Goal: Task Accomplishment & Management: Complete application form

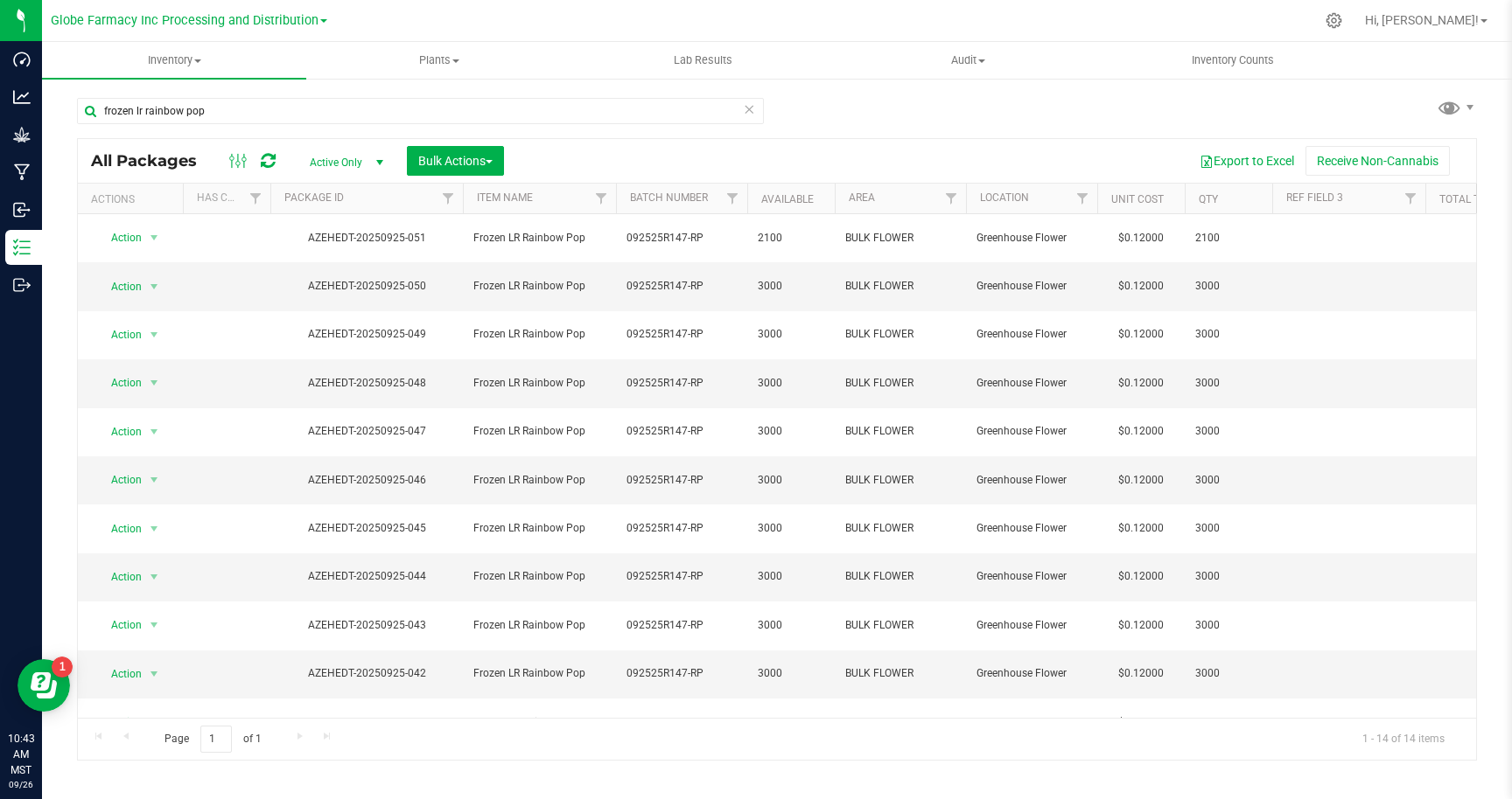
click at [750, 113] on icon at bounding box center [748, 108] width 12 height 21
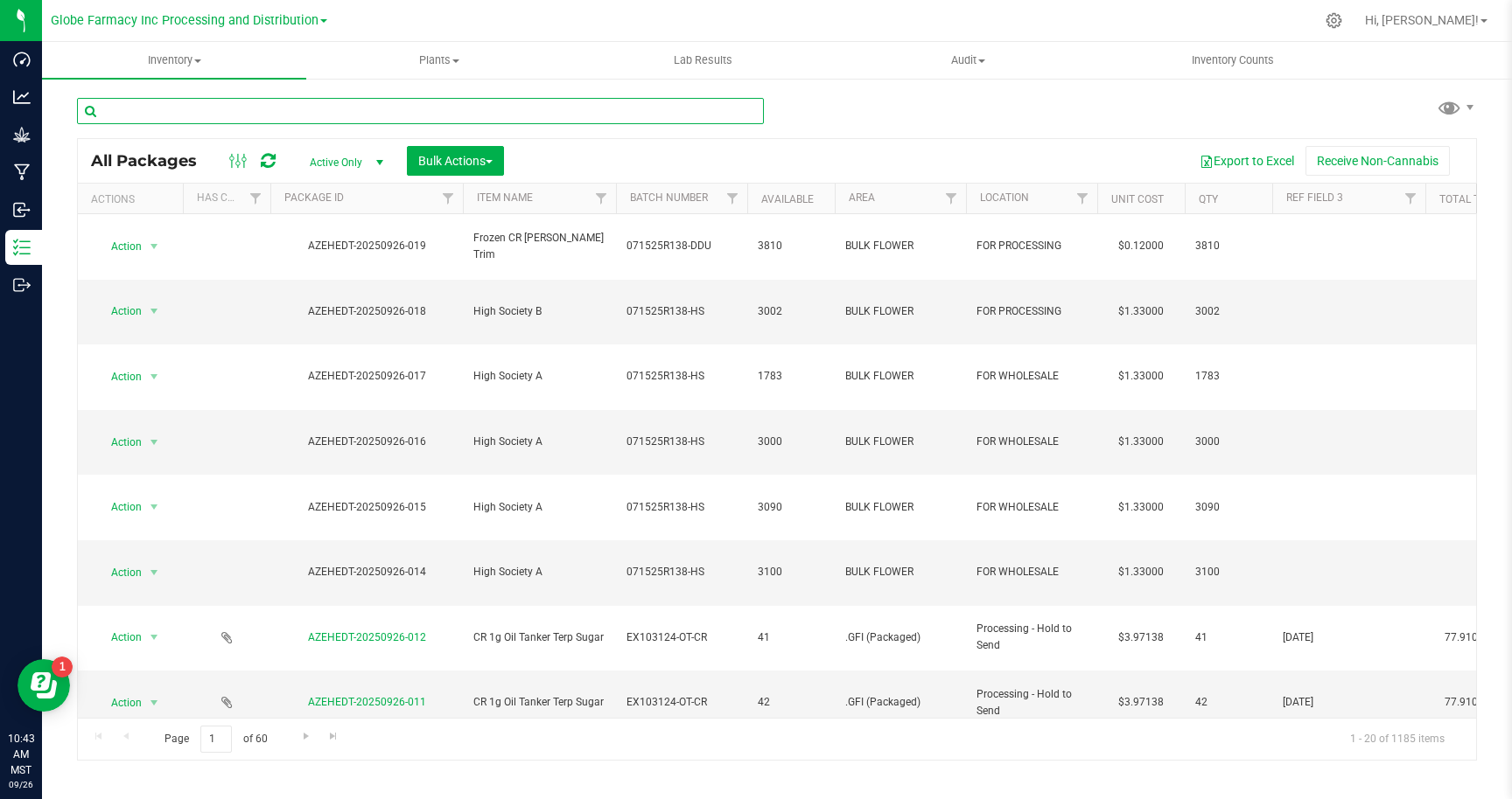
click at [269, 108] on input "text" at bounding box center [421, 111] width 687 height 27
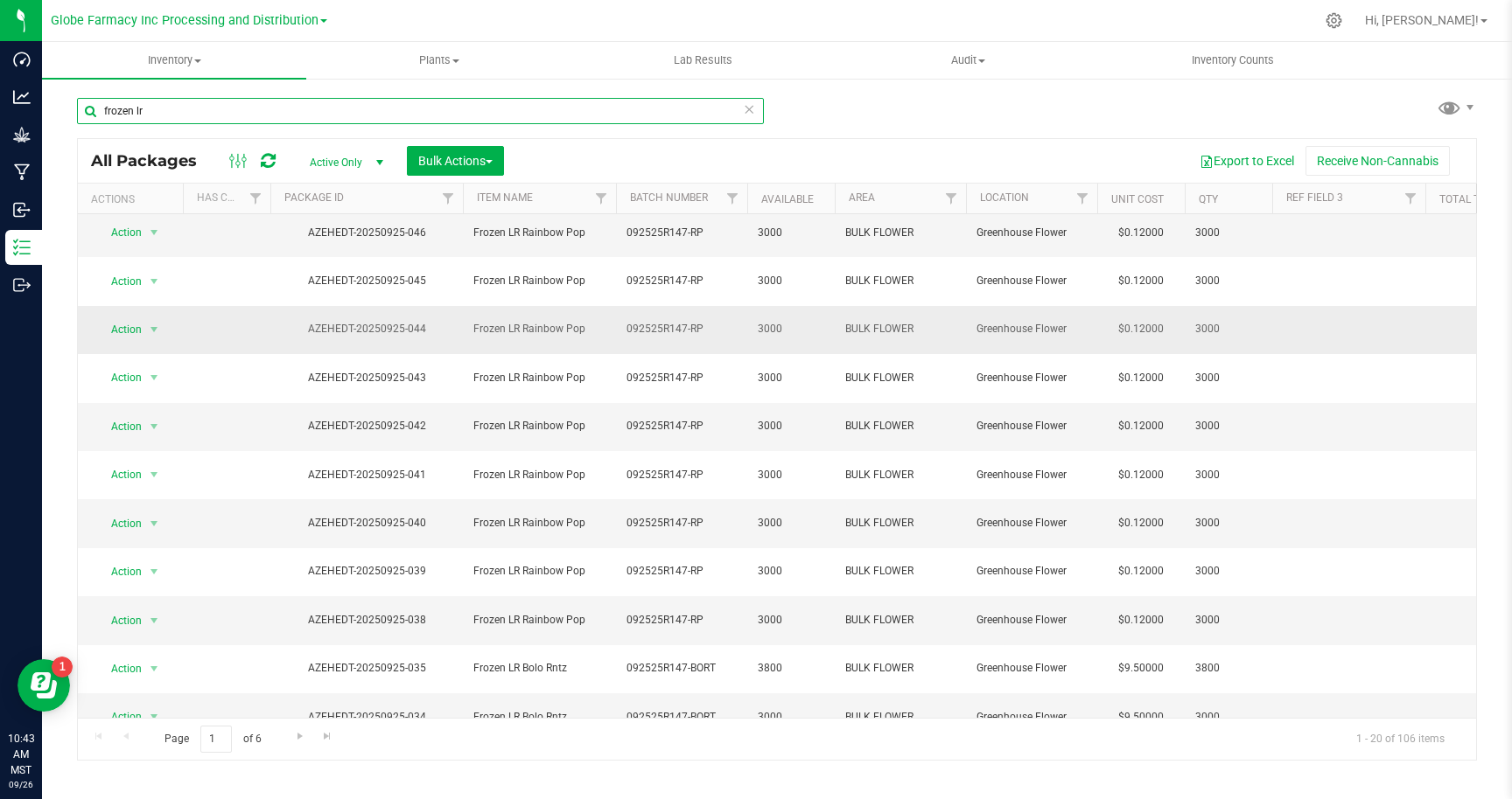
scroll to position [303, 0]
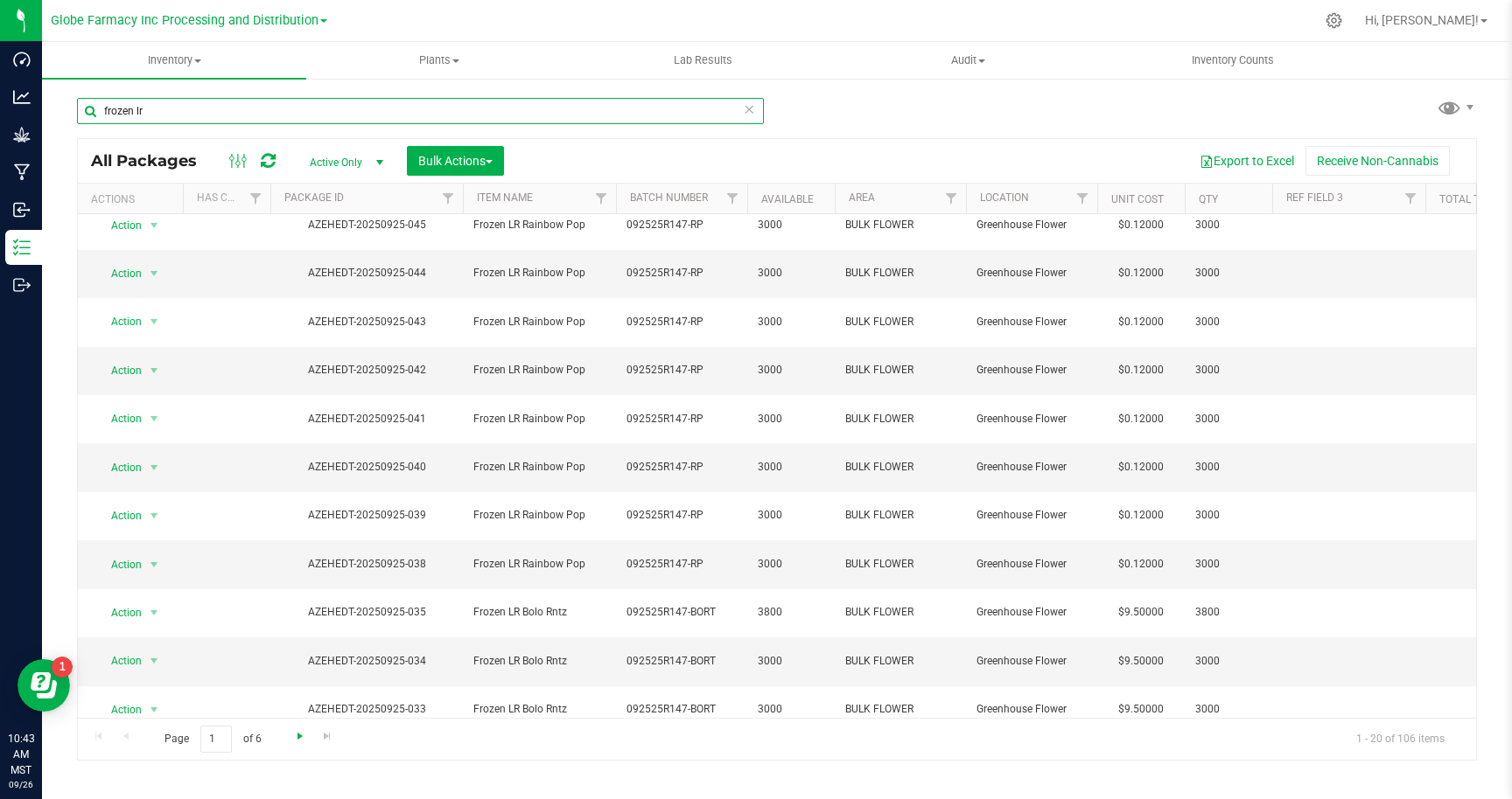
type input "frozen lr"
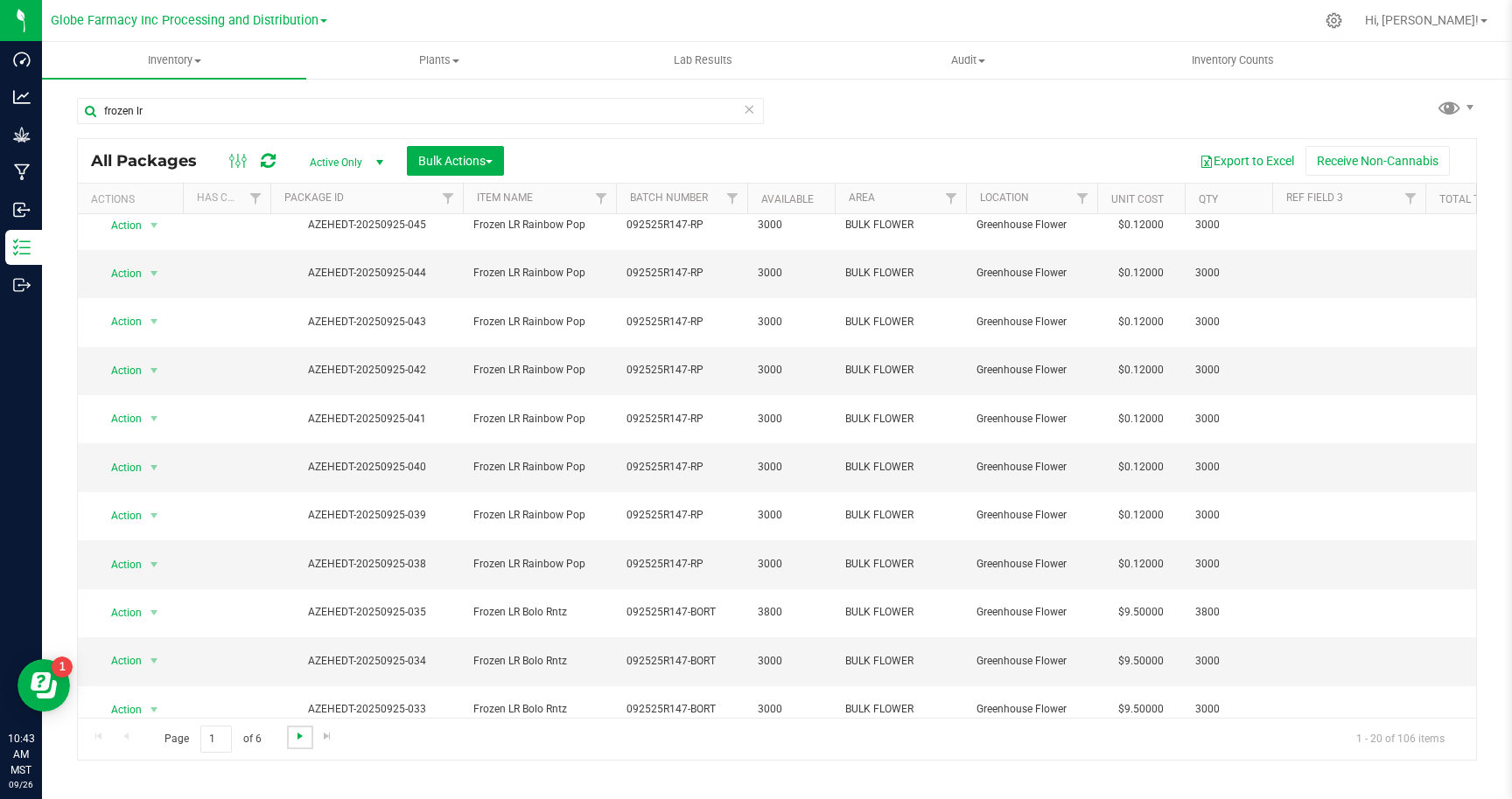
click at [298, 734] on span "Go to the next page" at bounding box center [300, 736] width 14 height 14
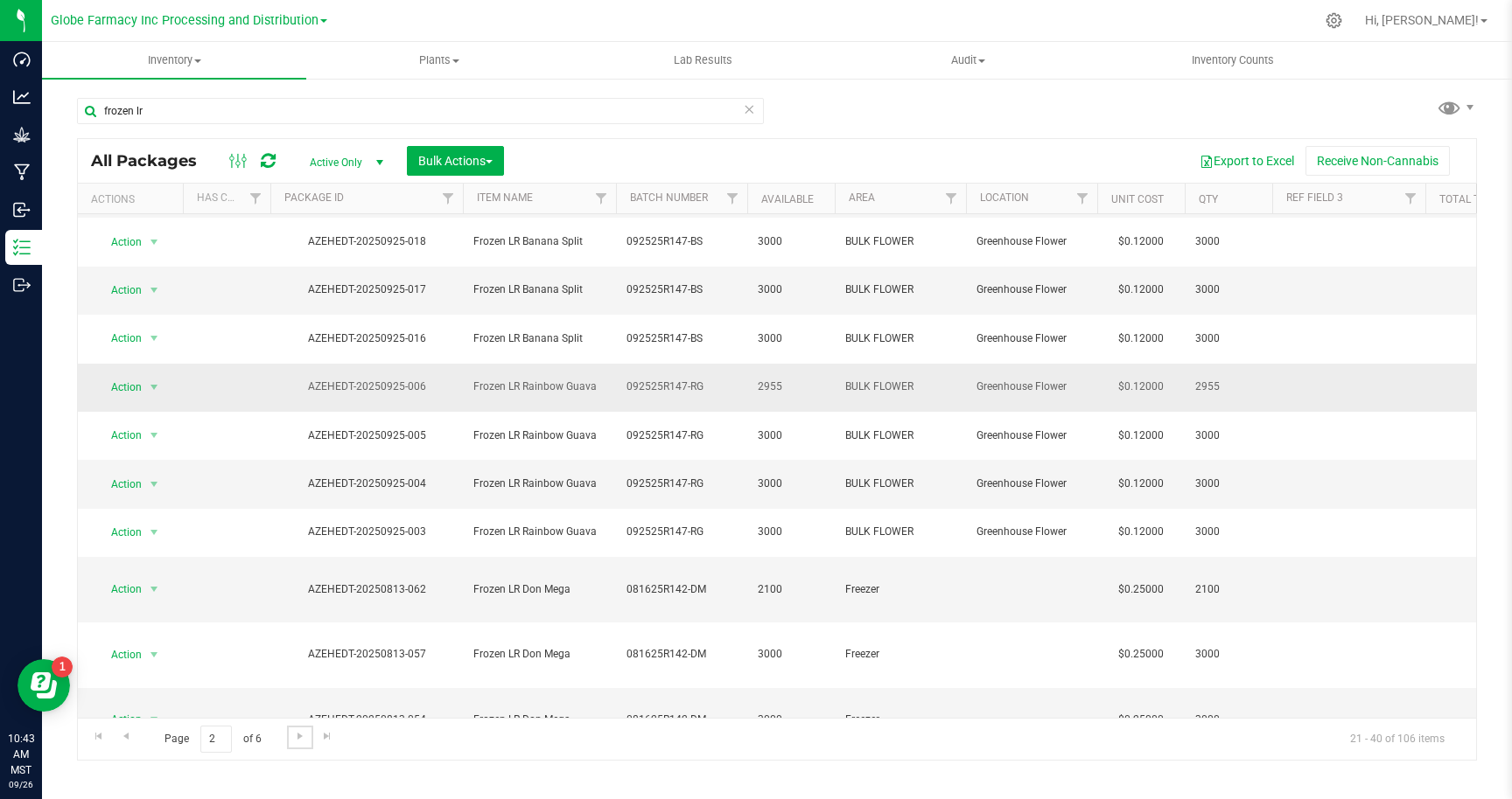
scroll to position [303, 0]
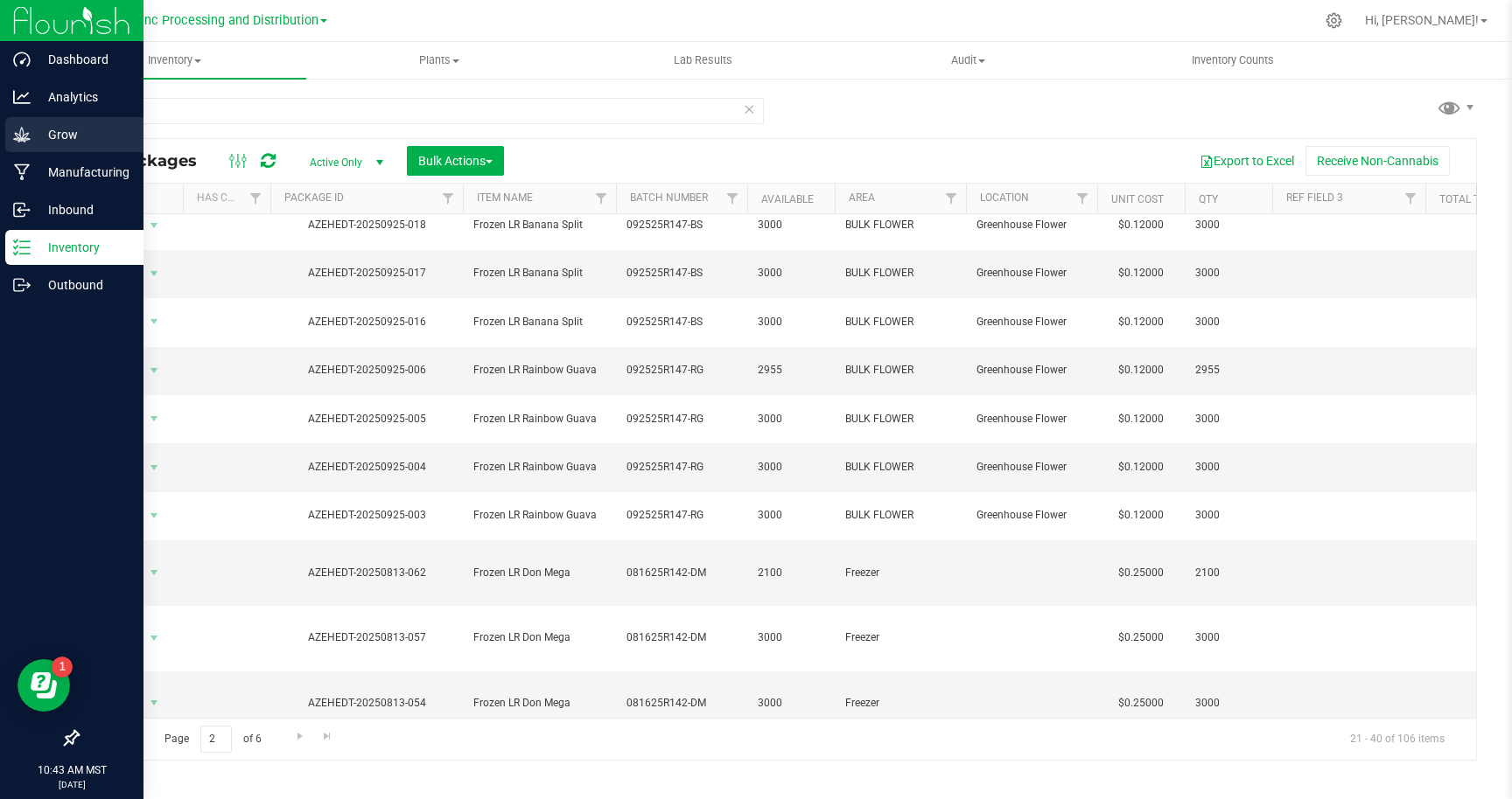
click at [59, 130] on p "Grow" at bounding box center [83, 135] width 105 height 21
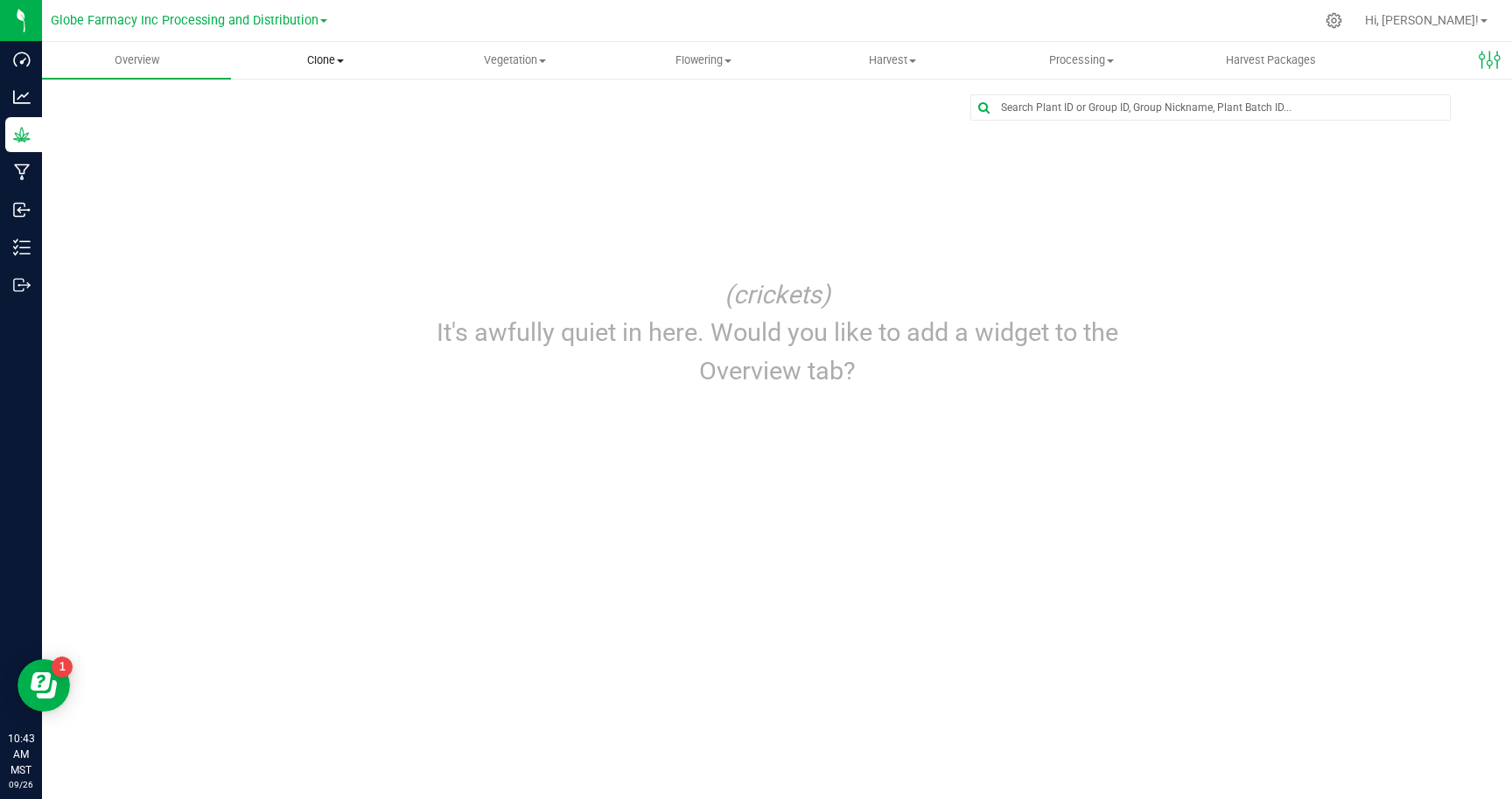
click at [323, 61] on span "Clone" at bounding box center [325, 60] width 187 height 16
click at [287, 105] on span "Create plants" at bounding box center [293, 106] width 124 height 15
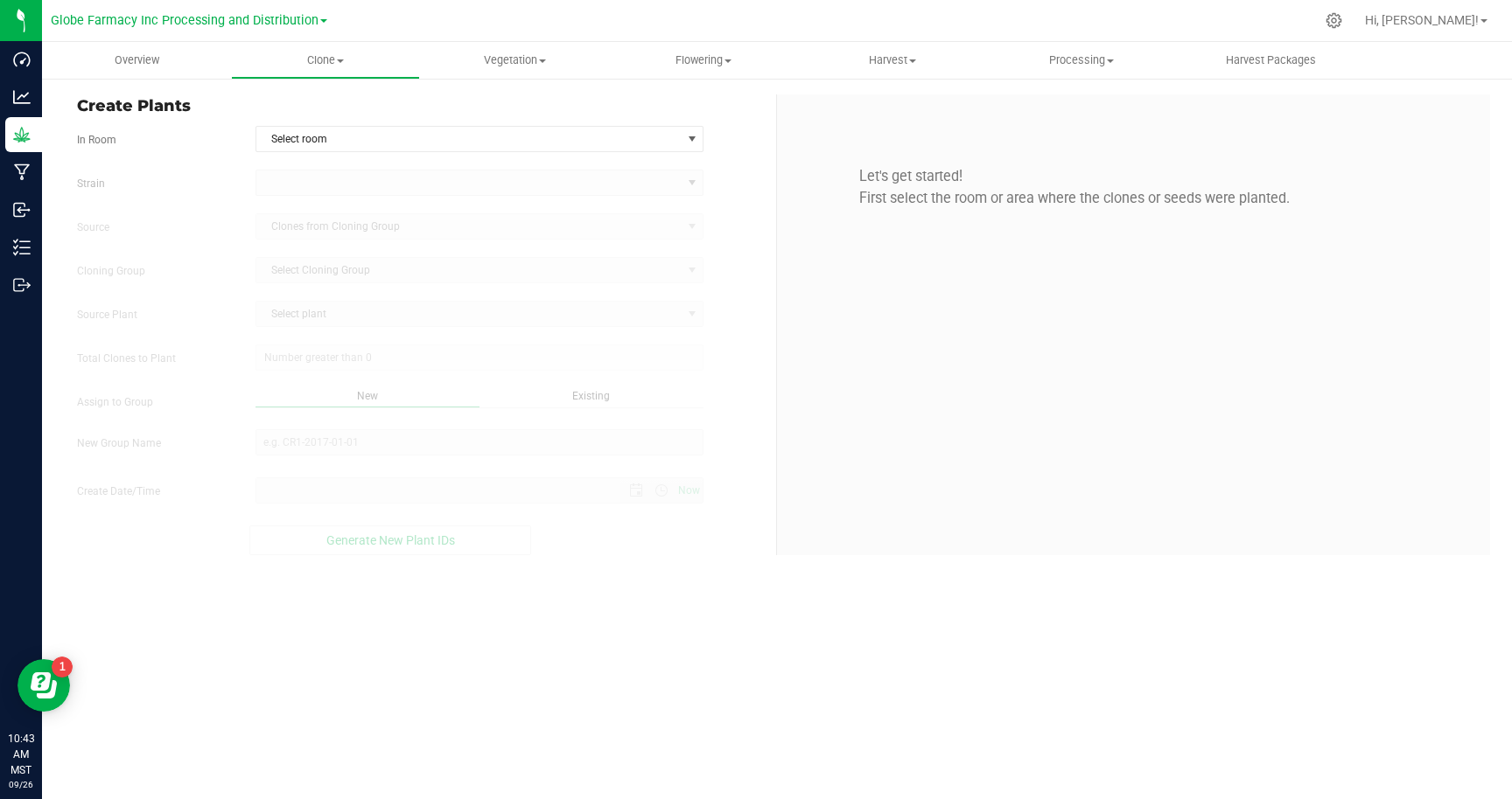
type input "[DATE] 10:43 AM"
click at [633, 138] on span "Select room" at bounding box center [468, 139] width 425 height 25
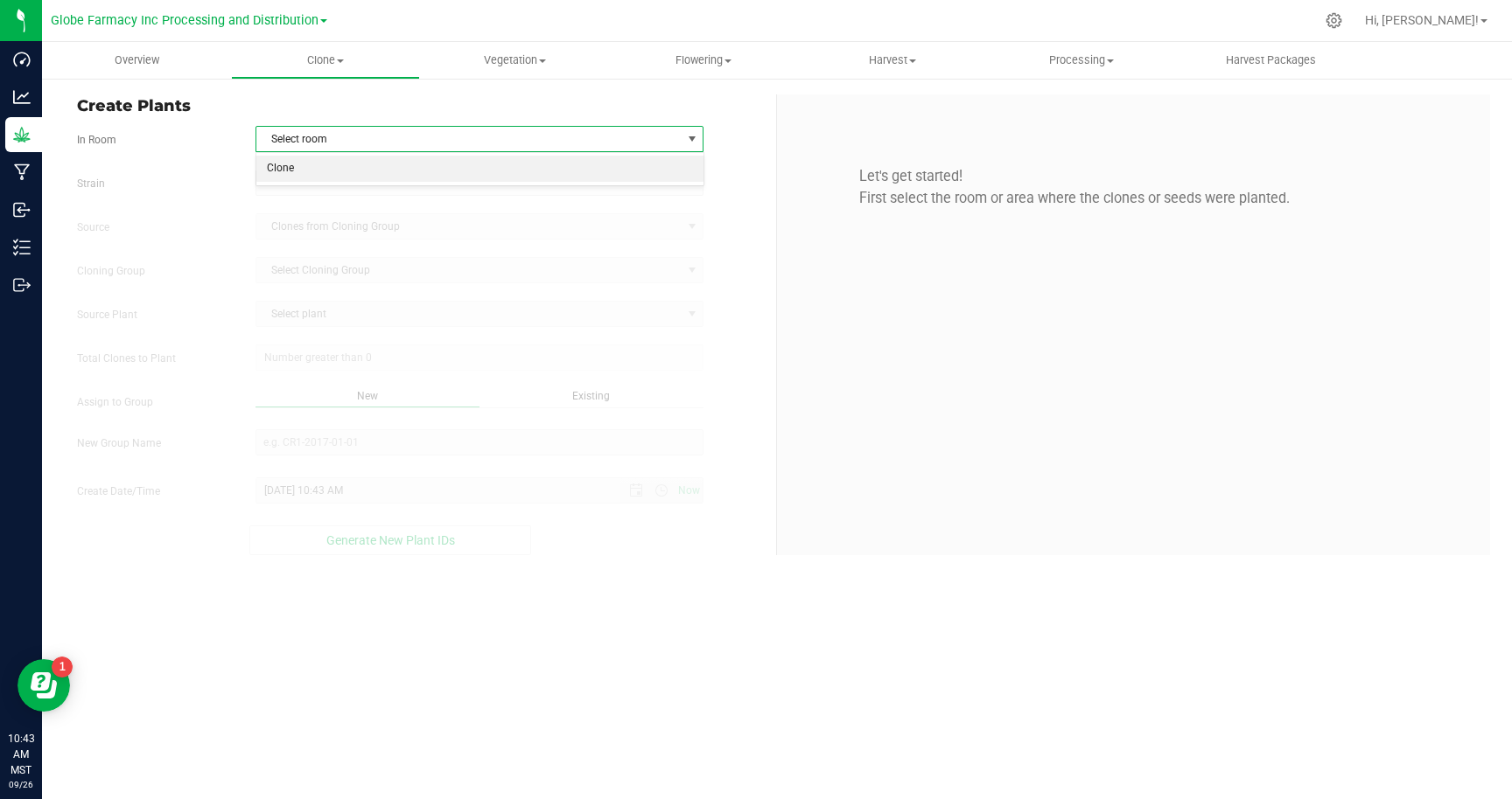
click at [537, 176] on li "Clone" at bounding box center [480, 169] width 447 height 27
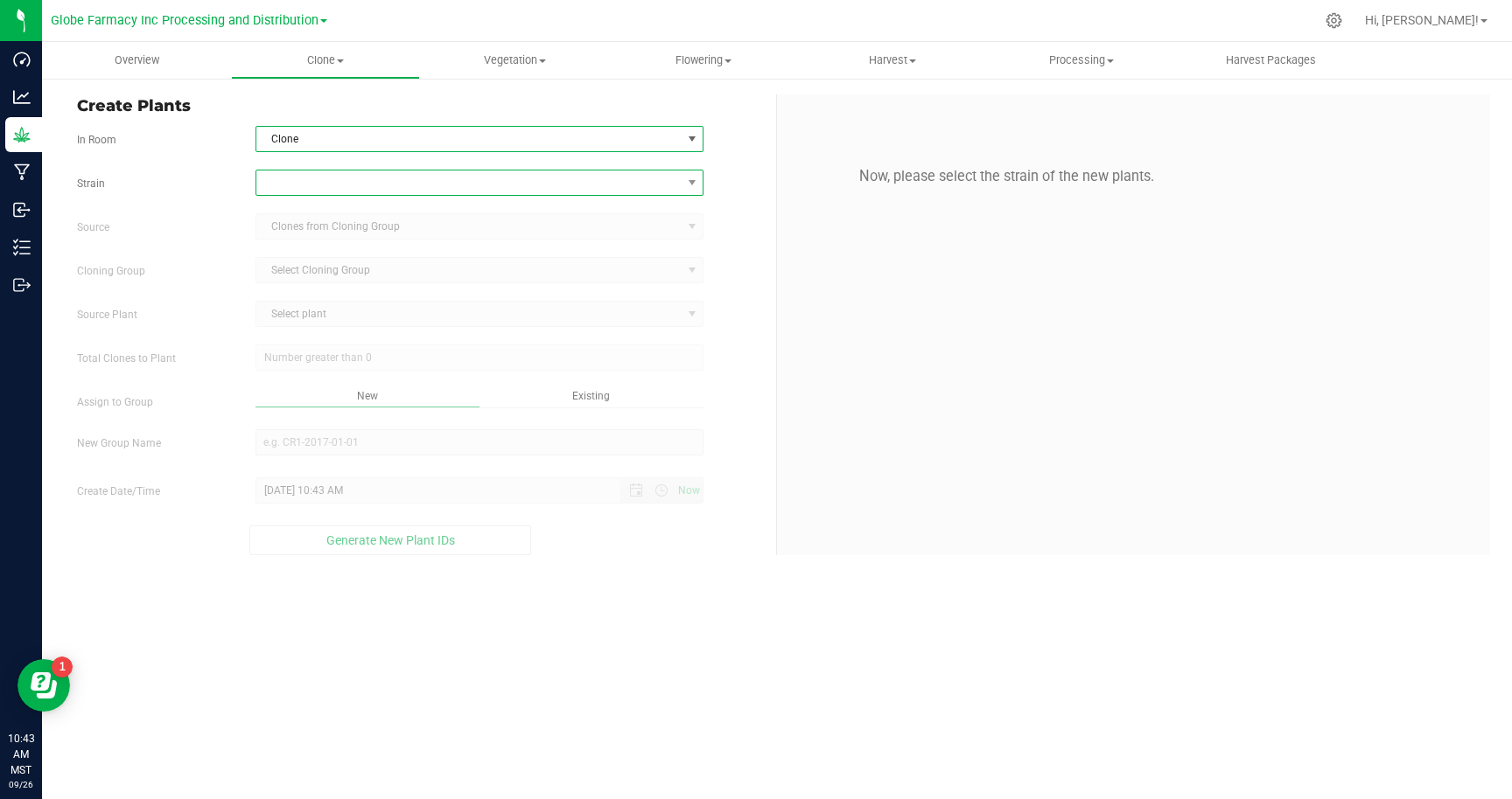
click at [626, 185] on span at bounding box center [468, 183] width 425 height 25
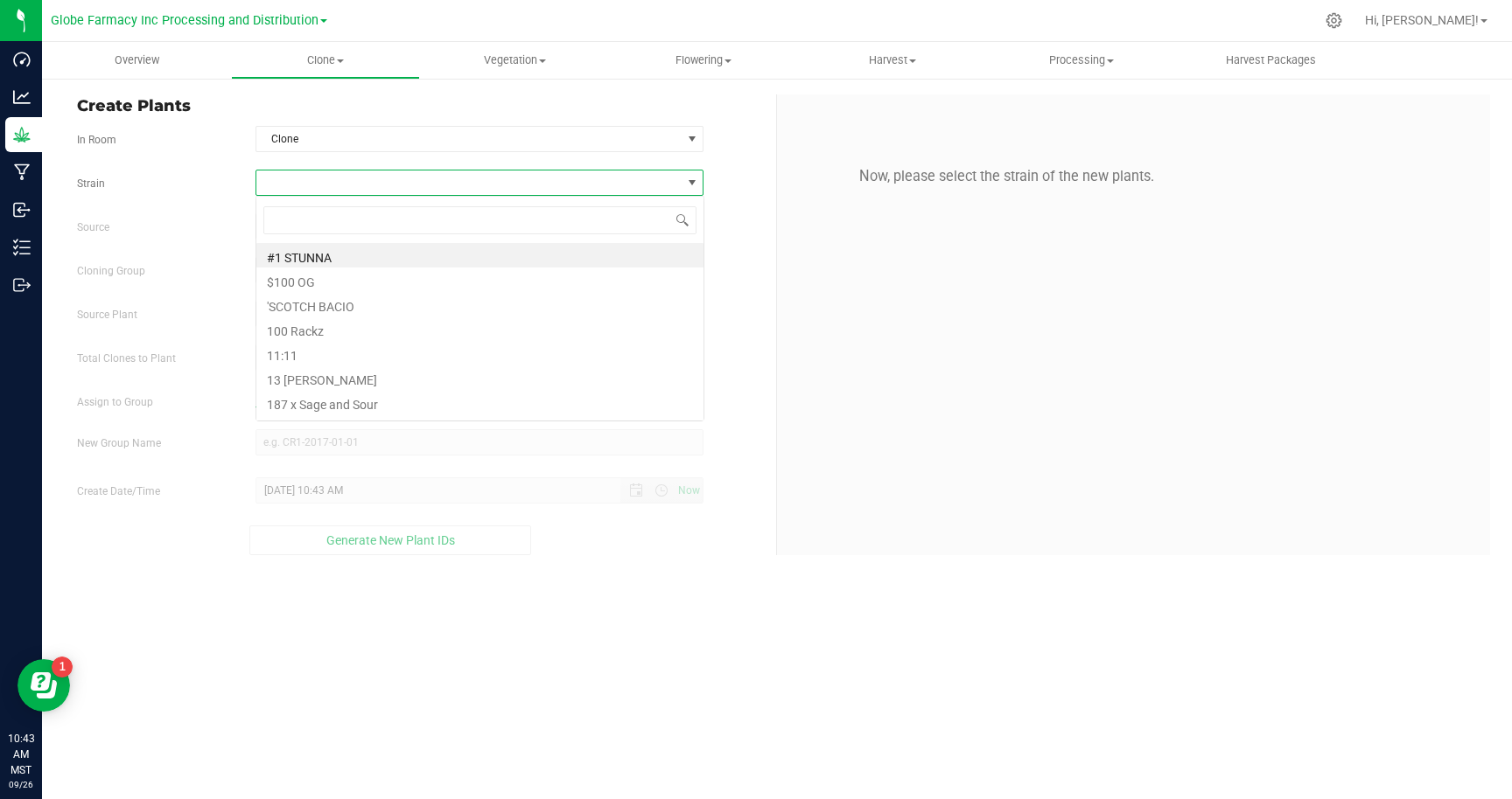
scroll to position [27, 449]
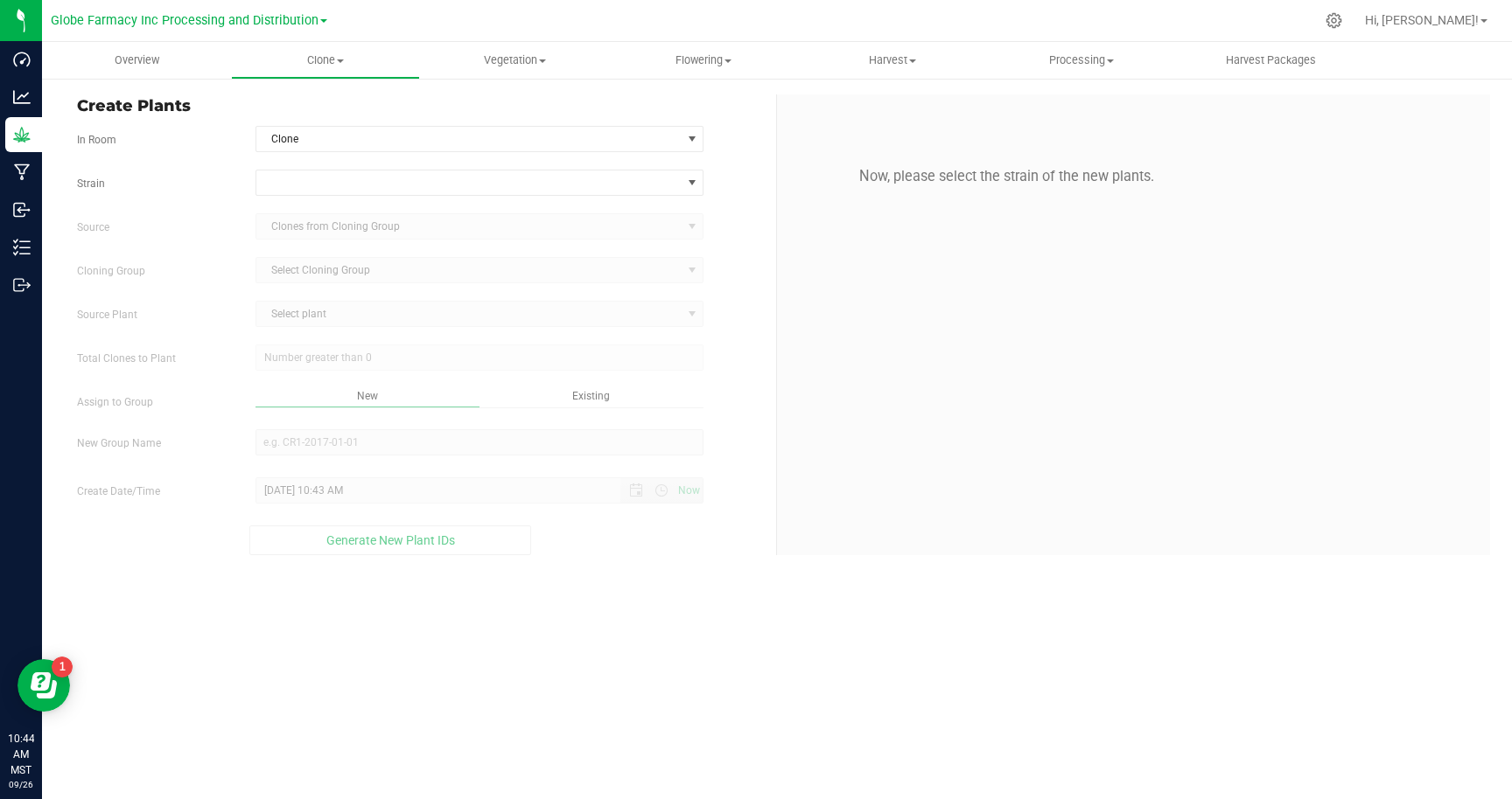
click at [739, 231] on div "Source Clones from Cloning Group" at bounding box center [420, 226] width 712 height 27
click at [673, 158] on form "In Room Clone Select room Clone [GEOGRAPHIC_DATA] Source Clones from Cloning Gr…" at bounding box center [420, 340] width 686 height 429
click at [672, 169] on span at bounding box center [480, 183] width 449 height 27
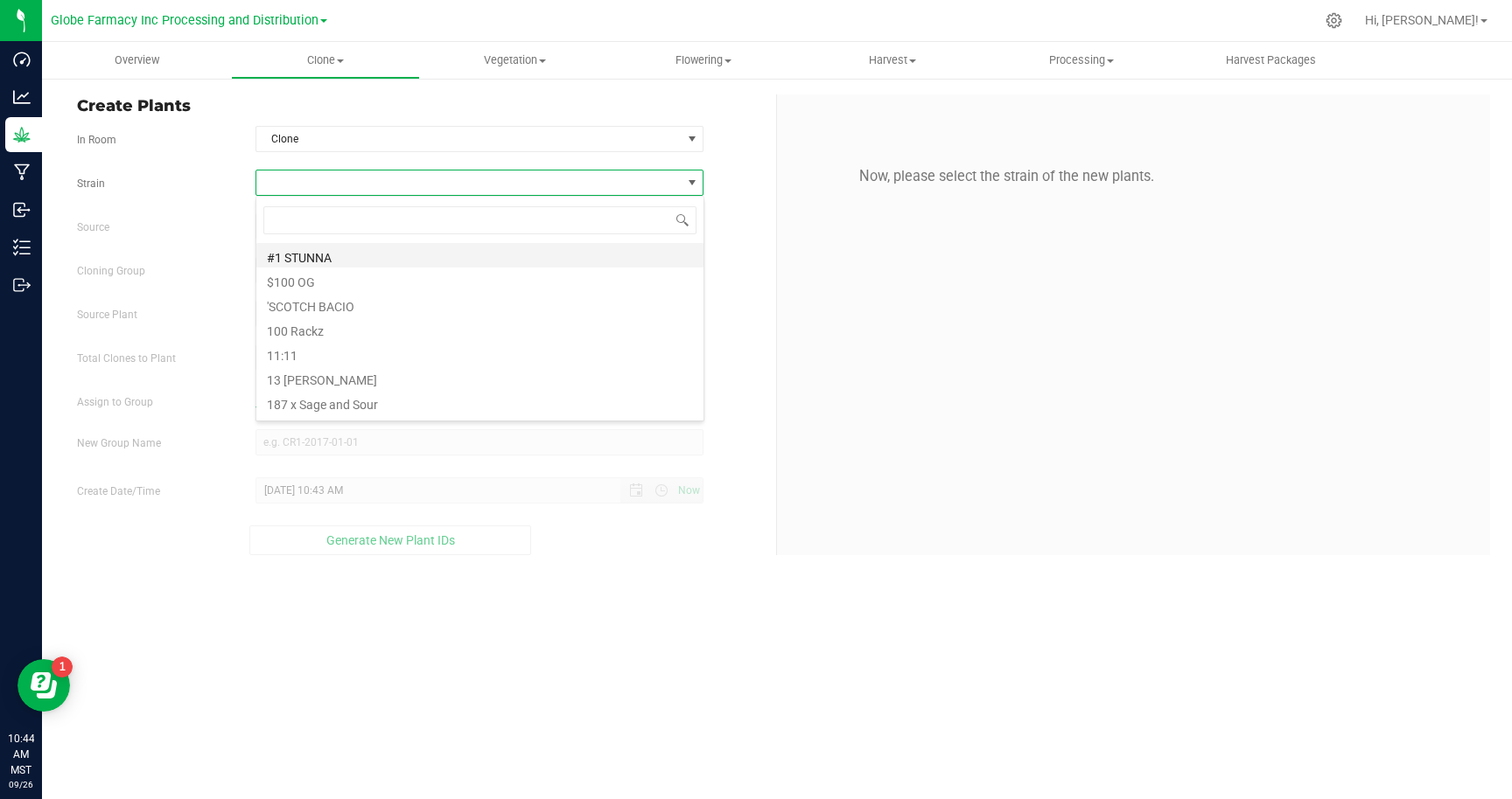
click at [485, 249] on li "#1 STUNNA" at bounding box center [480, 256] width 447 height 25
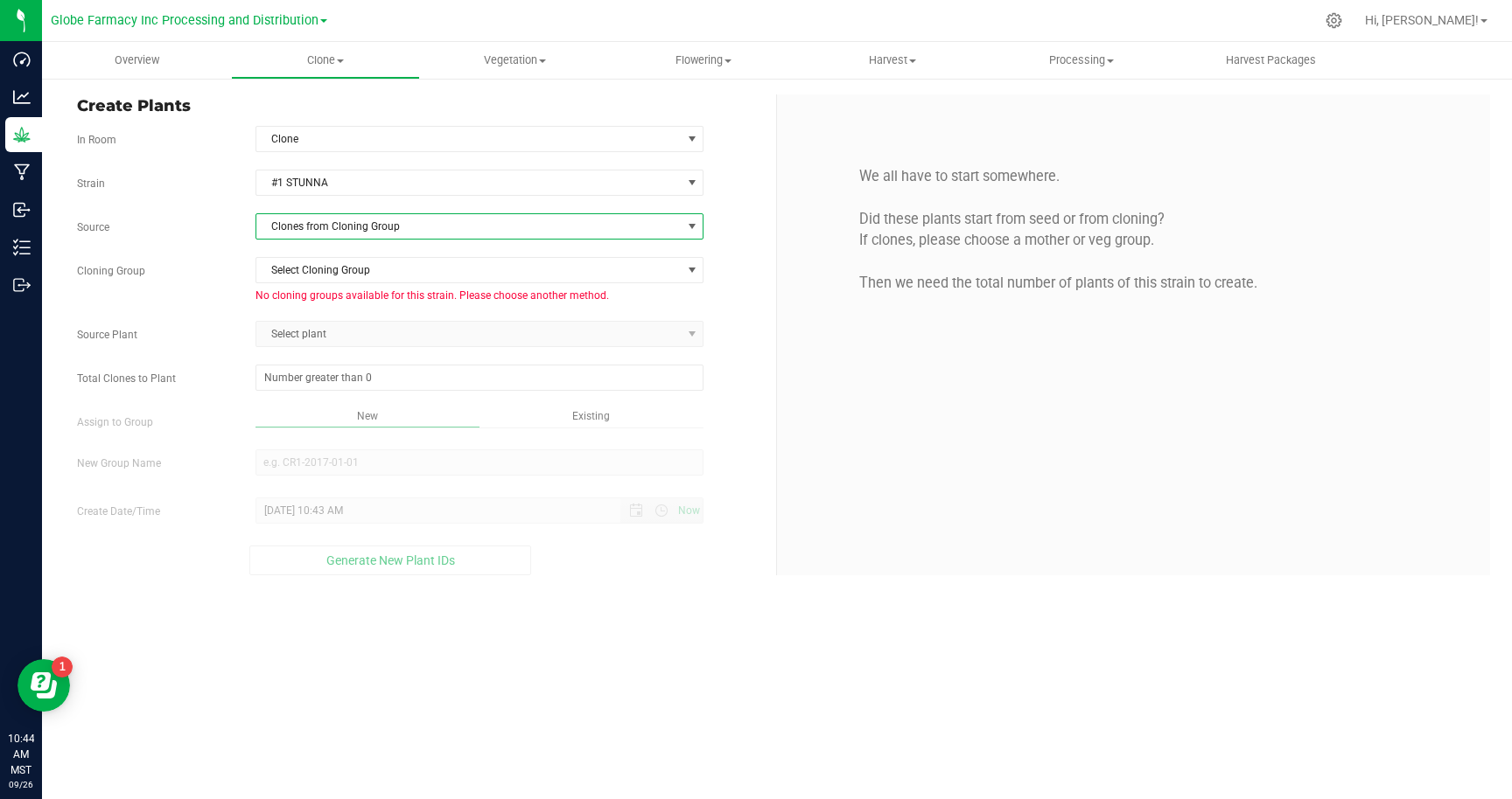
click at [472, 226] on span "Clones from Cloning Group" at bounding box center [468, 226] width 425 height 25
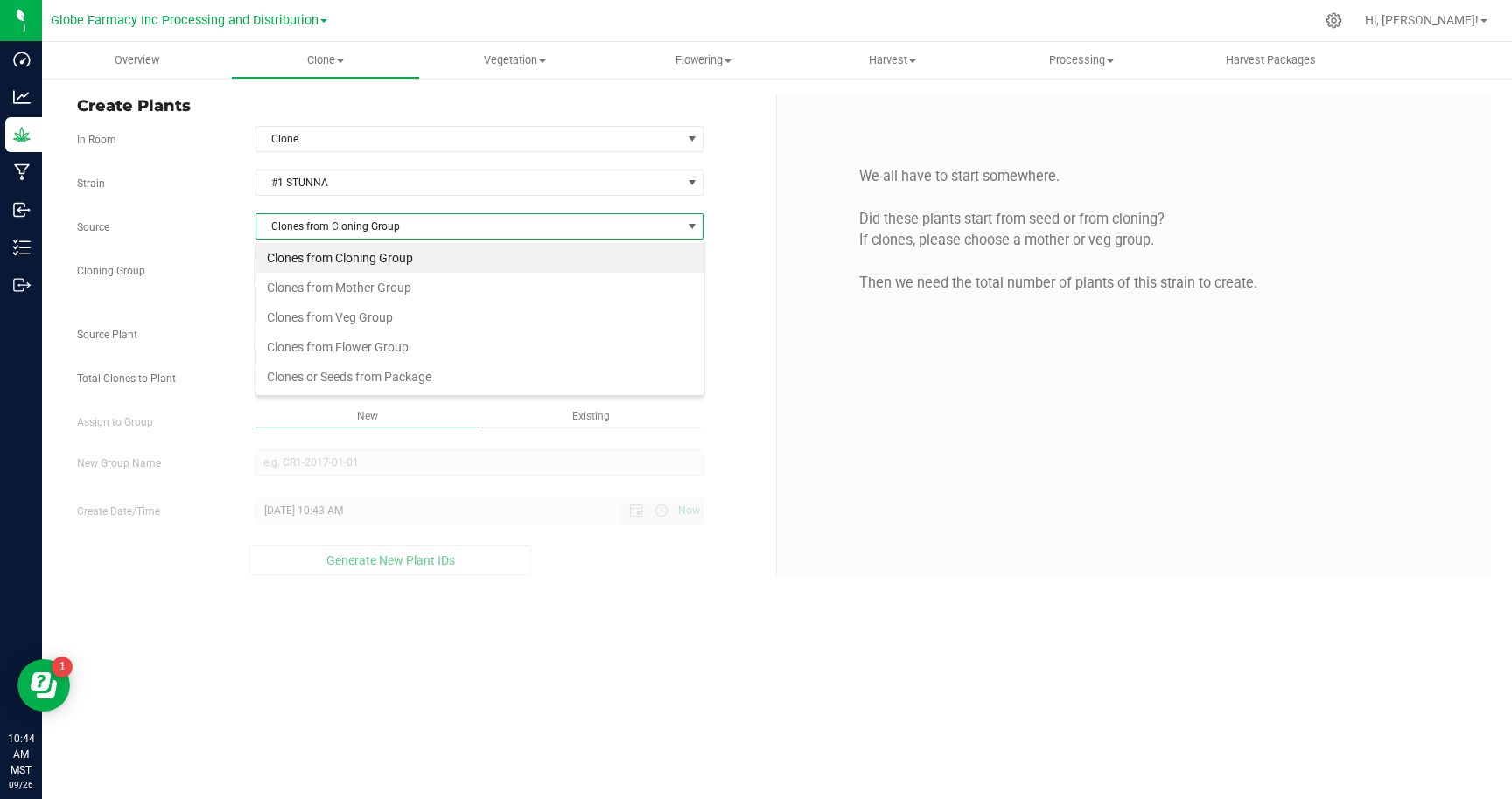
scroll to position [27, 449]
click at [374, 376] on li "Clones or Seeds from Package" at bounding box center [480, 377] width 447 height 29
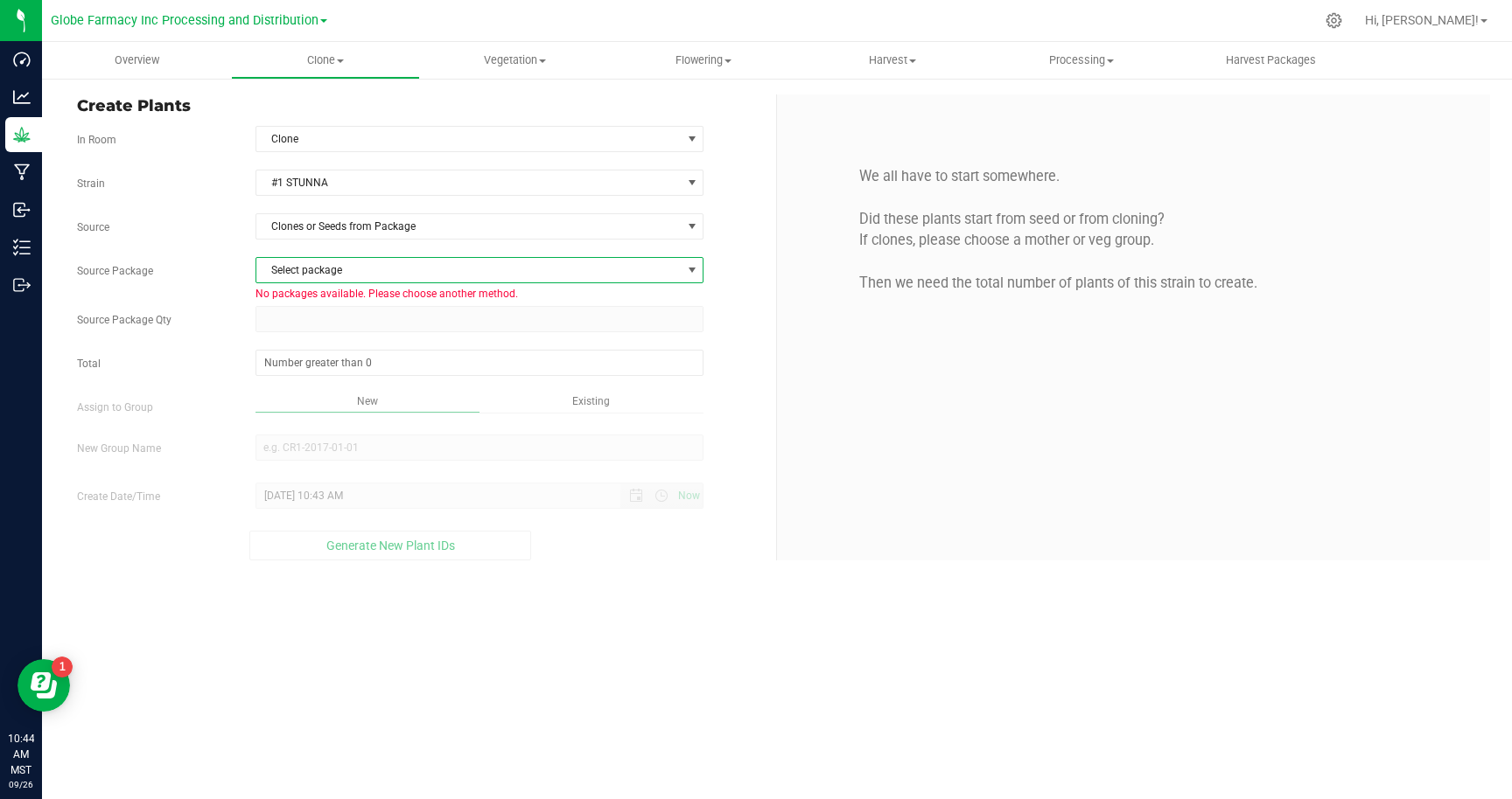
click at [426, 278] on span "Select package" at bounding box center [468, 270] width 425 height 25
click at [797, 302] on div "We all have to start somewhere. Did these plants start from seed or from clonin…" at bounding box center [1133, 229] width 687 height 203
click at [492, 352] on span at bounding box center [480, 363] width 449 height 27
type input "13"
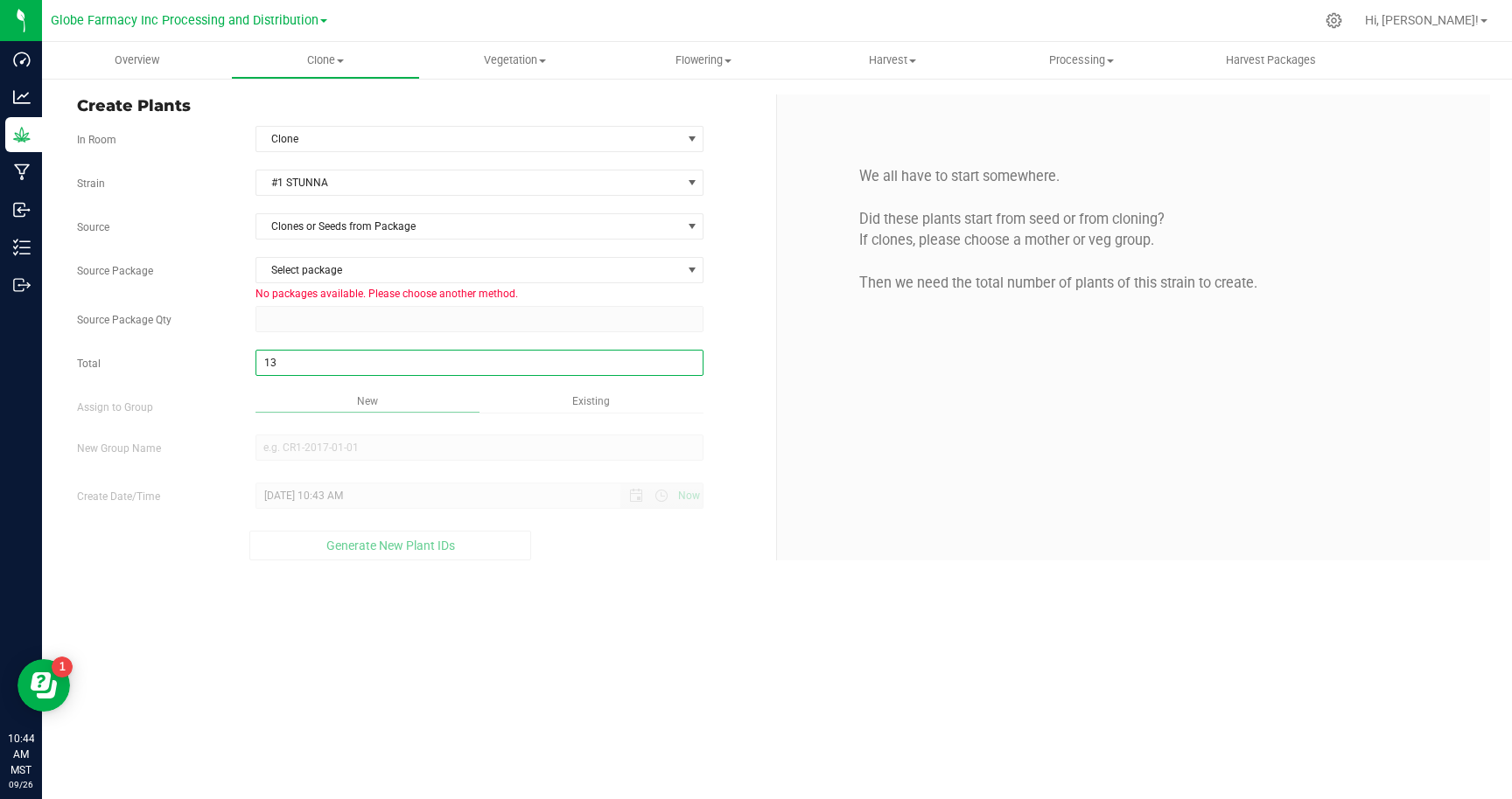
click at [754, 392] on div "Strain #1 STUNNA Source Clones or Seeds from Package Source Package Select pack…" at bounding box center [420, 364] width 686 height 391
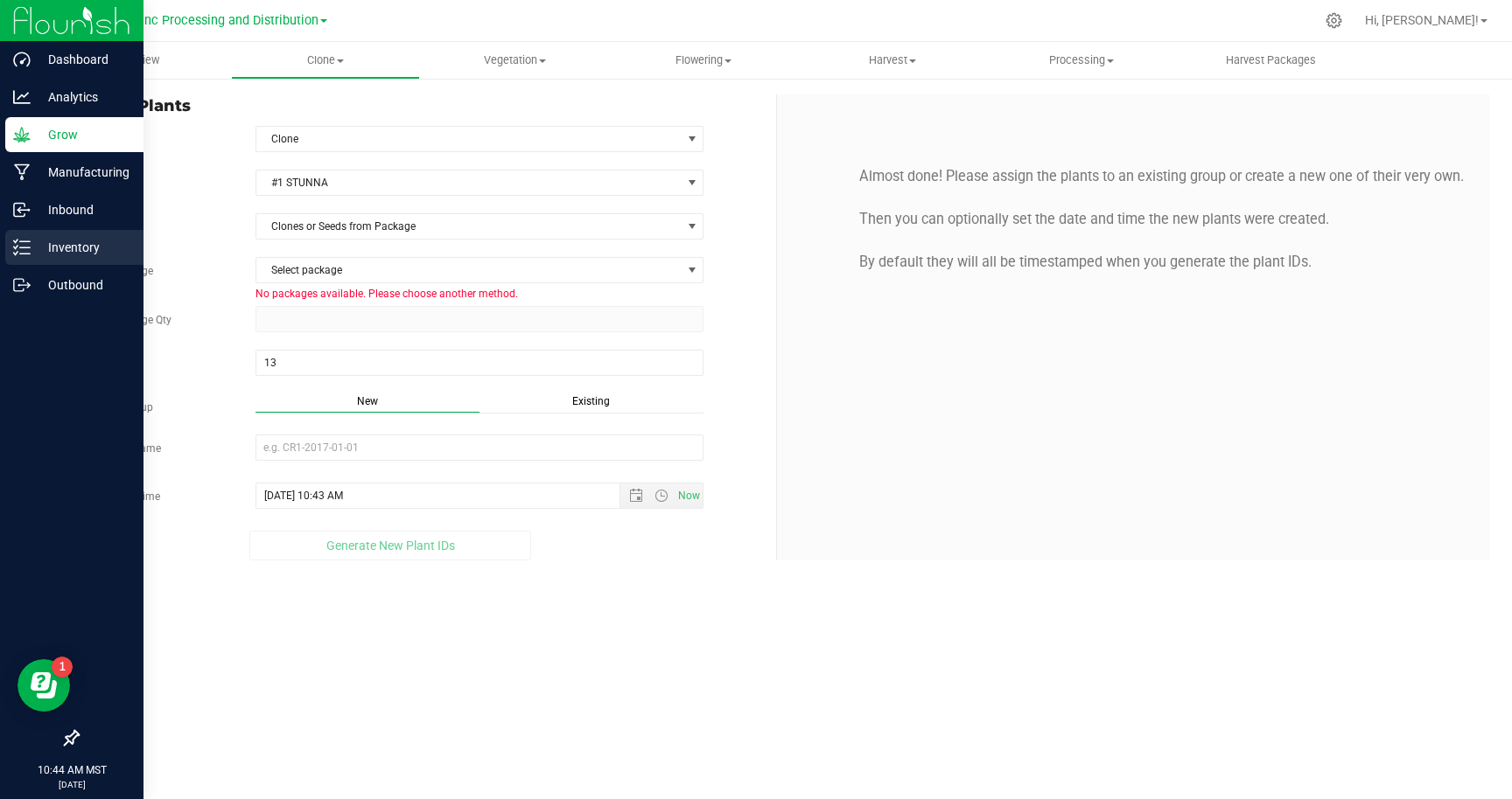
click at [54, 244] on p "Inventory" at bounding box center [83, 247] width 105 height 21
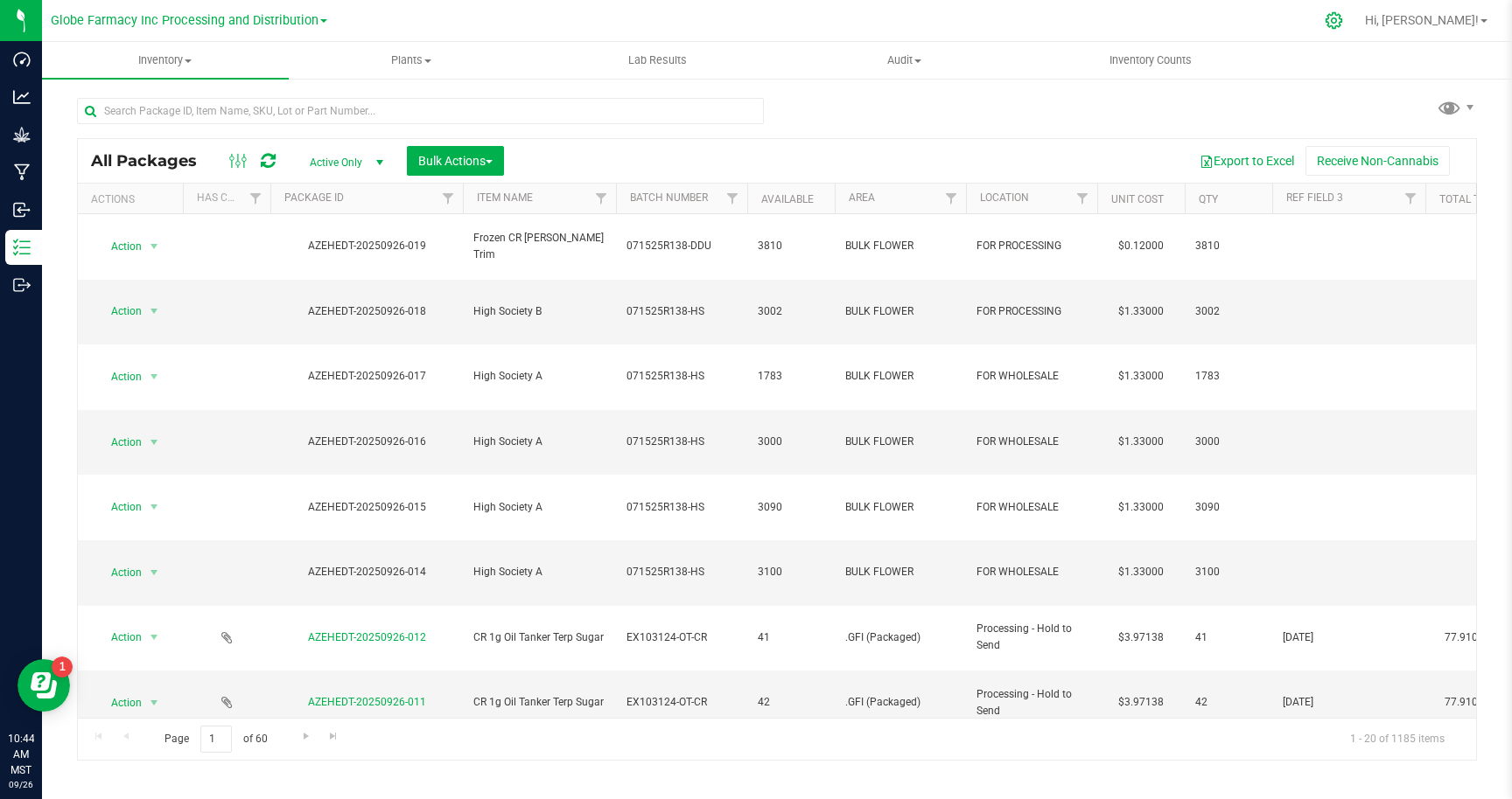
click at [1334, 25] on icon at bounding box center [1333, 20] width 18 height 18
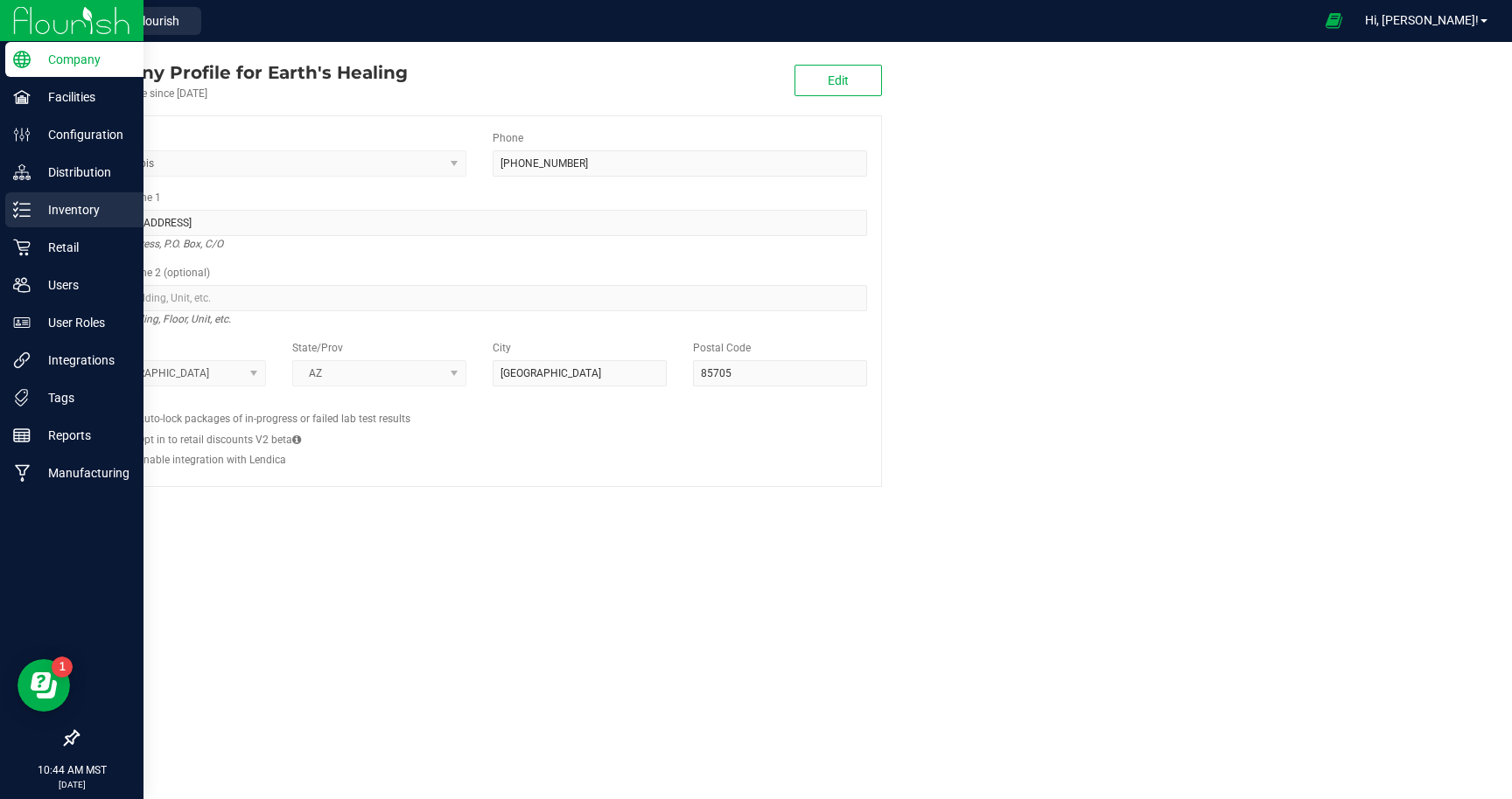
click at [66, 213] on p "Inventory" at bounding box center [83, 210] width 105 height 21
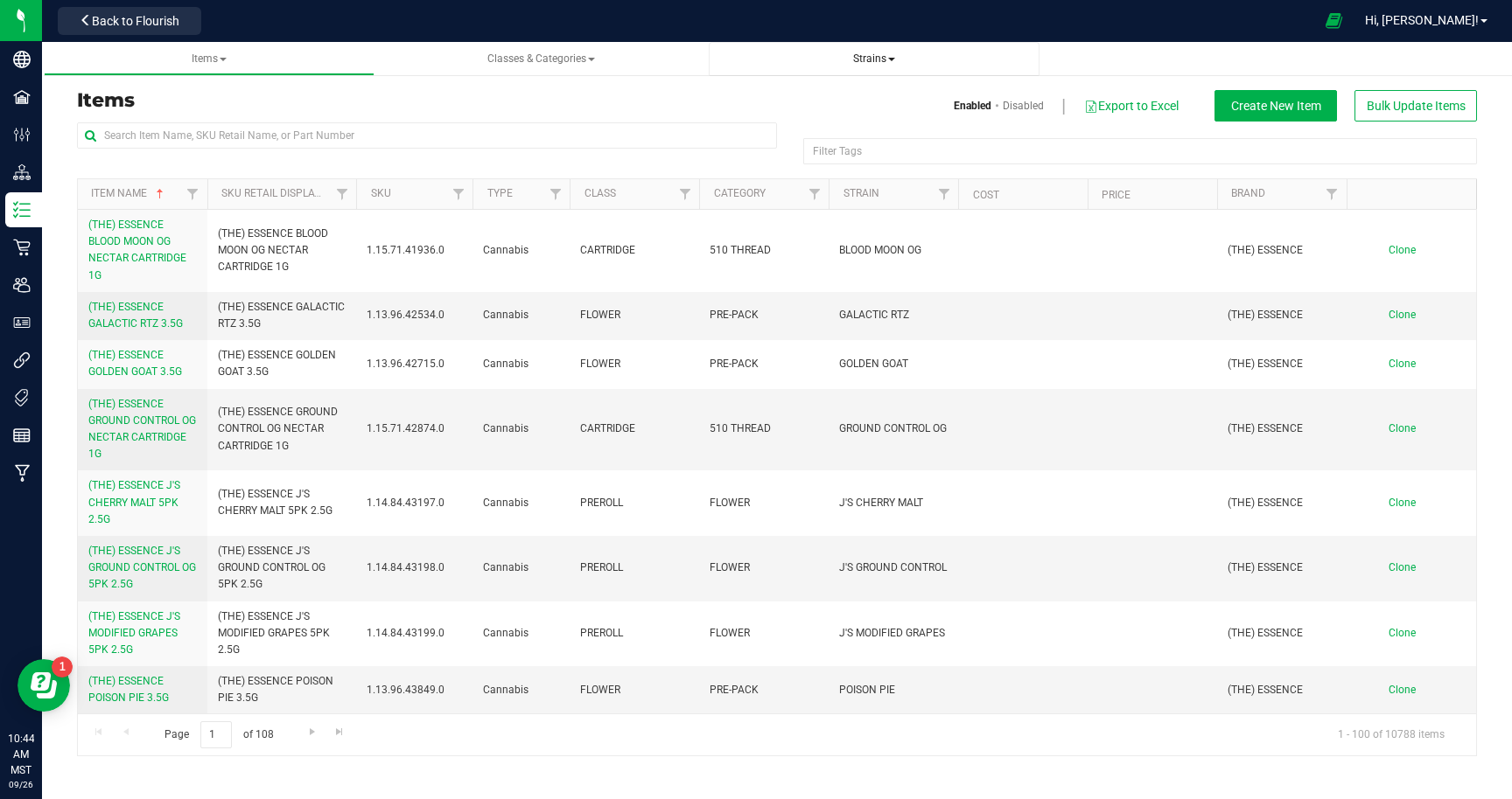
click at [877, 60] on span "Strains" at bounding box center [874, 58] width 42 height 12
click at [759, 100] on span "All strains" at bounding box center [761, 106] width 53 height 14
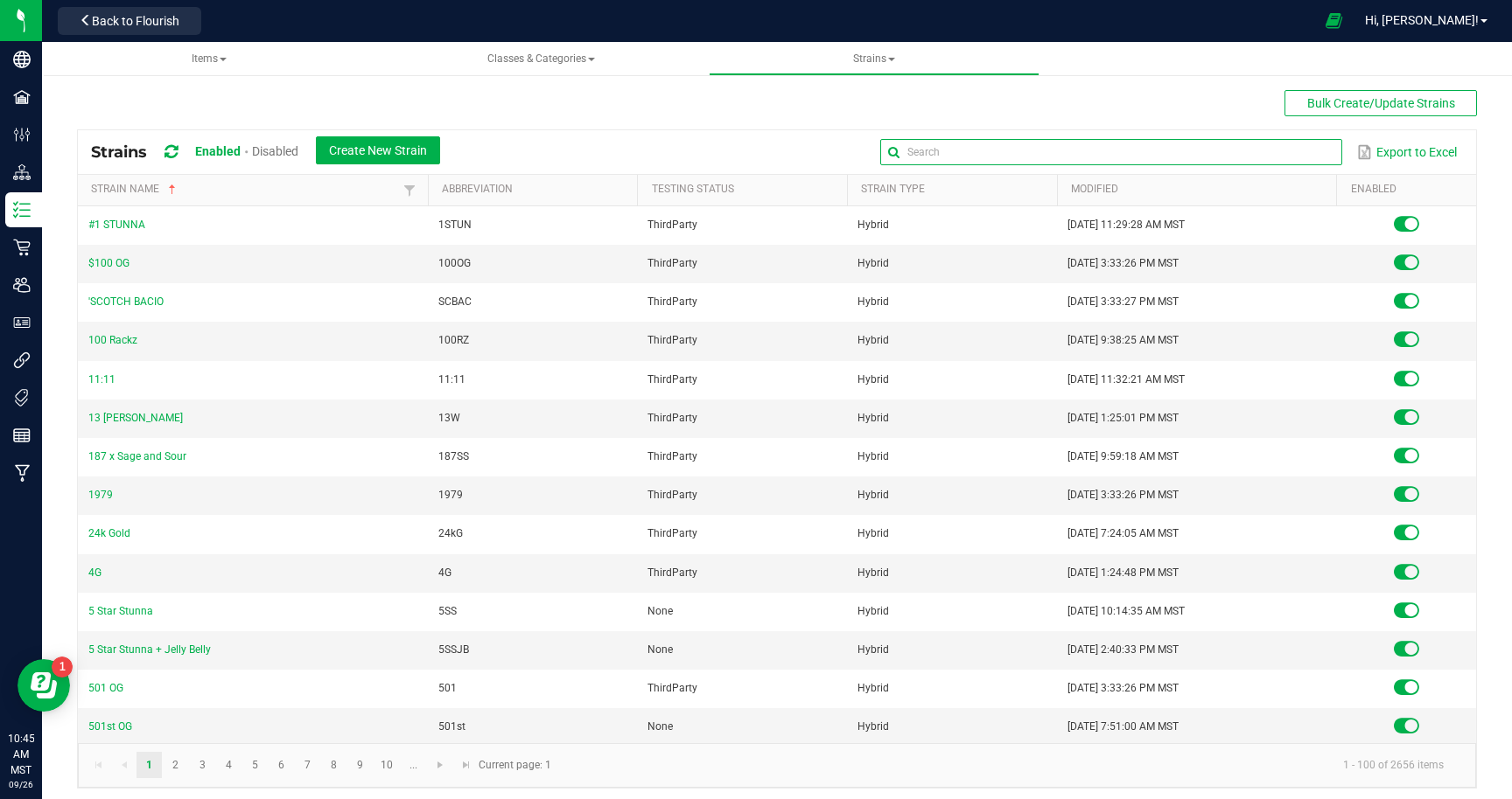
click at [1301, 148] on input "text" at bounding box center [1110, 152] width 461 height 27
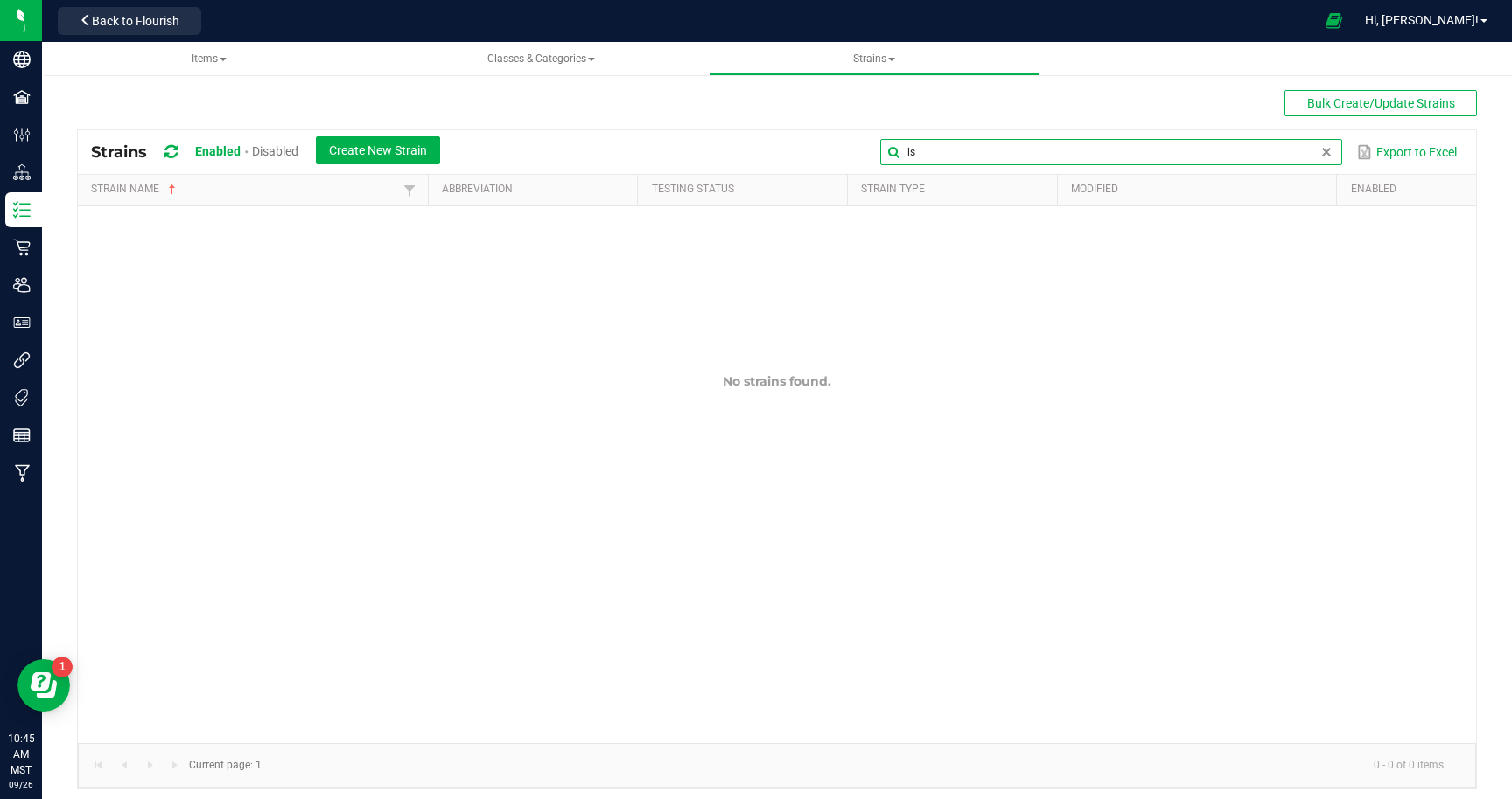
type input "i"
type input "g"
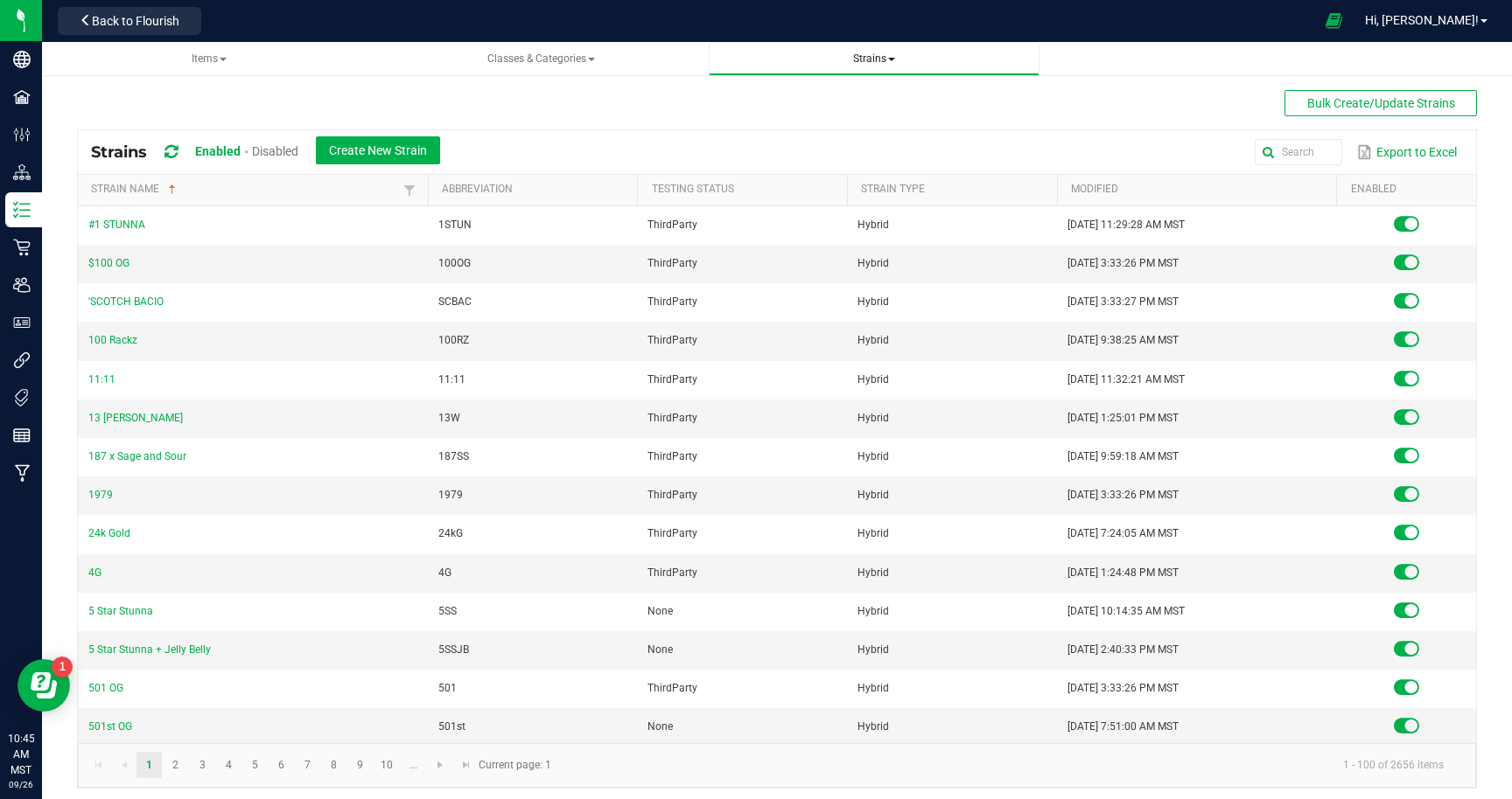
click at [880, 55] on span "Strains" at bounding box center [874, 58] width 42 height 12
click at [782, 135] on span "Create new strain" at bounding box center [782, 131] width 95 height 14
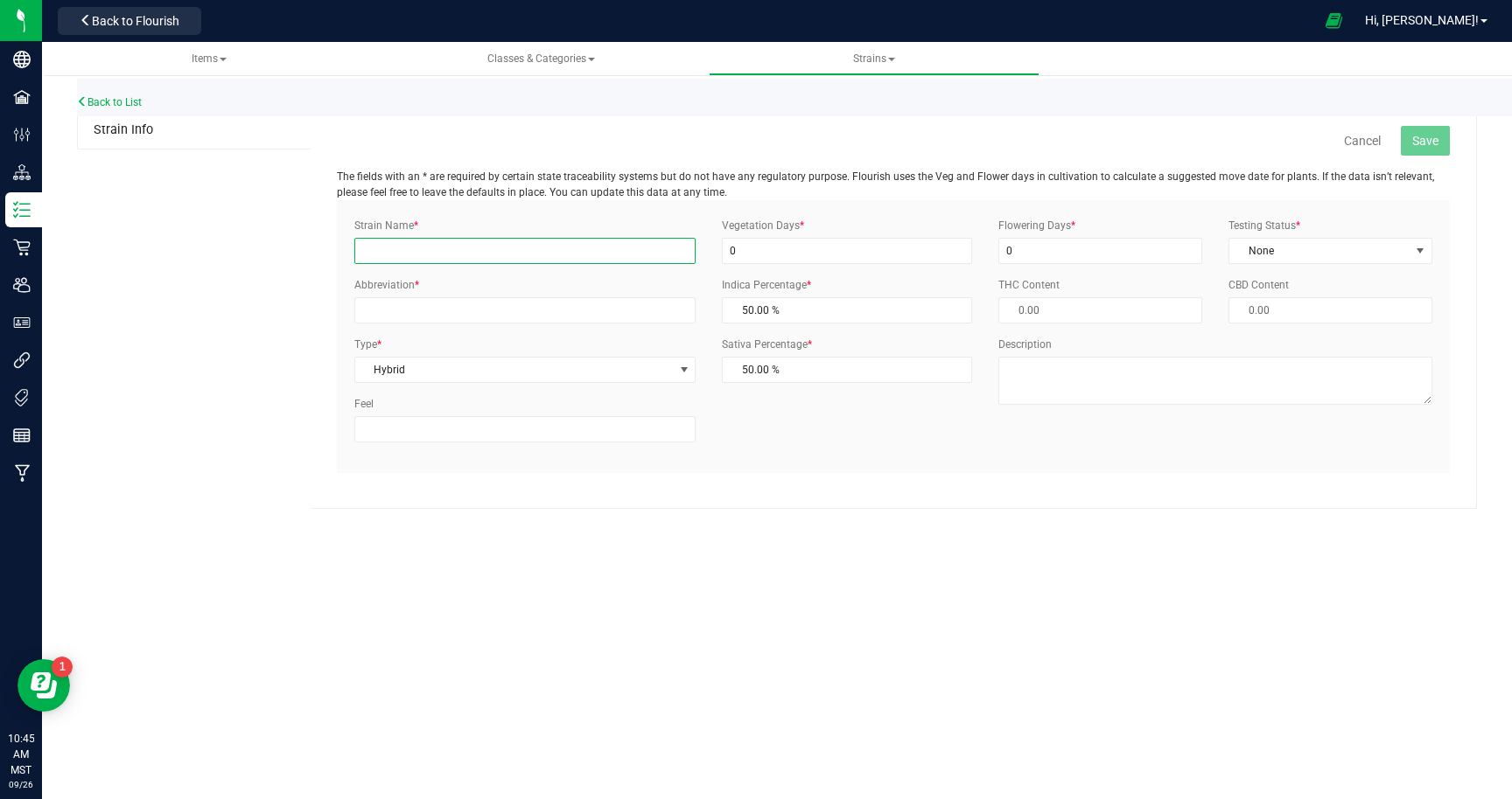
click at [460, 261] on input "Strain Name *" at bounding box center [524, 251] width 342 height 27
type input "Island Freeze"
click at [1368, 250] on span "None" at bounding box center [1319, 251] width 180 height 25
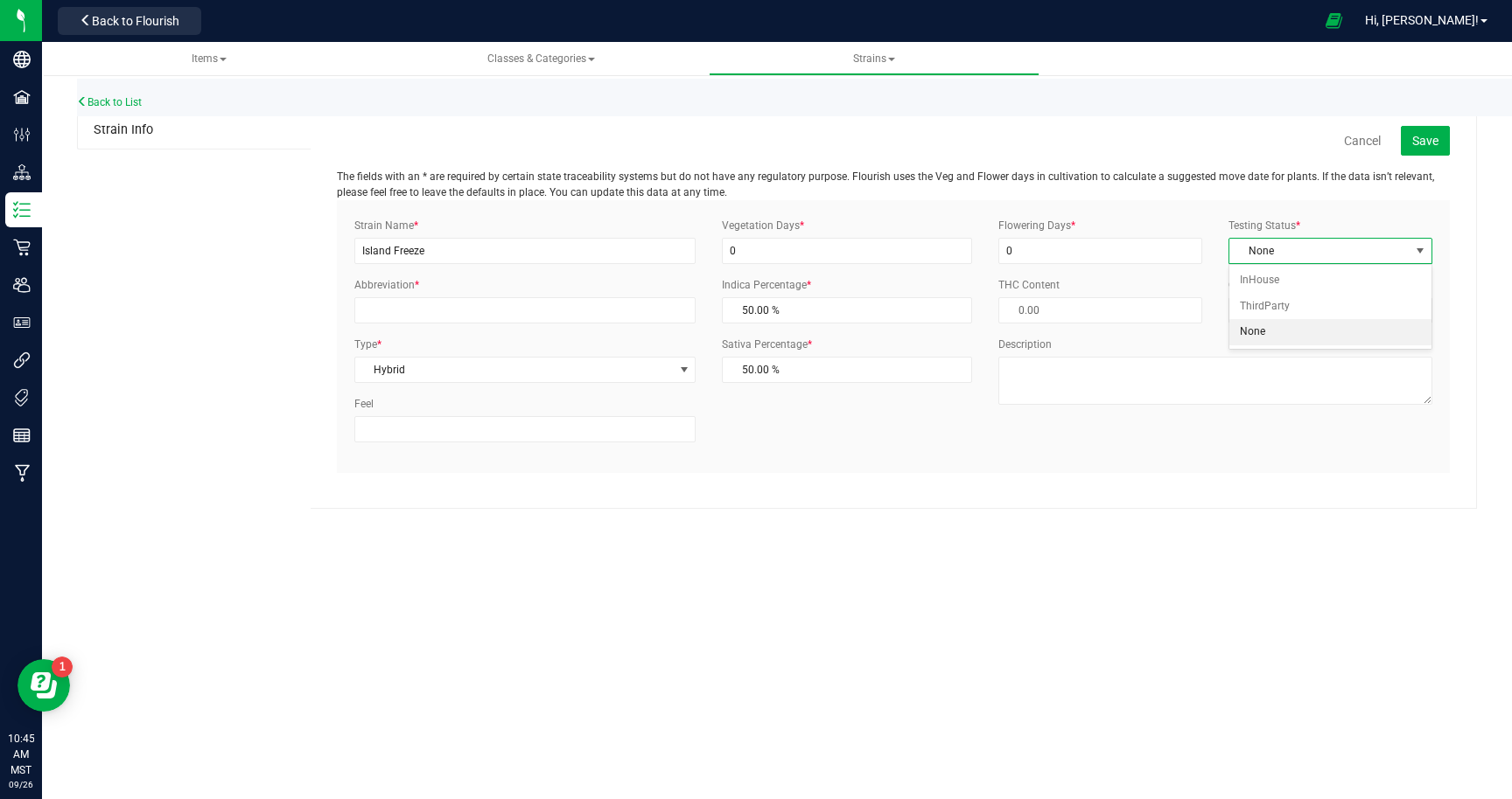
click at [1369, 249] on span "None" at bounding box center [1319, 251] width 180 height 25
click at [560, 310] on input "Abbreviation *" at bounding box center [524, 311] width 342 height 27
type input "[DEMOGRAPHIC_DATA]"
click at [573, 378] on span "Hybrid" at bounding box center [514, 370] width 319 height 25
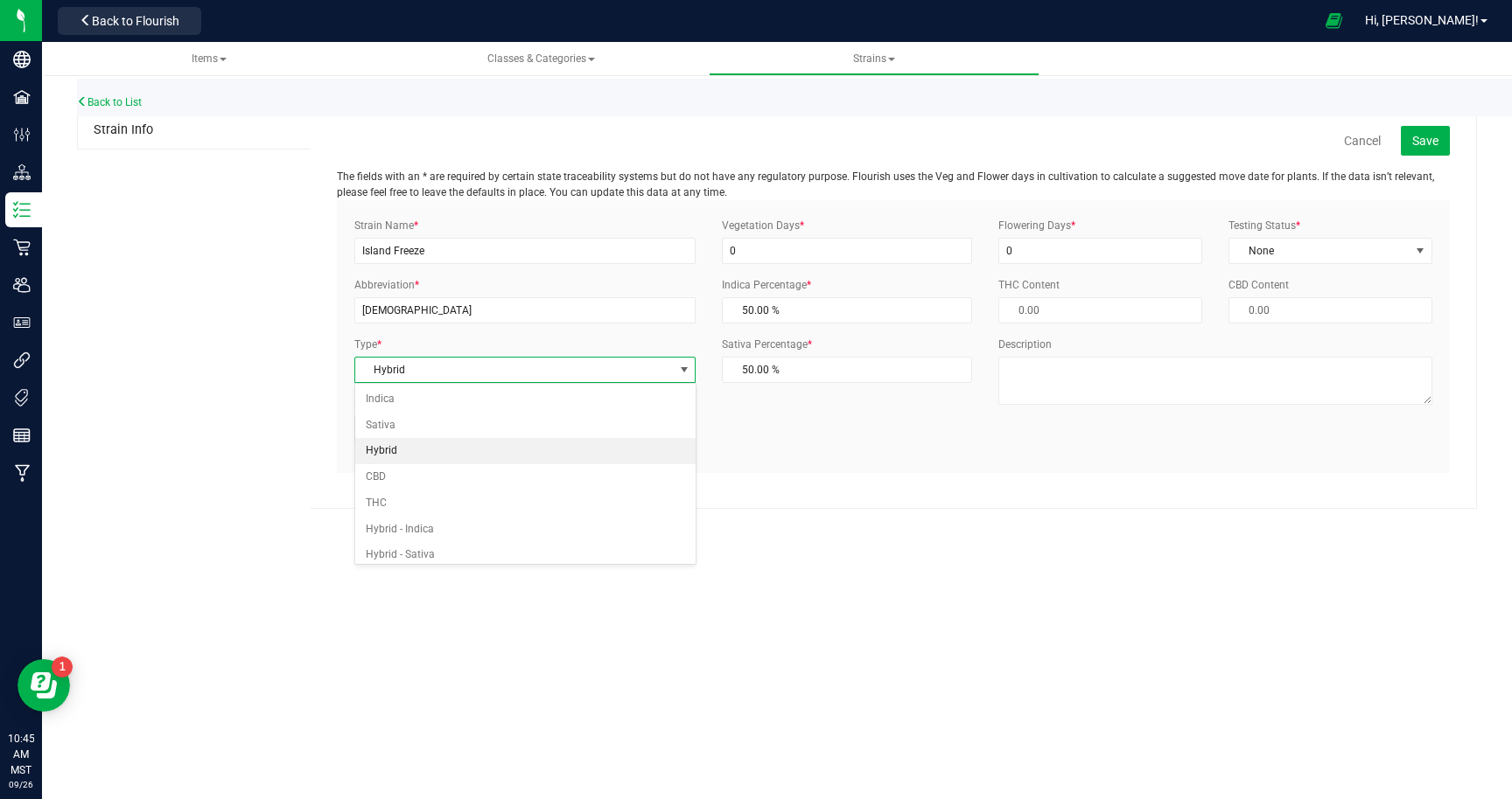
click at [897, 513] on div "Back to List Strain Info Cancel Save The fields with an * are required by certa…" at bounding box center [776, 288] width 1469 height 476
click at [1423, 138] on span "Save" at bounding box center [1425, 141] width 27 height 14
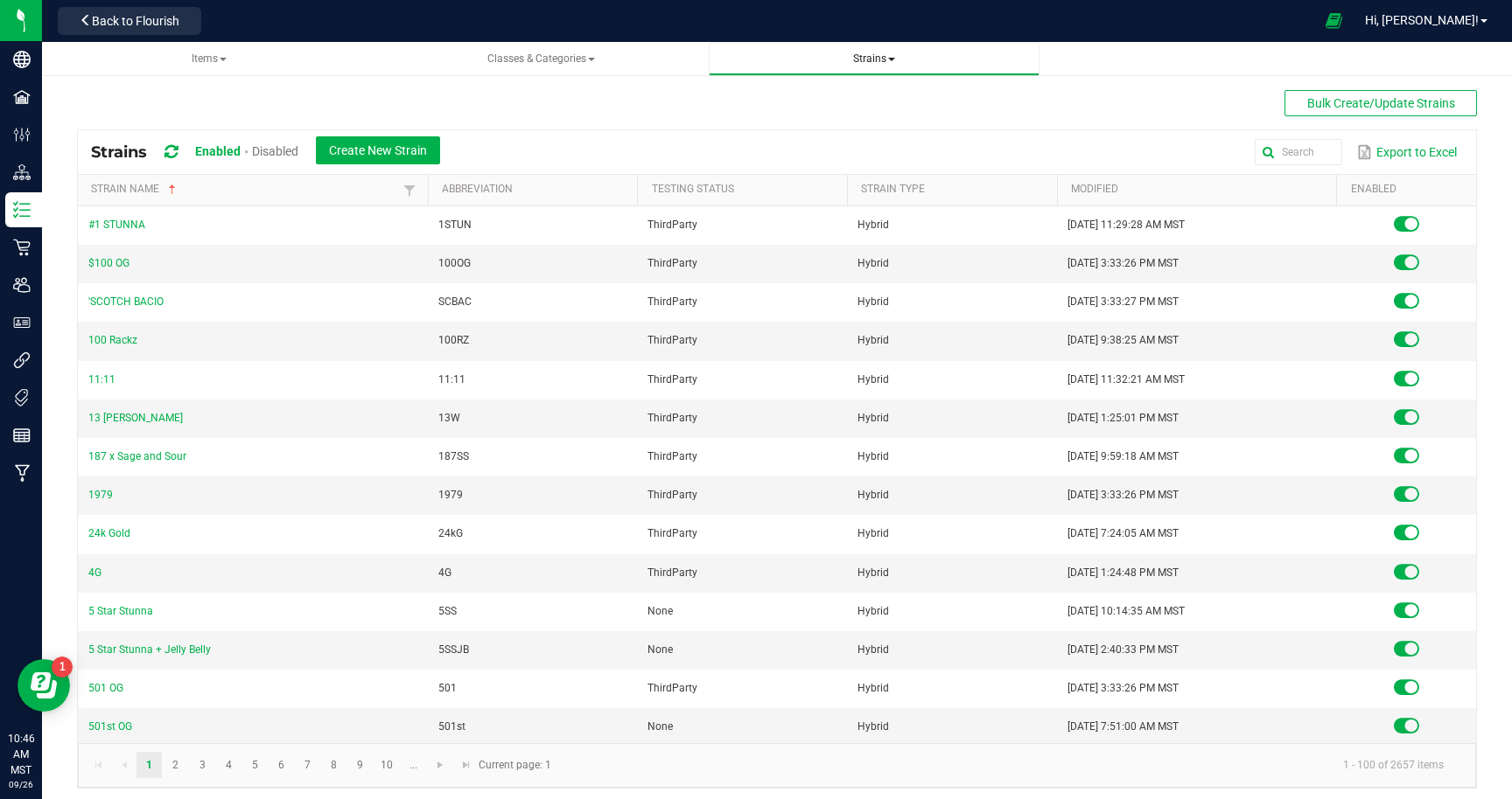
click at [867, 50] on link "Strains" at bounding box center [874, 59] width 330 height 34
click at [873, 62] on span "Strains" at bounding box center [874, 58] width 42 height 12
click at [811, 127] on span "Create new strain" at bounding box center [782, 131] width 95 height 14
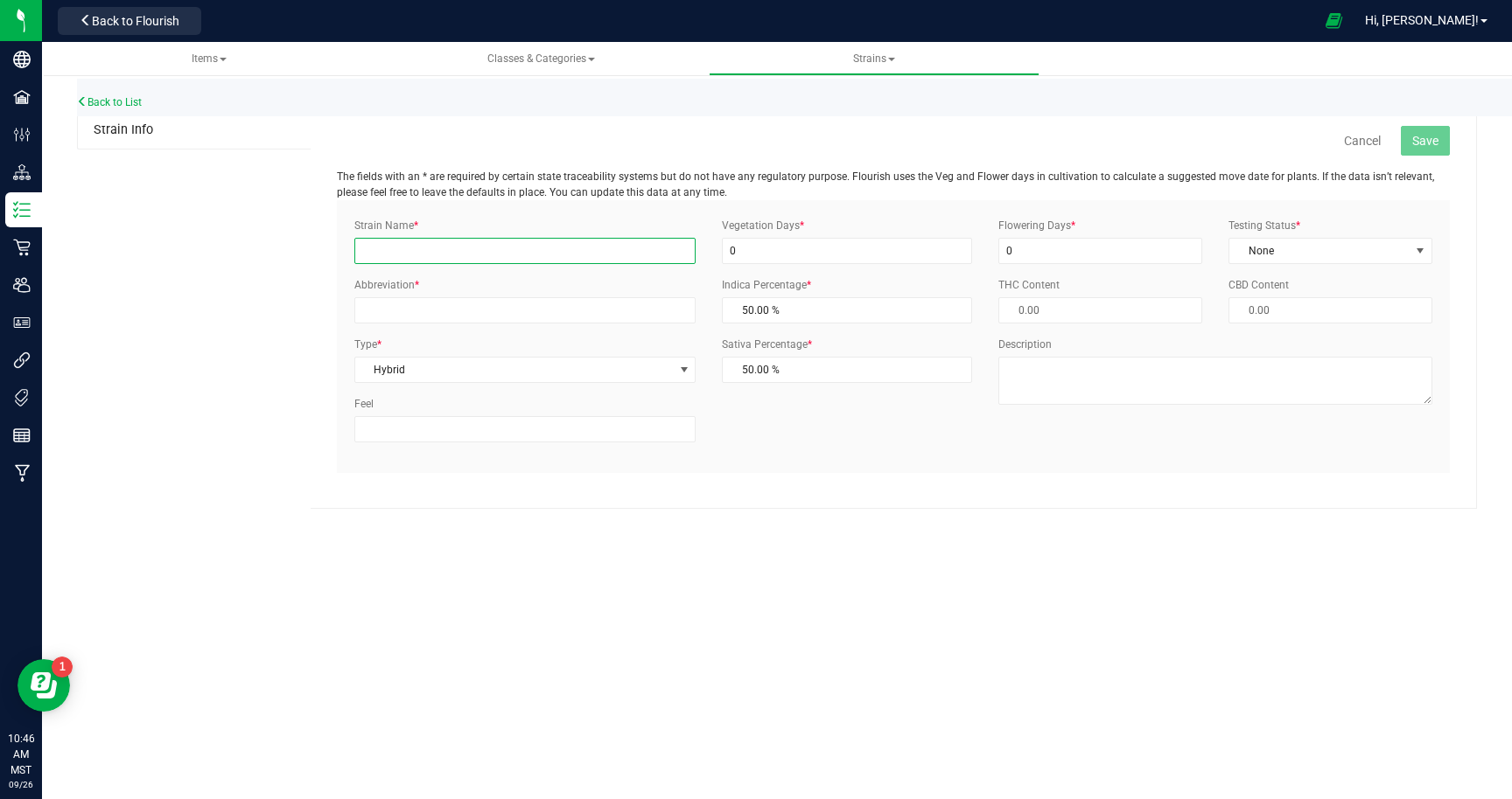
click at [537, 250] on input "Strain Name *" at bounding box center [524, 251] width 342 height 27
type input "Garlic Crusher"
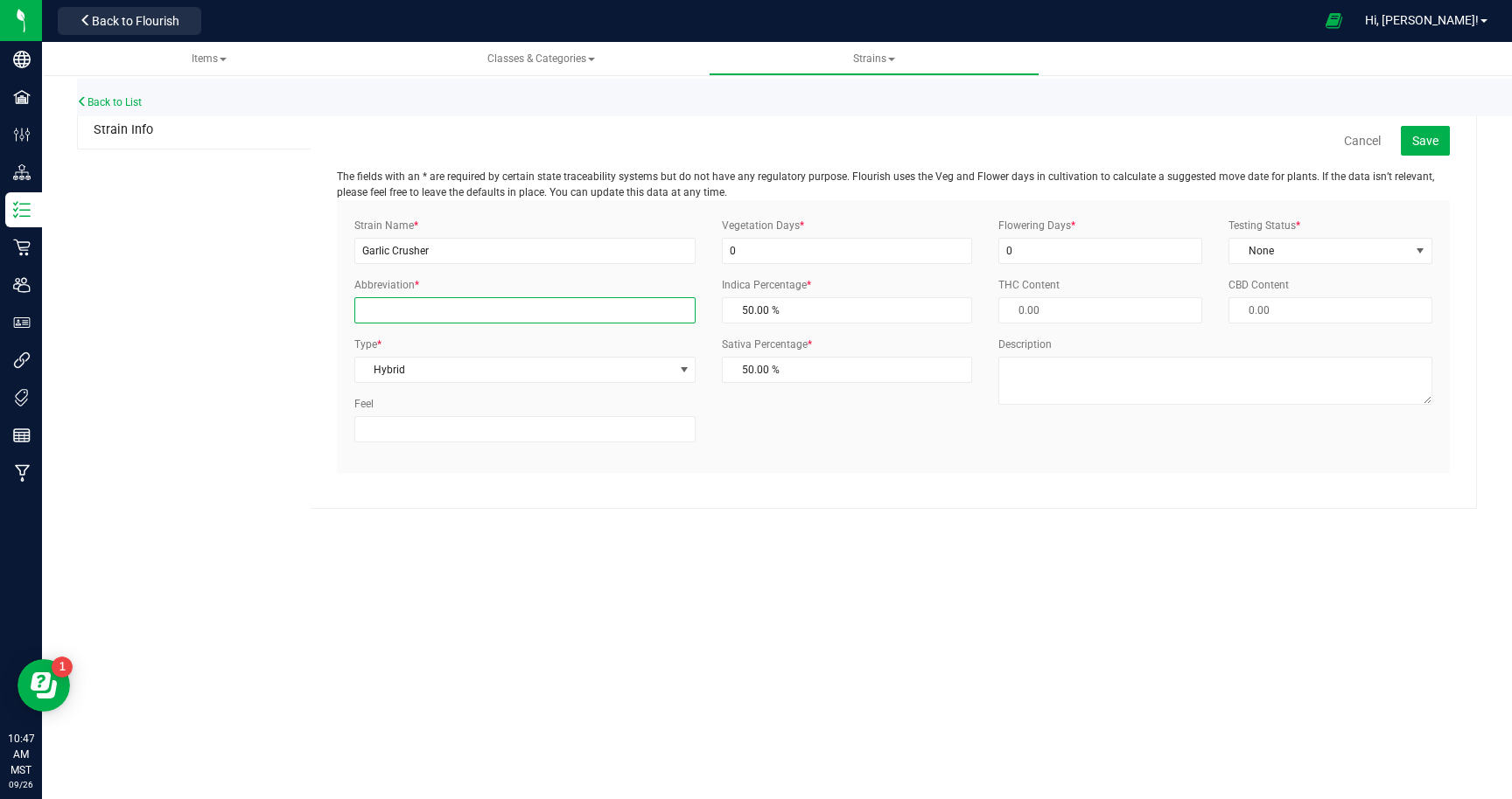
click at [613, 299] on input "Abbreviation *" at bounding box center [524, 311] width 342 height 27
type input "GARCR"
click at [891, 524] on div "Back to List Strain Info Cancel Save The fields with an * are required by certa…" at bounding box center [776, 288] width 1469 height 476
click at [1427, 146] on span "Save" at bounding box center [1425, 141] width 27 height 14
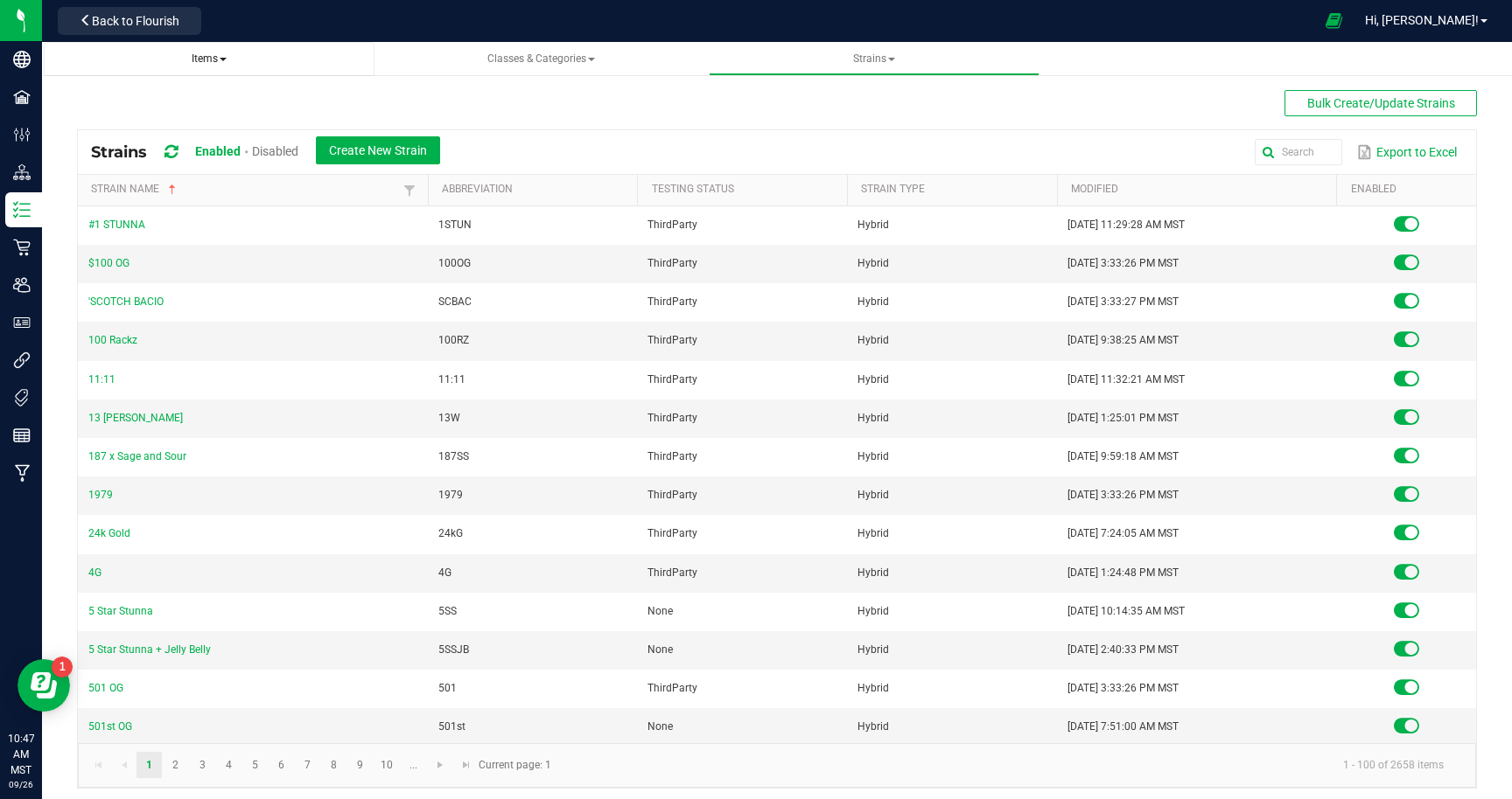
click at [203, 59] on span "Items" at bounding box center [208, 58] width 35 height 12
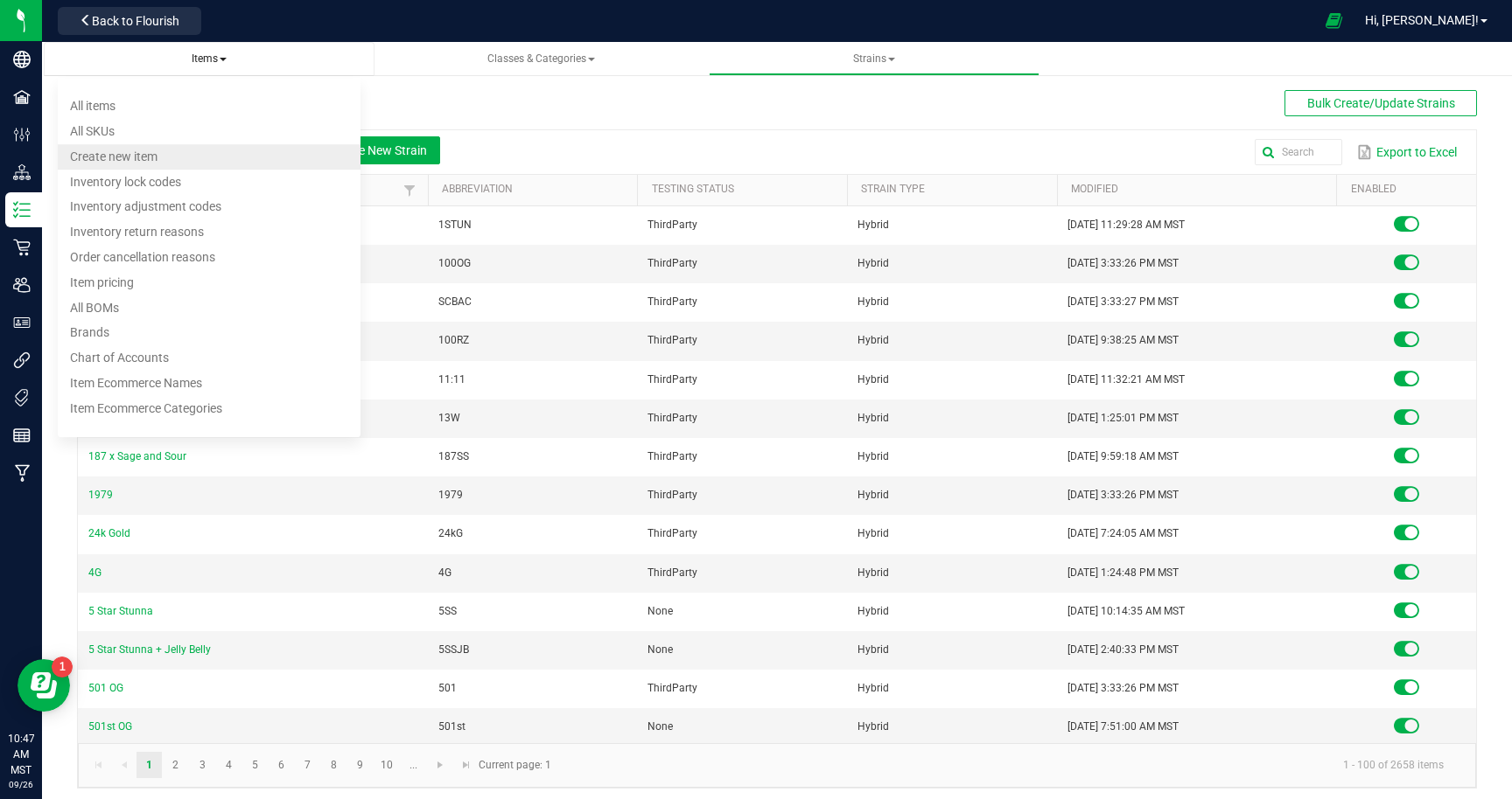
click at [98, 155] on span "Create new item" at bounding box center [114, 156] width 88 height 14
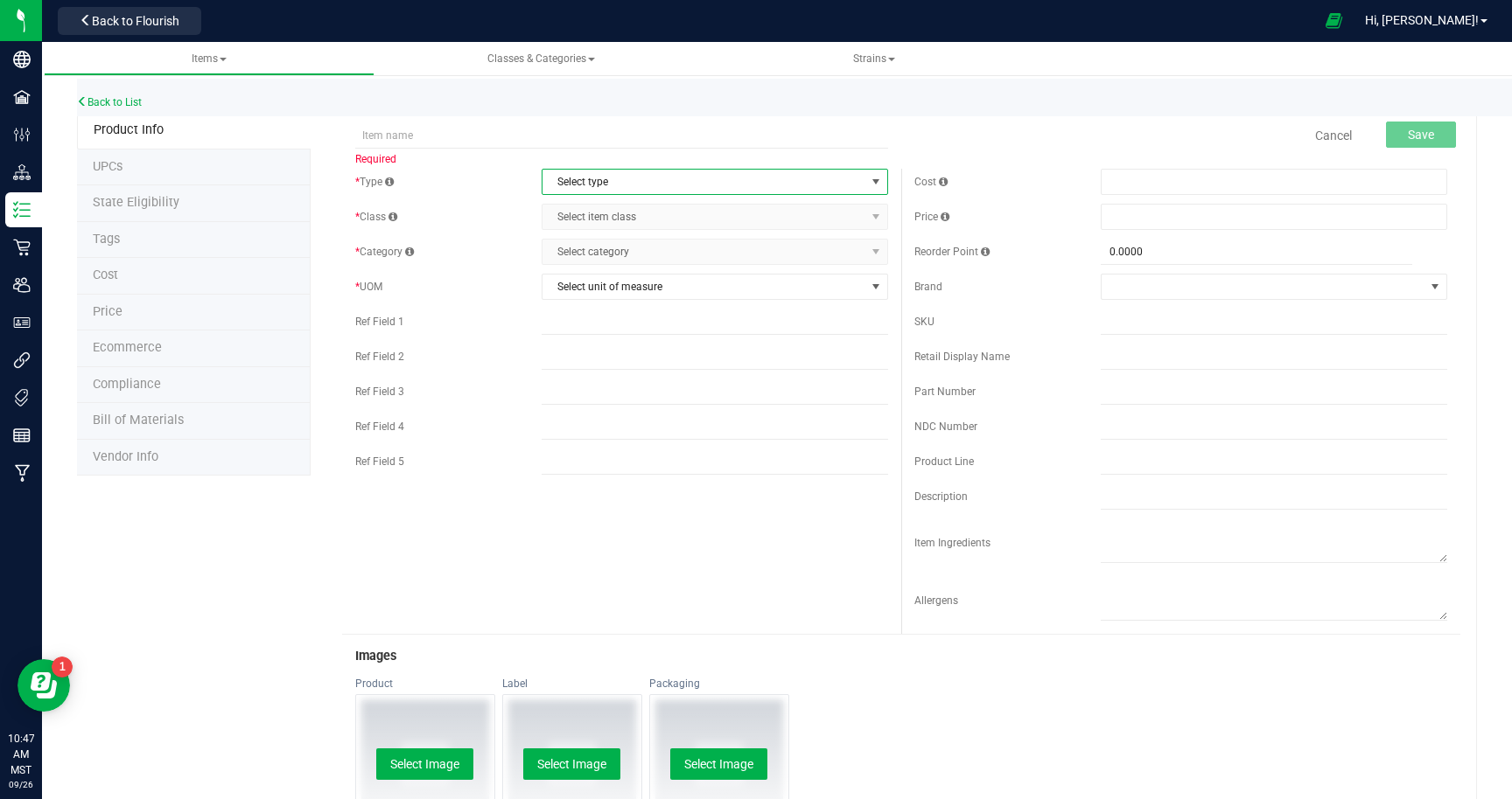
click at [578, 179] on span "Select type" at bounding box center [703, 182] width 323 height 25
click at [495, 91] on div "Back to List" at bounding box center [833, 98] width 1512 height 38
click at [129, 103] on link "Back to List" at bounding box center [109, 102] width 65 height 12
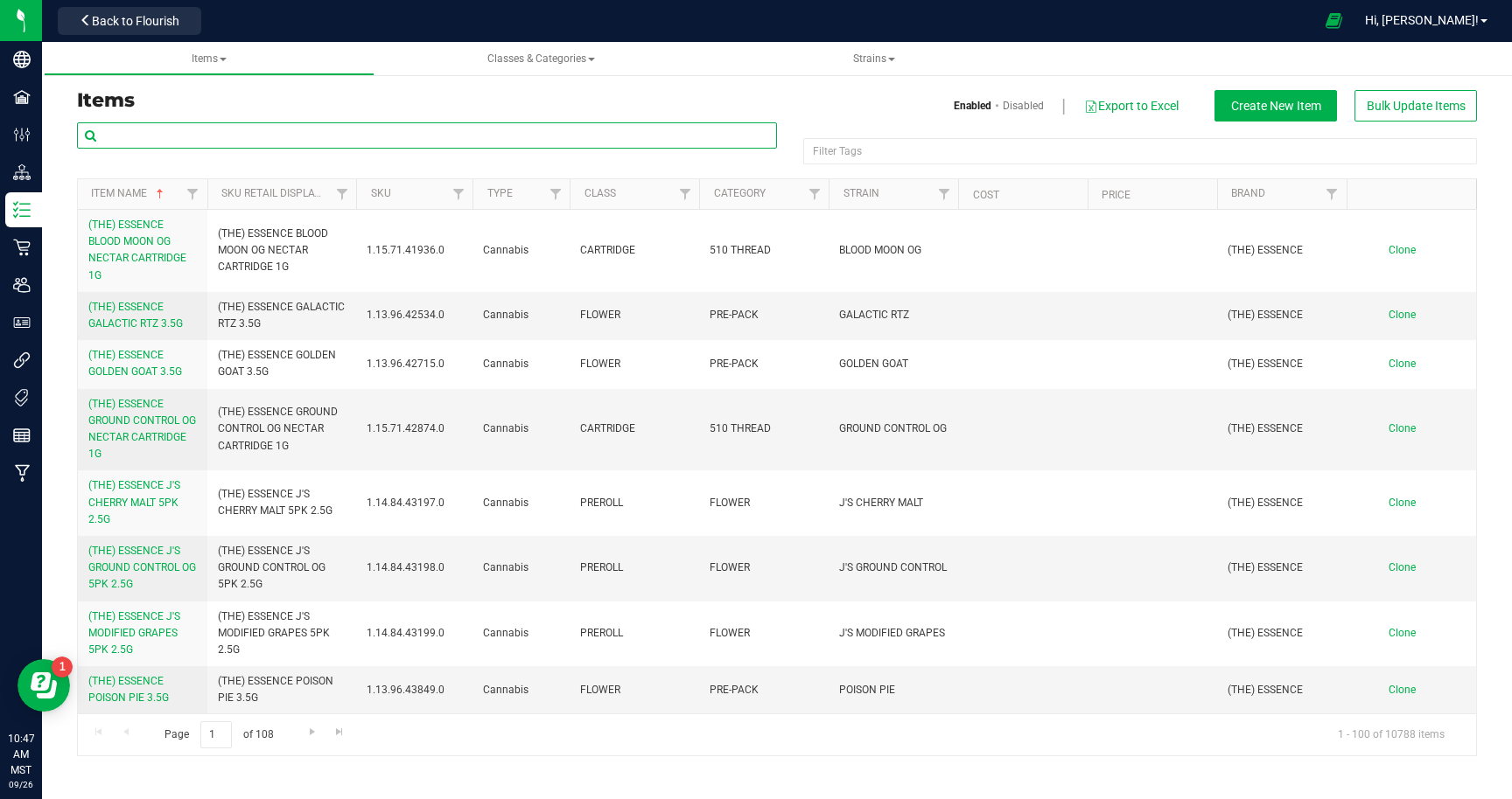
click at [287, 134] on input "text" at bounding box center [426, 136] width 699 height 27
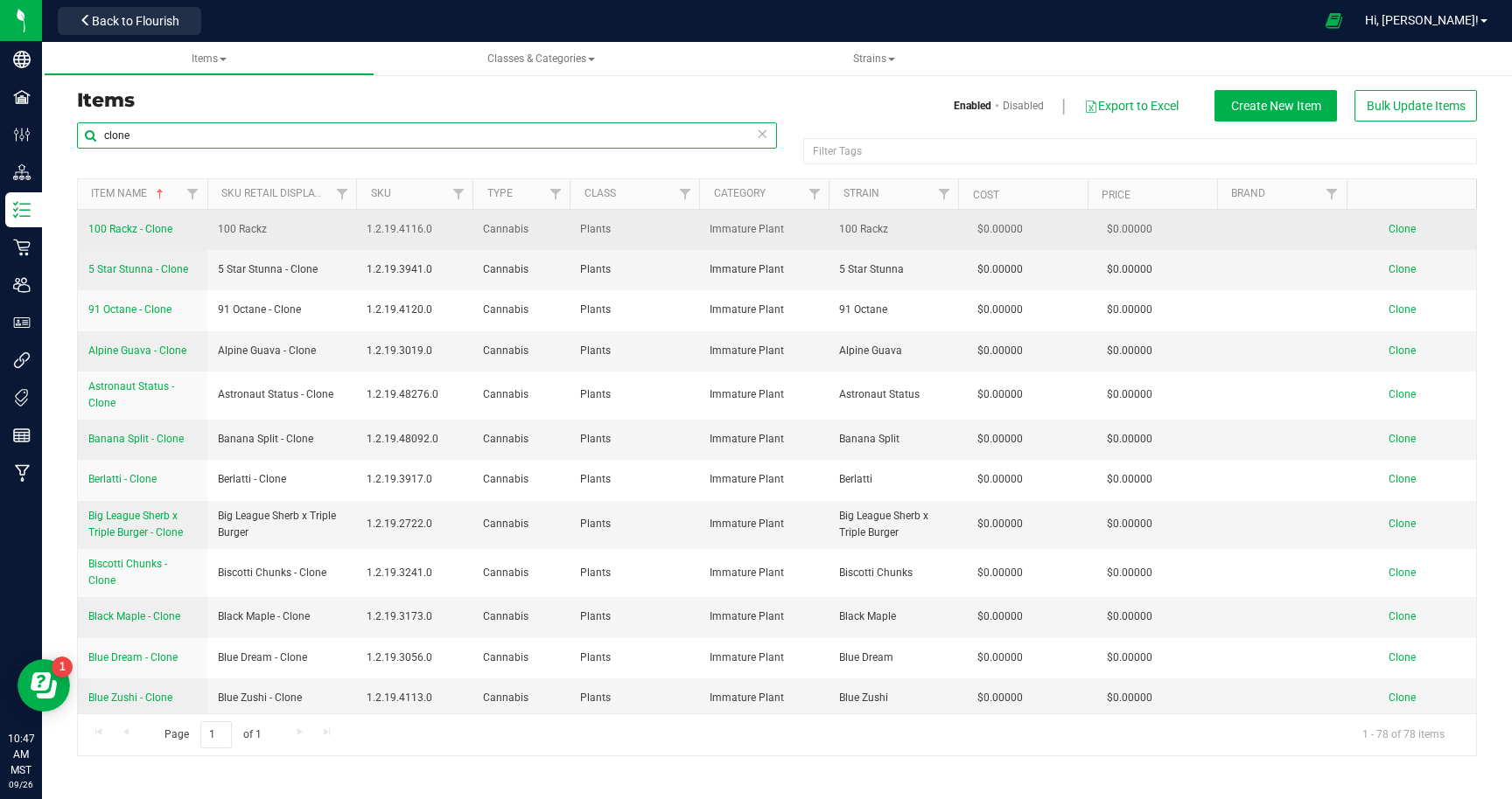
type input "clone"
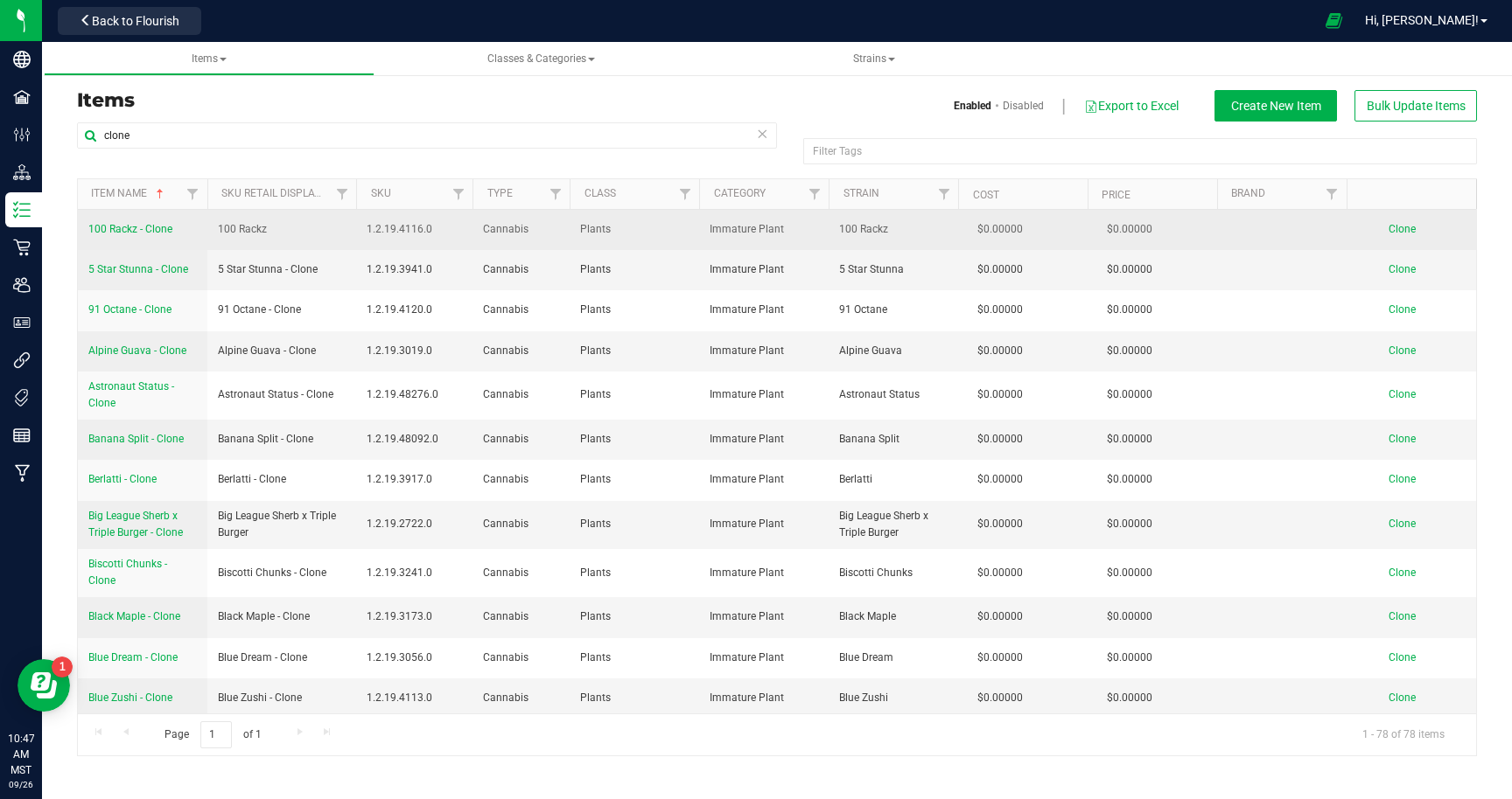
click at [154, 231] on span "100 Rackz - Clone" at bounding box center [130, 228] width 84 height 12
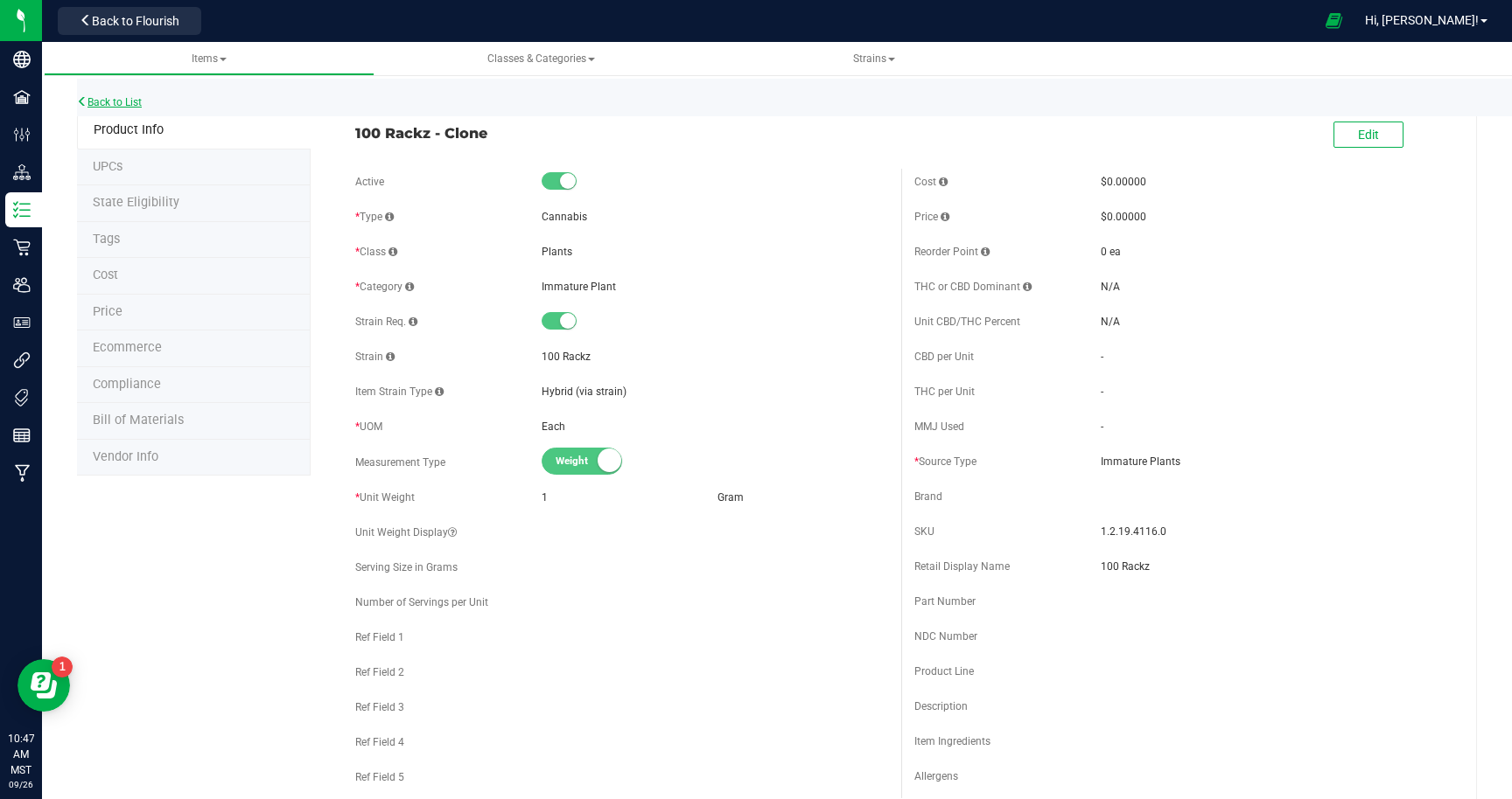
click at [115, 102] on link "Back to List" at bounding box center [109, 102] width 65 height 12
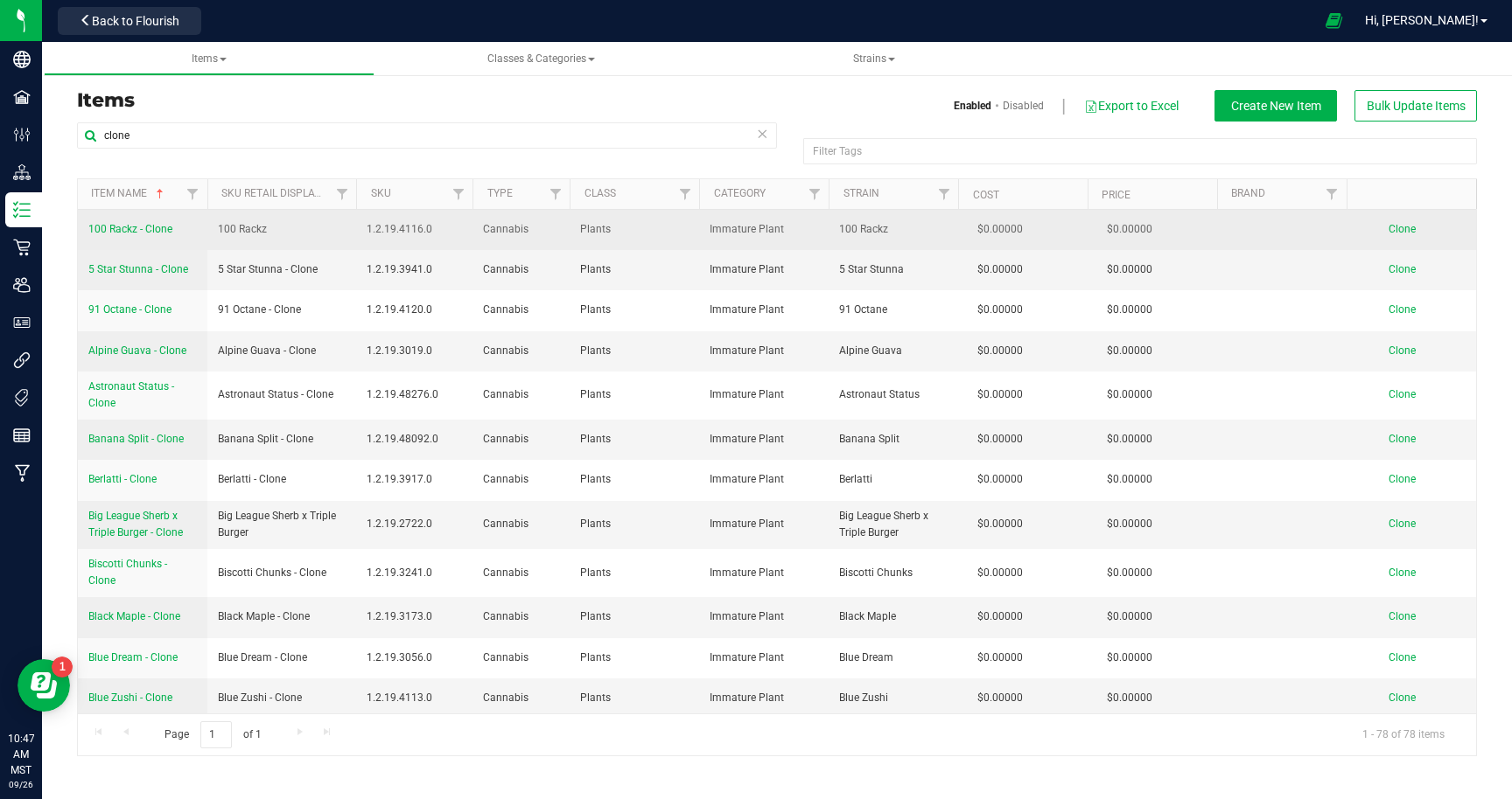
click at [1402, 226] on span "Clone" at bounding box center [1402, 228] width 27 height 12
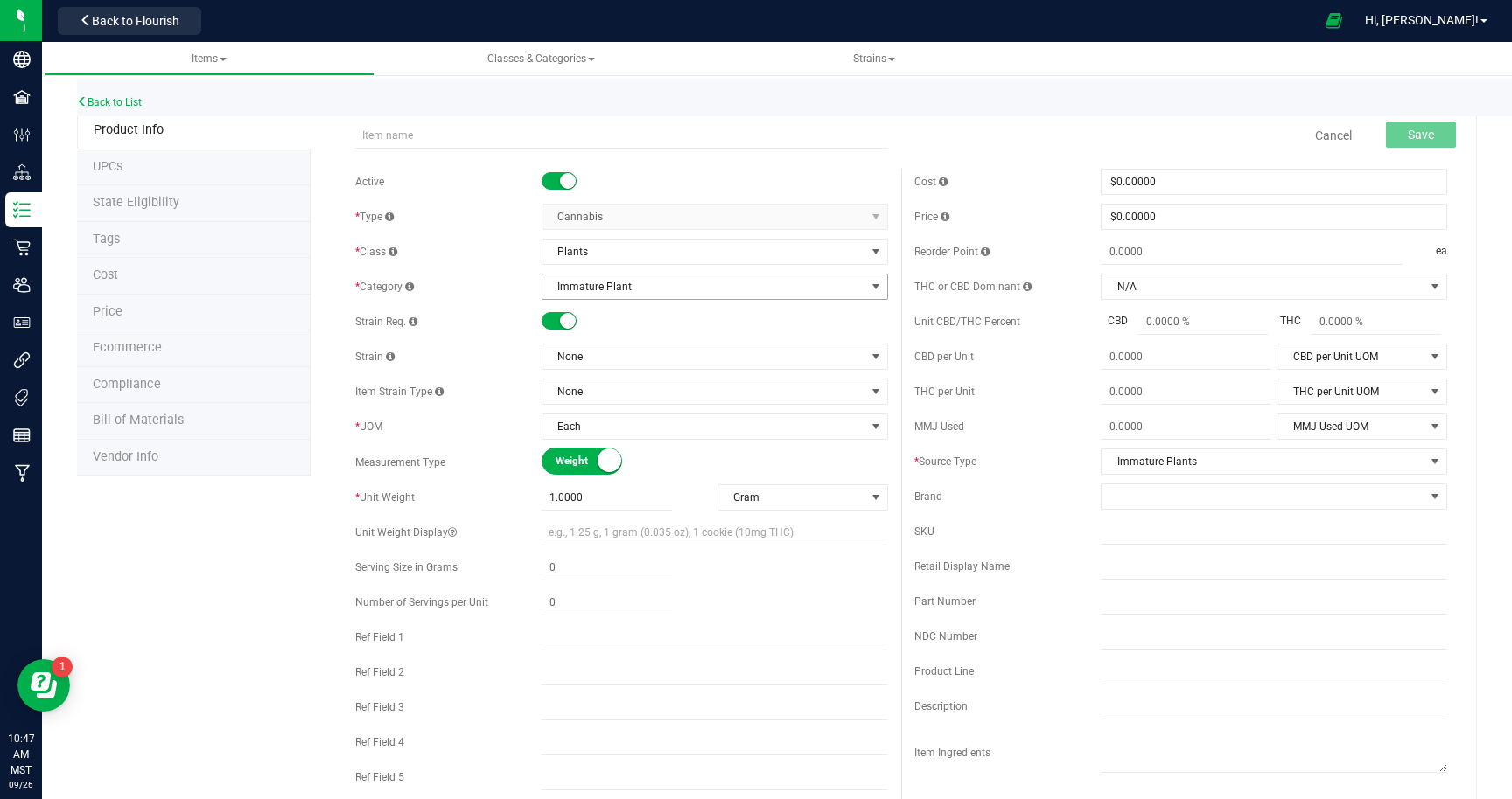
click at [729, 284] on span "Immature Plant" at bounding box center [703, 287] width 323 height 25
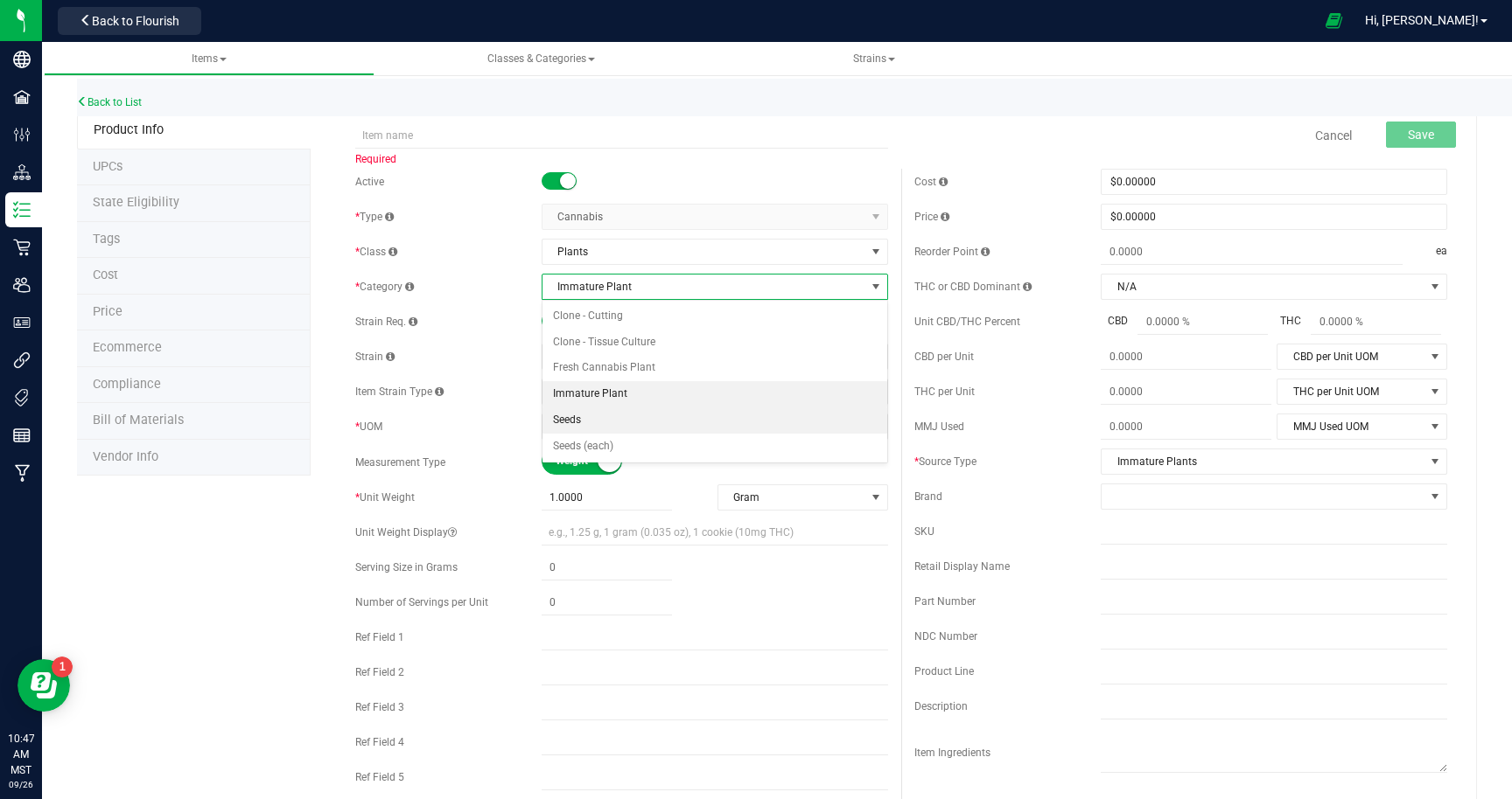
click at [577, 419] on li "Seeds" at bounding box center [715, 420] width 344 height 27
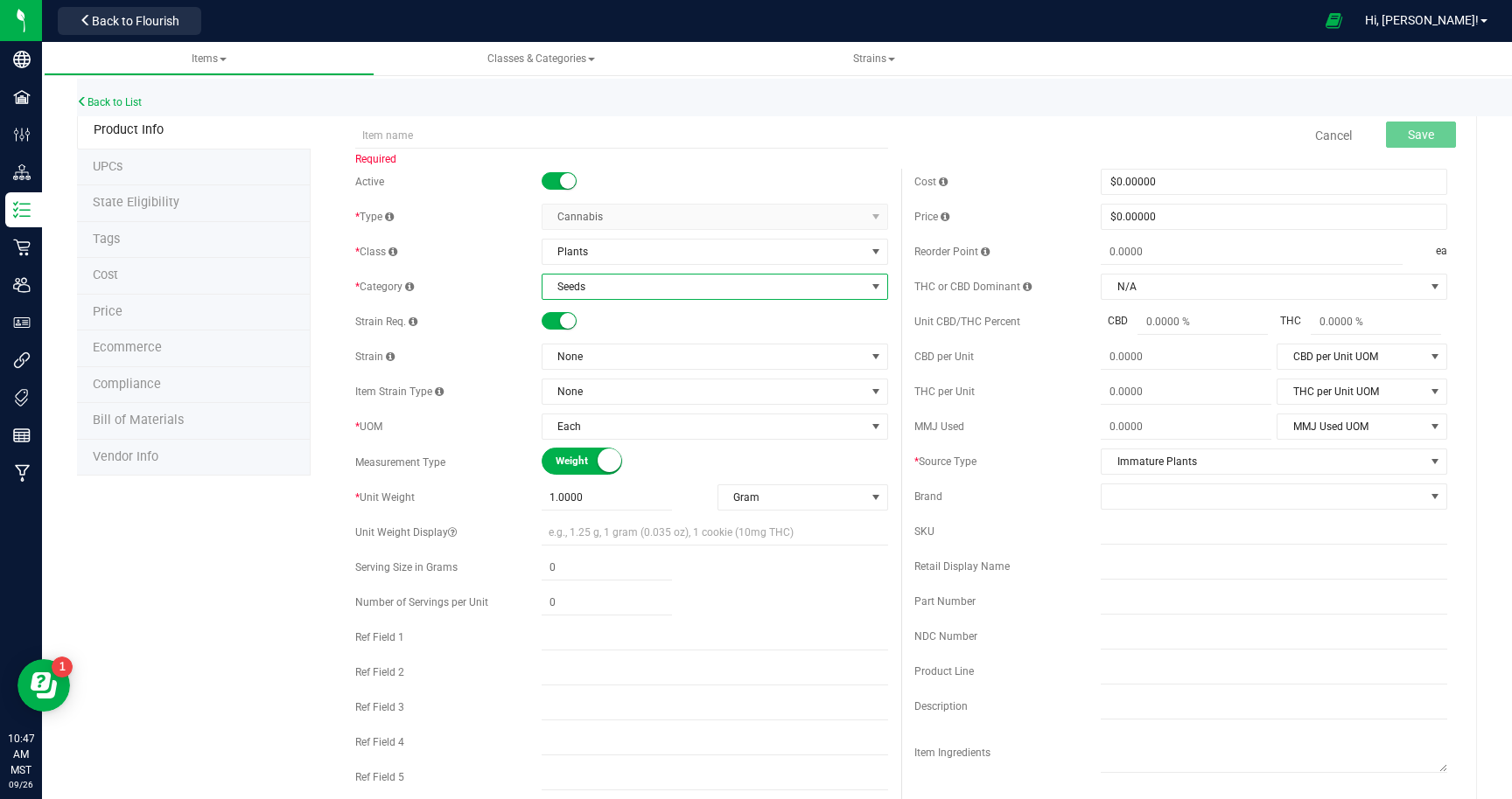
click at [625, 289] on span "Seeds" at bounding box center [703, 287] width 323 height 25
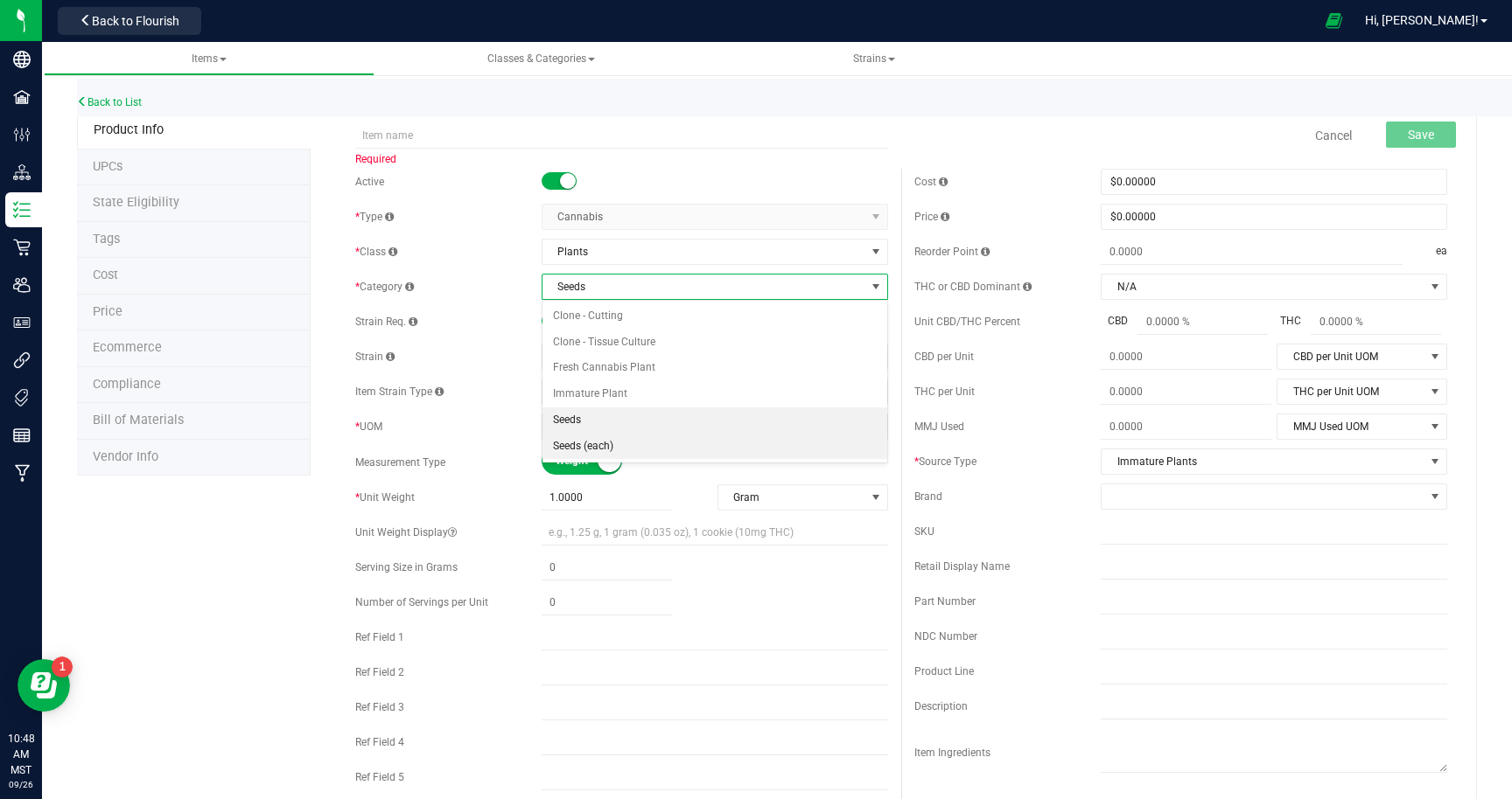
click at [595, 449] on li "Seeds (each)" at bounding box center [715, 447] width 344 height 27
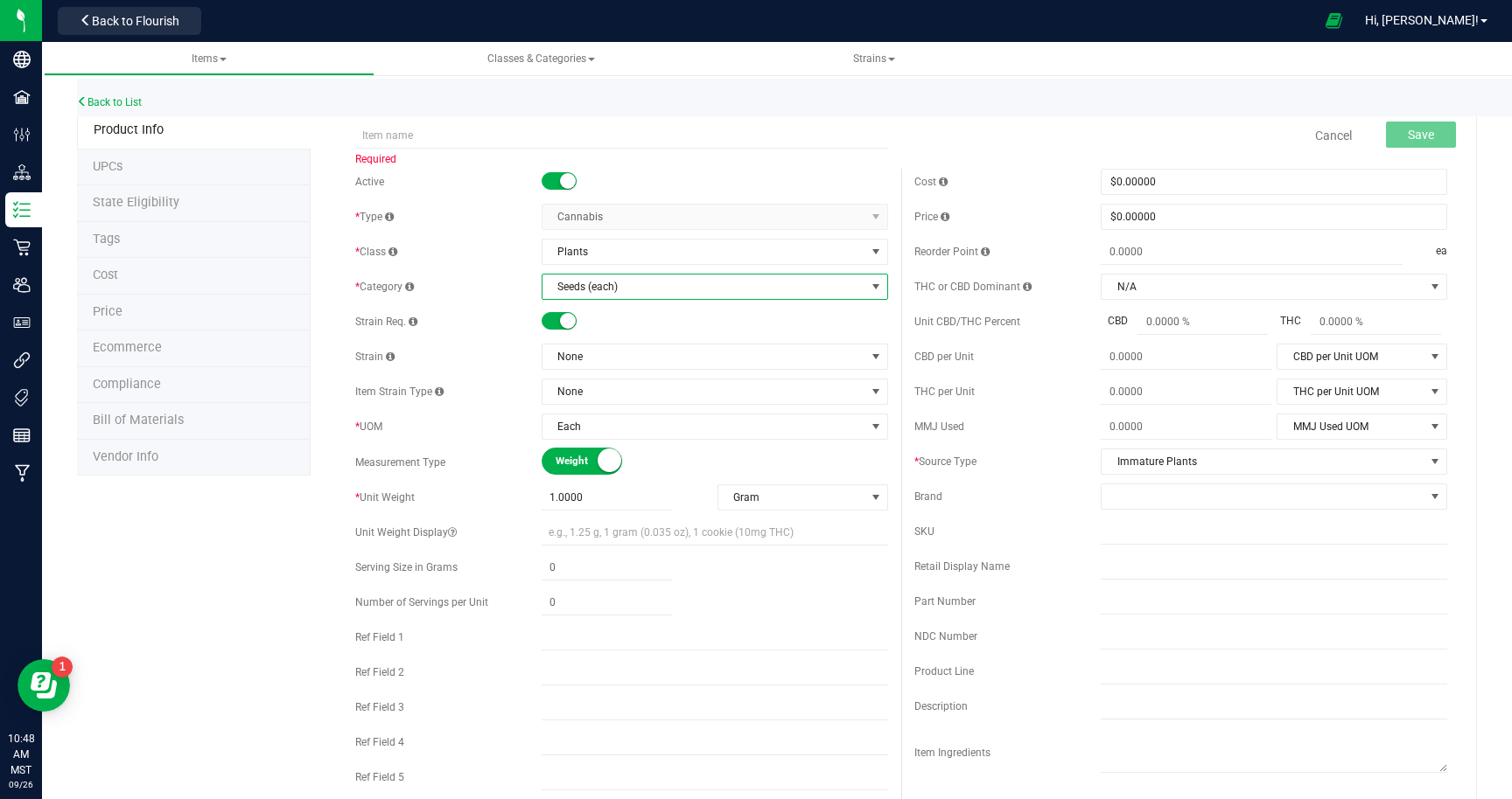
click at [657, 287] on span "Seeds (each)" at bounding box center [703, 287] width 323 height 25
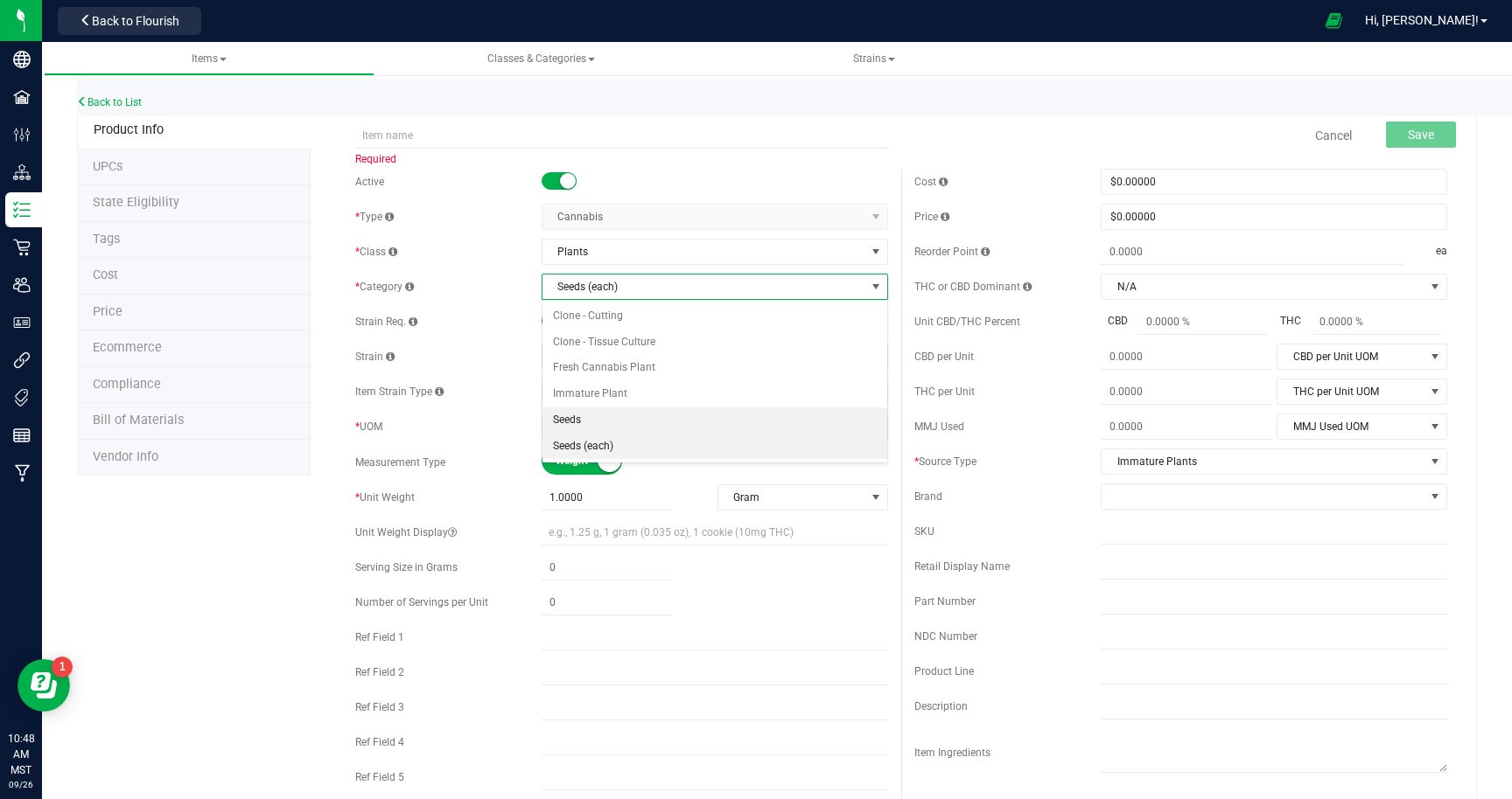
click at [608, 416] on li "Seeds" at bounding box center [715, 420] width 344 height 27
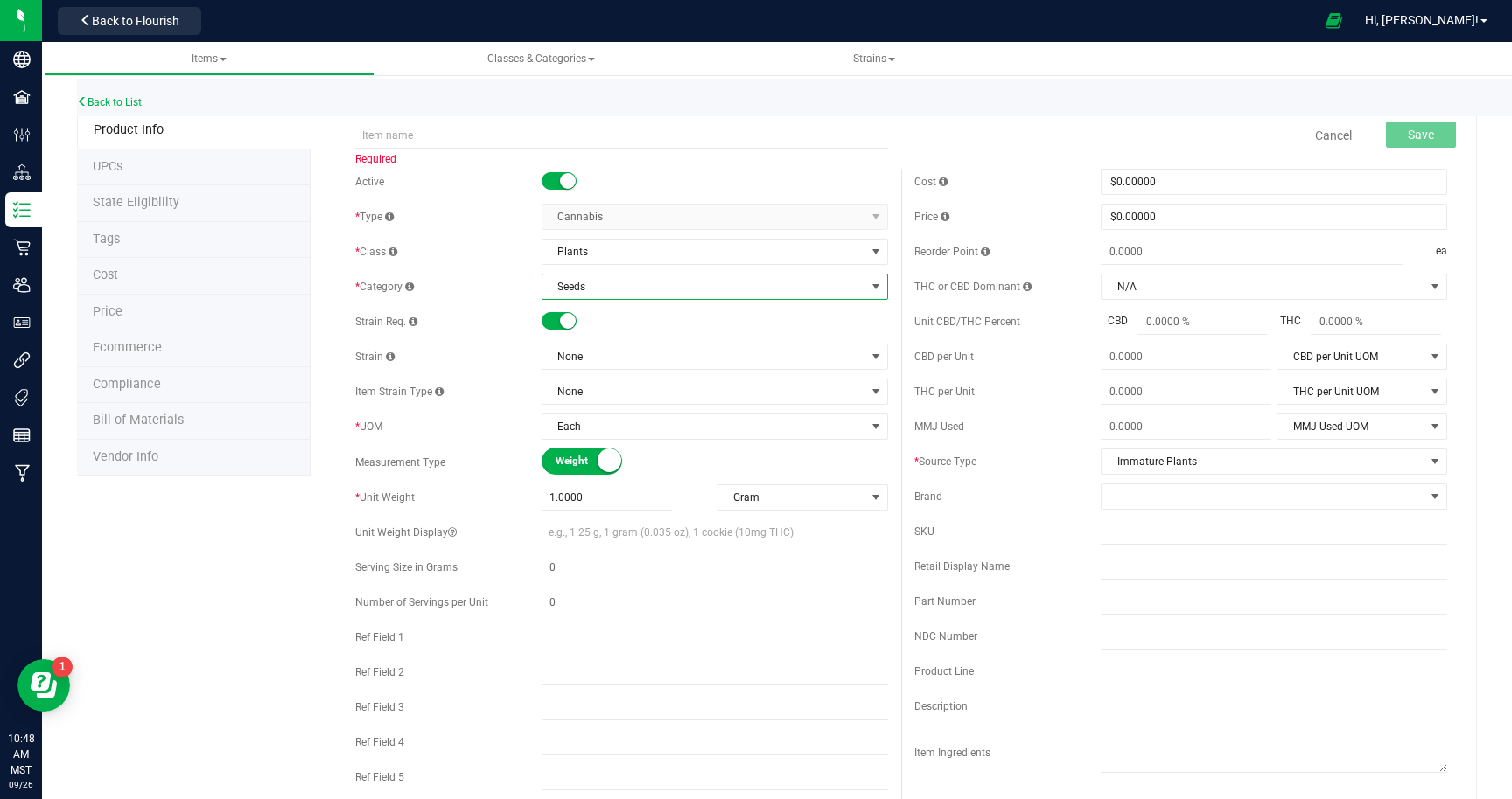
click at [640, 284] on span "Seeds" at bounding box center [703, 287] width 323 height 25
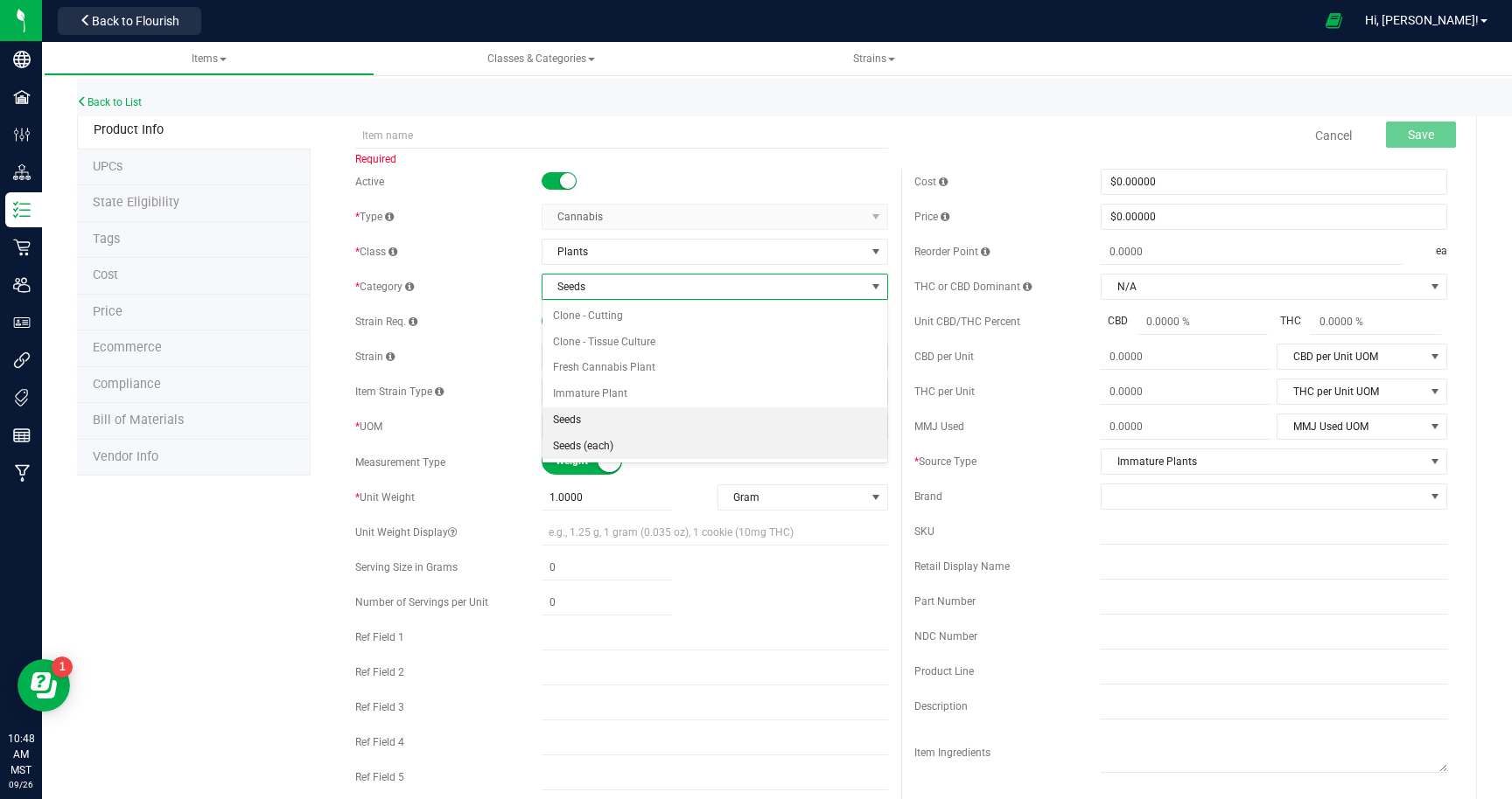
click at [605, 449] on li "Seeds (each)" at bounding box center [715, 447] width 344 height 27
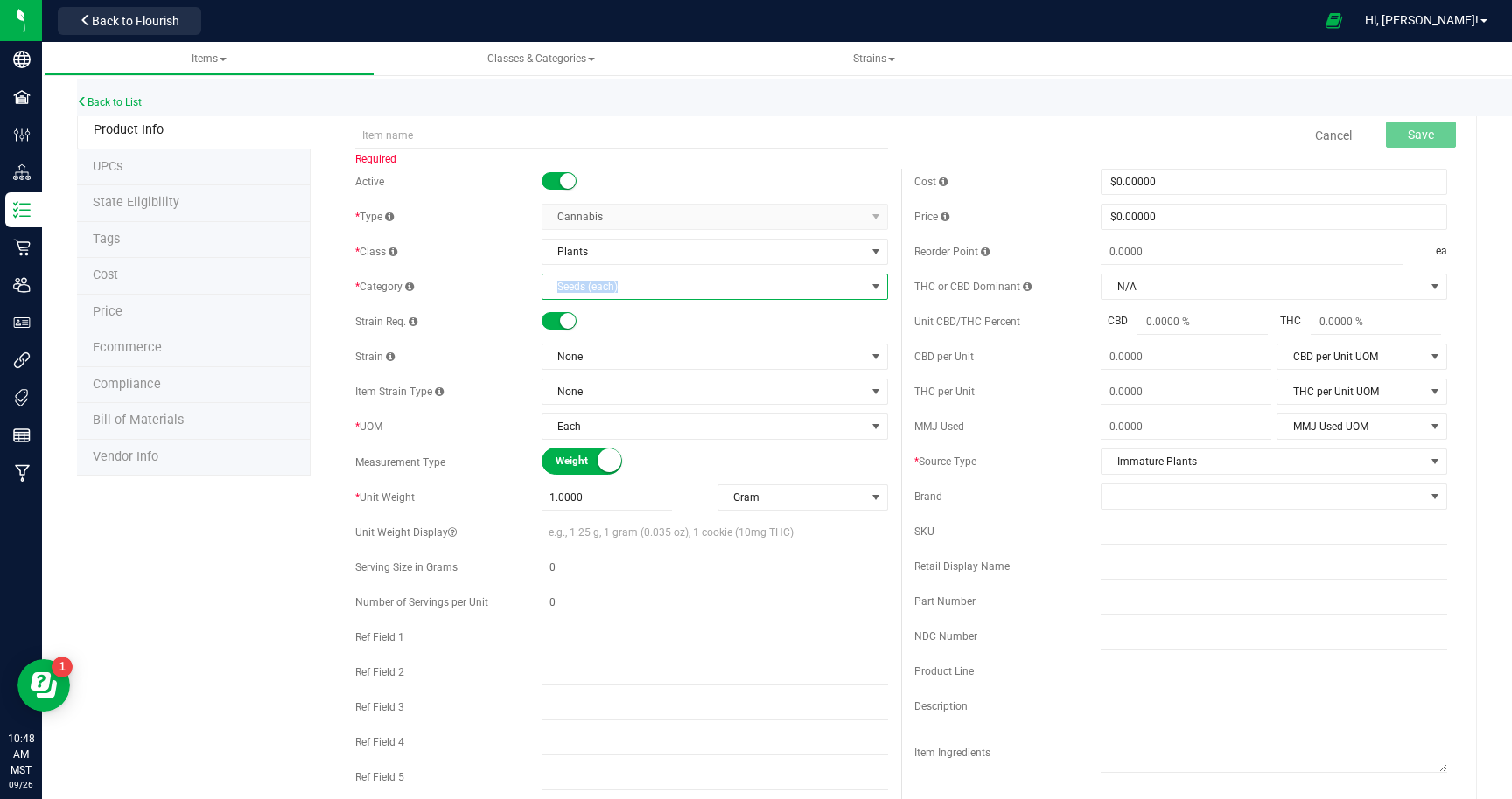
click at [643, 280] on span "Seeds (each)" at bounding box center [703, 287] width 323 height 25
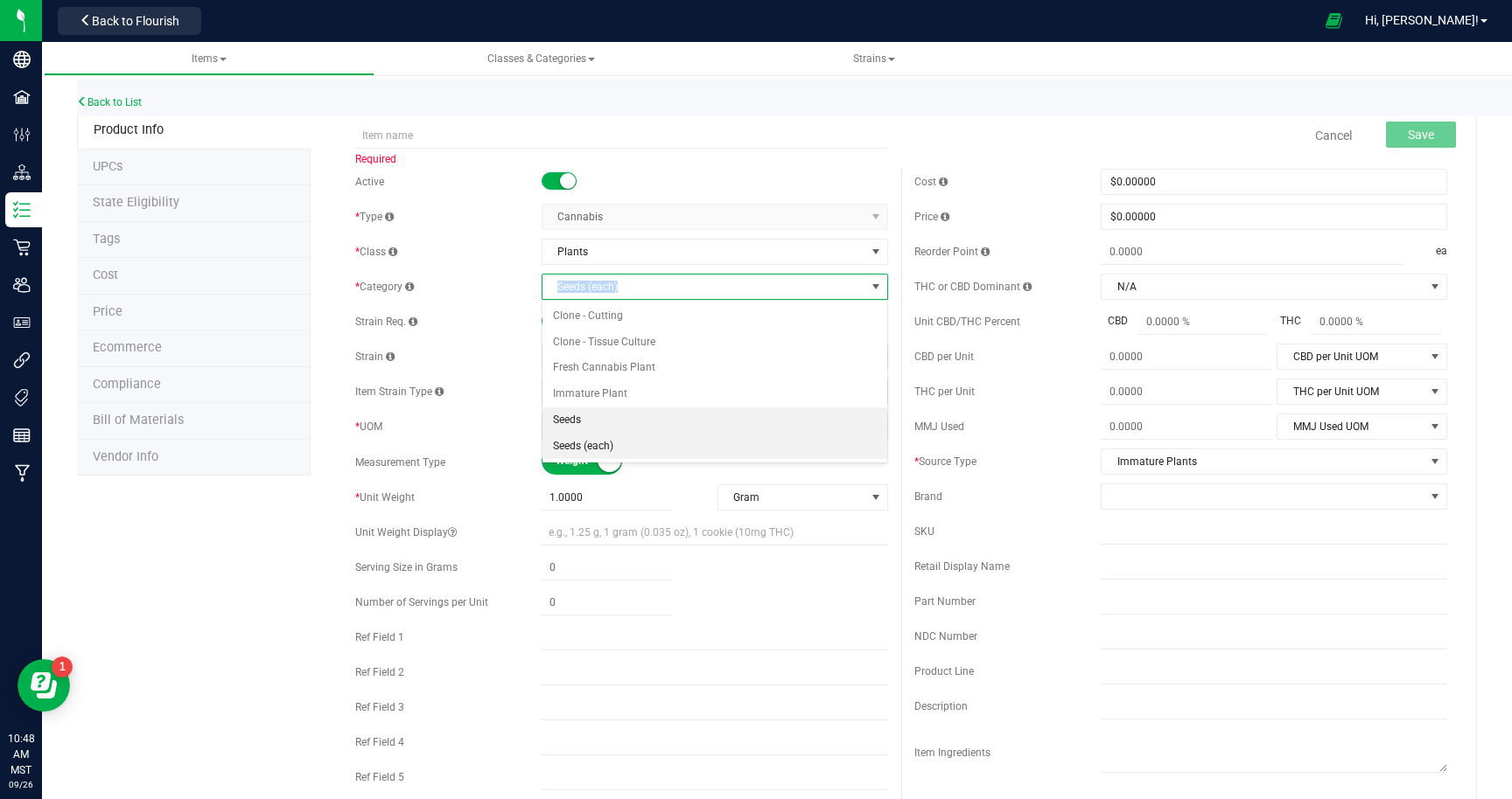
click at [591, 422] on li "Seeds" at bounding box center [715, 420] width 344 height 27
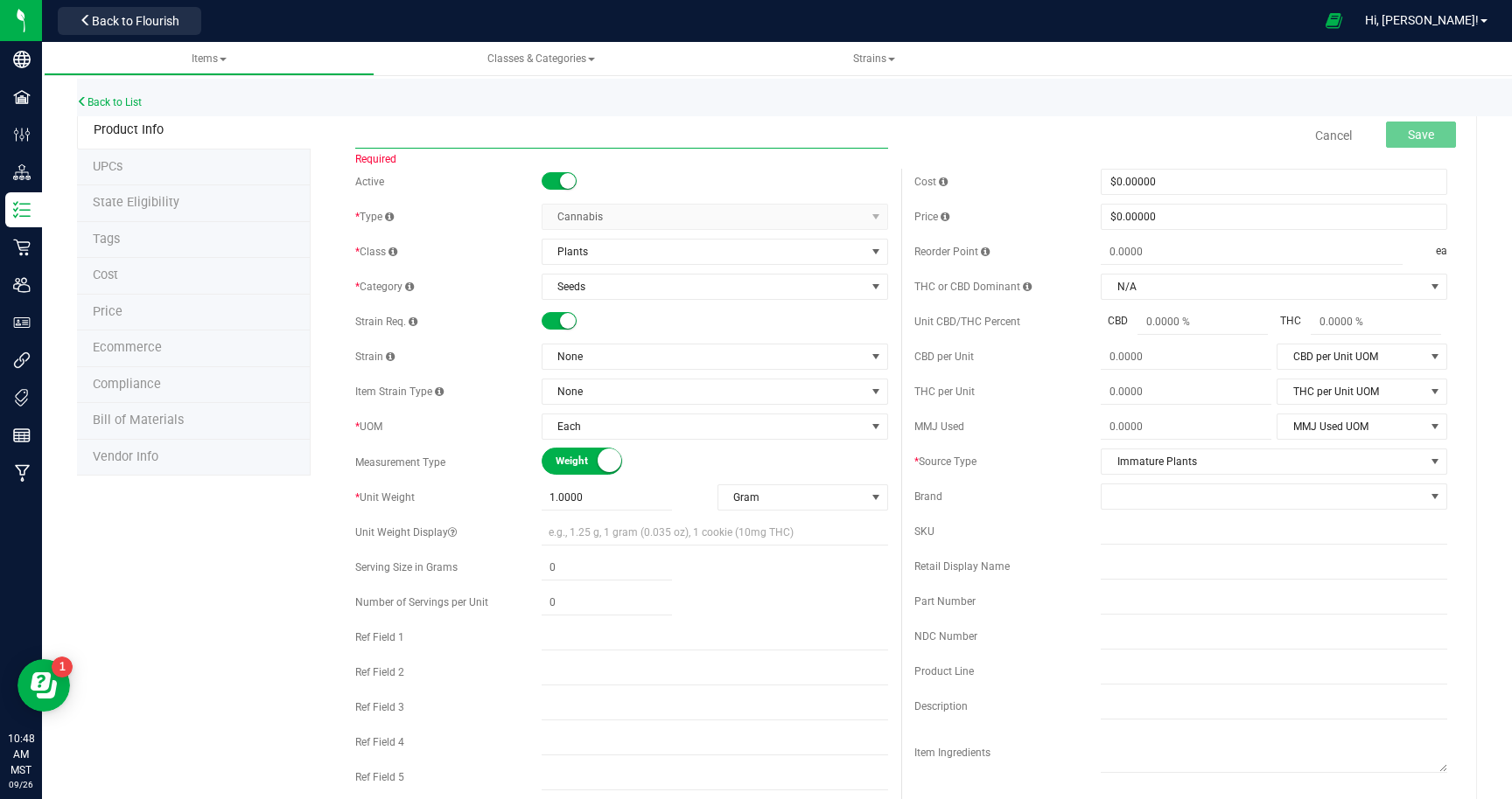
click at [514, 136] on input "text" at bounding box center [621, 136] width 533 height 27
type input "Island Freeze - Seeds"
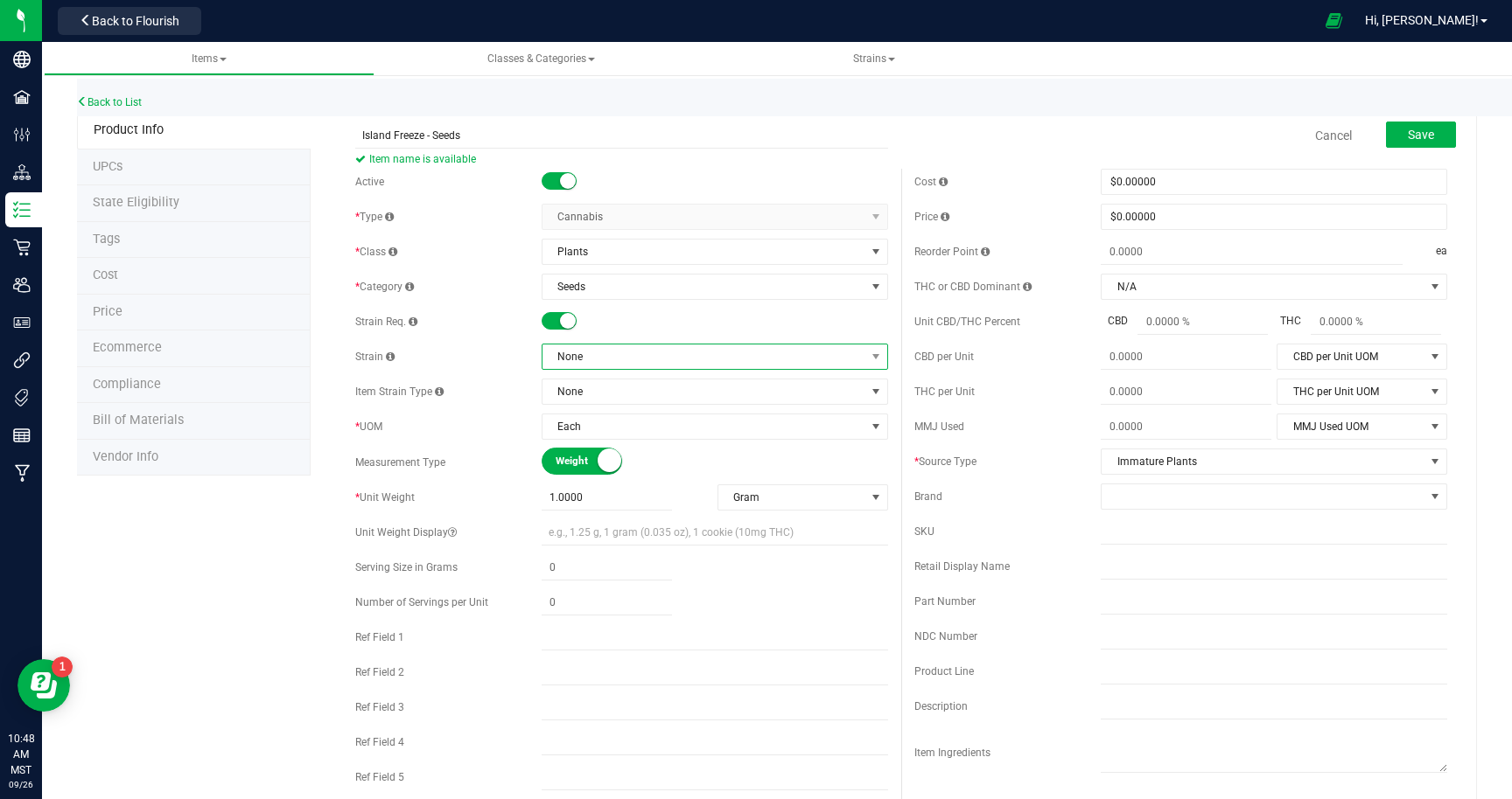
click at [843, 359] on span "None" at bounding box center [703, 357] width 323 height 25
type input "island fr"
click at [648, 429] on li "Island Freeze" at bounding box center [715, 429] width 344 height 25
click at [1435, 133] on button "Save" at bounding box center [1421, 135] width 70 height 27
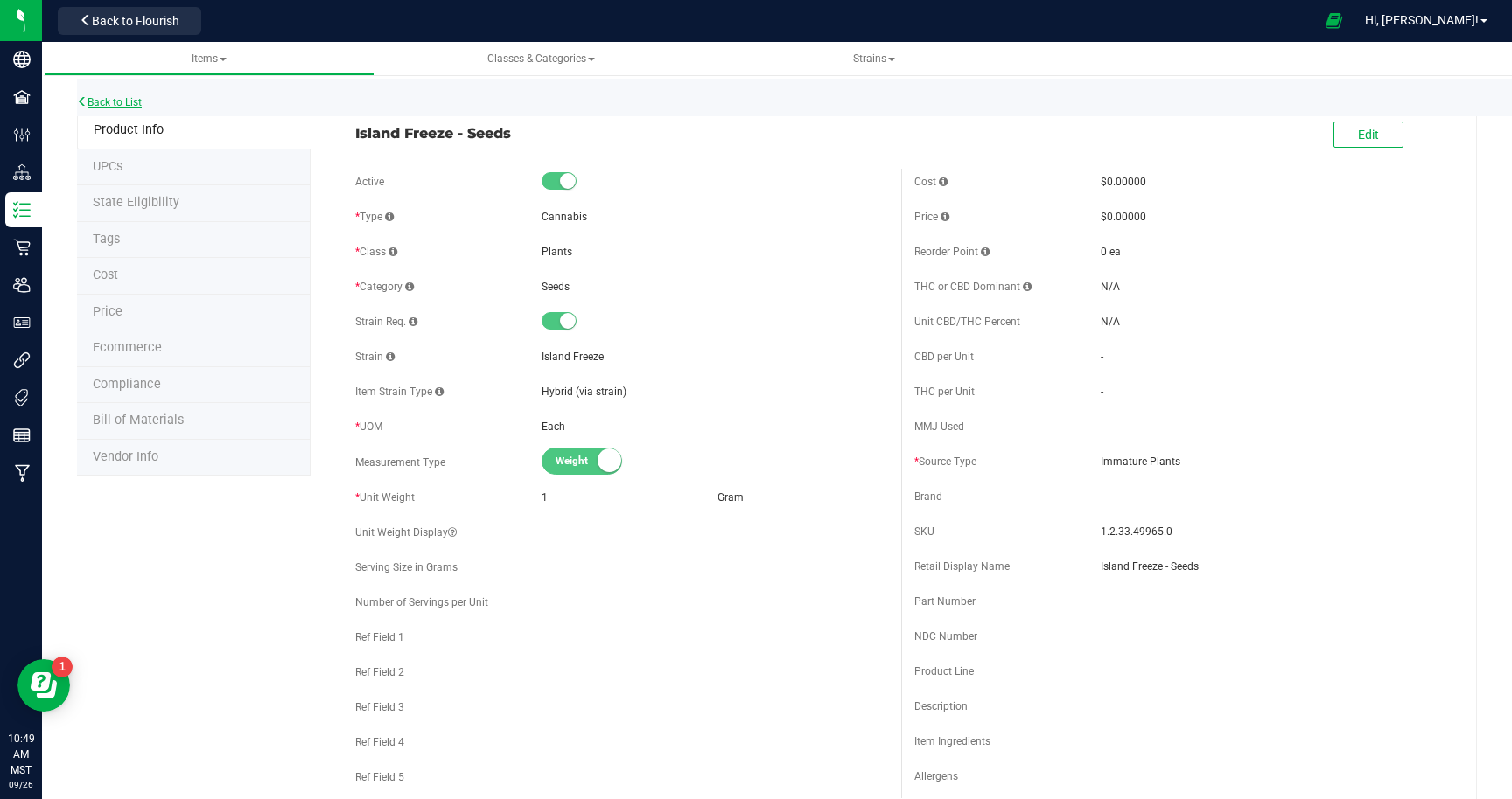
click at [104, 102] on link "Back to List" at bounding box center [109, 102] width 65 height 12
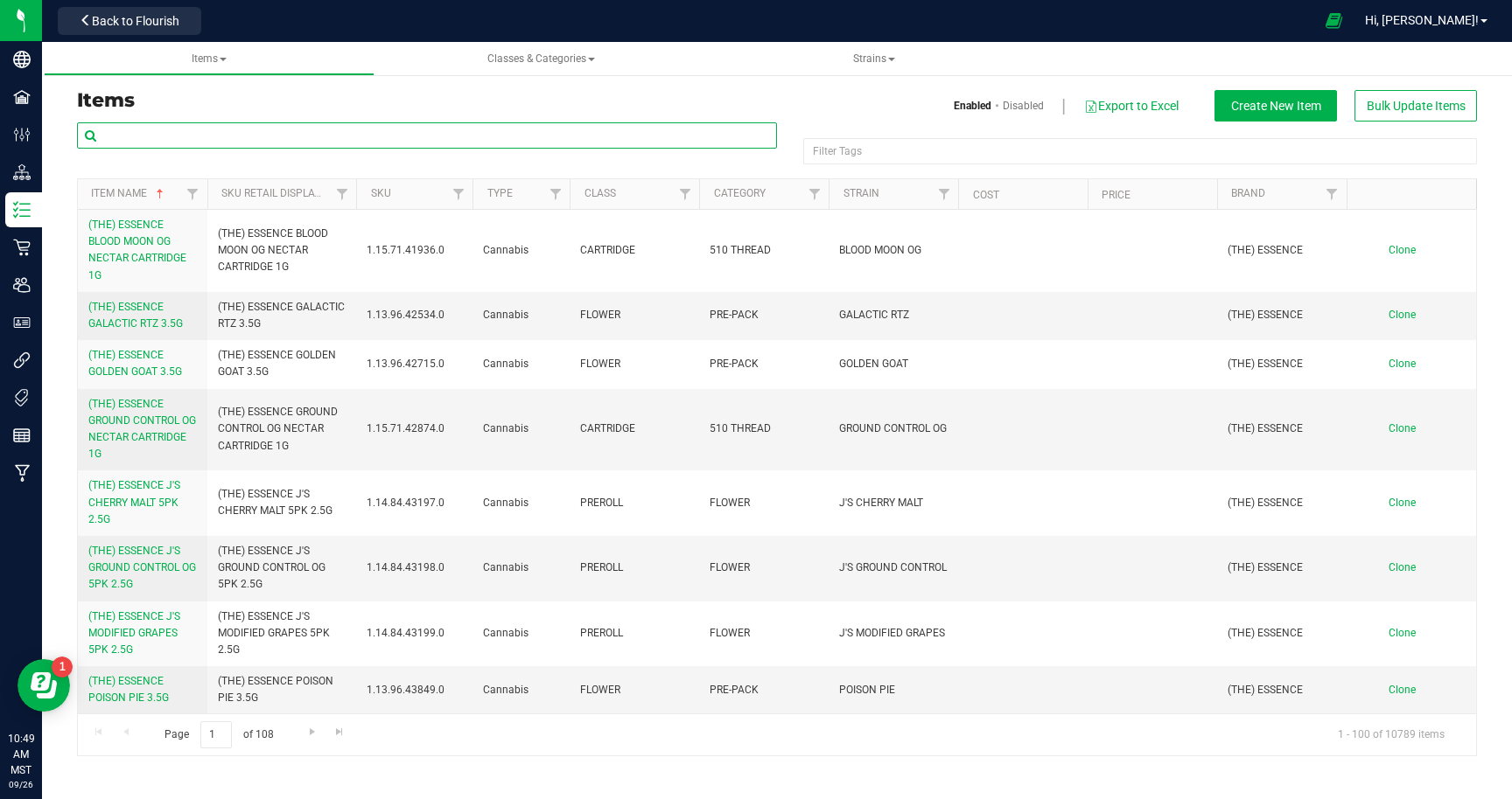
click at [236, 131] on input "text" at bounding box center [426, 136] width 699 height 27
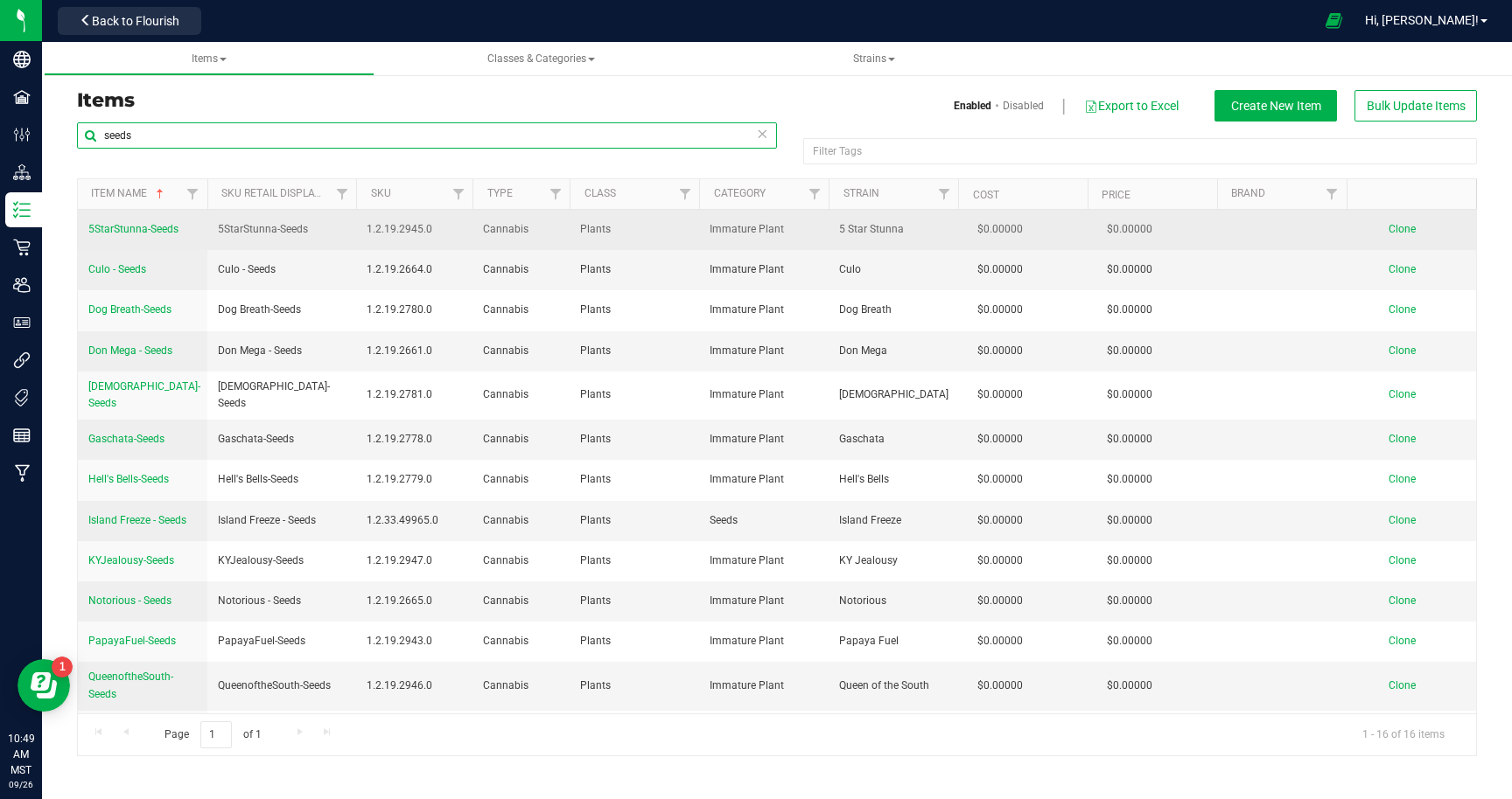
type input "seeds"
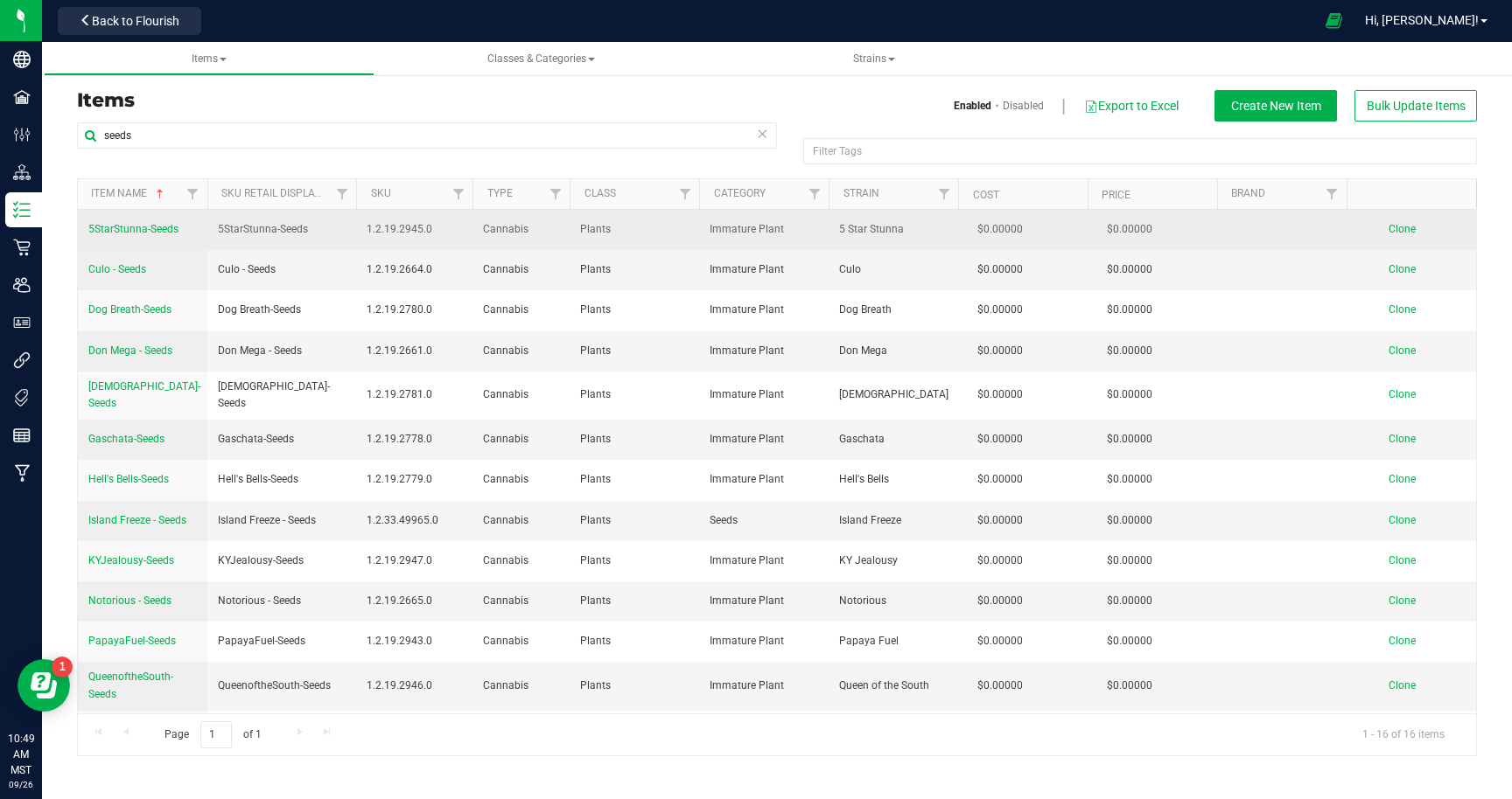
click at [131, 233] on span "5StarStunna-Seeds" at bounding box center [133, 228] width 90 height 12
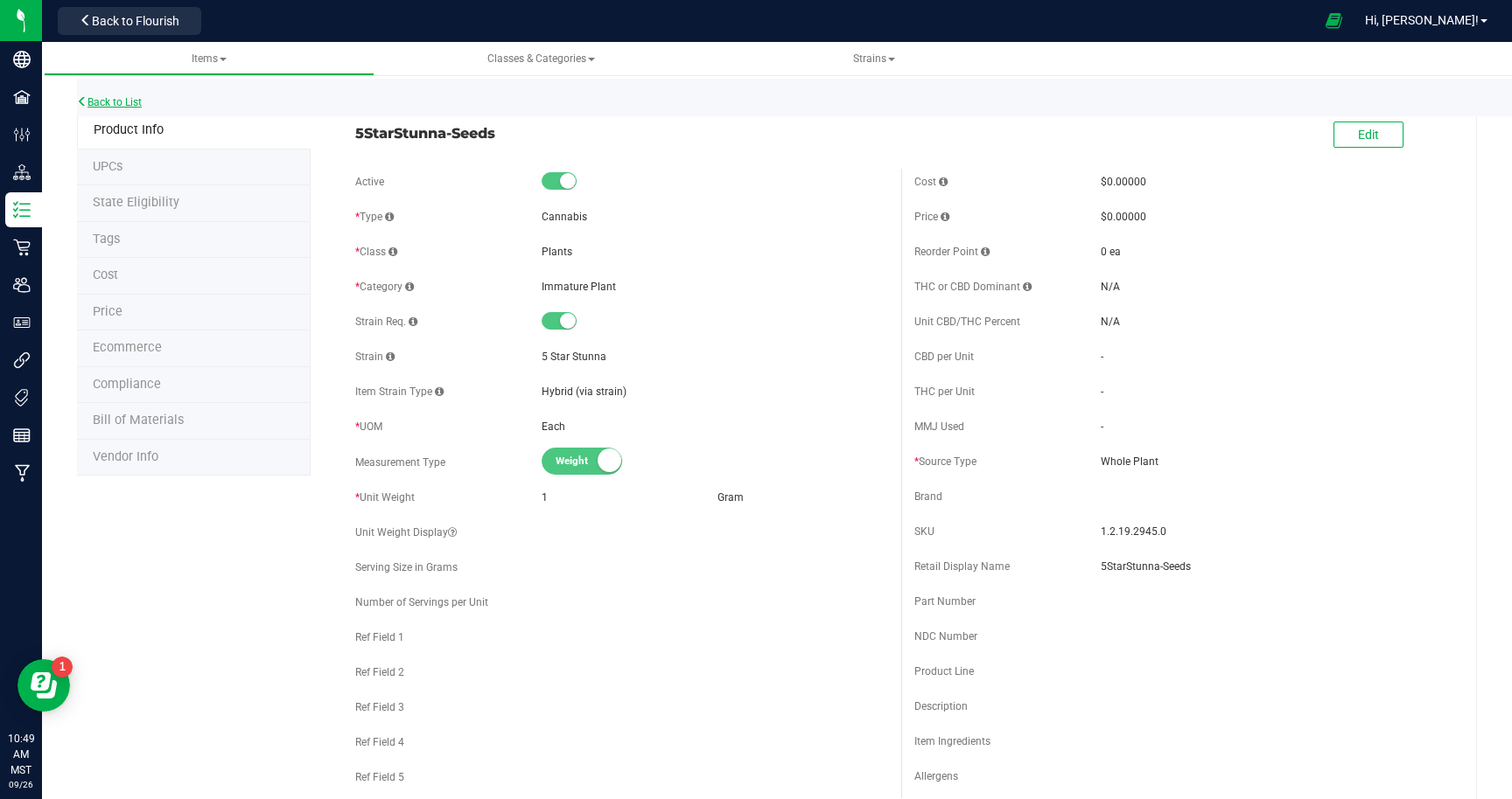
click at [114, 100] on link "Back to List" at bounding box center [109, 102] width 65 height 12
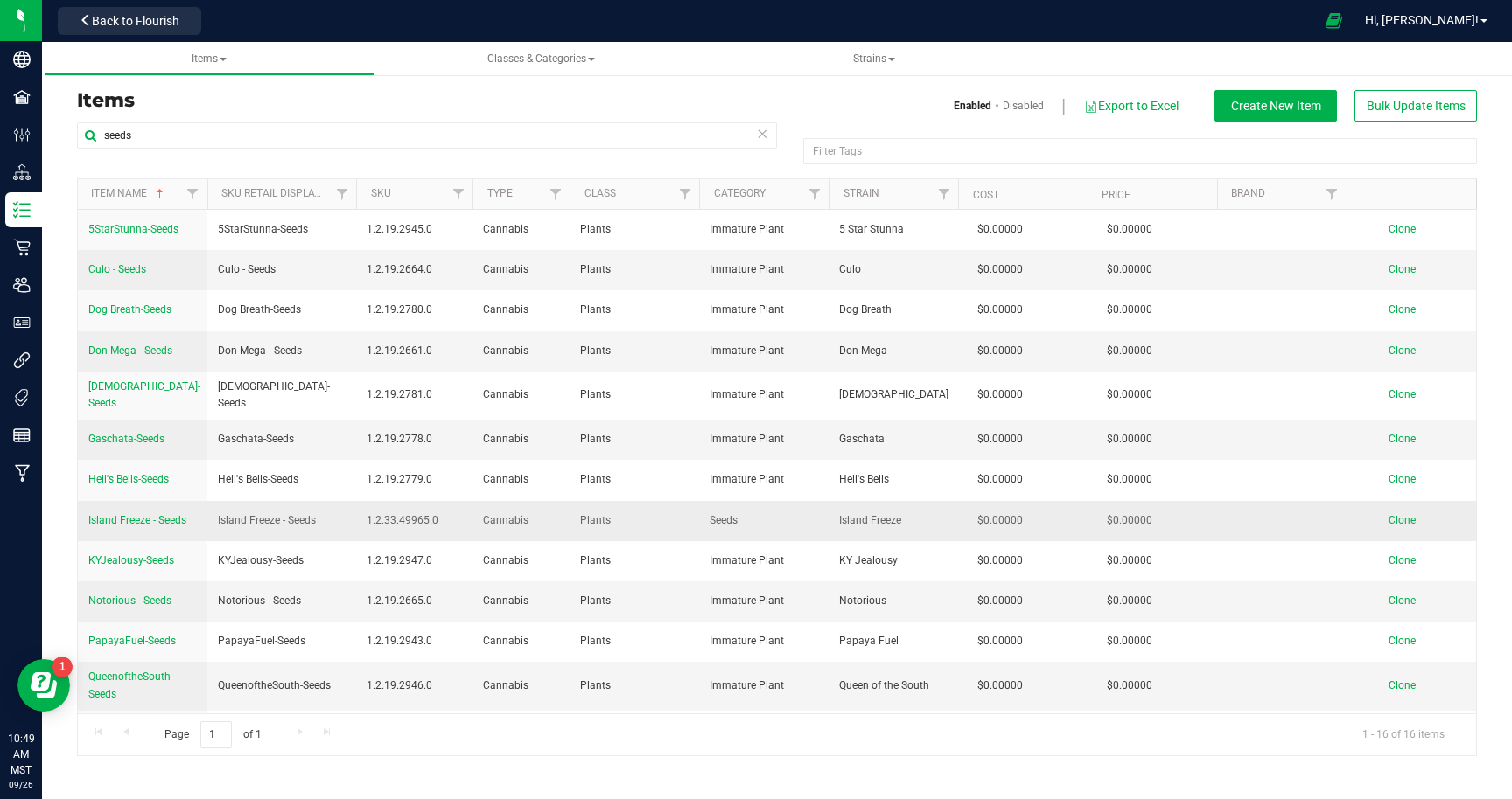
click at [1405, 515] on span "Clone" at bounding box center [1402, 520] width 27 height 12
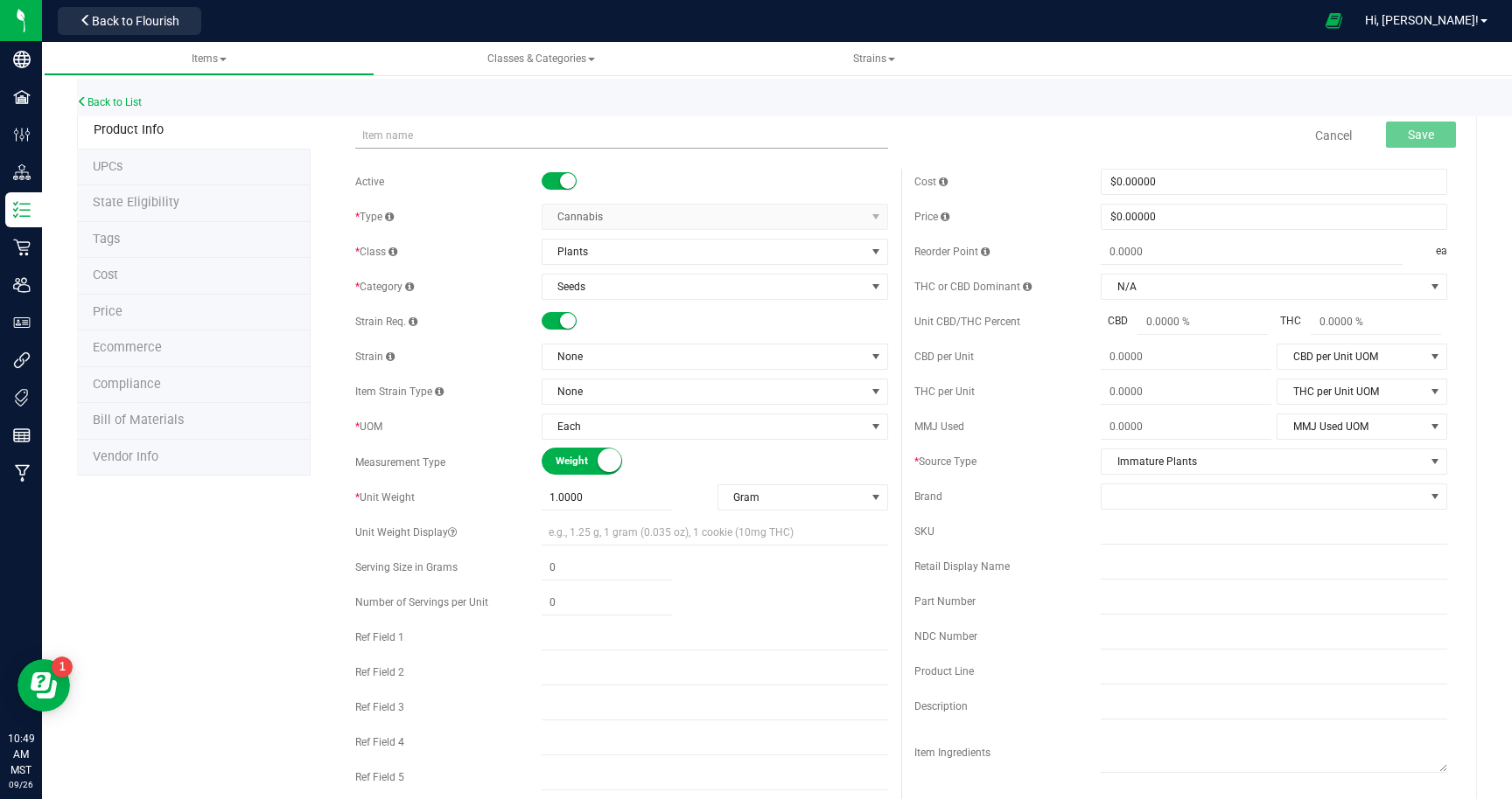
click at [497, 137] on input "text" at bounding box center [621, 136] width 533 height 27
type input "Garlic Crusher - Seeds"
click at [611, 357] on span "None" at bounding box center [703, 357] width 323 height 25
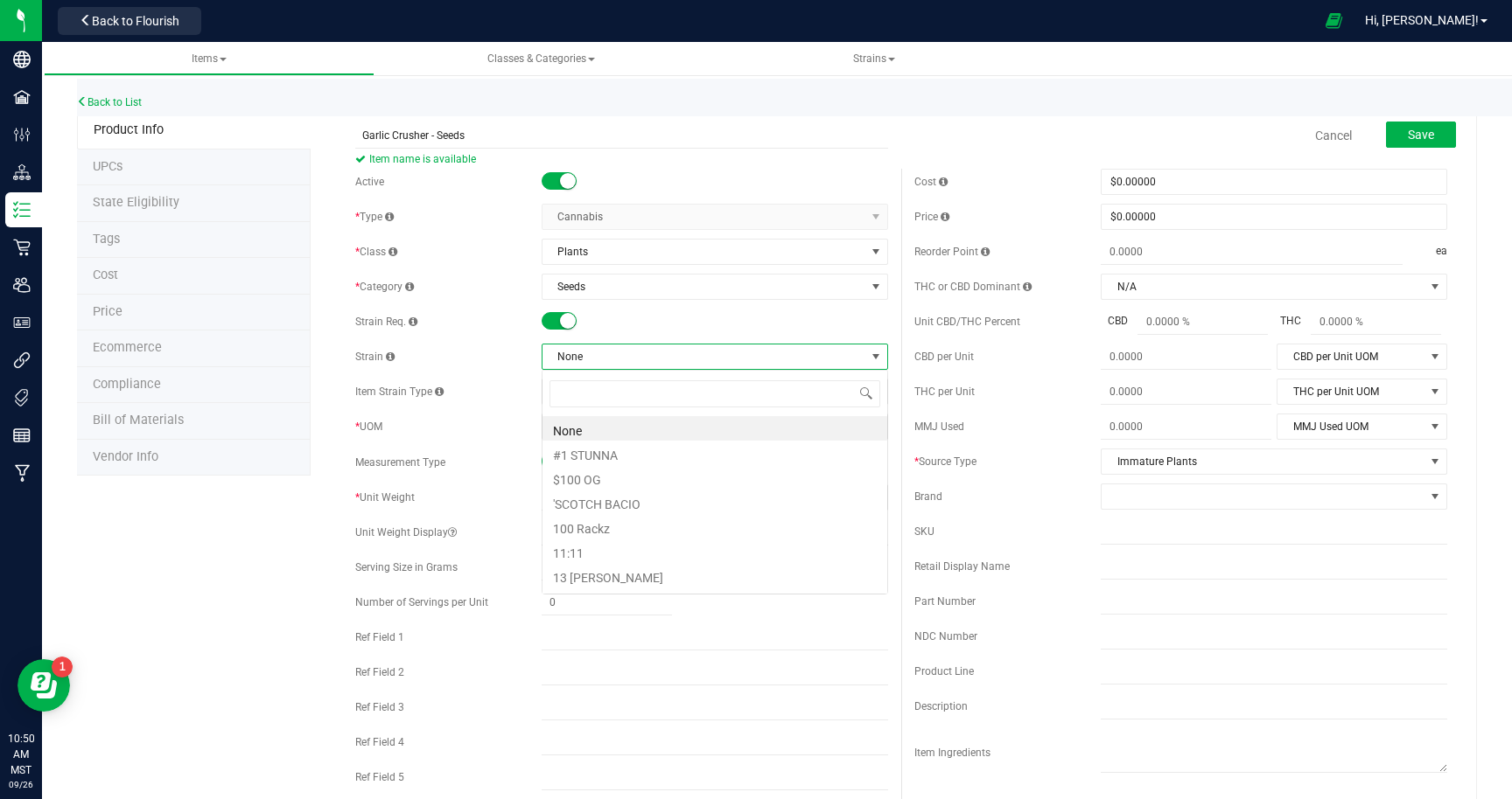
scroll to position [27, 346]
type input "garlic cr"
click at [599, 429] on li "Garlic Crusher" at bounding box center [715, 429] width 344 height 25
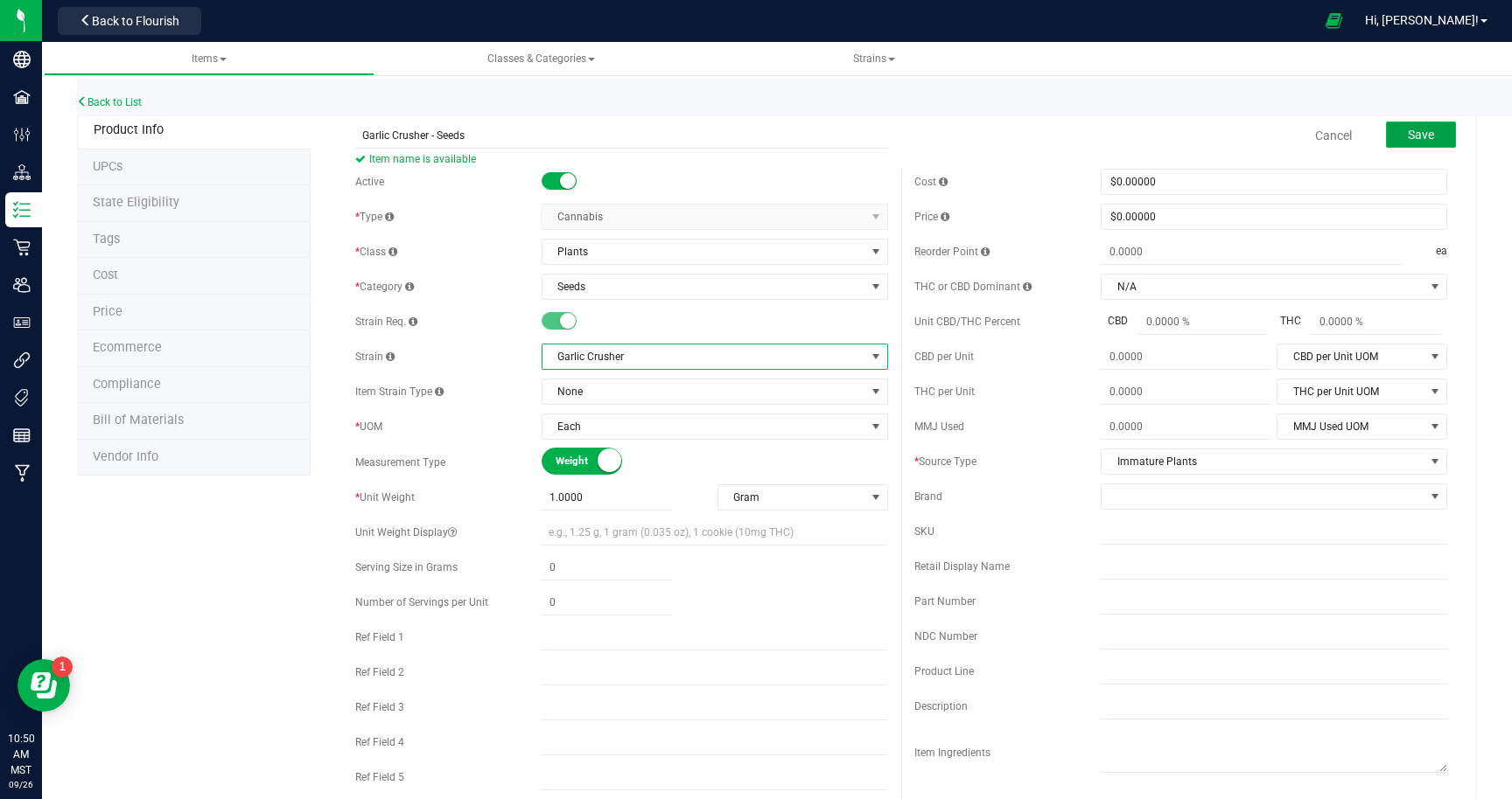
click at [1403, 135] on button "Save" at bounding box center [1421, 135] width 70 height 27
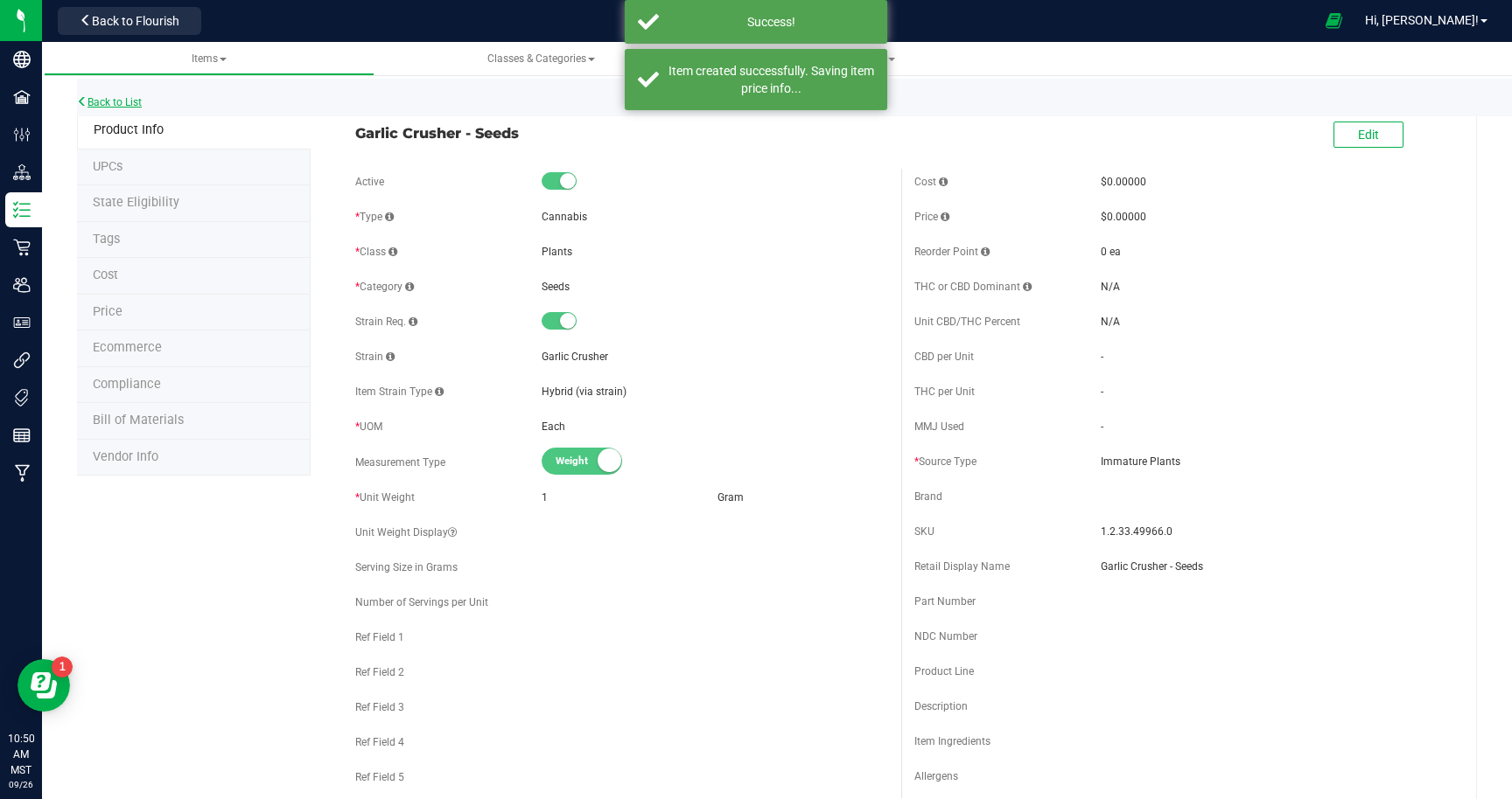
click at [108, 96] on link "Back to List" at bounding box center [109, 102] width 65 height 12
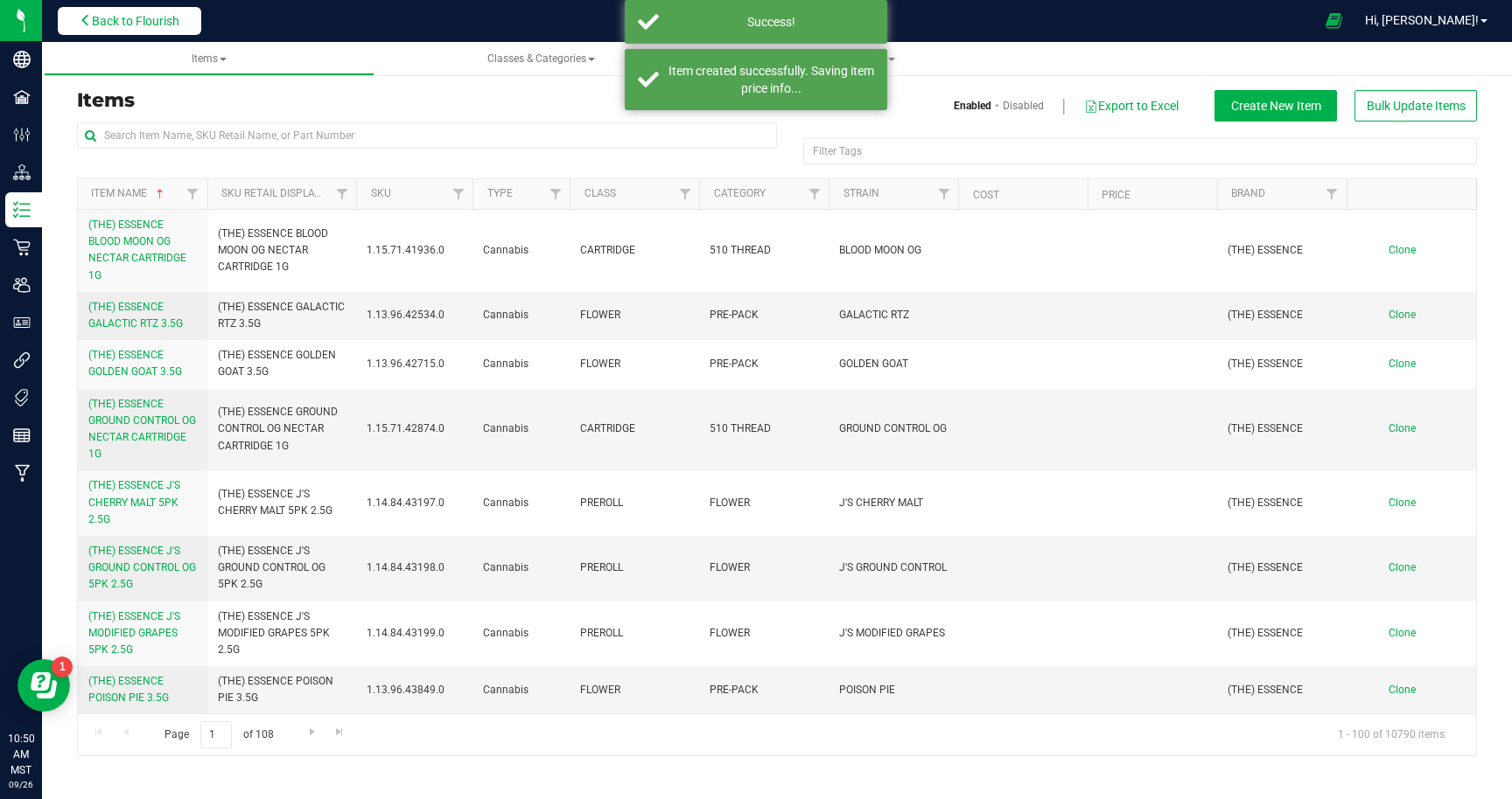
click at [109, 14] on span "Back to Flourish" at bounding box center [136, 21] width 88 height 14
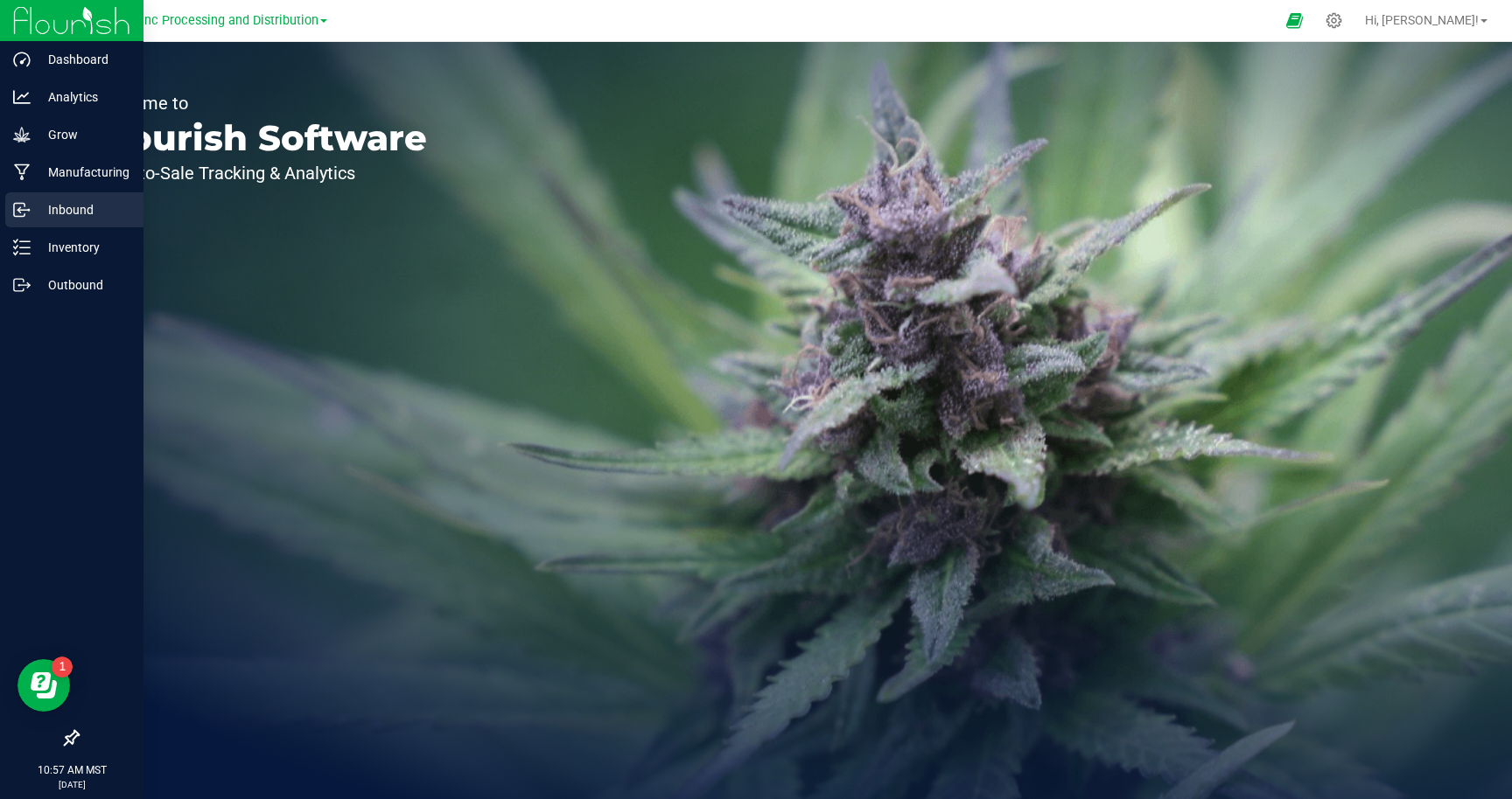
click at [68, 215] on p "Inbound" at bounding box center [83, 210] width 105 height 21
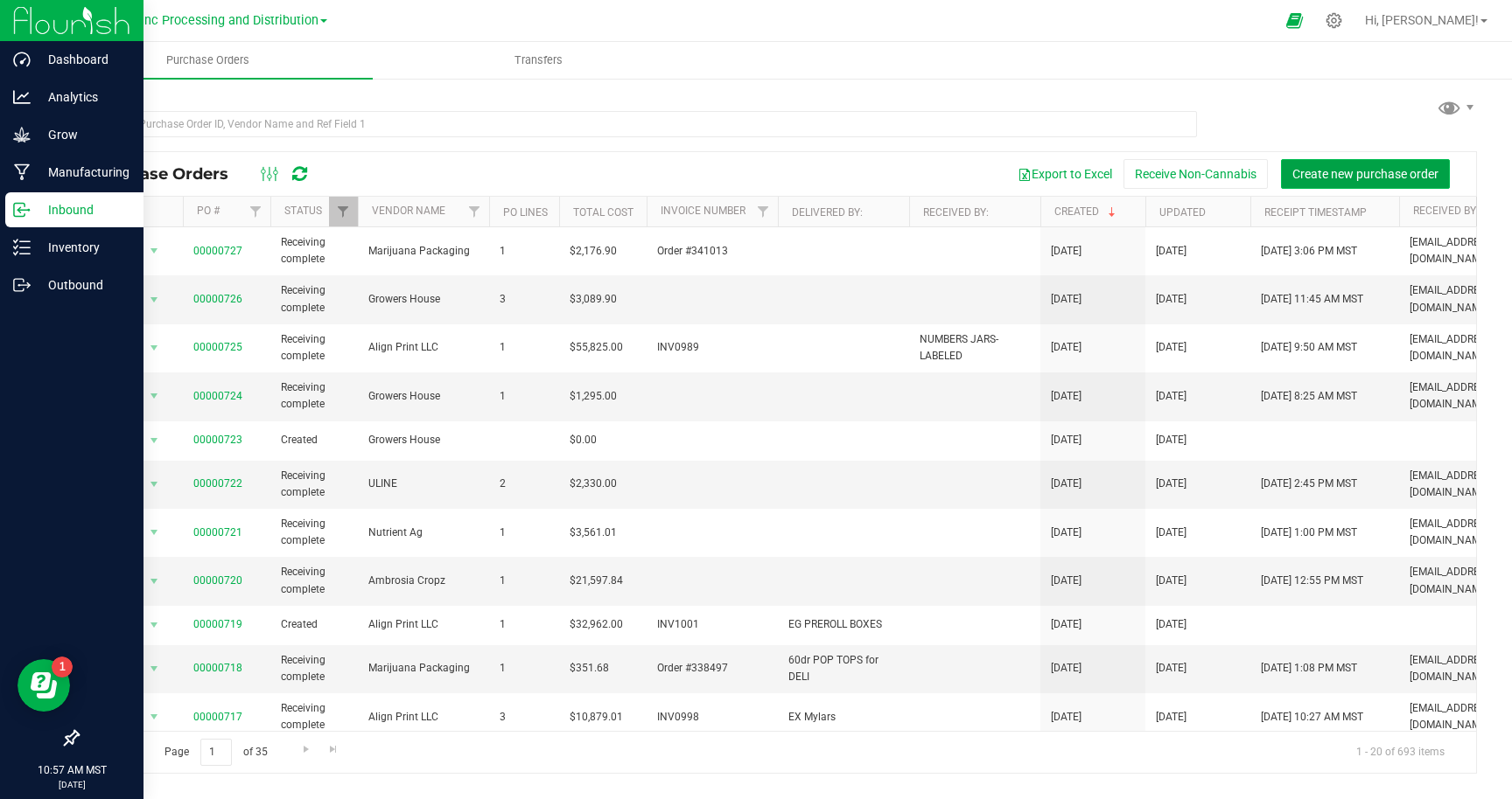
click at [1383, 176] on span "Create new purchase order" at bounding box center [1365, 174] width 147 height 14
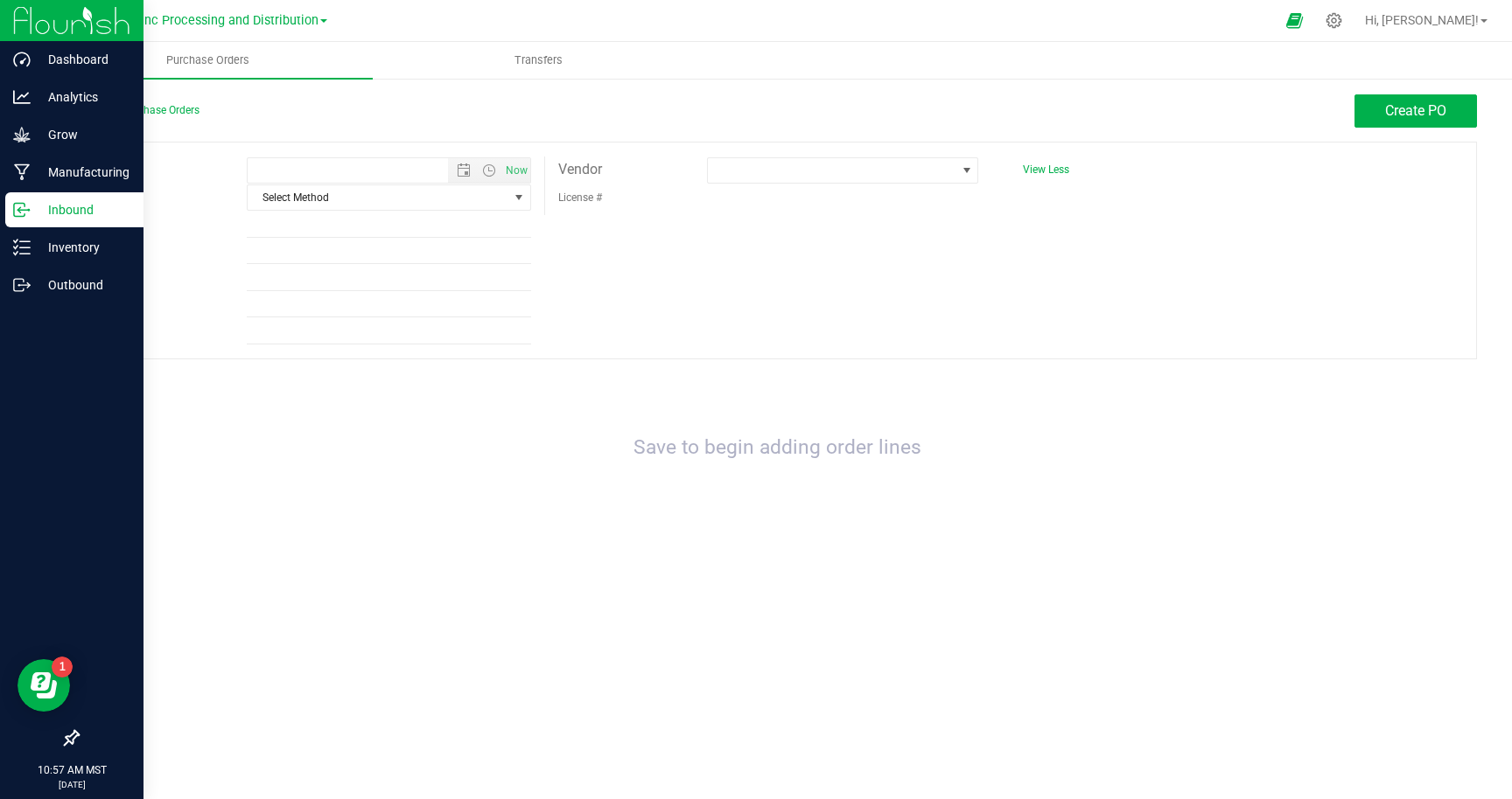
type input "[DATE] 10:57 AM"
click at [786, 163] on span at bounding box center [832, 170] width 247 height 25
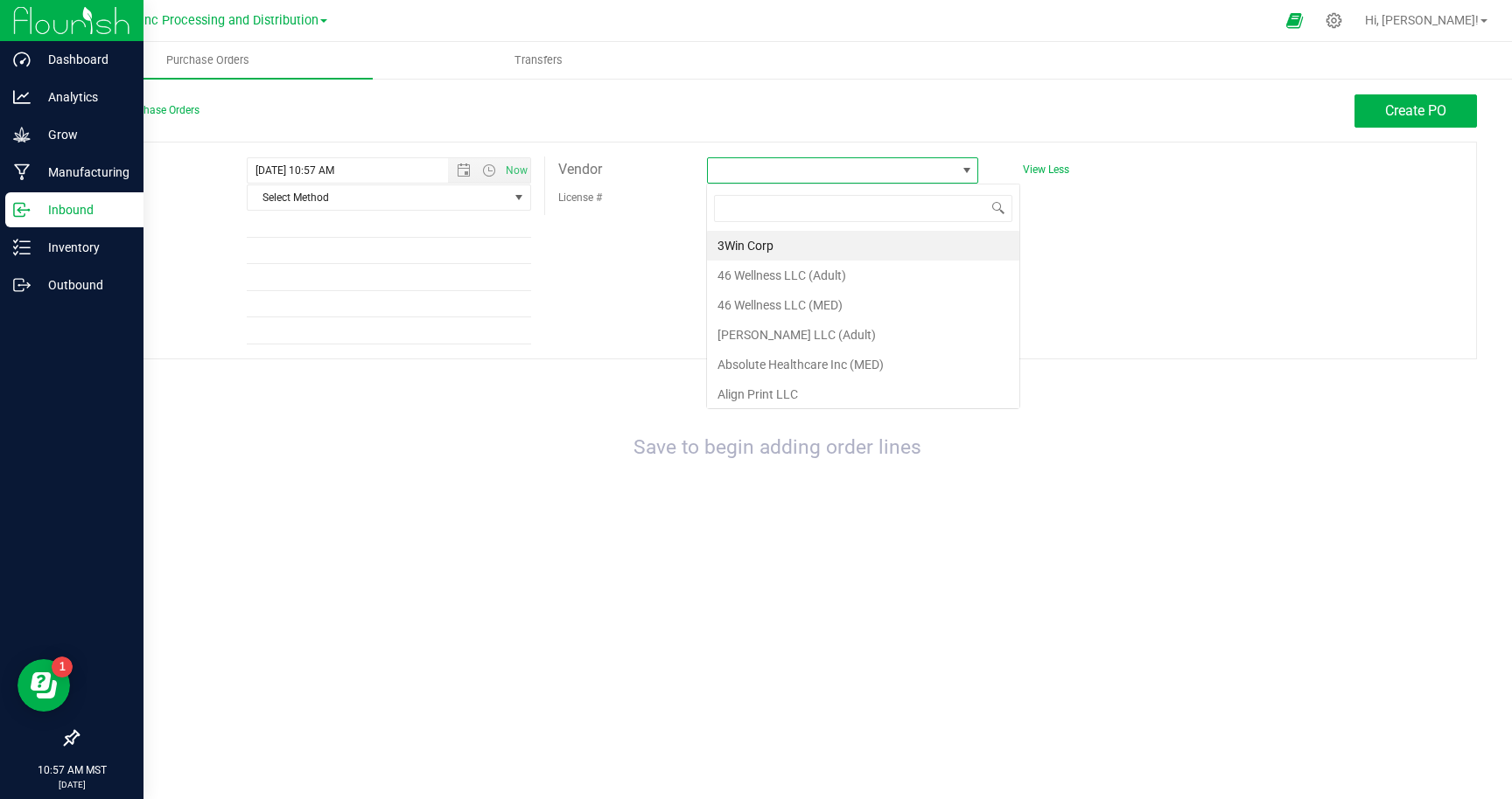
click at [788, 173] on span at bounding box center [832, 170] width 247 height 25
click at [970, 168] on span at bounding box center [966, 170] width 14 height 14
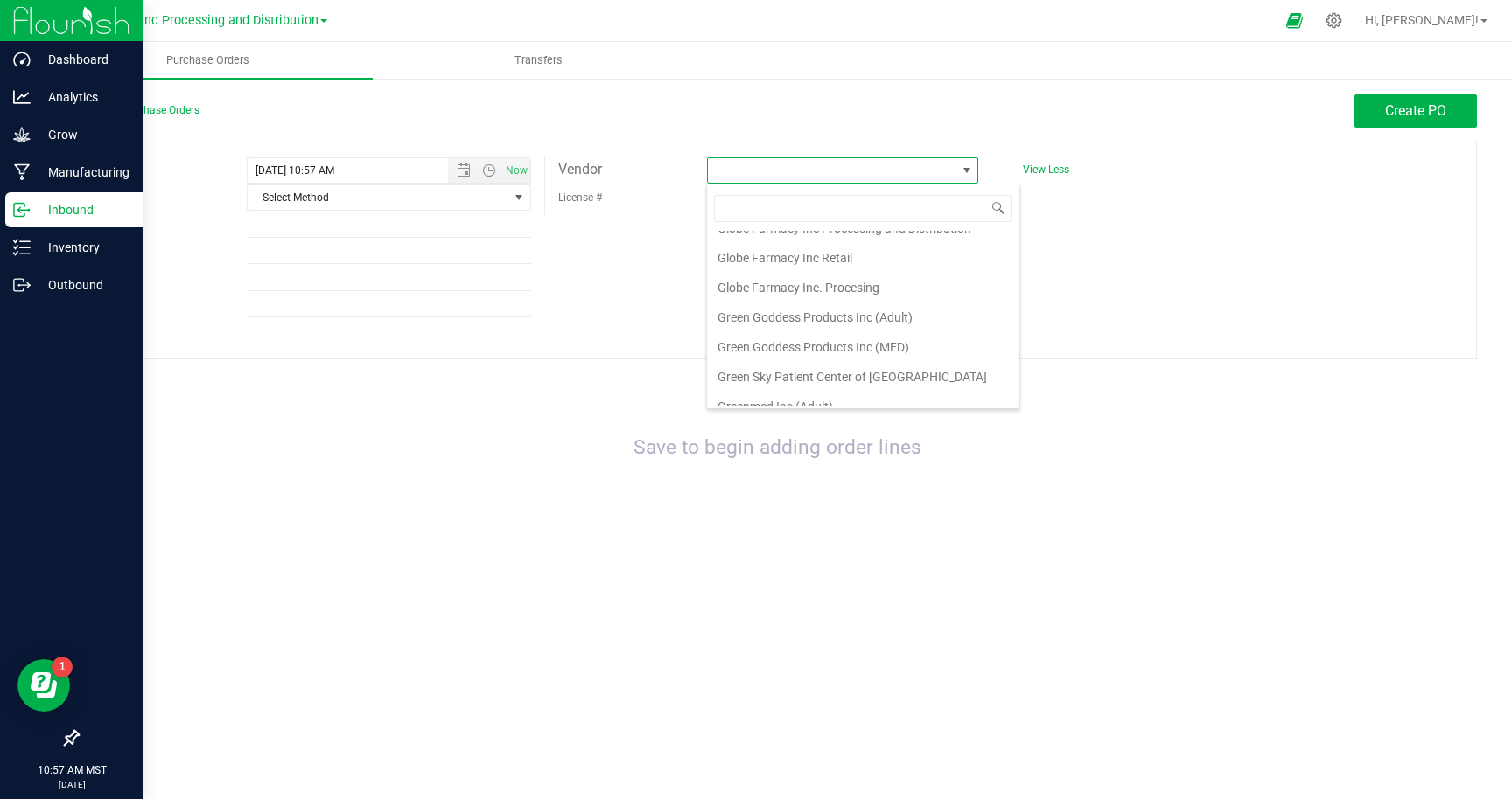
click at [1013, 646] on div "Purchase Orders Transfers Back to Purchase Orders Create PO Expected [DATE] 10:…" at bounding box center [776, 420] width 1469 height 757
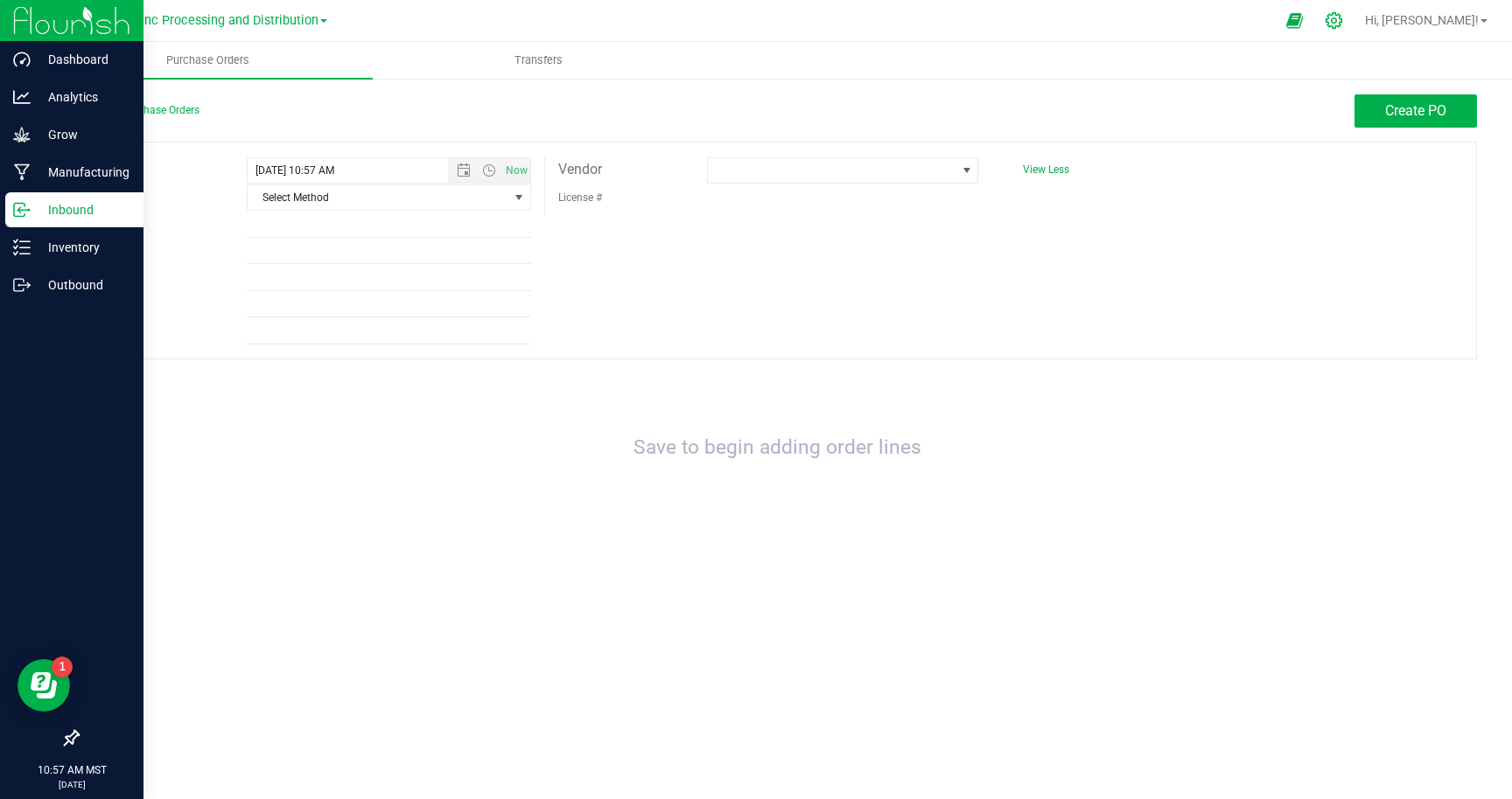
click at [1342, 19] on icon at bounding box center [1333, 20] width 16 height 16
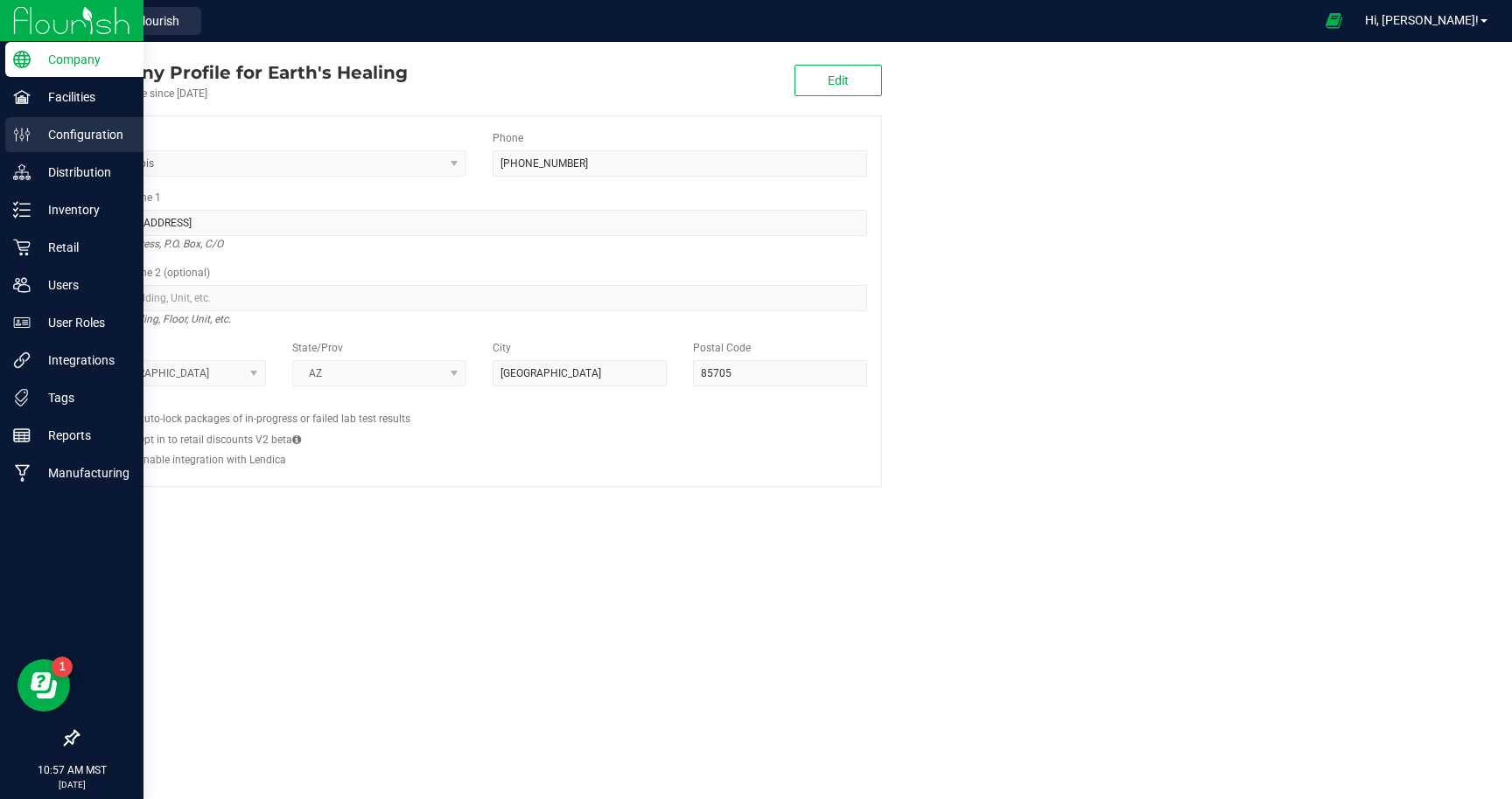
click at [70, 131] on p "Configuration" at bounding box center [83, 135] width 105 height 21
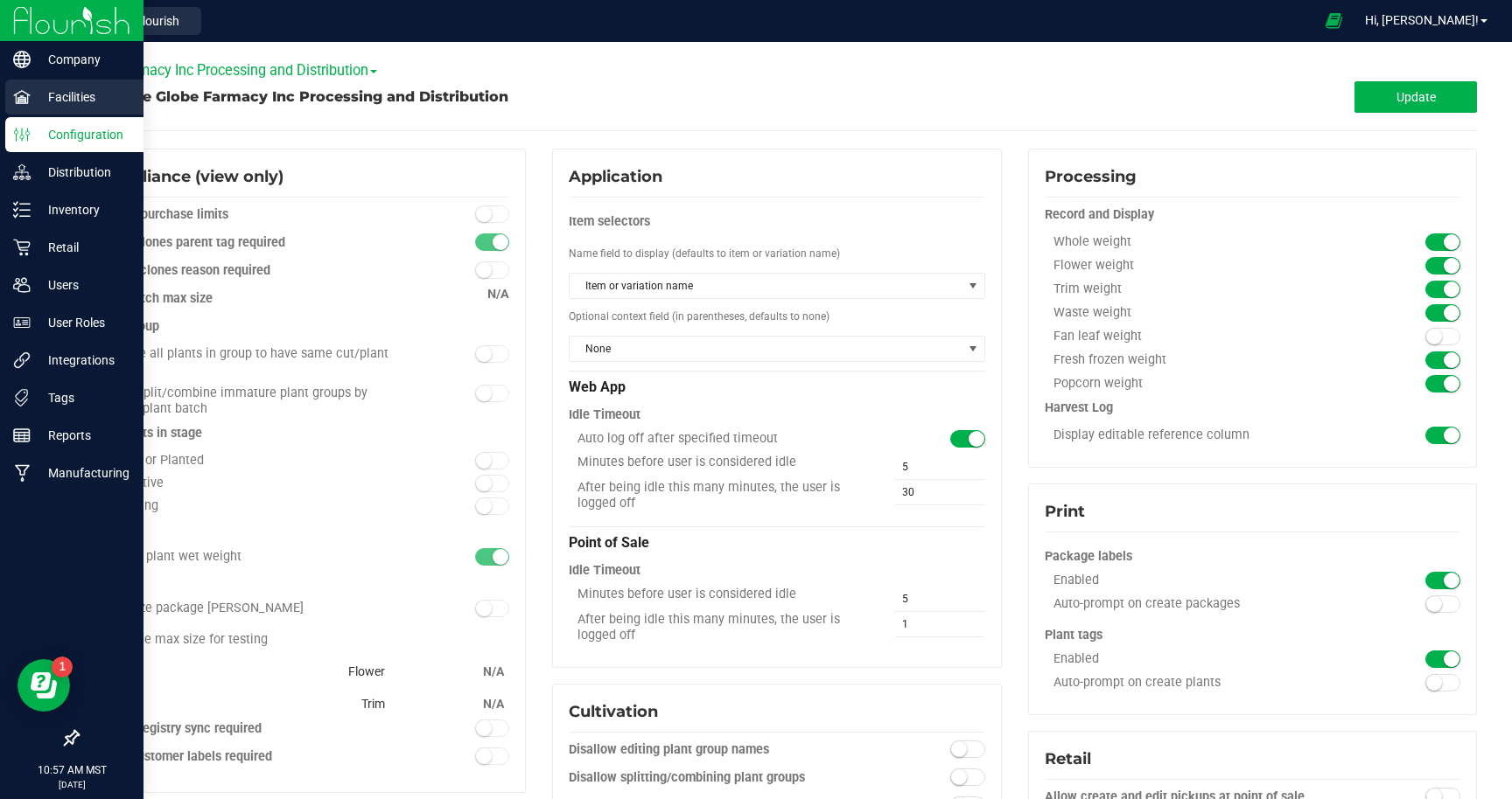
click at [66, 99] on p "Facilities" at bounding box center [83, 97] width 105 height 21
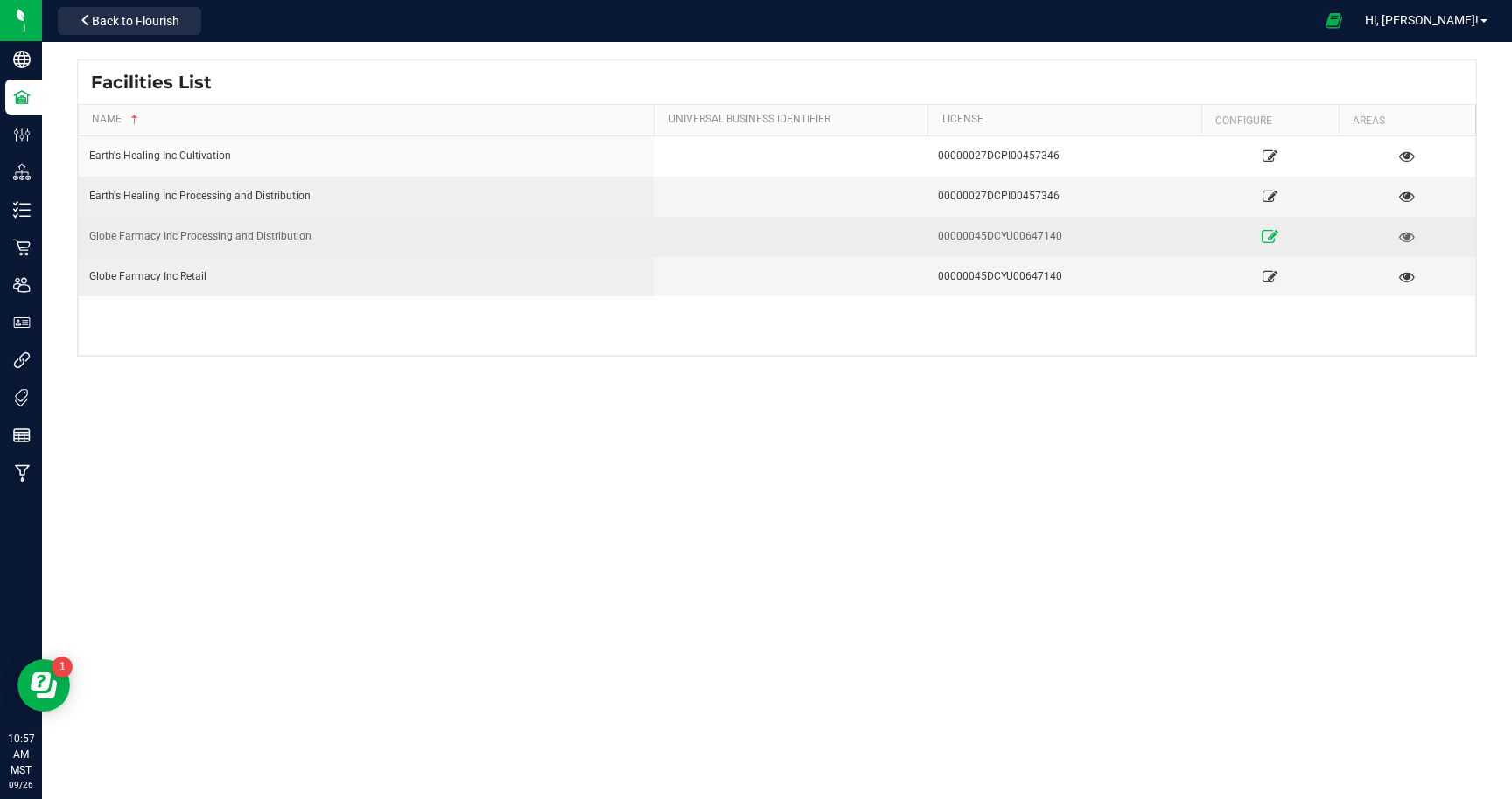
click at [1267, 231] on icon at bounding box center [1269, 236] width 16 height 12
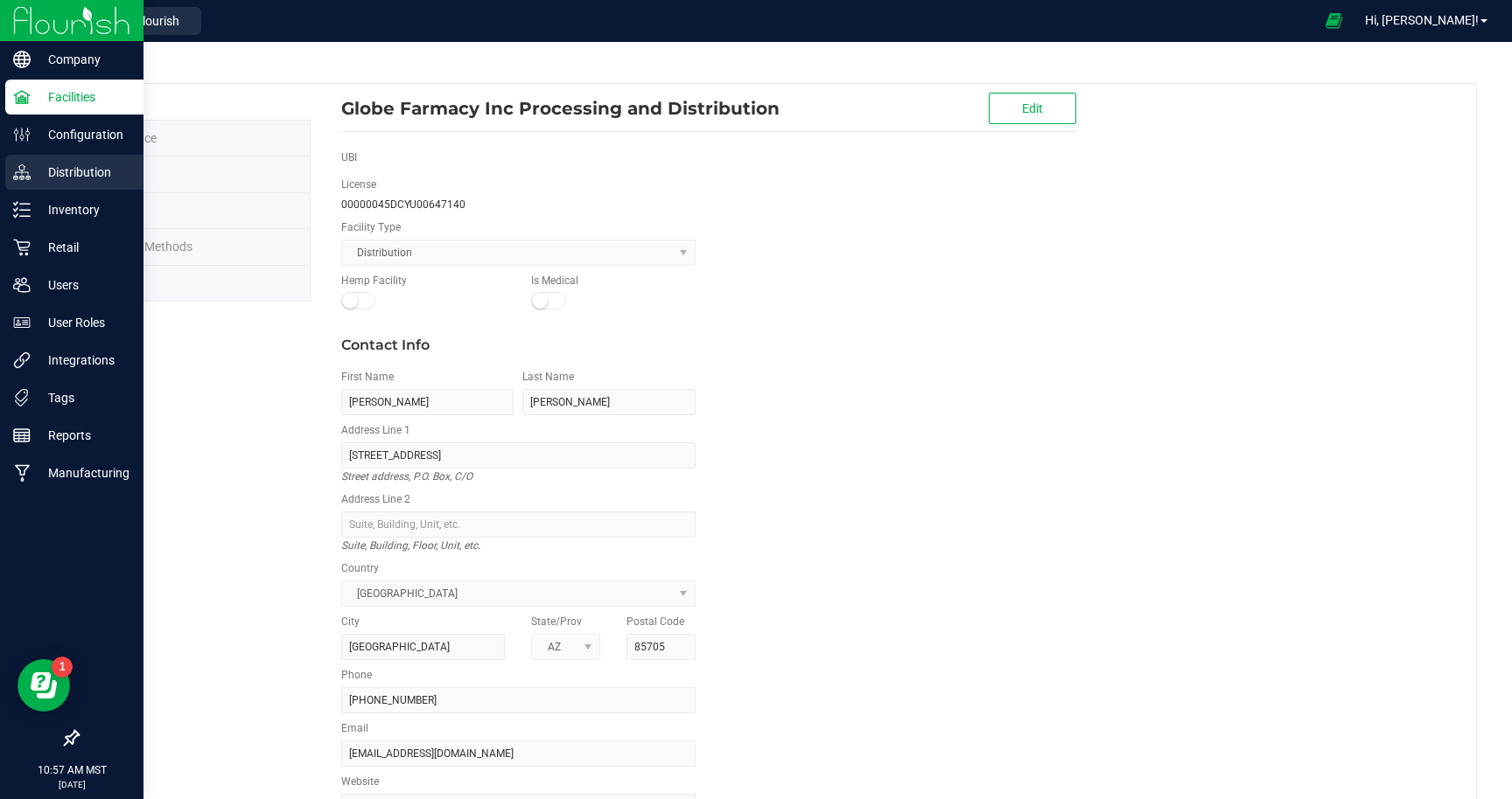
click at [63, 170] on p "Distribution" at bounding box center [83, 172] width 105 height 21
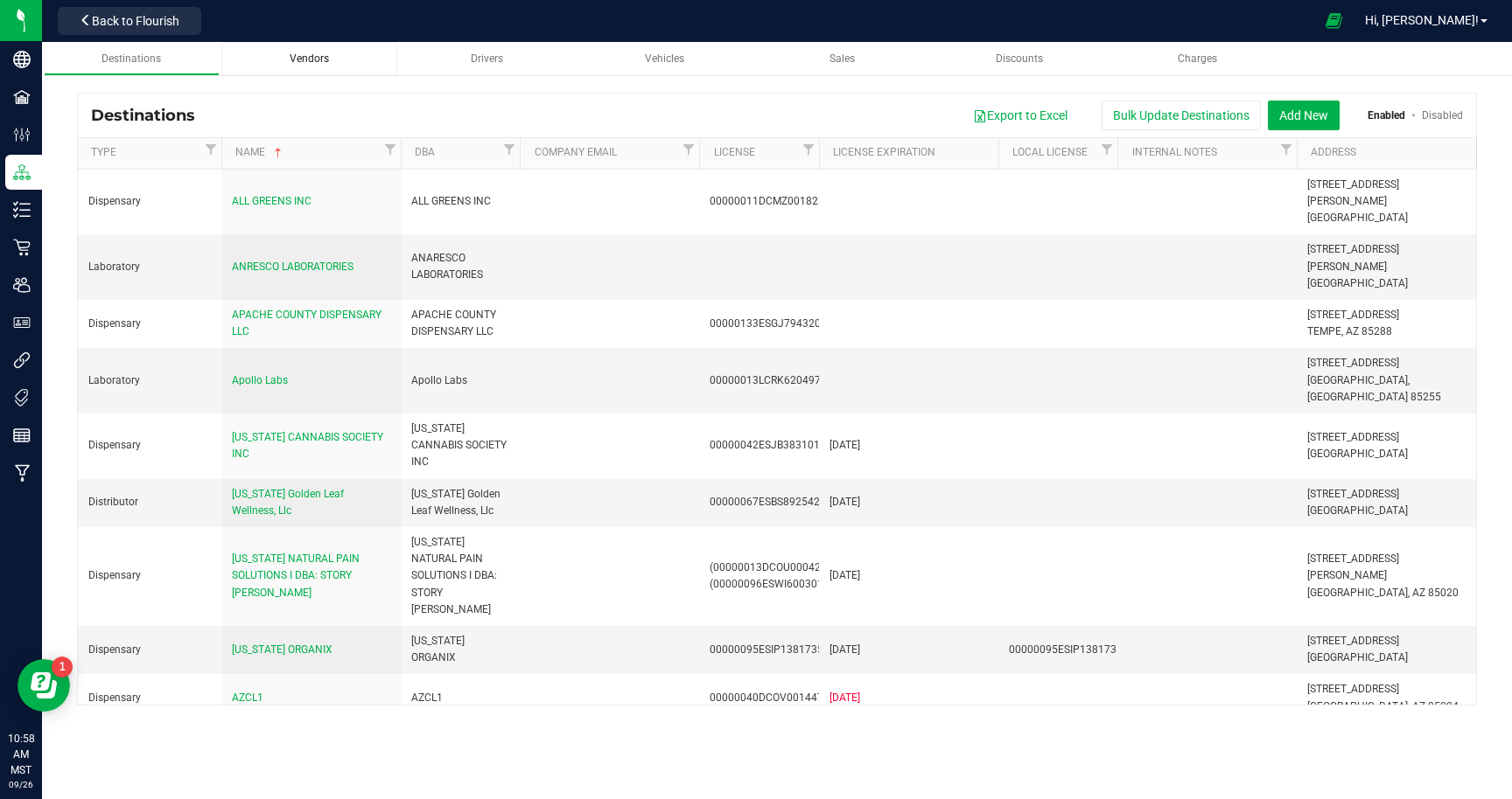
click at [311, 60] on span "Vendors" at bounding box center [308, 58] width 39 height 12
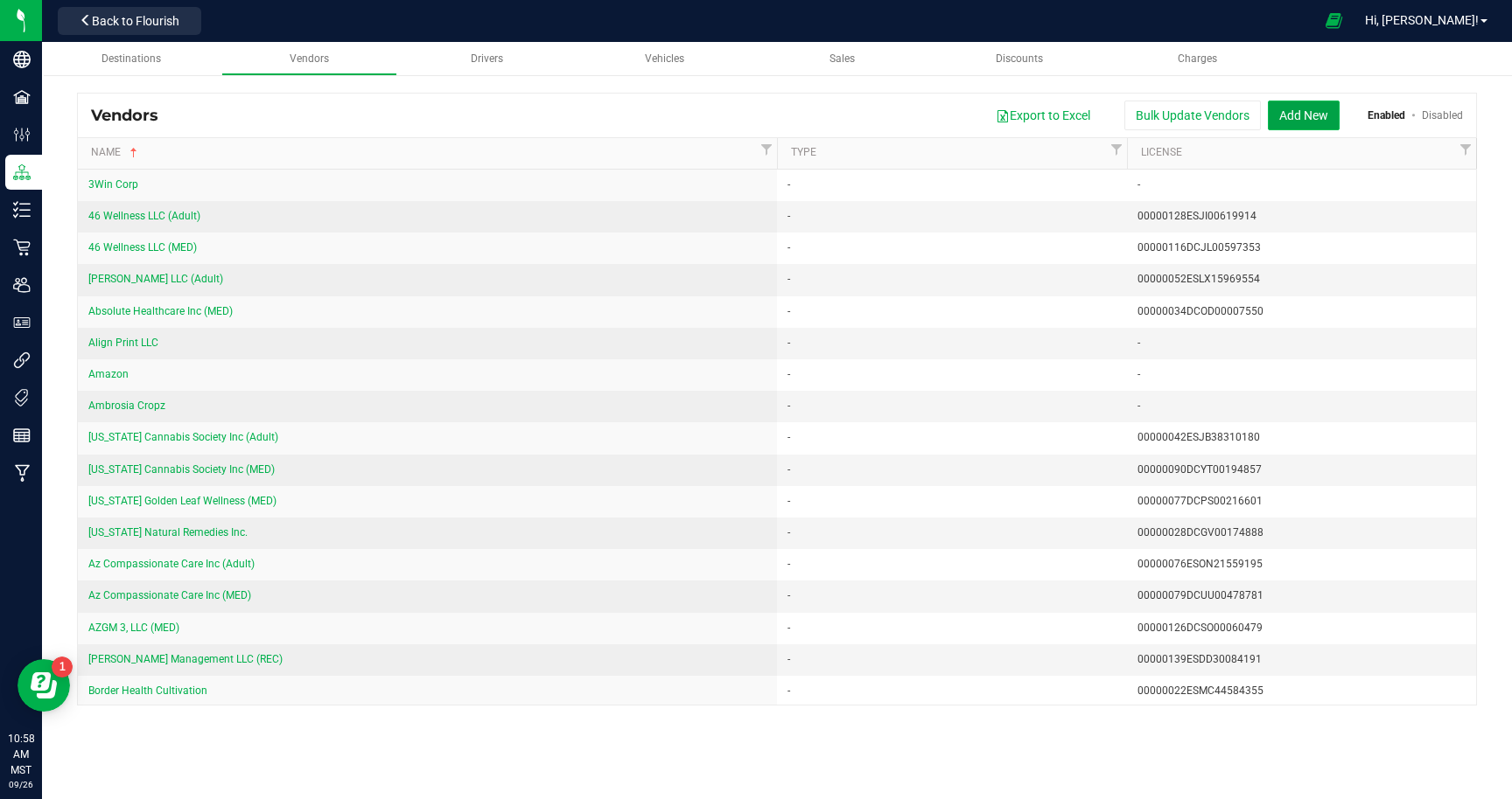
click at [1312, 114] on button "Add New" at bounding box center [1303, 115] width 71 height 29
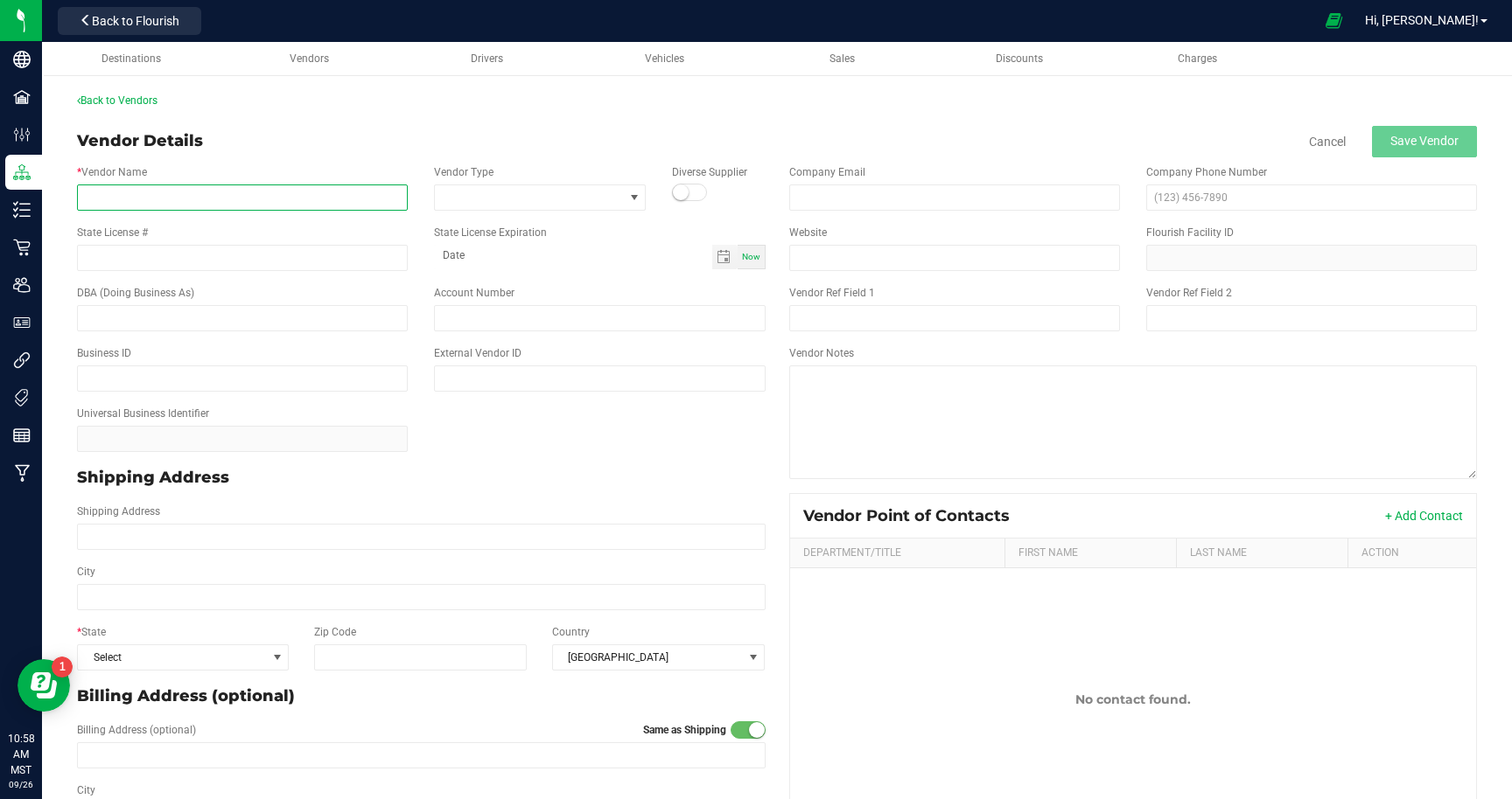
click at [312, 194] on input "* Vendor Name" at bounding box center [242, 198] width 330 height 27
type input "Inventory"
click at [334, 107] on div "Back to Vendors" at bounding box center [776, 100] width 1400 height 16
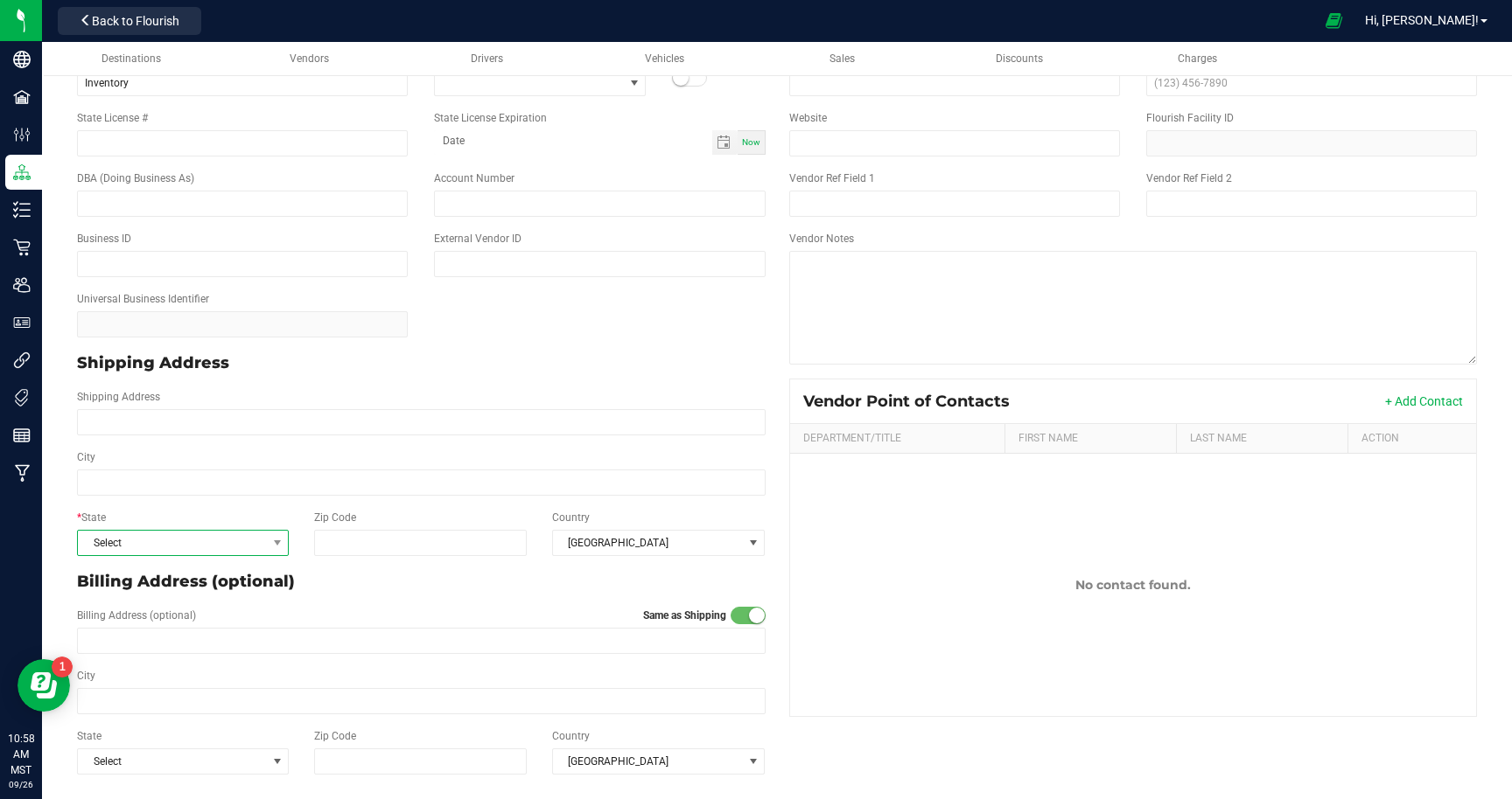
click at [228, 547] on span "Select" at bounding box center [172, 543] width 188 height 25
click at [138, 366] on li "AZ" at bounding box center [183, 366] width 210 height 29
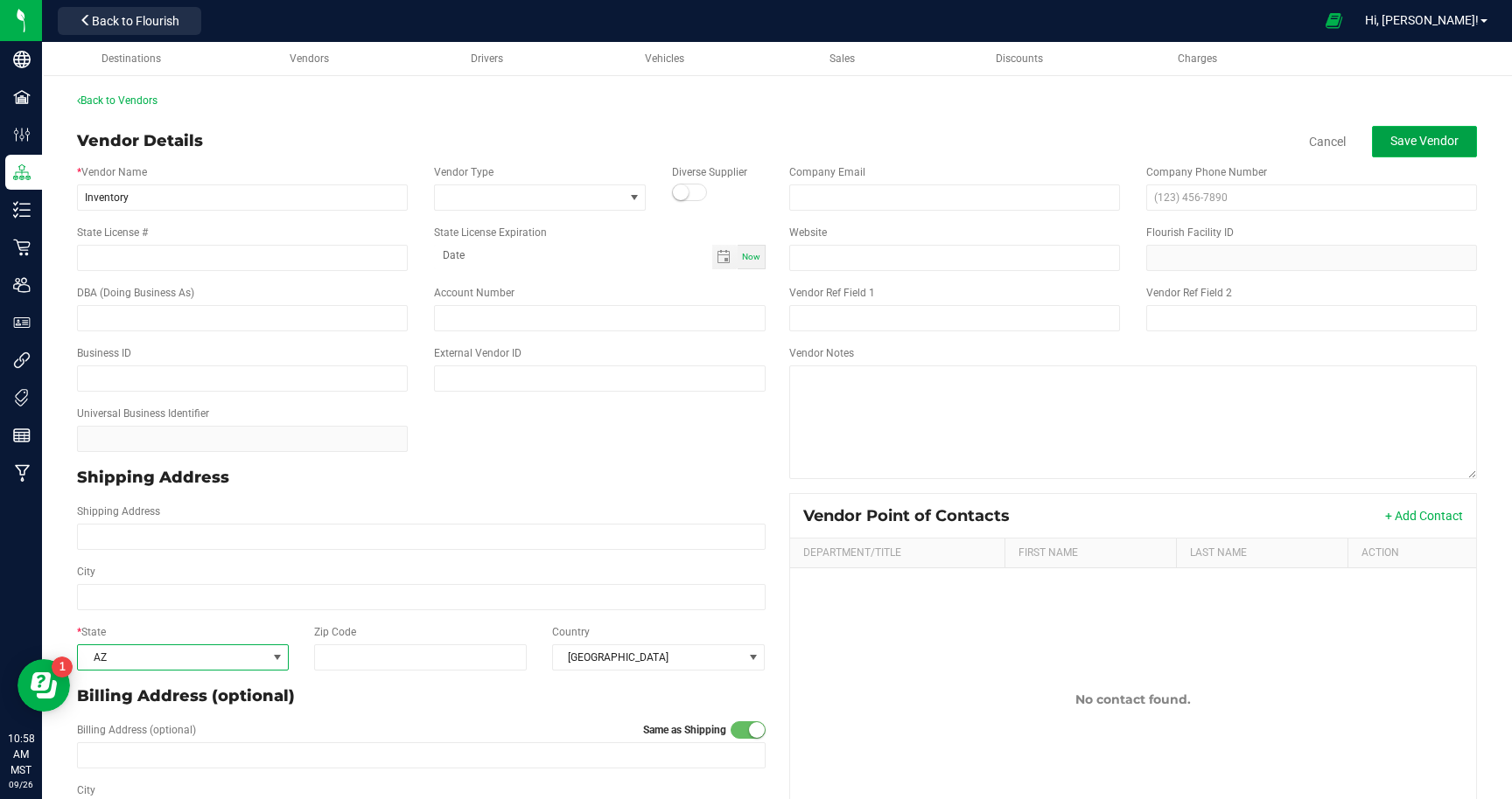
click at [1398, 137] on span "Save Vendor" at bounding box center [1424, 141] width 69 height 14
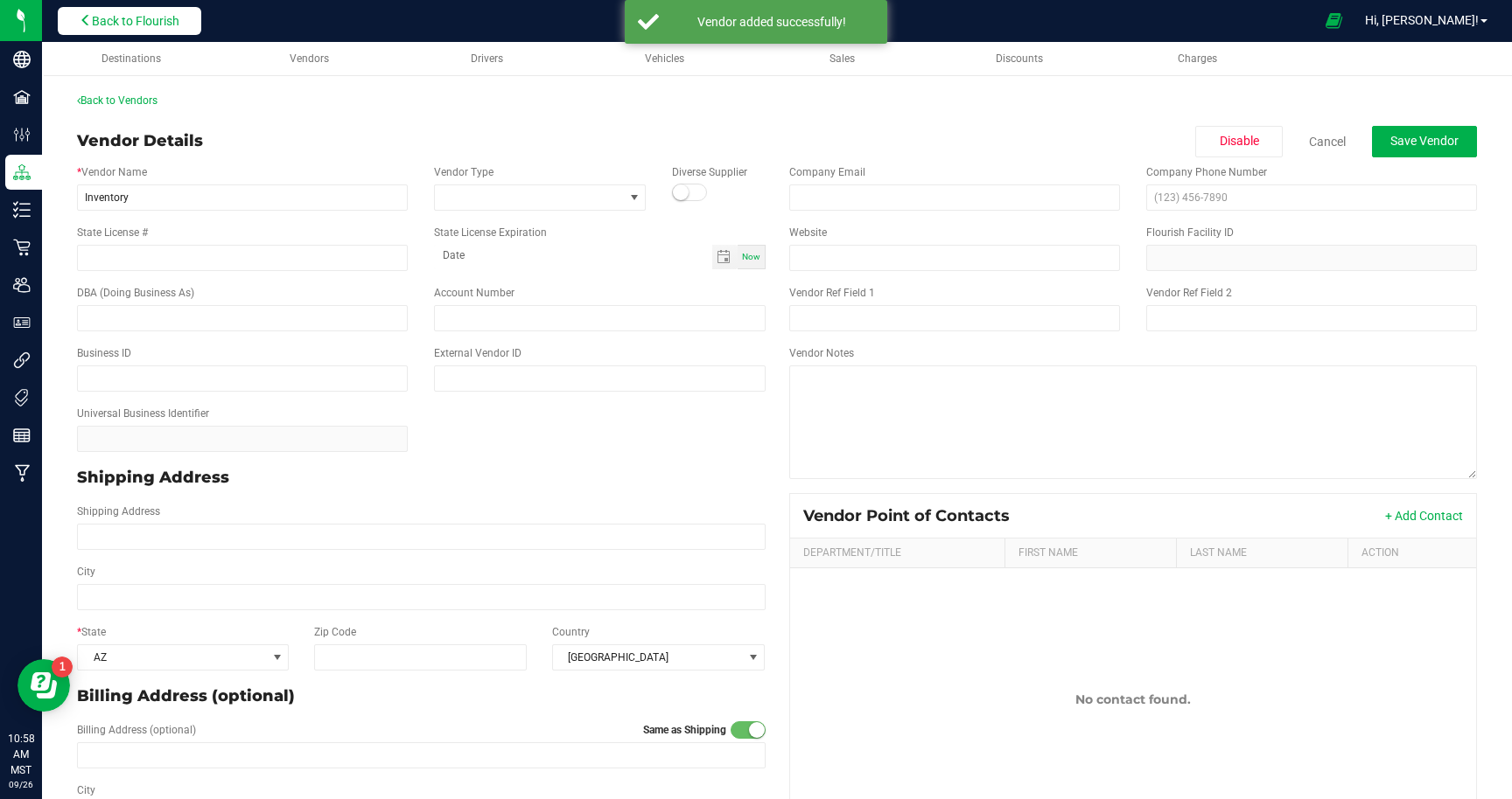
click at [100, 16] on span "Back to Flourish" at bounding box center [136, 21] width 88 height 14
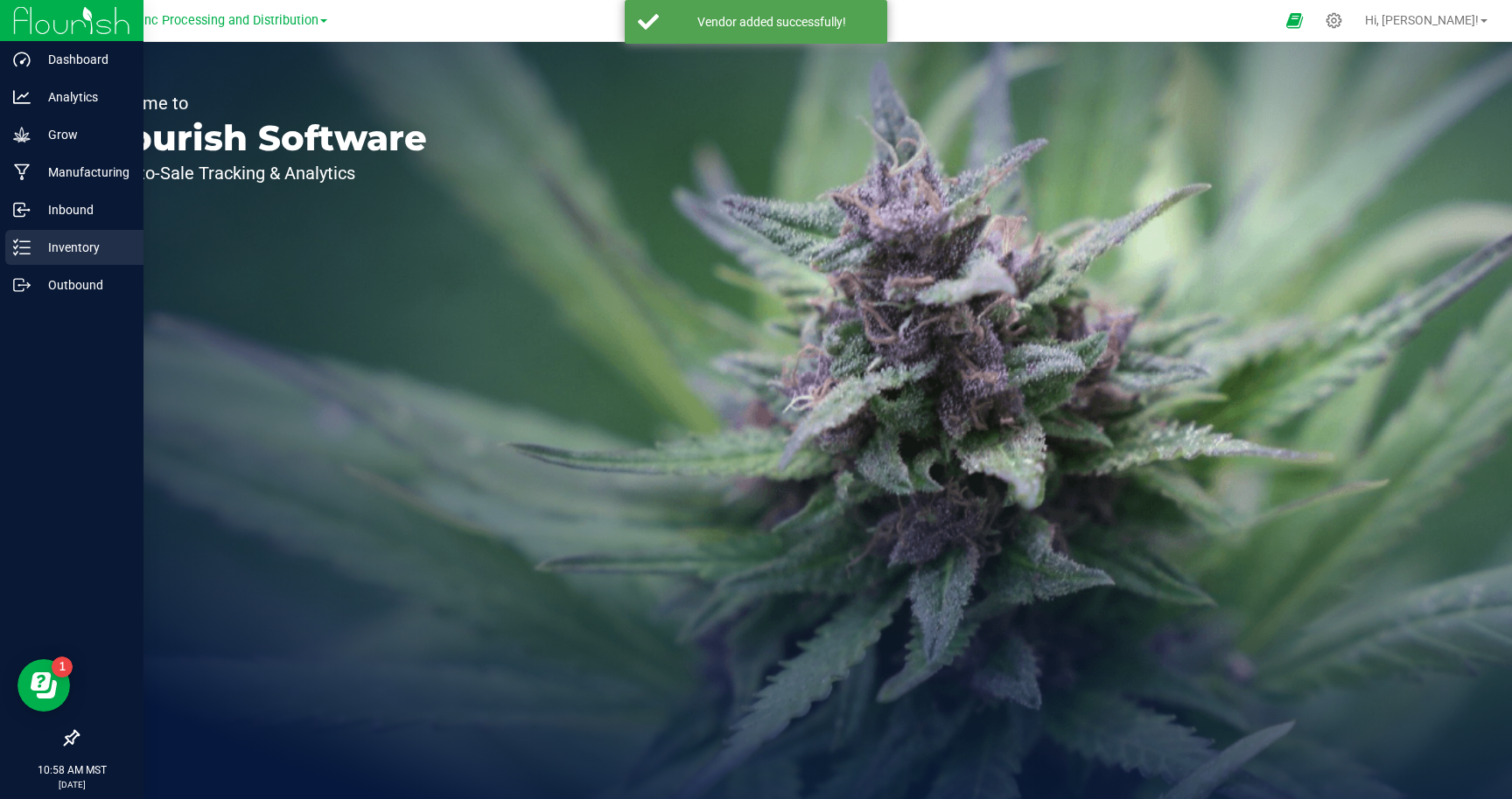
click at [81, 249] on p "Inventory" at bounding box center [83, 247] width 105 height 21
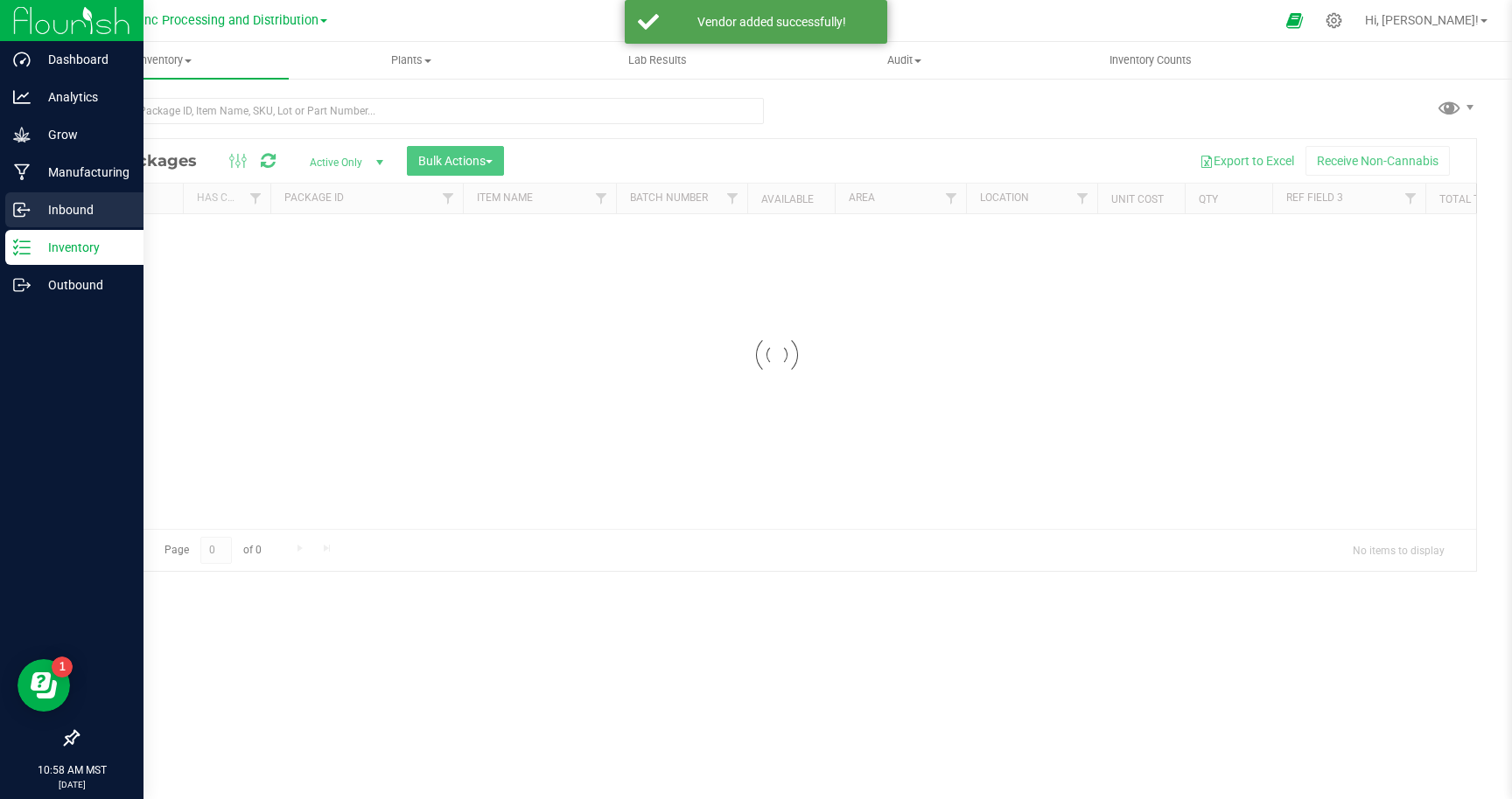
click at [66, 210] on p "Inbound" at bounding box center [83, 210] width 105 height 21
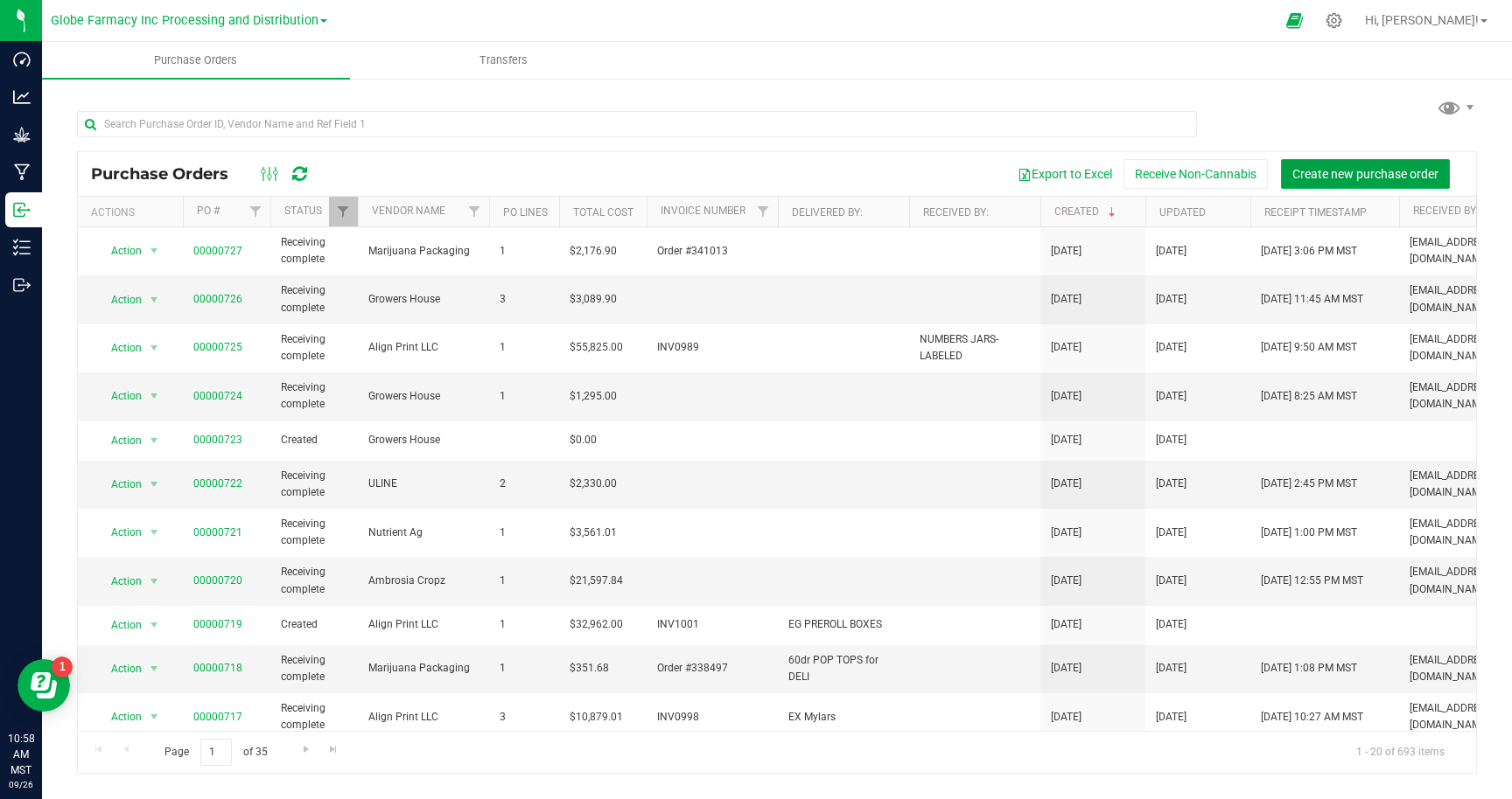
click at [1319, 179] on span "Create new purchase order" at bounding box center [1365, 174] width 147 height 14
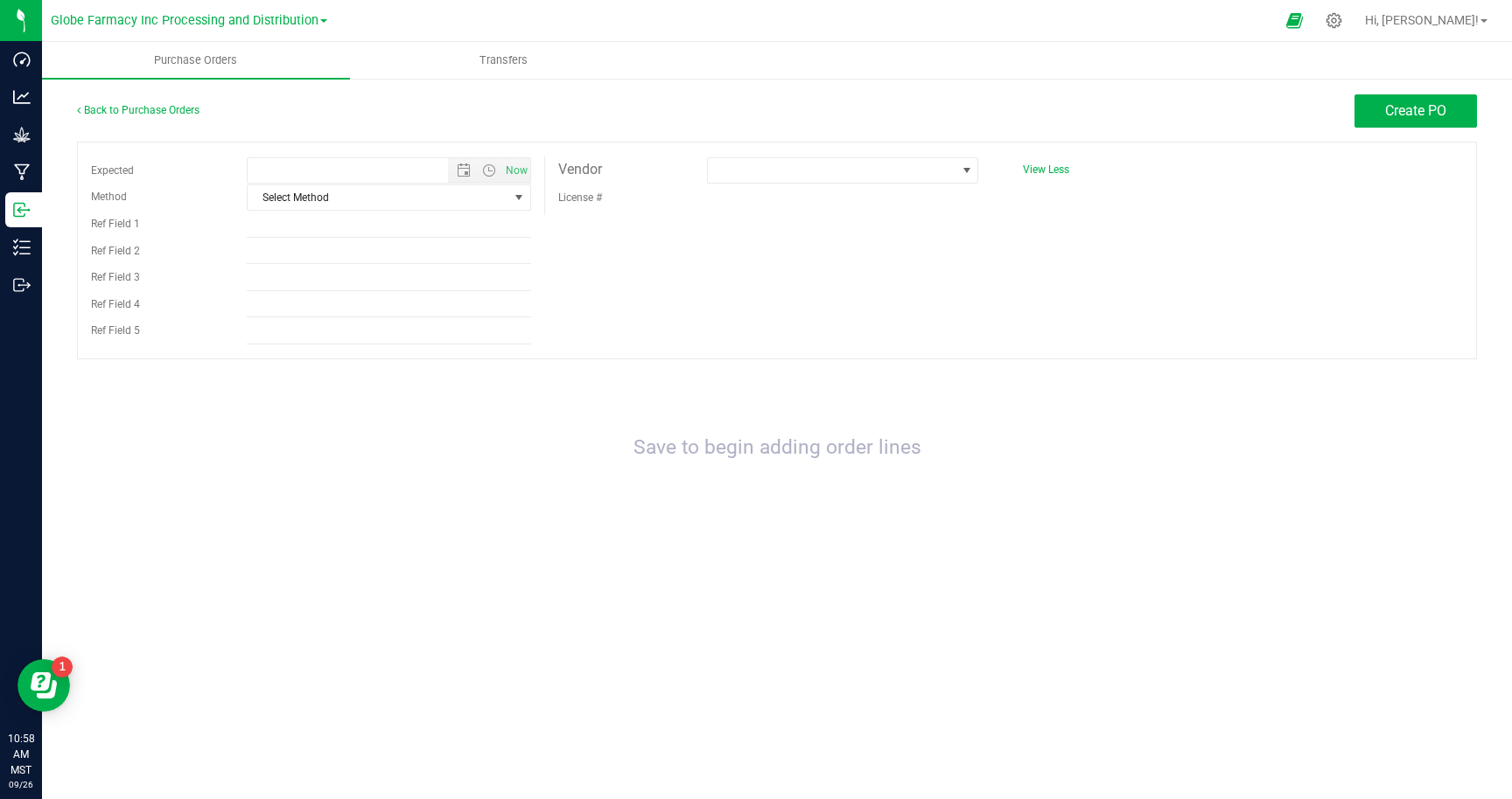
type input "[DATE] 10:58 AM"
click at [837, 174] on span at bounding box center [832, 170] width 247 height 25
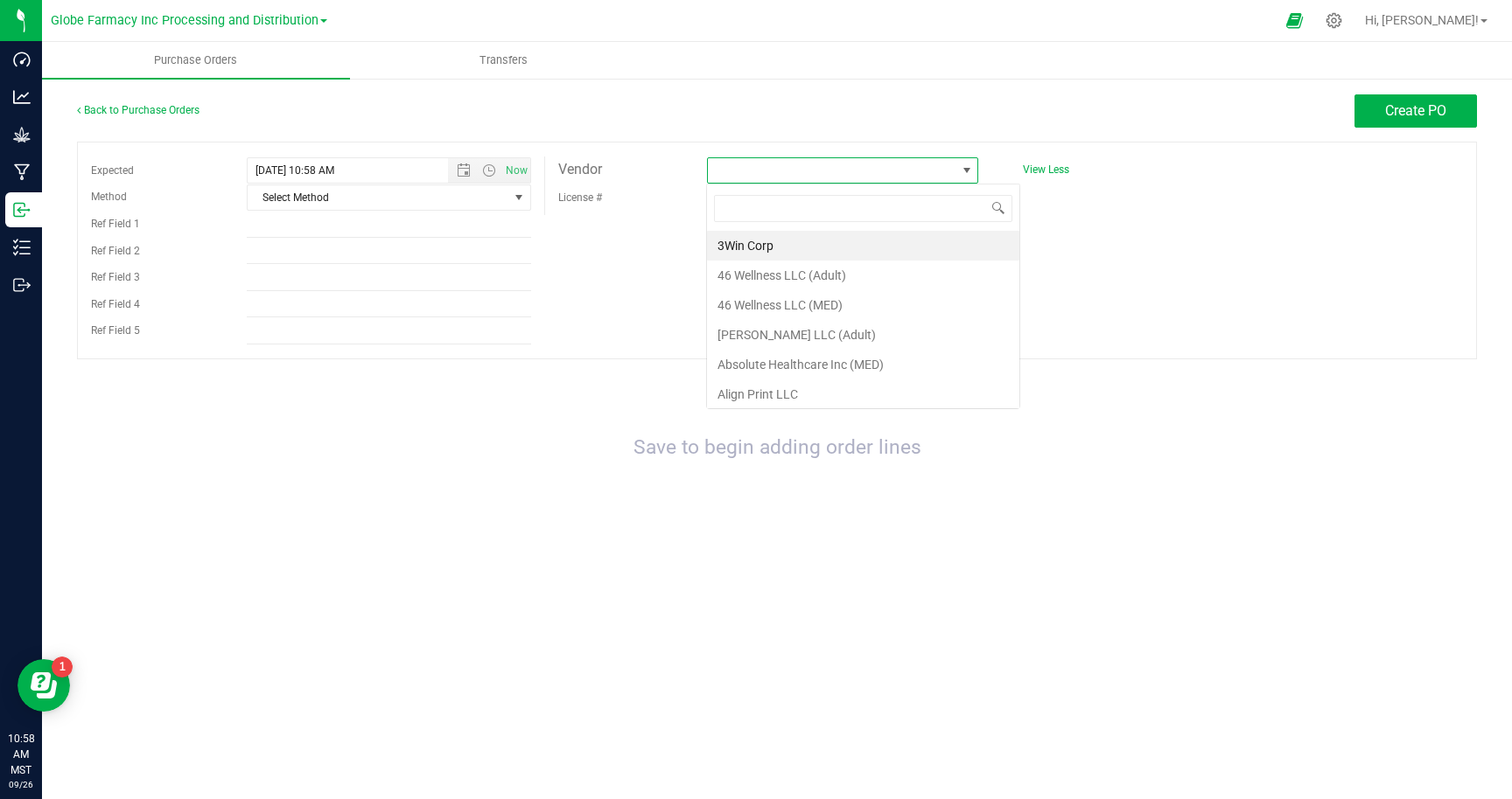
scroll to position [27, 272]
type input "inv"
click at [751, 243] on li "Inventory" at bounding box center [842, 245] width 270 height 29
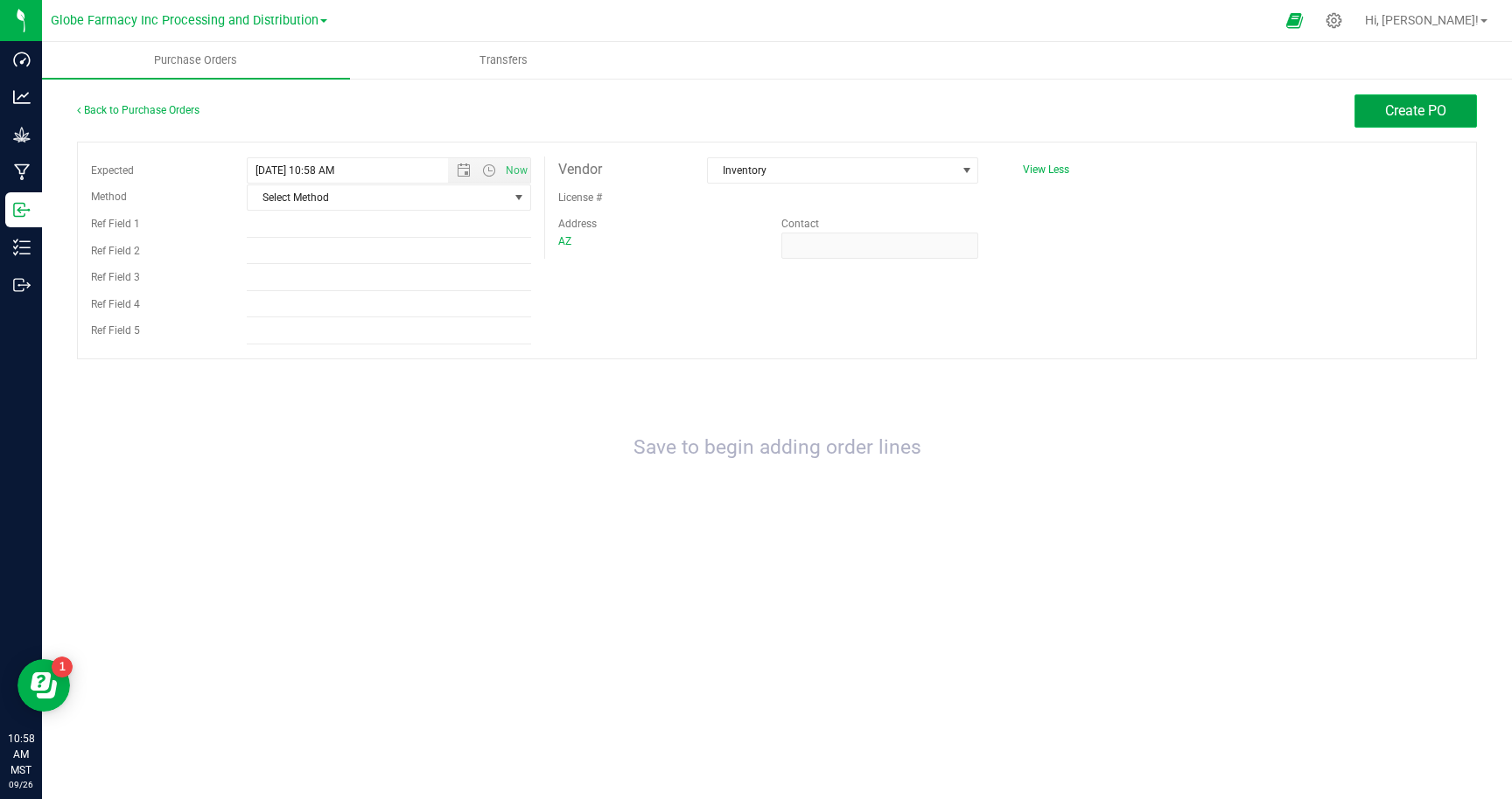
click at [1392, 107] on span "Create PO" at bounding box center [1415, 110] width 61 height 16
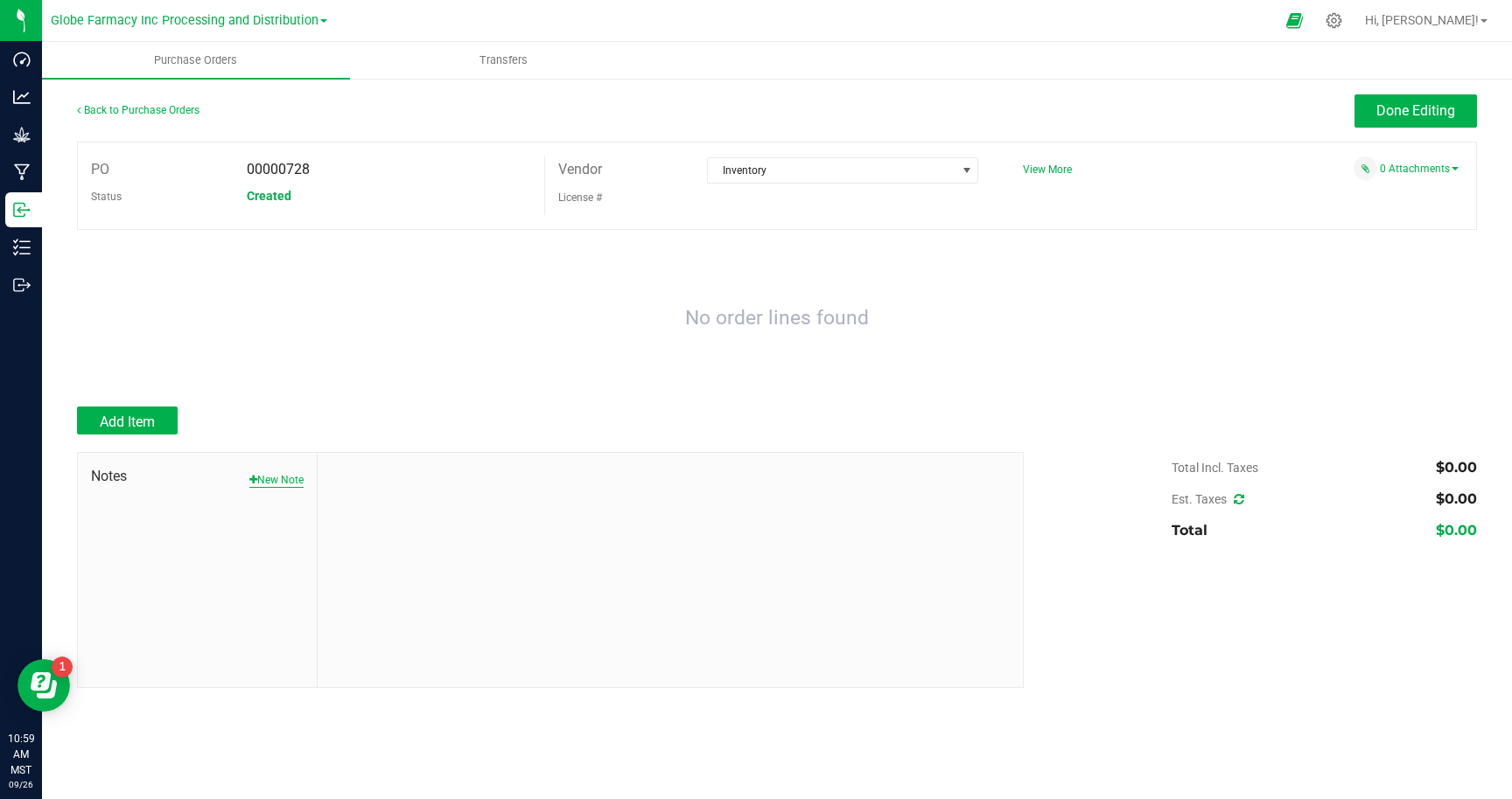
click at [262, 476] on button "New Note" at bounding box center [276, 479] width 54 height 16
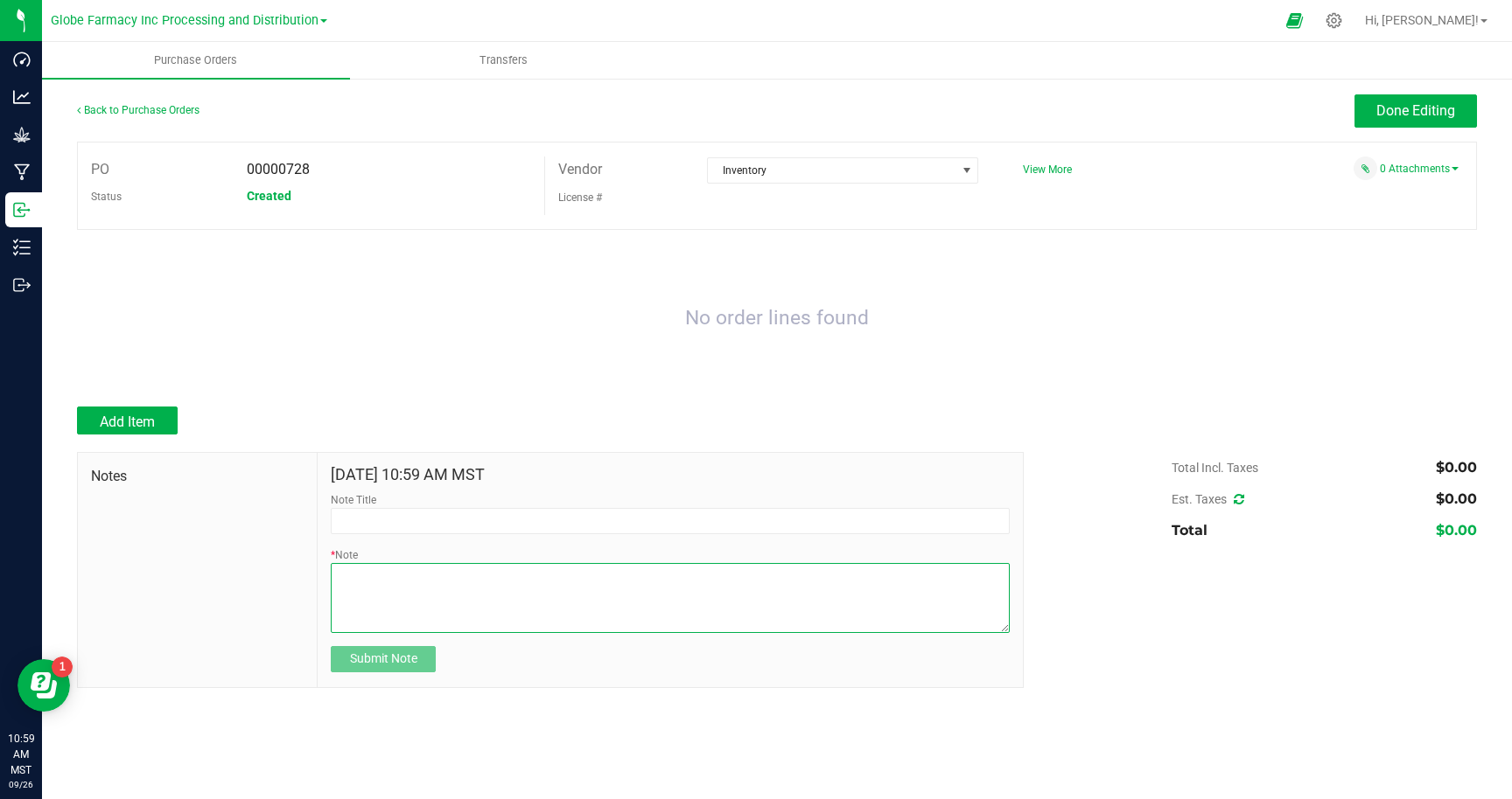
click at [378, 587] on textarea "* Note" at bounding box center [669, 598] width 678 height 70
type textarea "Seeds pulled from inventory"
click at [392, 655] on span "Submit Note" at bounding box center [383, 658] width 68 height 14
type input "[DATE] 10:59 AM MST"
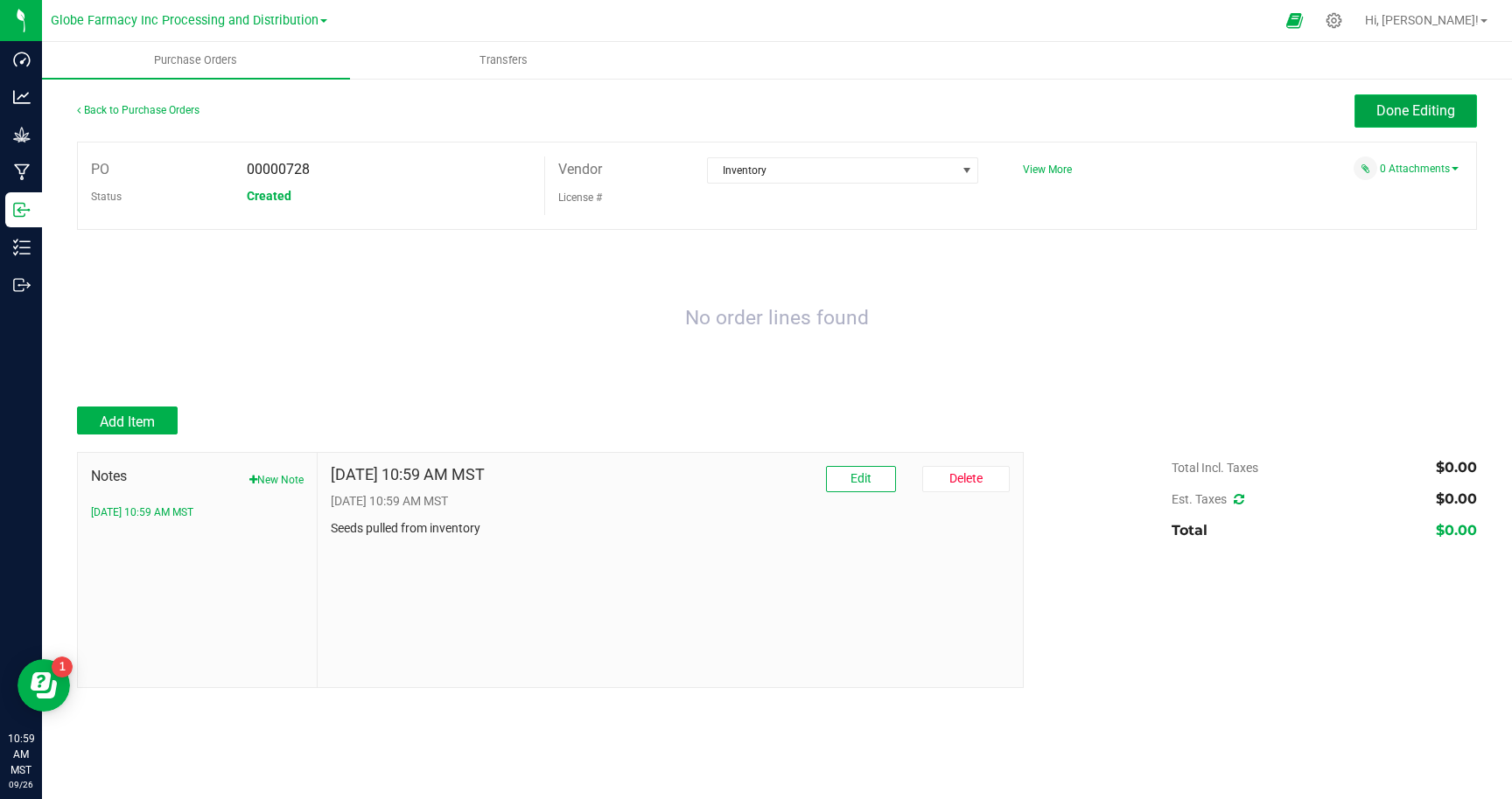
click at [1382, 120] on button "Done Editing" at bounding box center [1415, 110] width 123 height 33
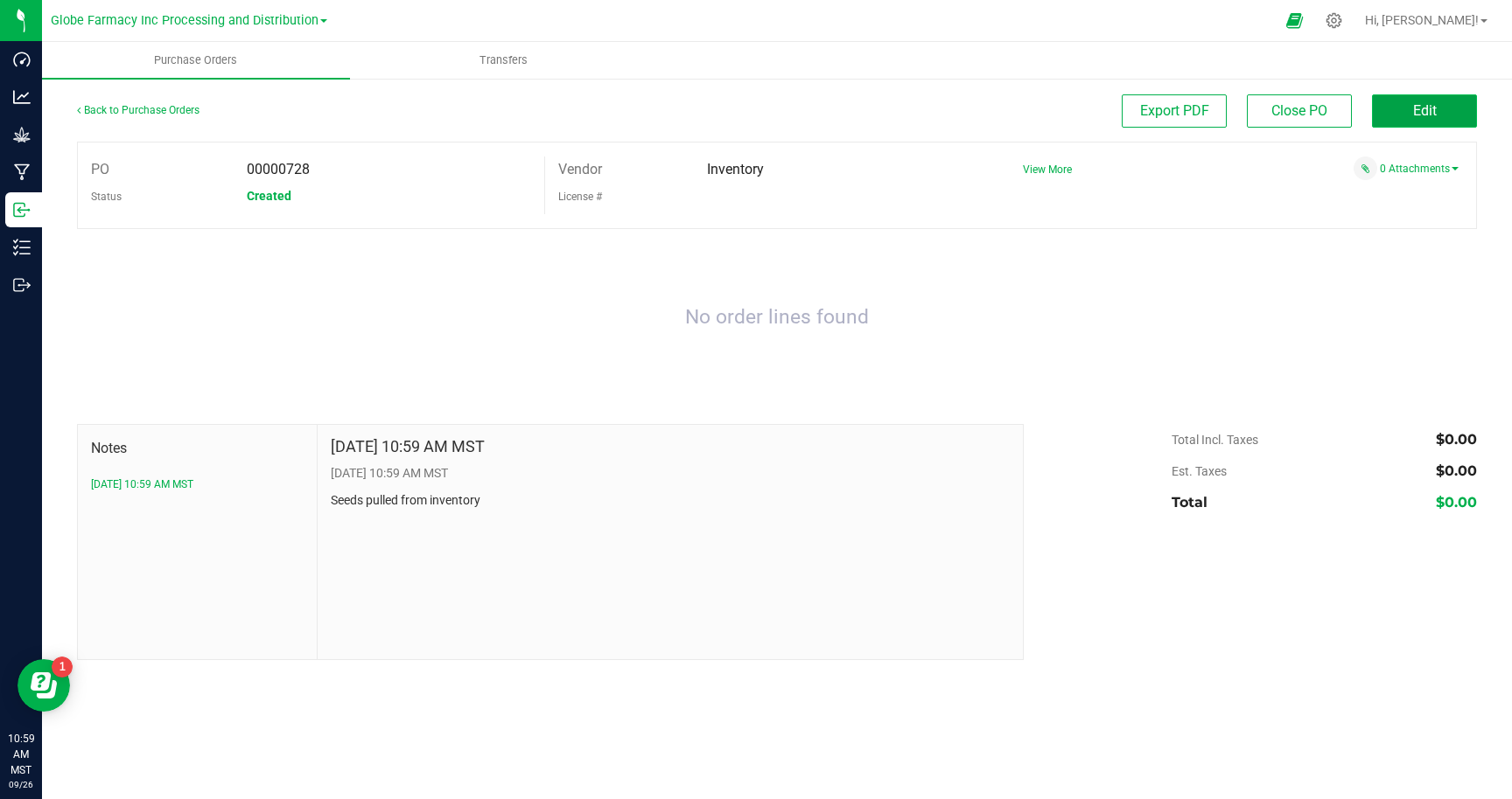
click at [1424, 108] on span "Edit" at bounding box center [1424, 110] width 24 height 16
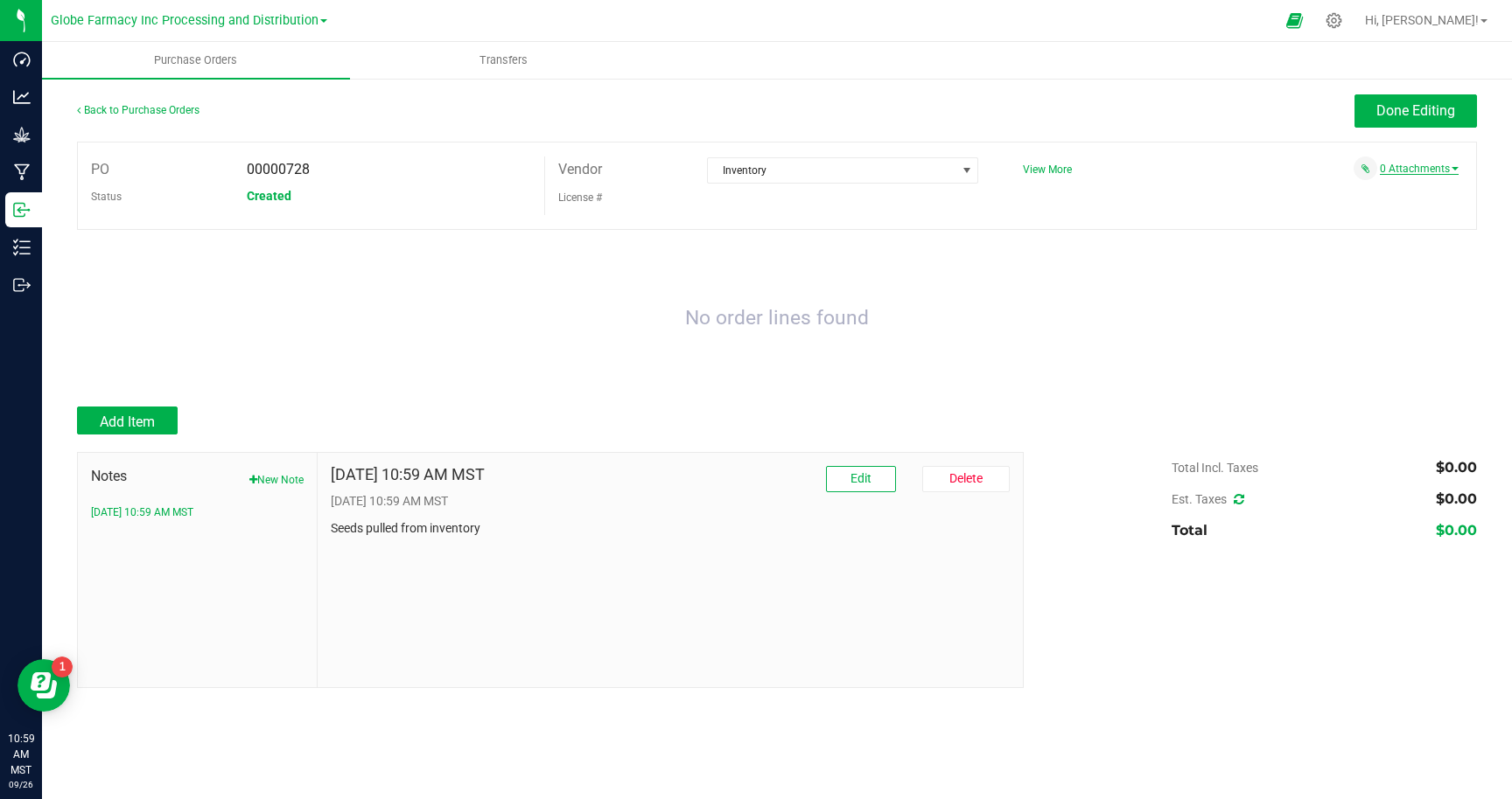
click at [1413, 165] on link "0 Attachments" at bounding box center [1419, 168] width 79 height 12
click at [1341, 232] on div at bounding box center [776, 239] width 1400 height 17
click at [132, 418] on span "Add Item" at bounding box center [128, 421] width 55 height 16
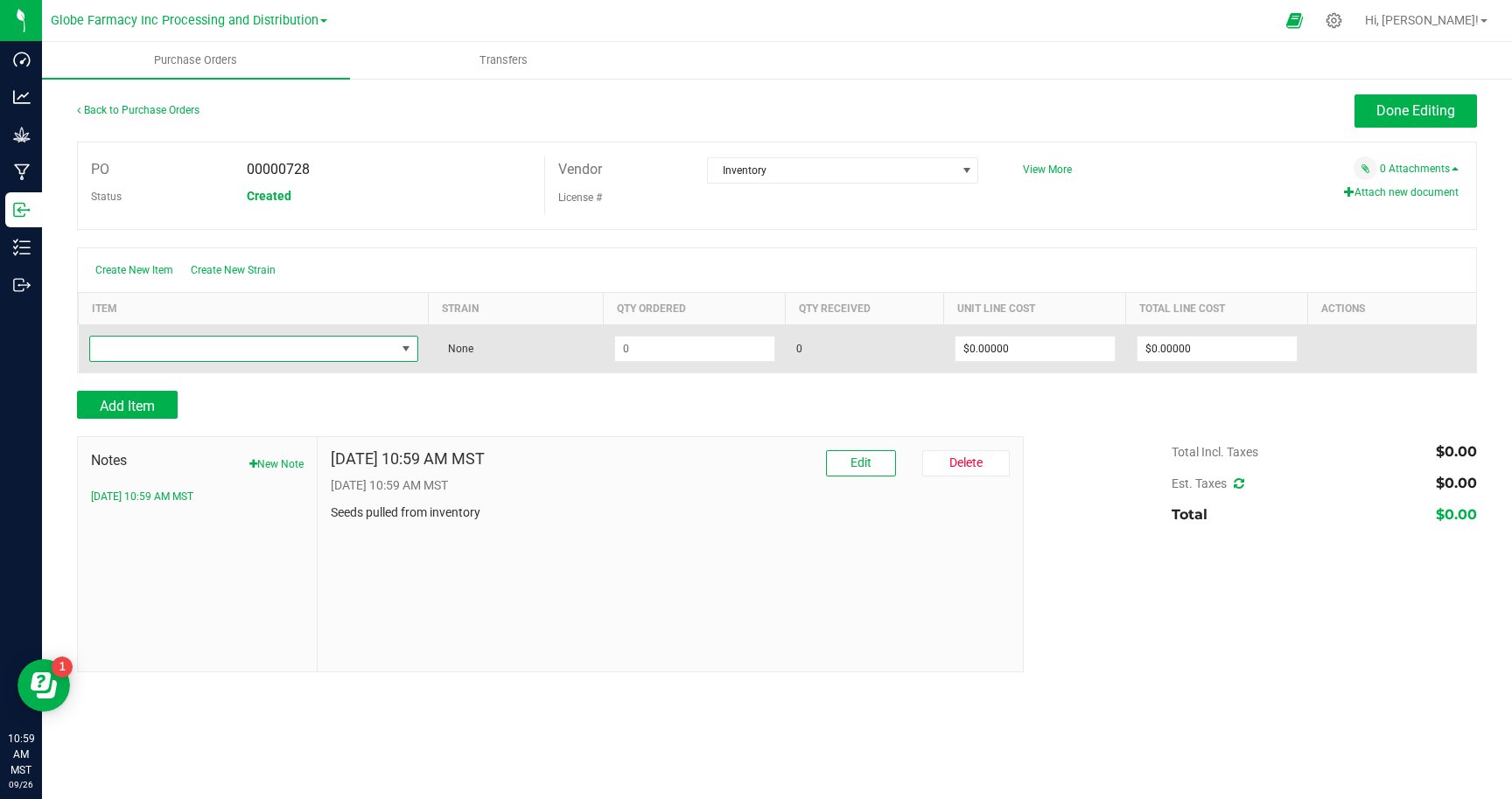
click at [244, 350] on span "NO DATA FOUND" at bounding box center [243, 349] width 305 height 25
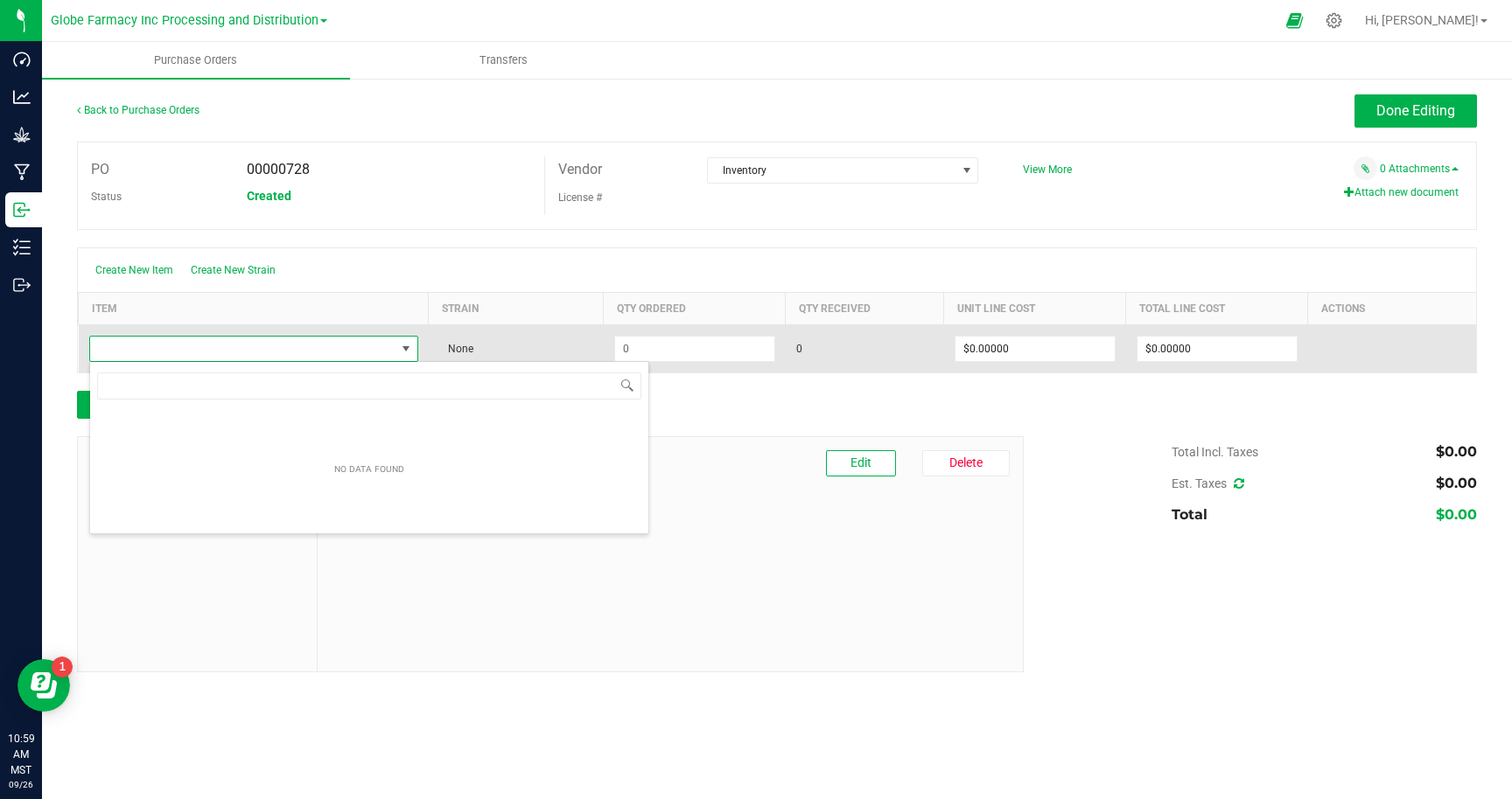
scroll to position [27, 329]
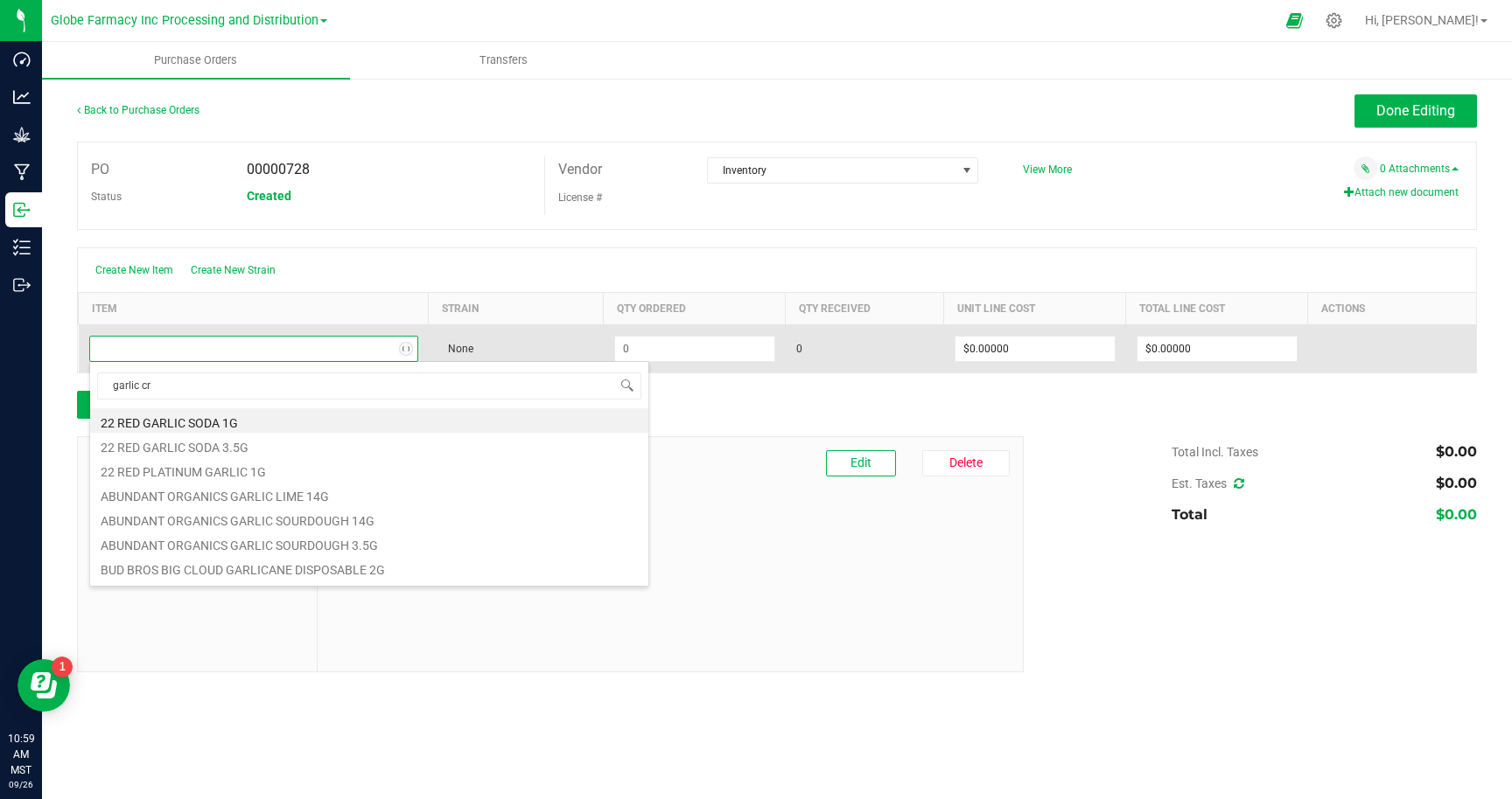
type input "garlic cru"
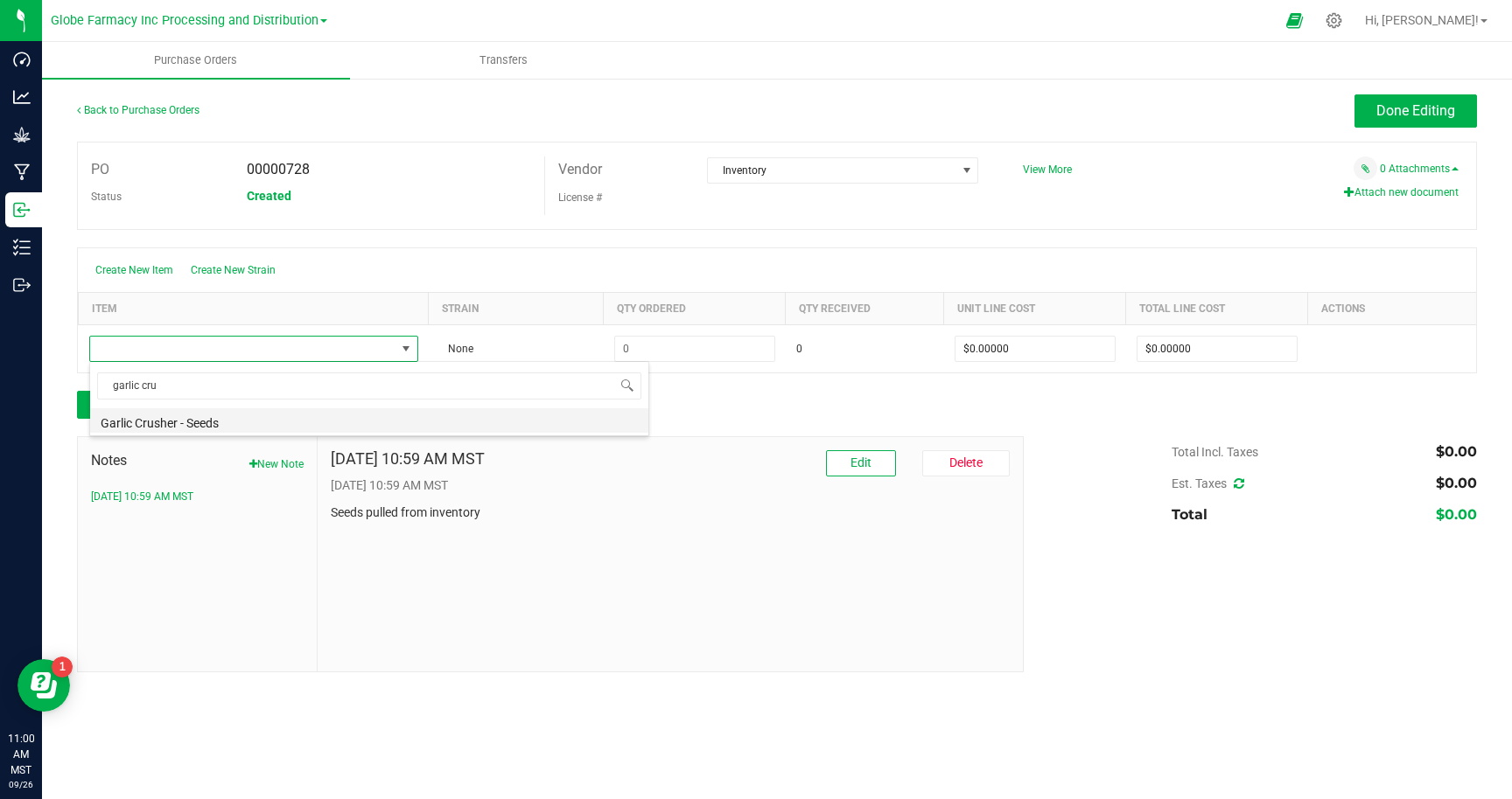
click at [201, 423] on li "Garlic Crusher - Seeds" at bounding box center [369, 420] width 559 height 25
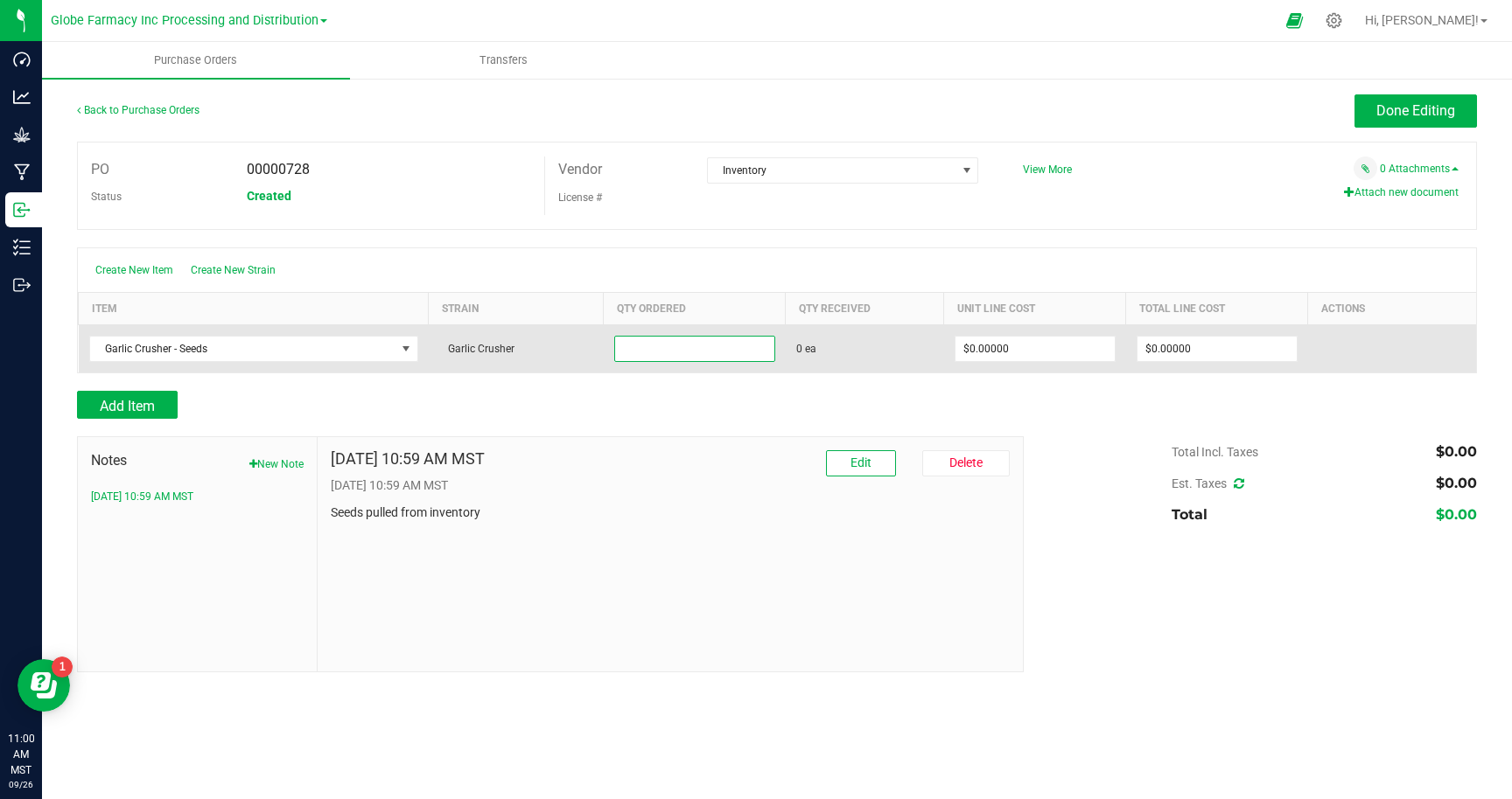
click at [661, 349] on input at bounding box center [694, 349] width 159 height 25
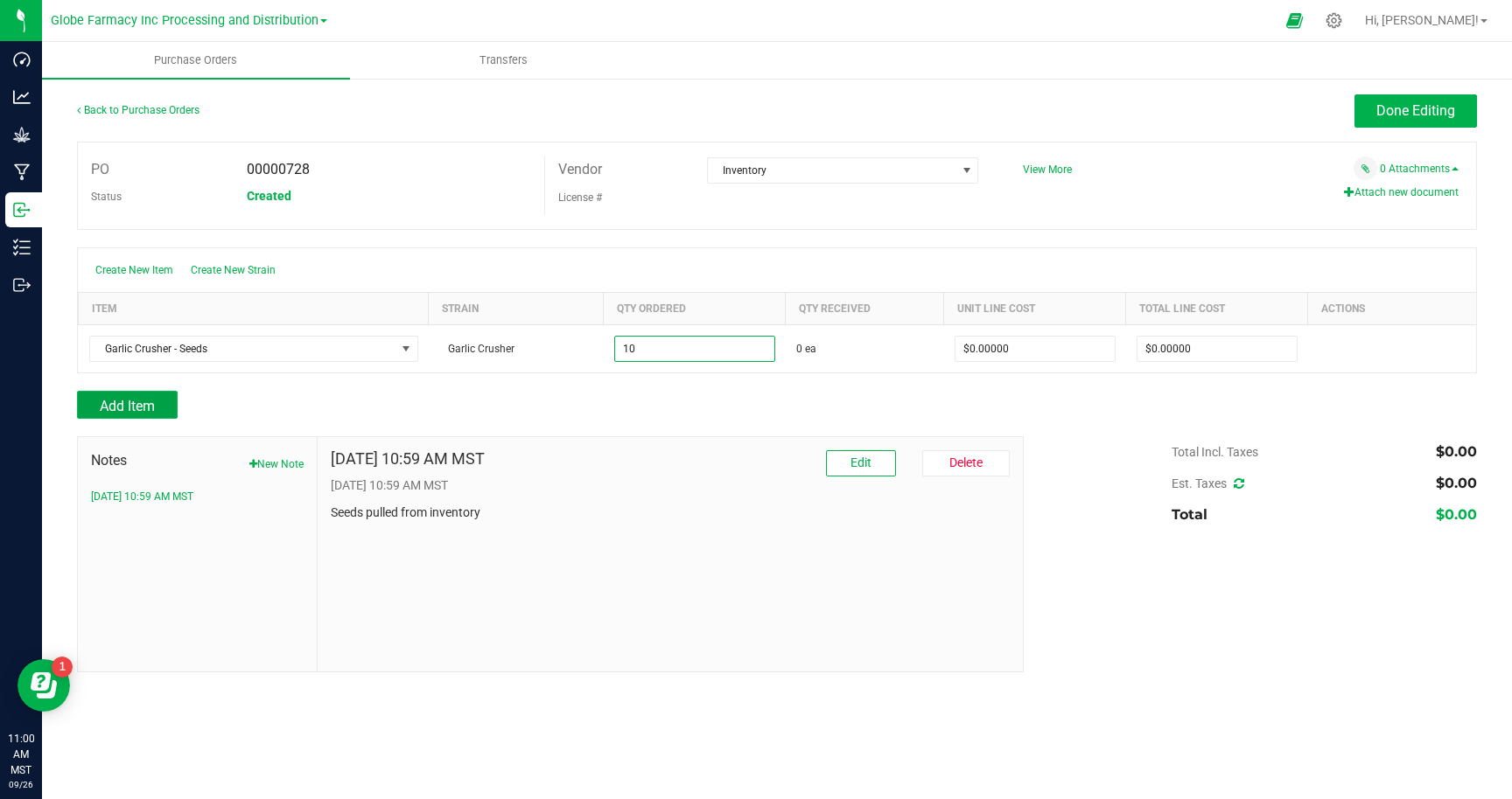
type input "10 ea"
click at [158, 402] on button "Add Item" at bounding box center [128, 404] width 101 height 28
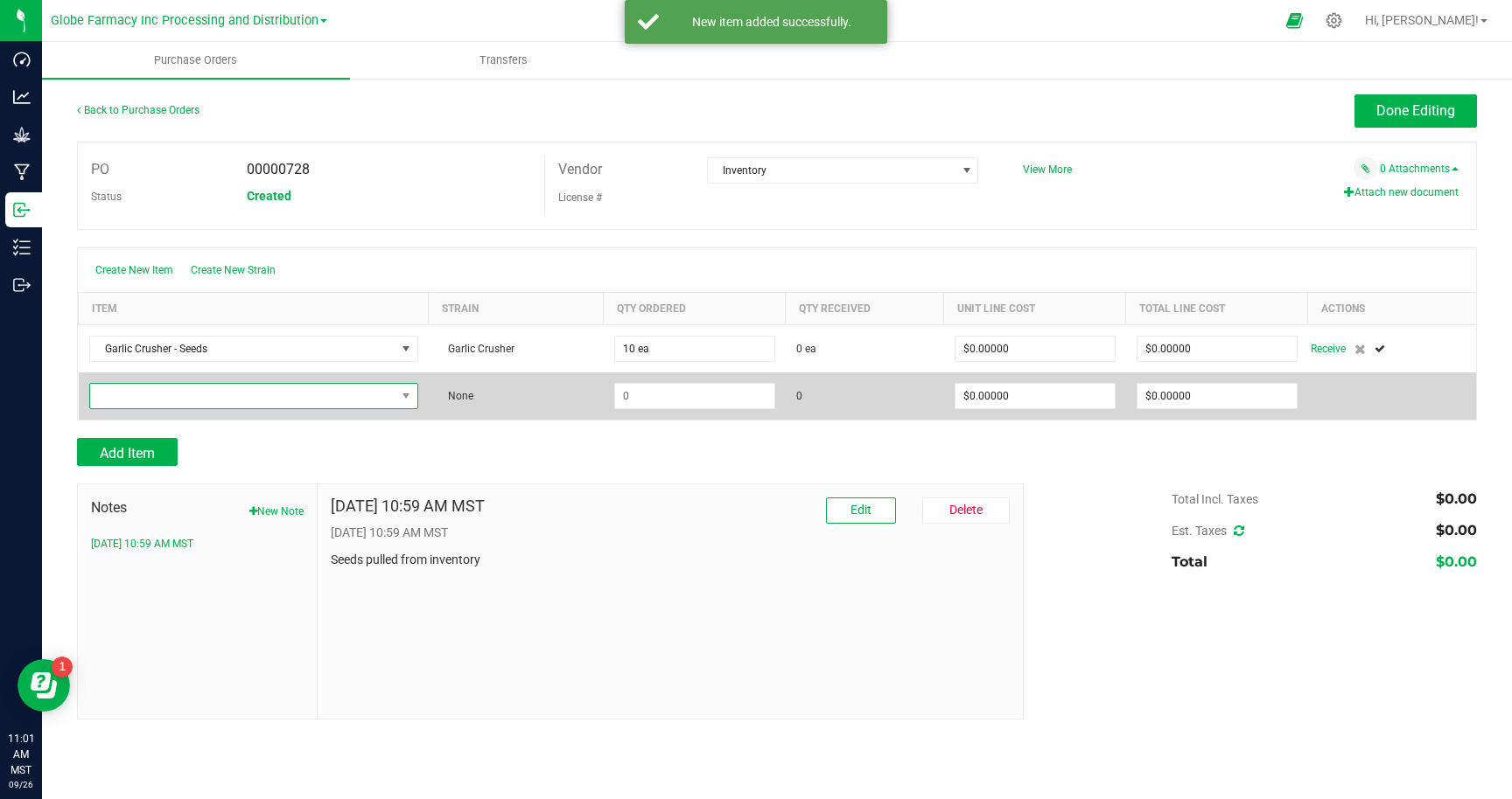
click at [190, 398] on span "NO DATA FOUND" at bounding box center [243, 397] width 305 height 25
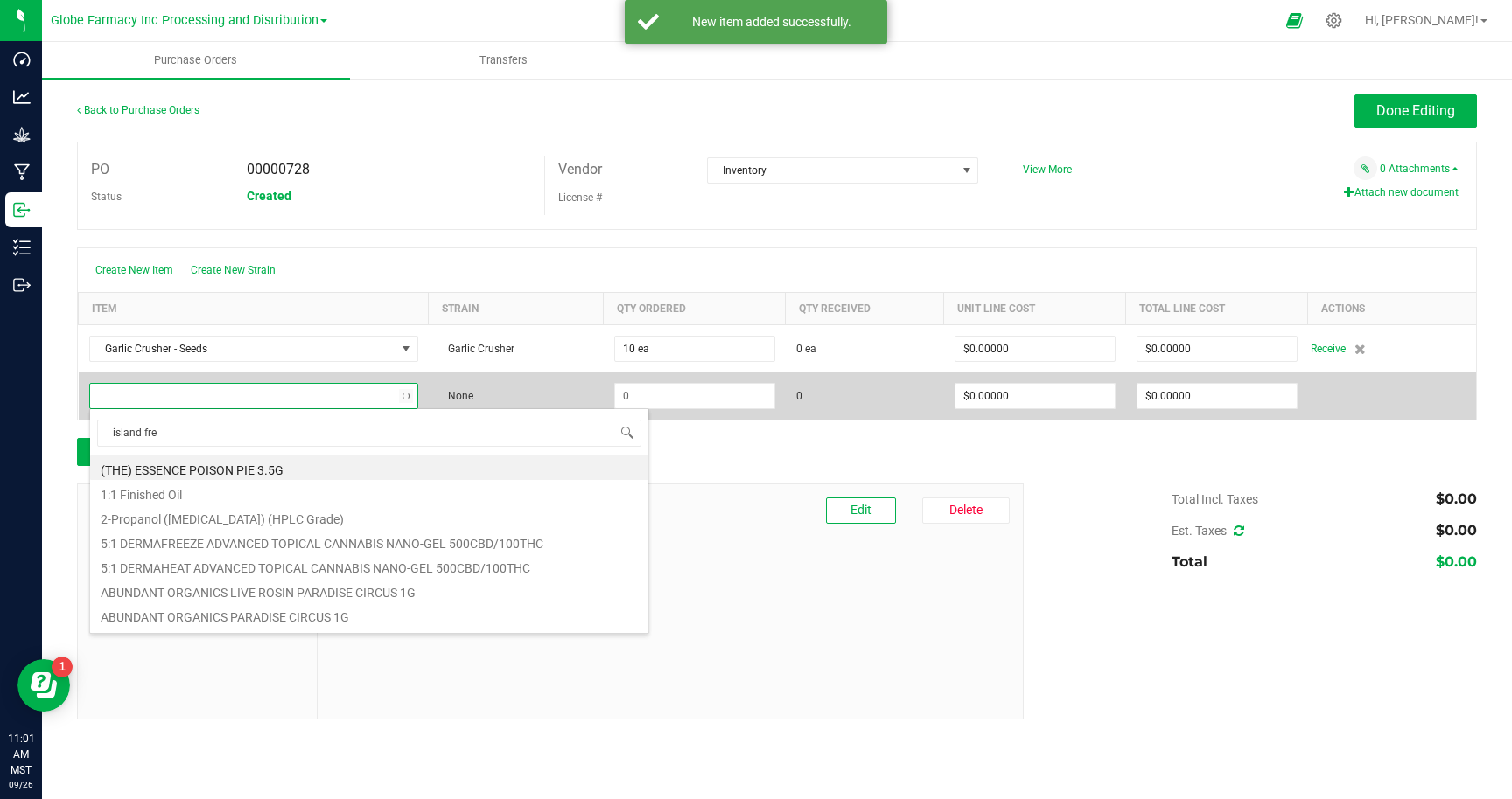
type input "island free"
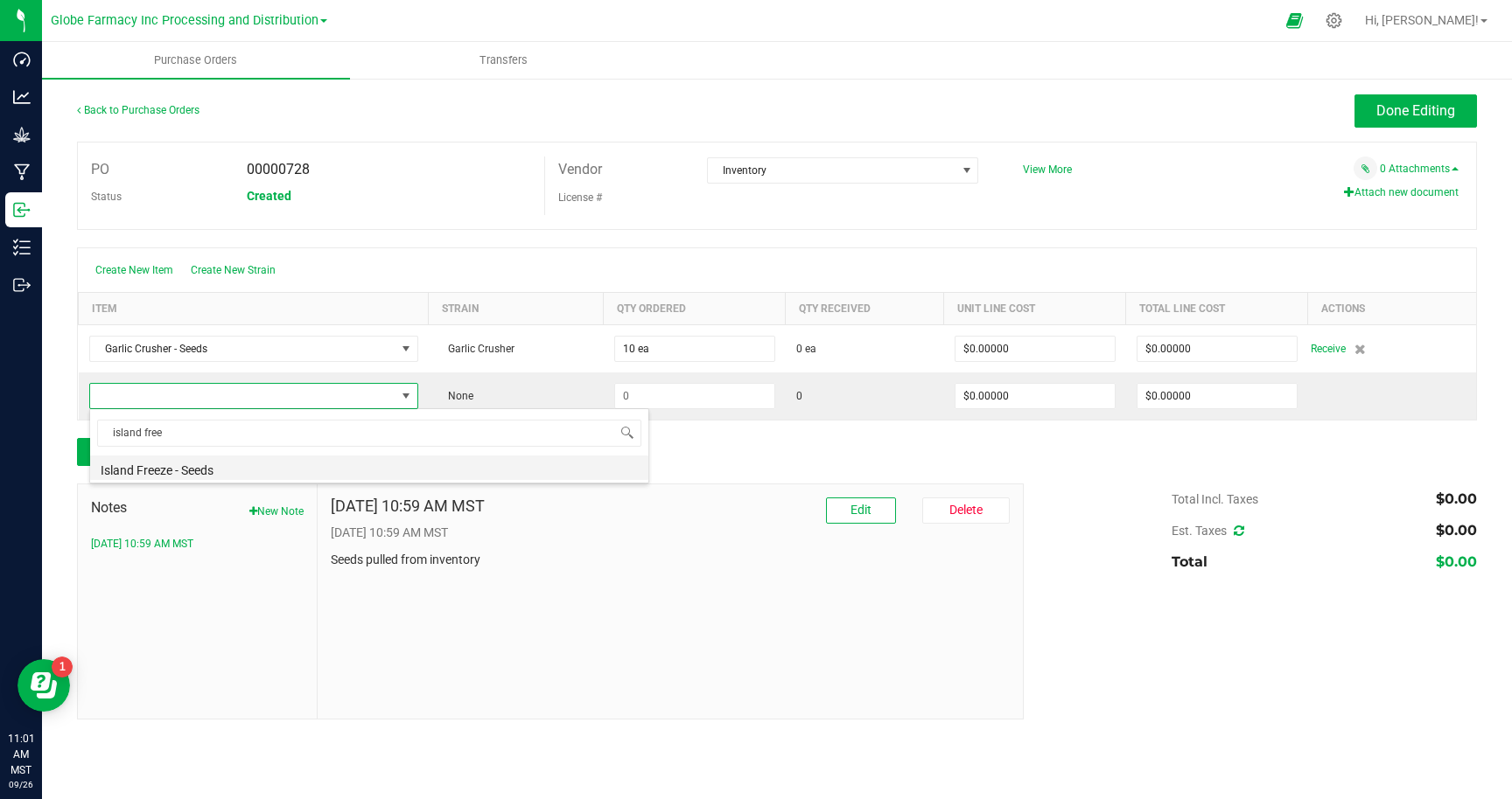
click at [152, 473] on li "Island Freeze - Seeds" at bounding box center [369, 468] width 559 height 25
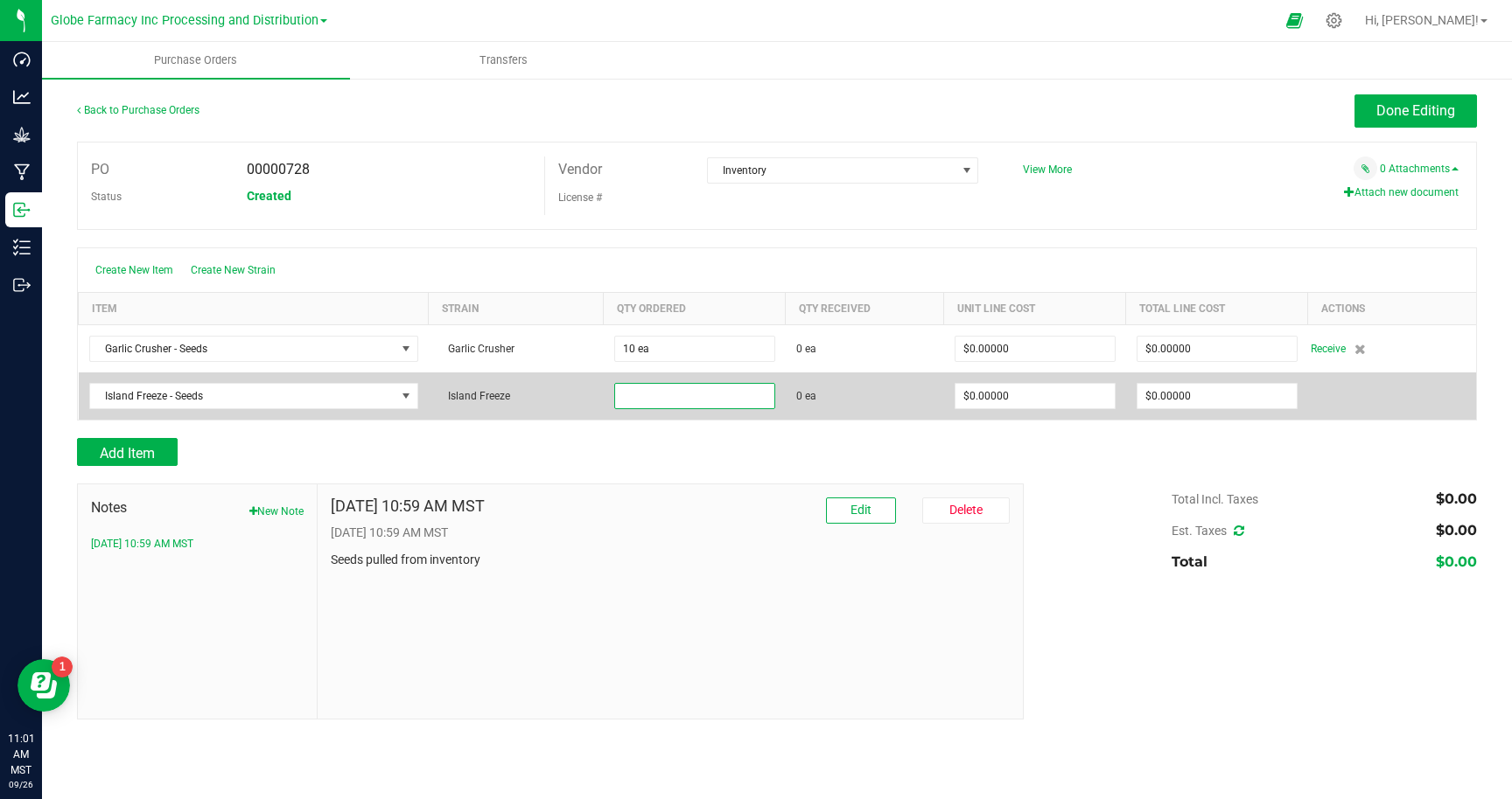
click at [655, 397] on input at bounding box center [694, 397] width 159 height 25
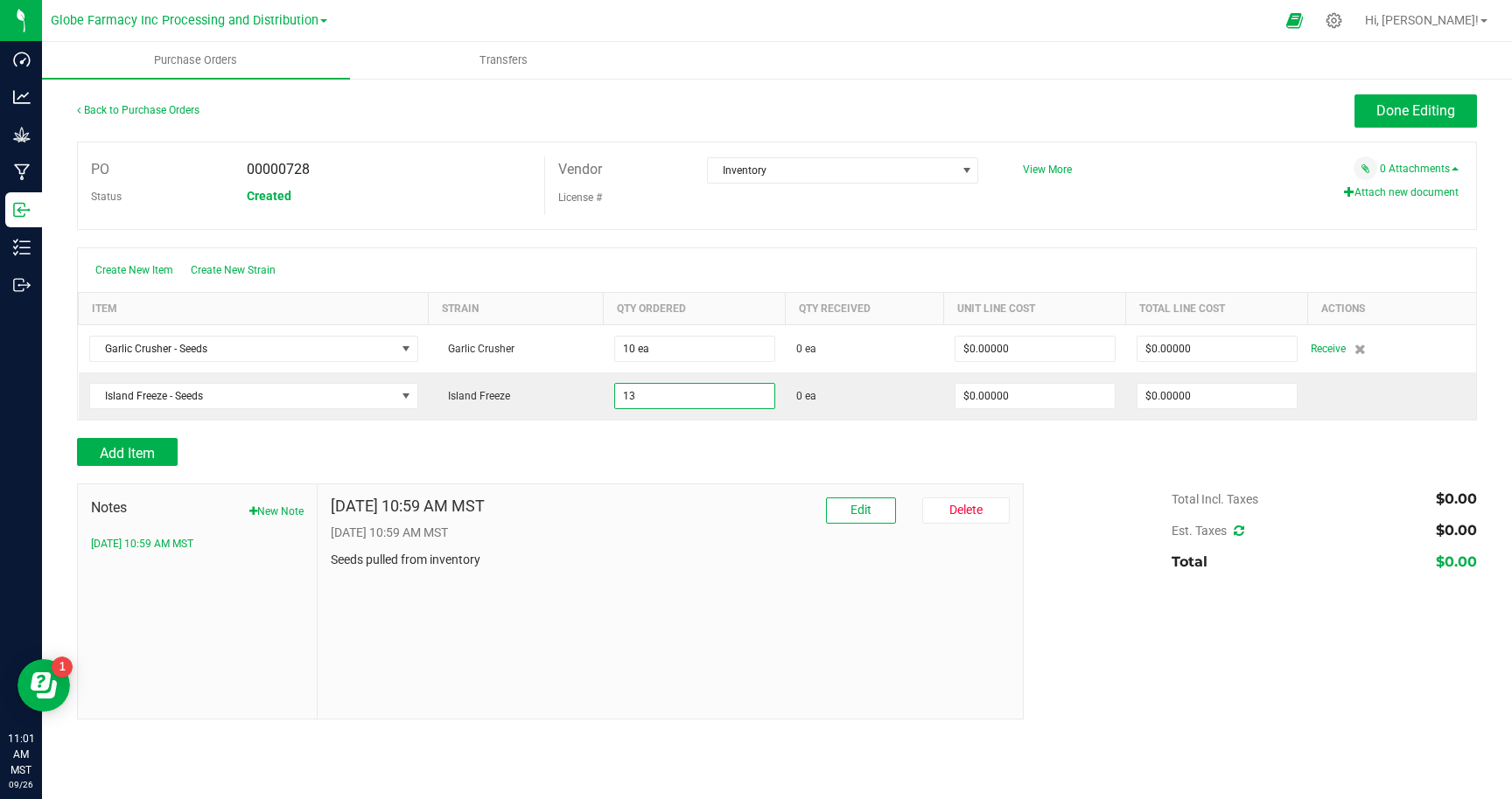
type input "13 ea"
click at [705, 445] on div "Add Item" at bounding box center [543, 452] width 933 height 28
click at [1404, 114] on span "Done Editing" at bounding box center [1415, 110] width 79 height 16
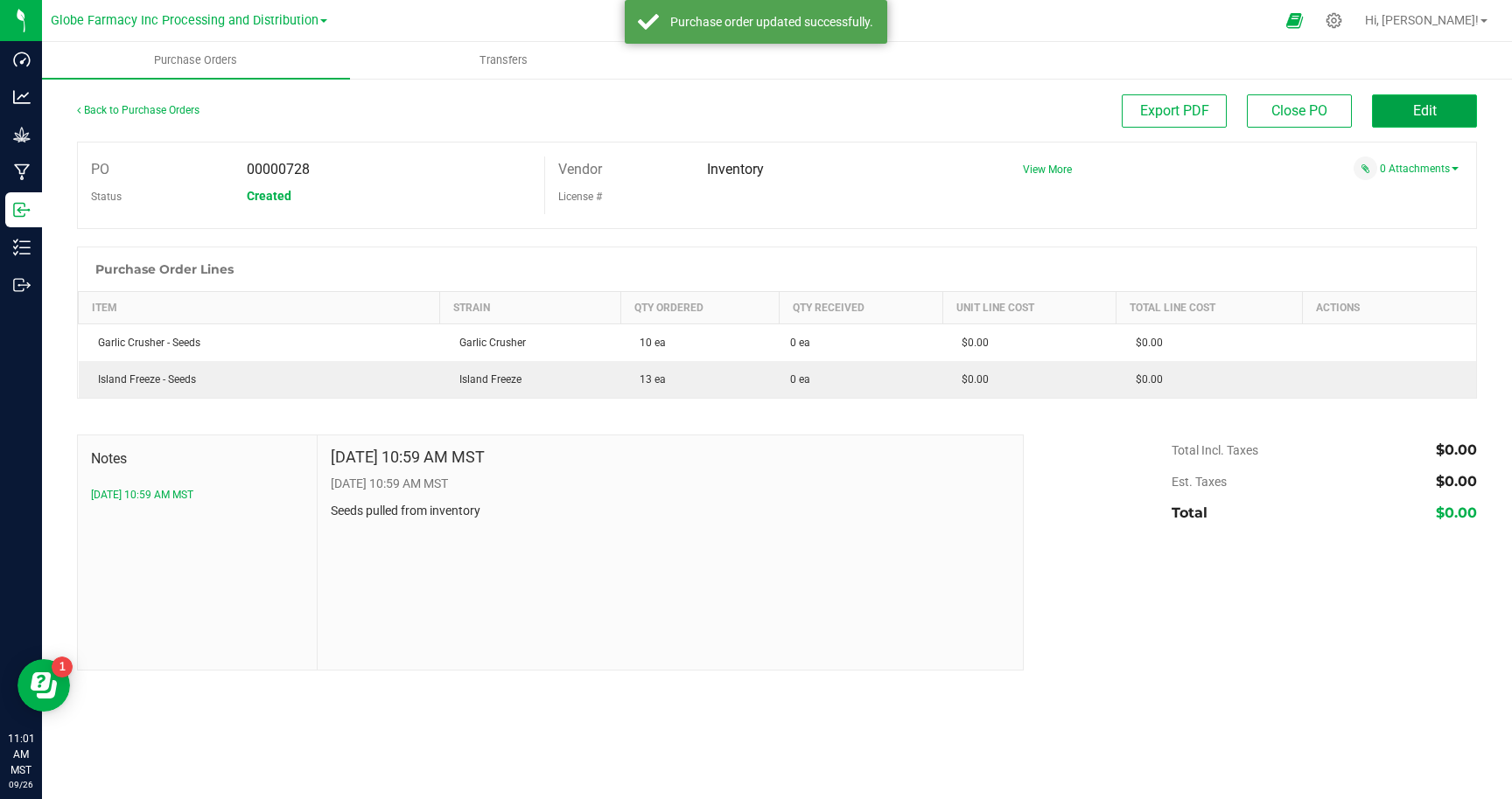
click at [1404, 114] on button "Edit" at bounding box center [1424, 110] width 105 height 33
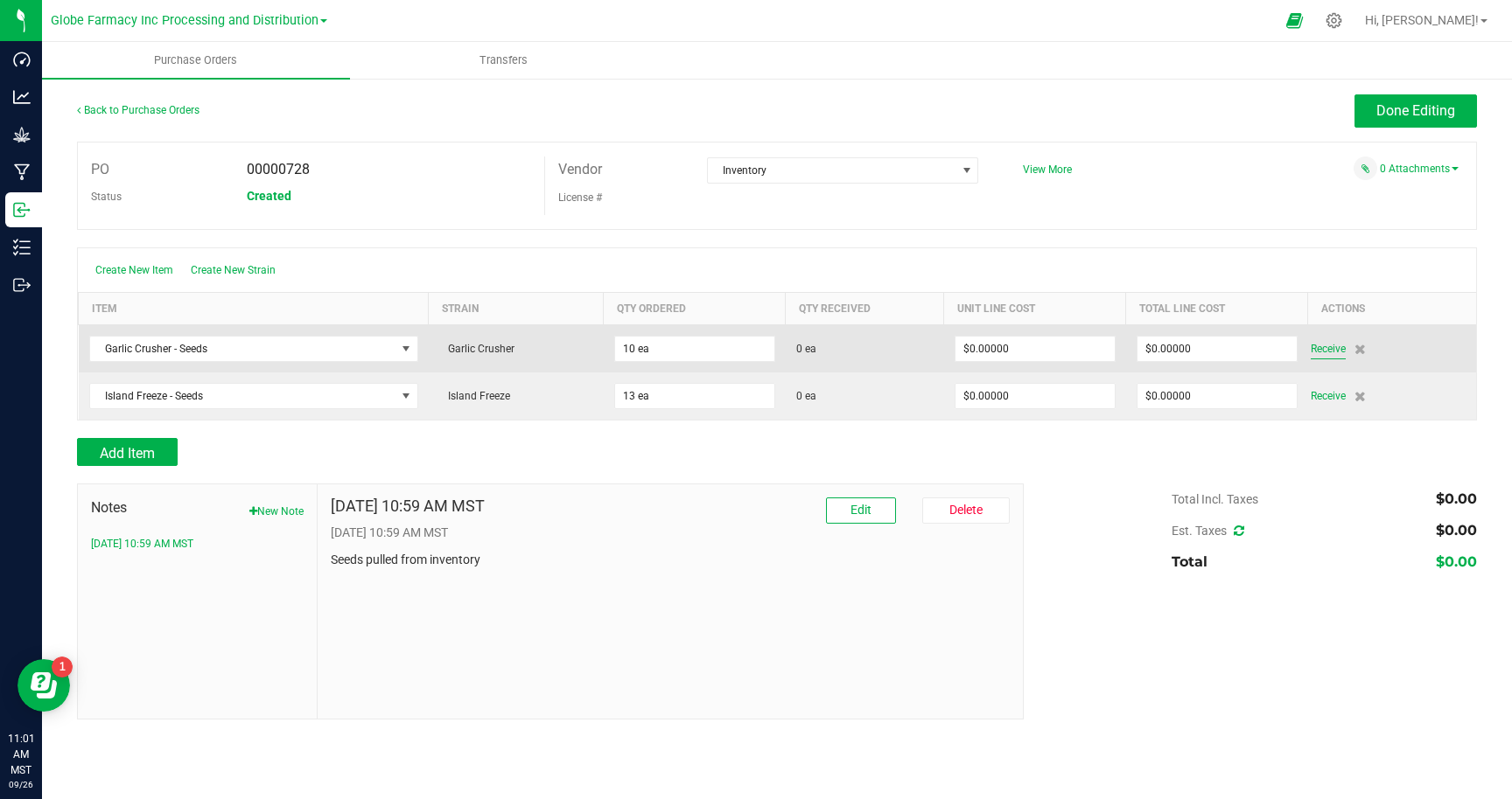
click at [1328, 352] on span "Receive" at bounding box center [1327, 349] width 35 height 21
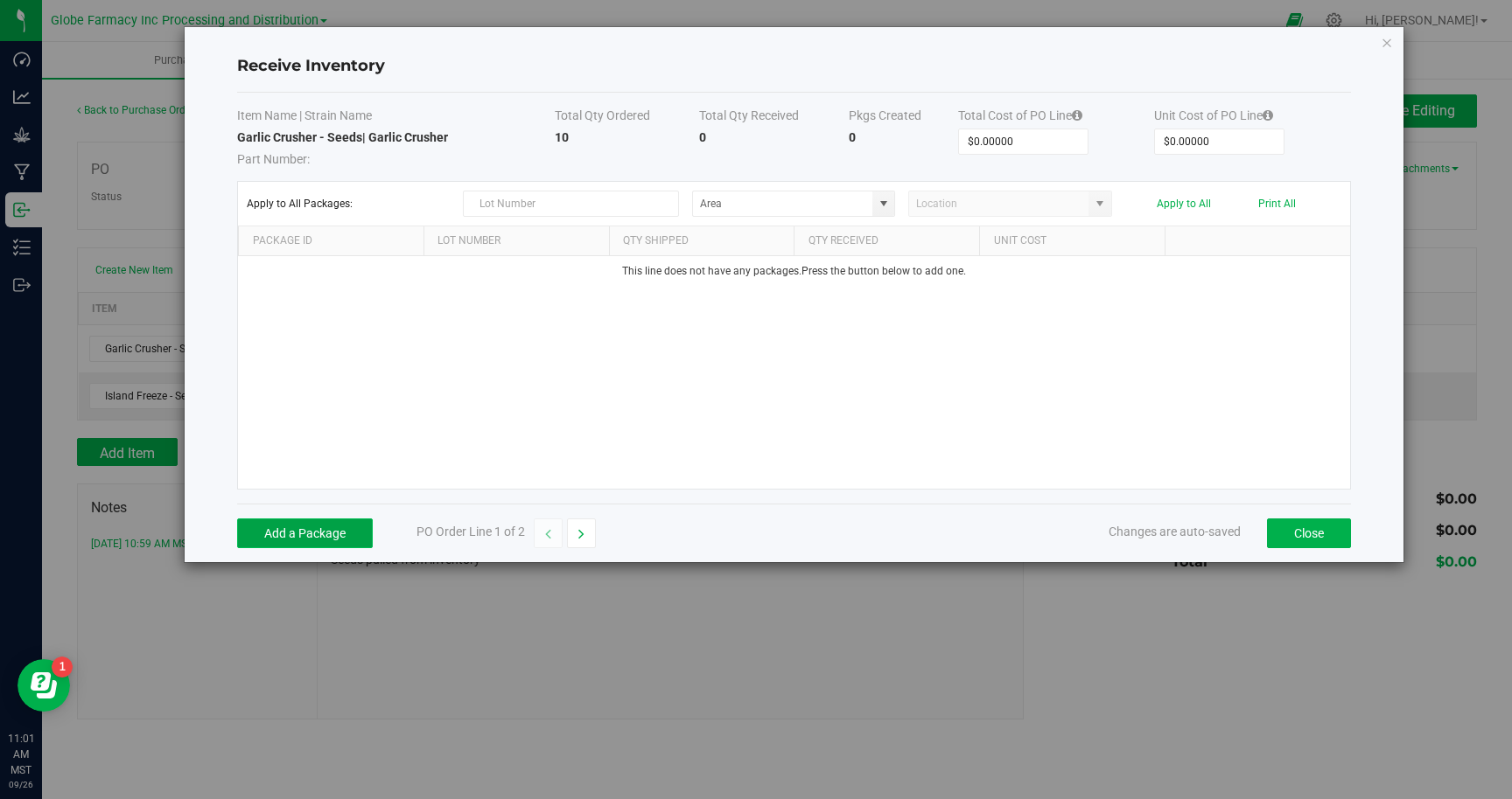
click at [306, 539] on button "Add a Package" at bounding box center [304, 533] width 135 height 29
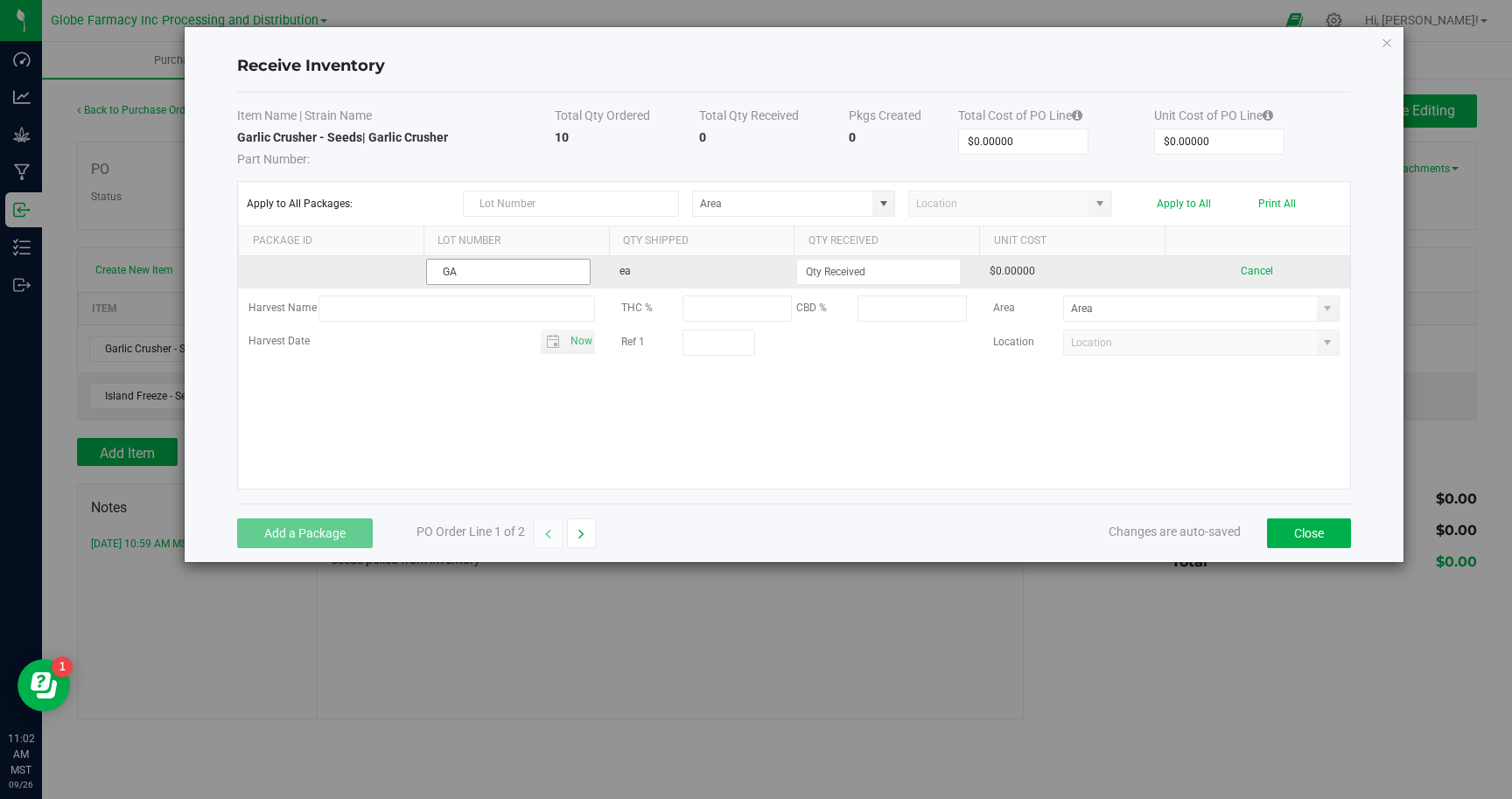
type input "G"
type input "GC"
click at [829, 268] on input at bounding box center [877, 272] width 163 height 25
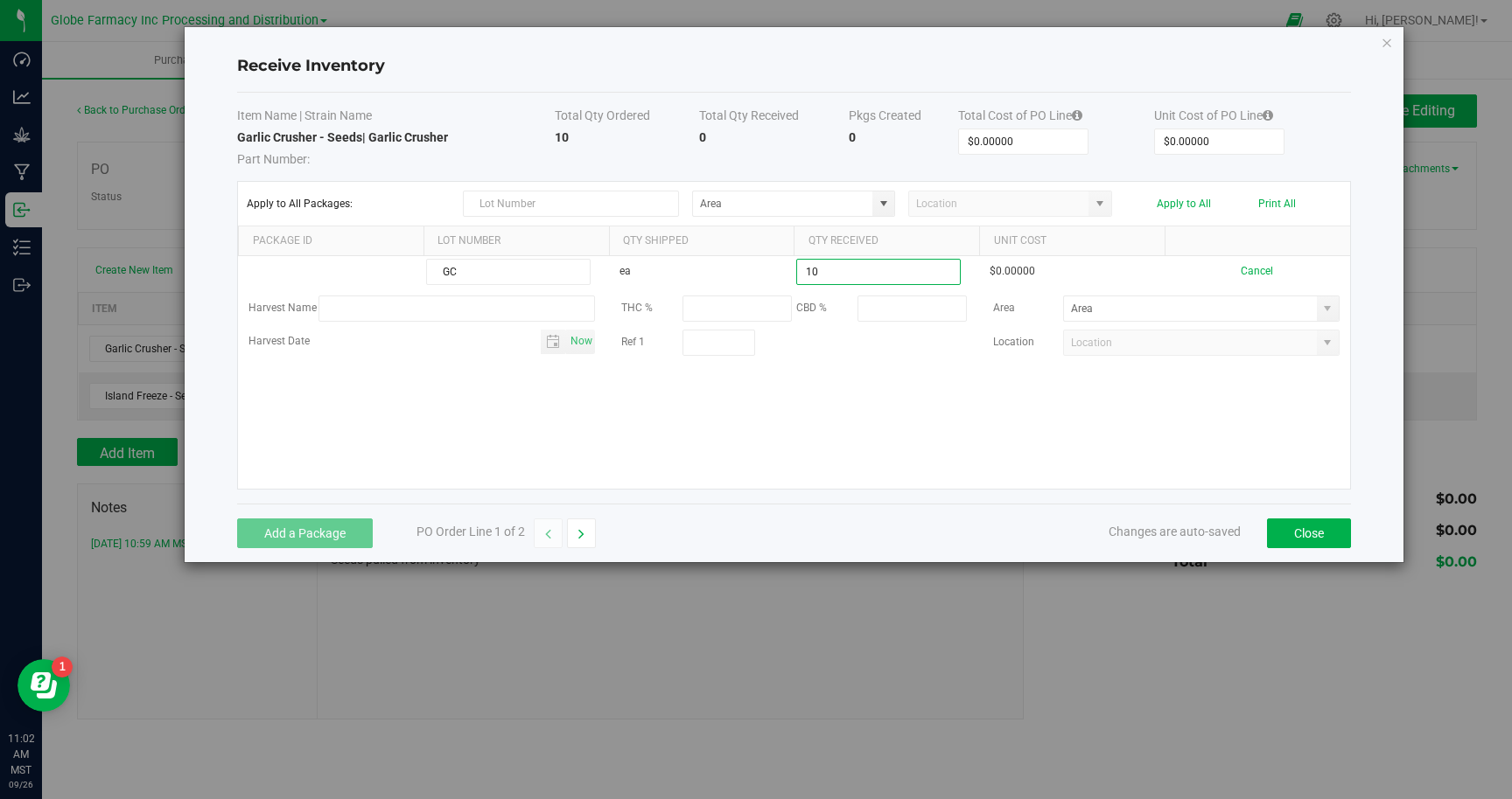
type input "10 ea"
click at [835, 400] on kendo-grid-list "GC ea 10 ea $0.00000 Cancel Harvest Name THC % CBD % Area Harvest Date Now Ref …" at bounding box center [794, 372] width 1111 height 233
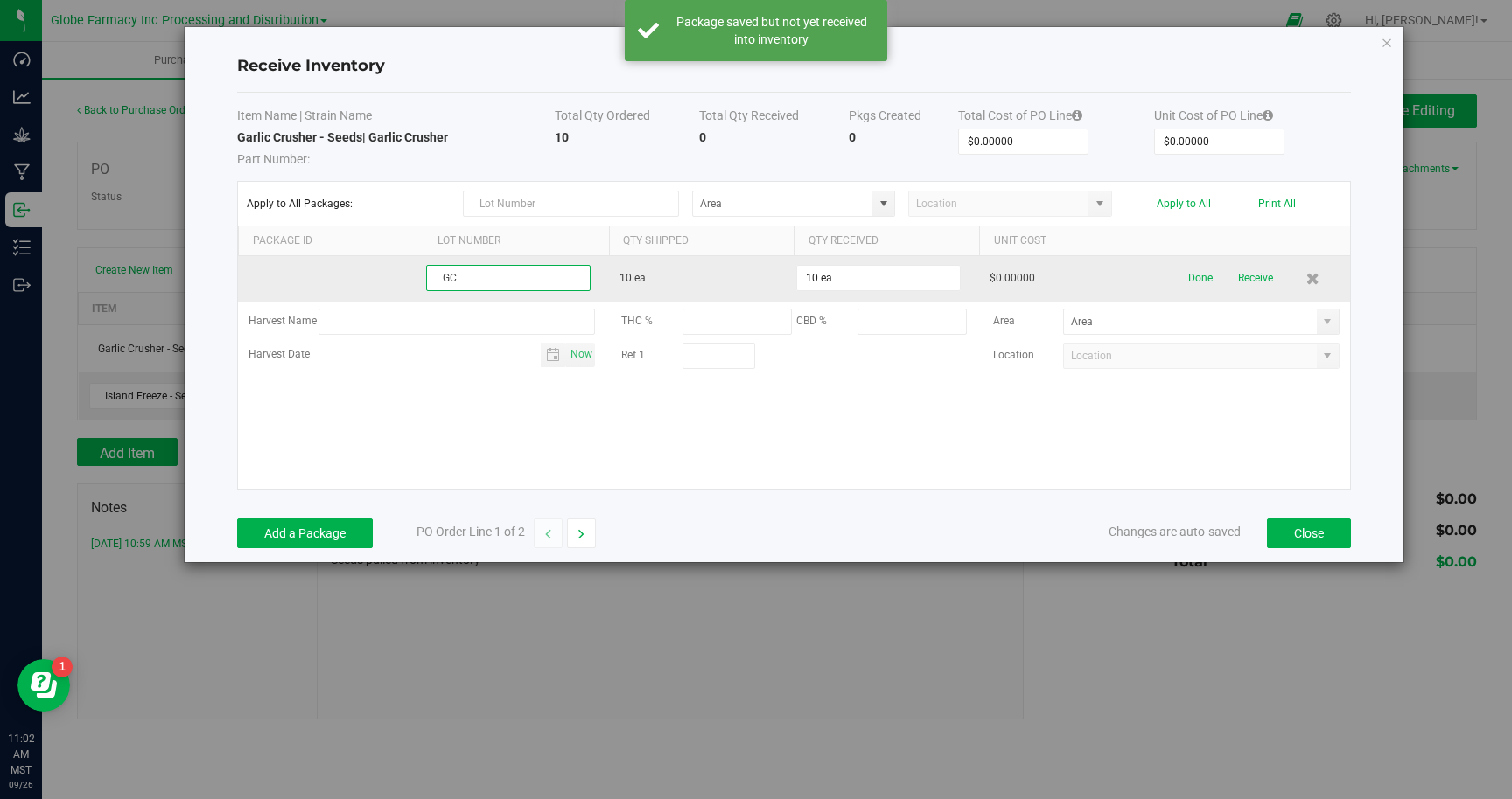
click at [482, 277] on input "GC" at bounding box center [508, 279] width 165 height 27
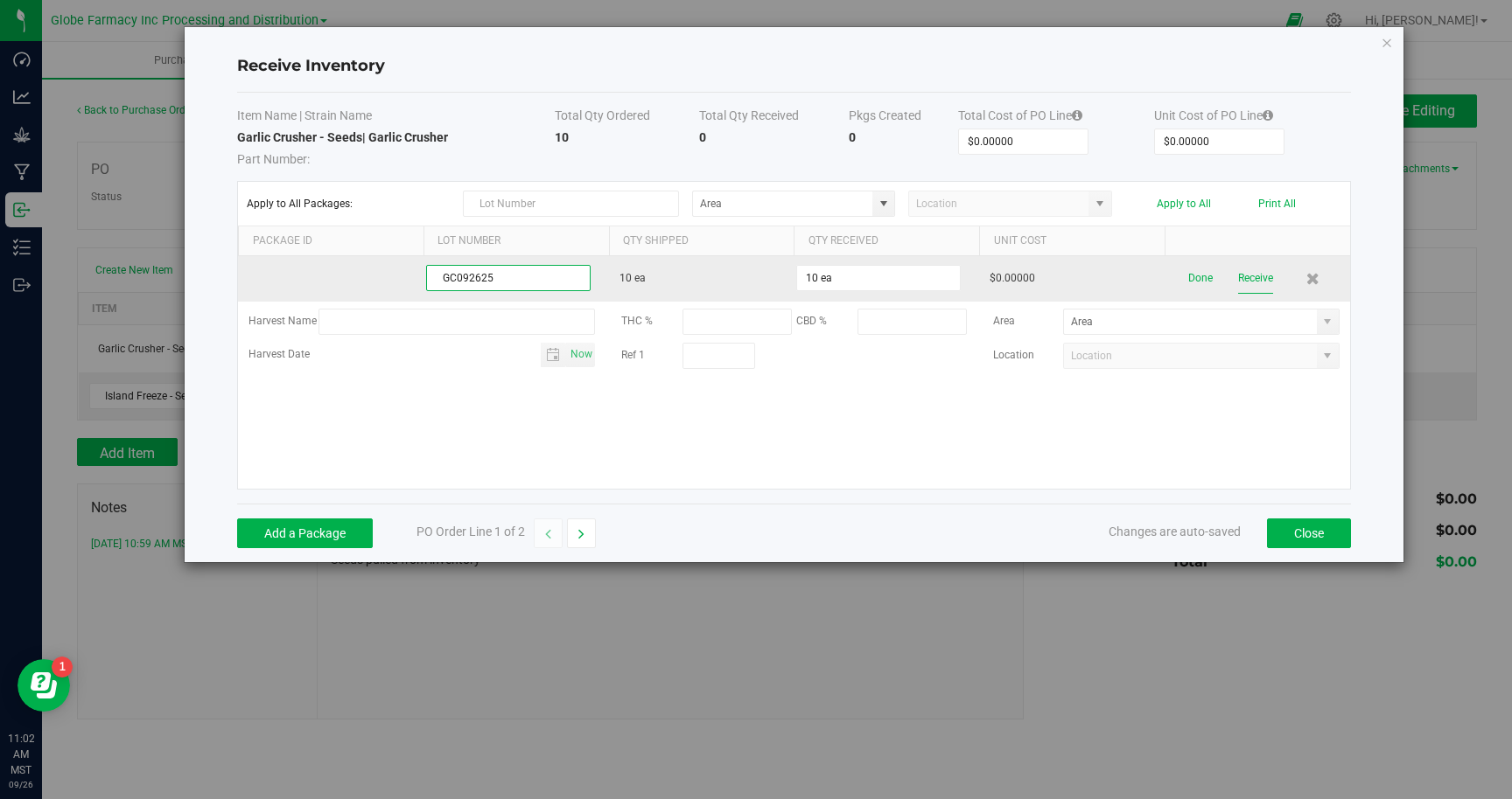
type input "GC092625"
click at [1248, 277] on kendo-grid-list "GC092625 10 ea 10 ea $0.00000 Done Receive Harvest Name THC % CBD % Area Harves…" at bounding box center [794, 372] width 1111 height 233
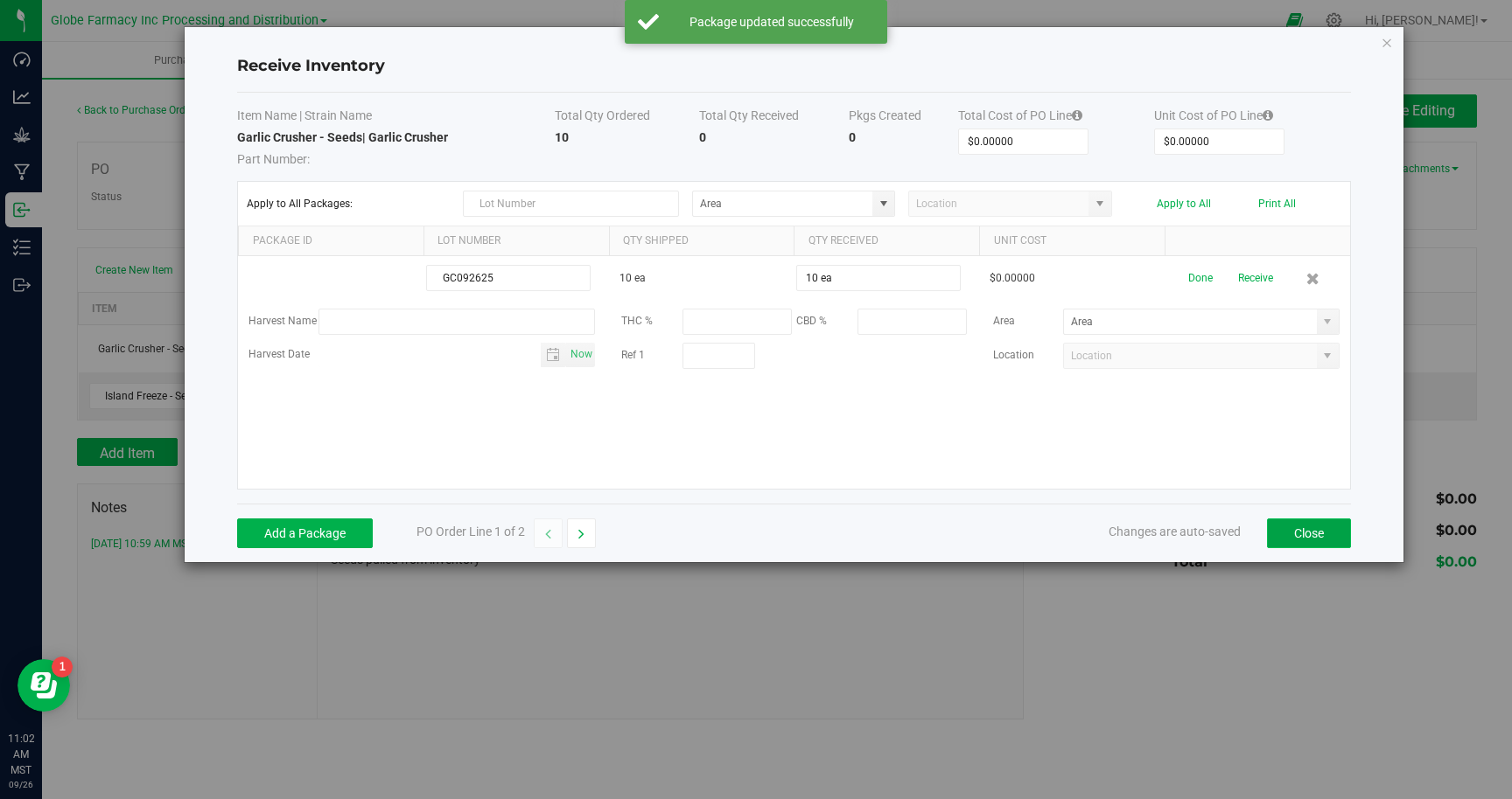
click at [1295, 538] on button "Close" at bounding box center [1308, 533] width 84 height 29
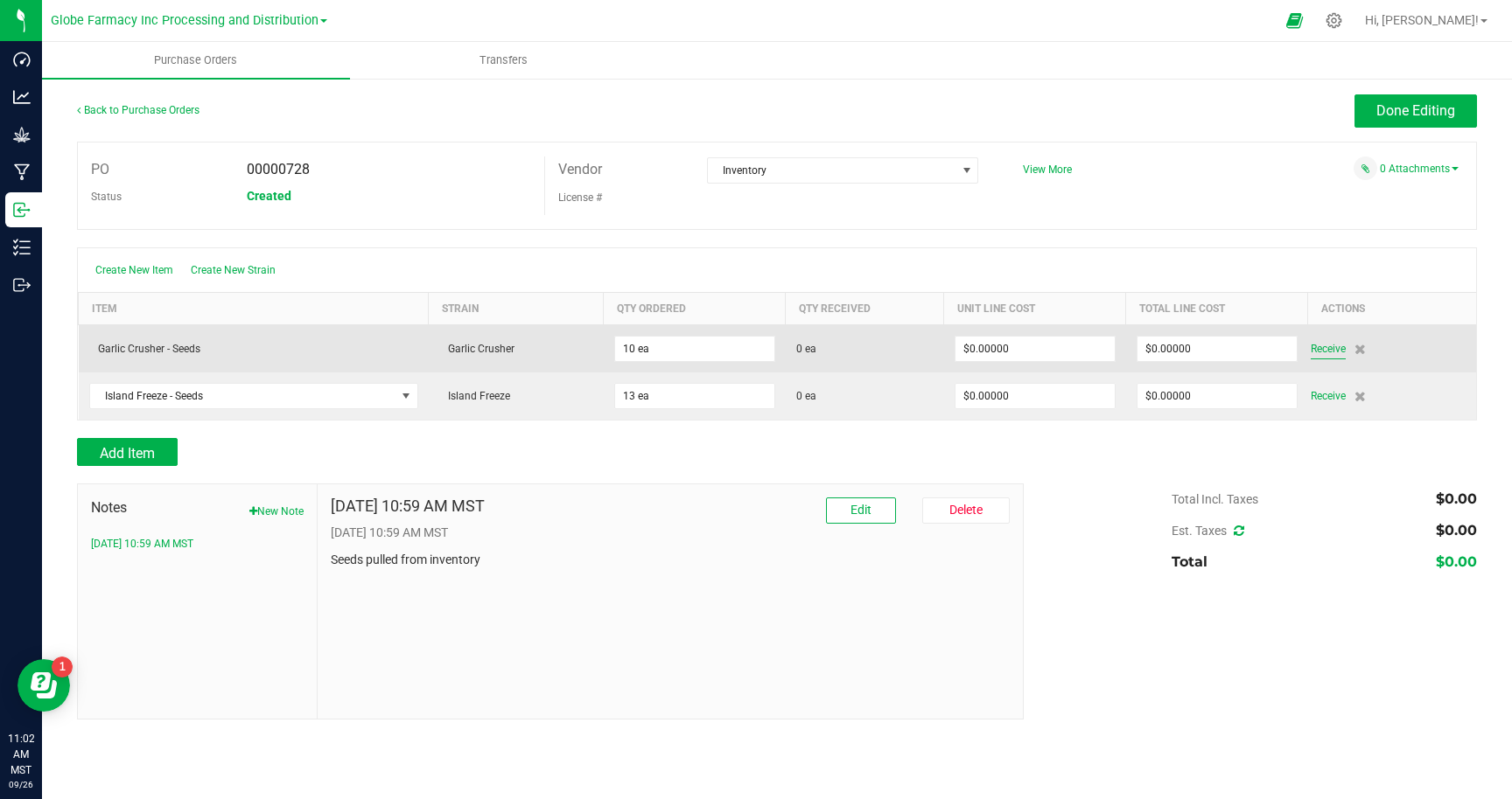
click at [1323, 349] on span "Receive" at bounding box center [1327, 349] width 35 height 21
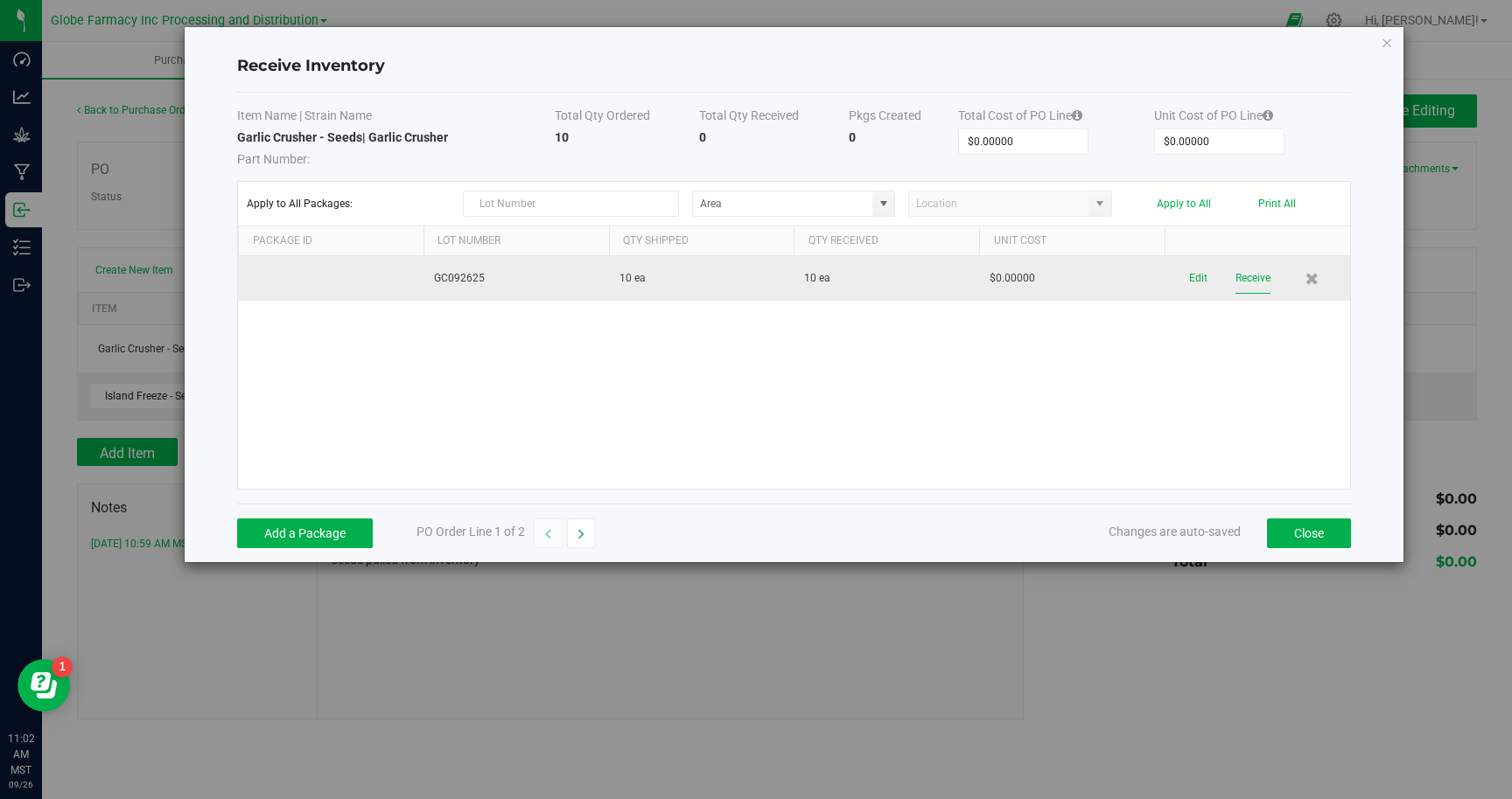
click at [1248, 279] on button "Receive" at bounding box center [1252, 279] width 35 height 30
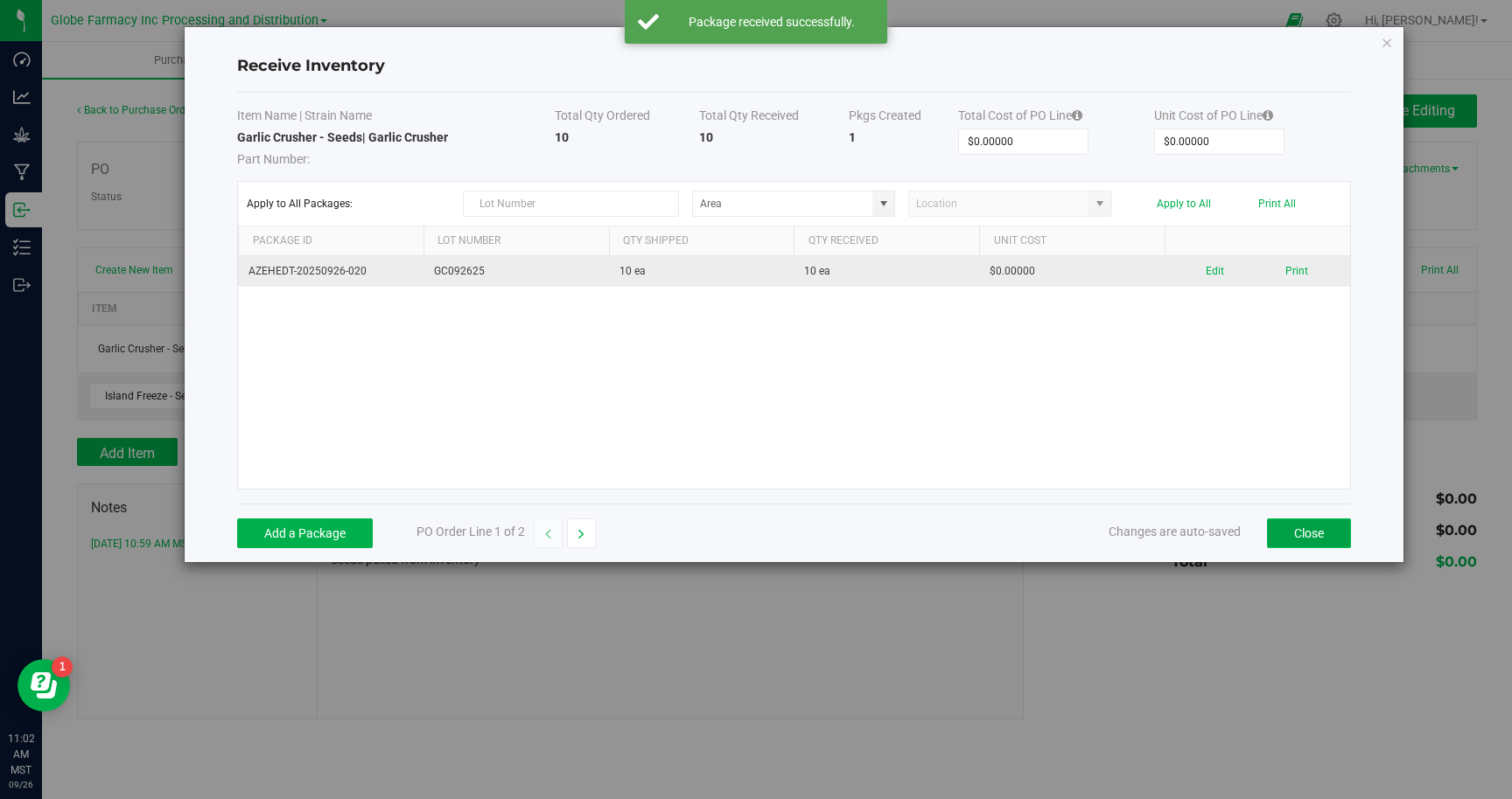
click at [1305, 534] on button "Close" at bounding box center [1308, 533] width 84 height 29
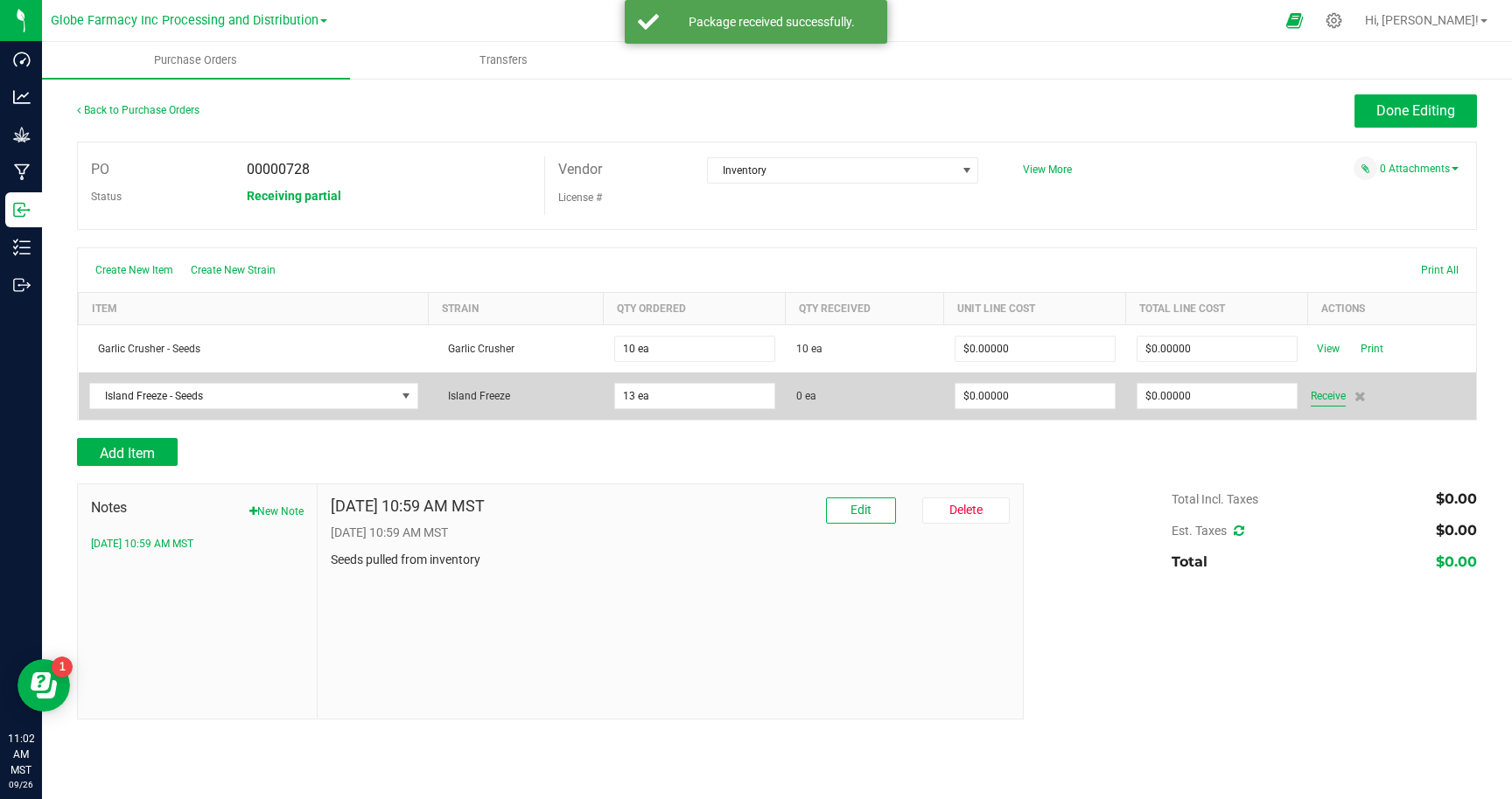
click at [1323, 394] on span "Receive" at bounding box center [1327, 396] width 35 height 21
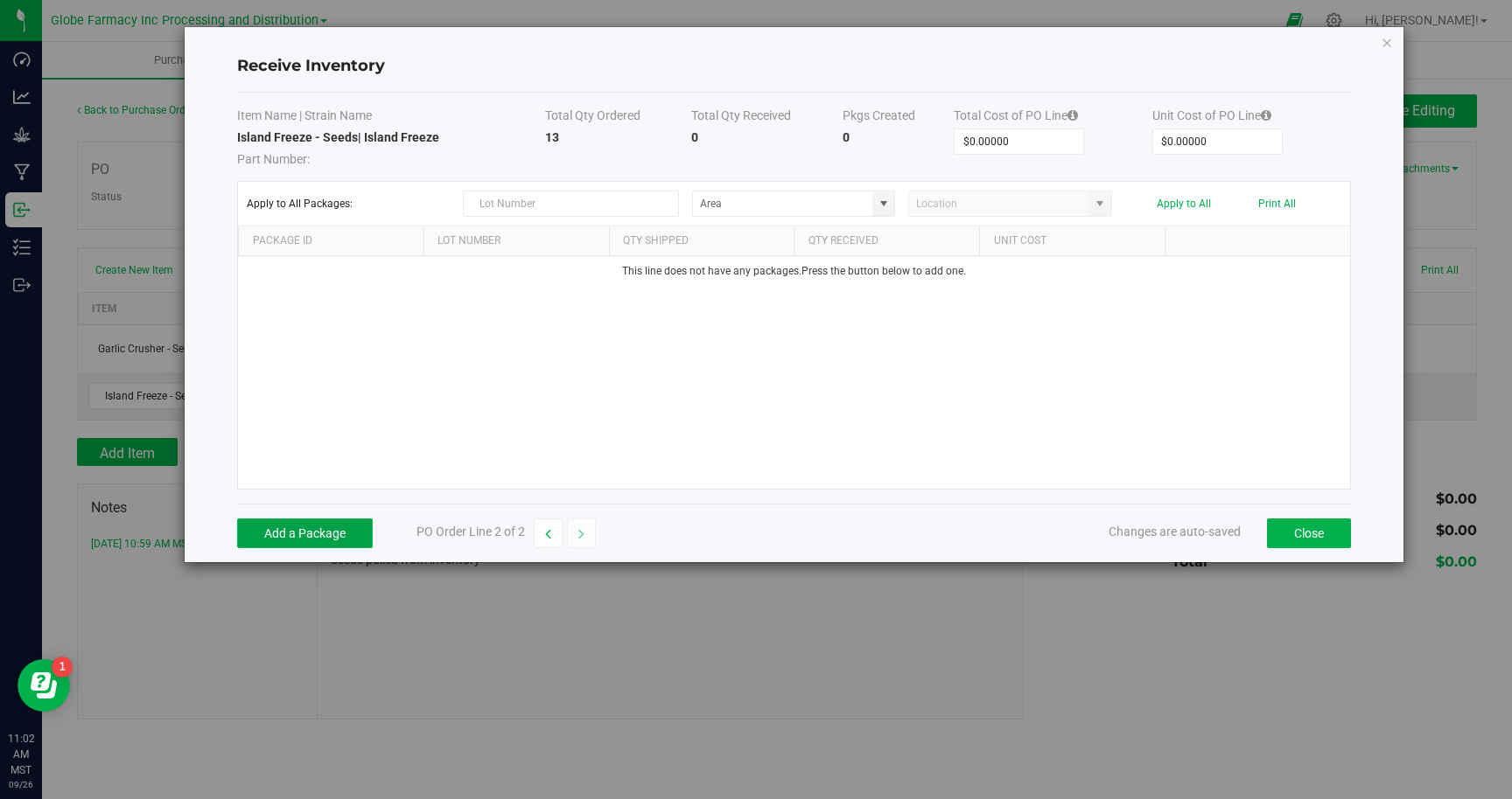
click at [329, 528] on button "Add a Package" at bounding box center [304, 533] width 135 height 29
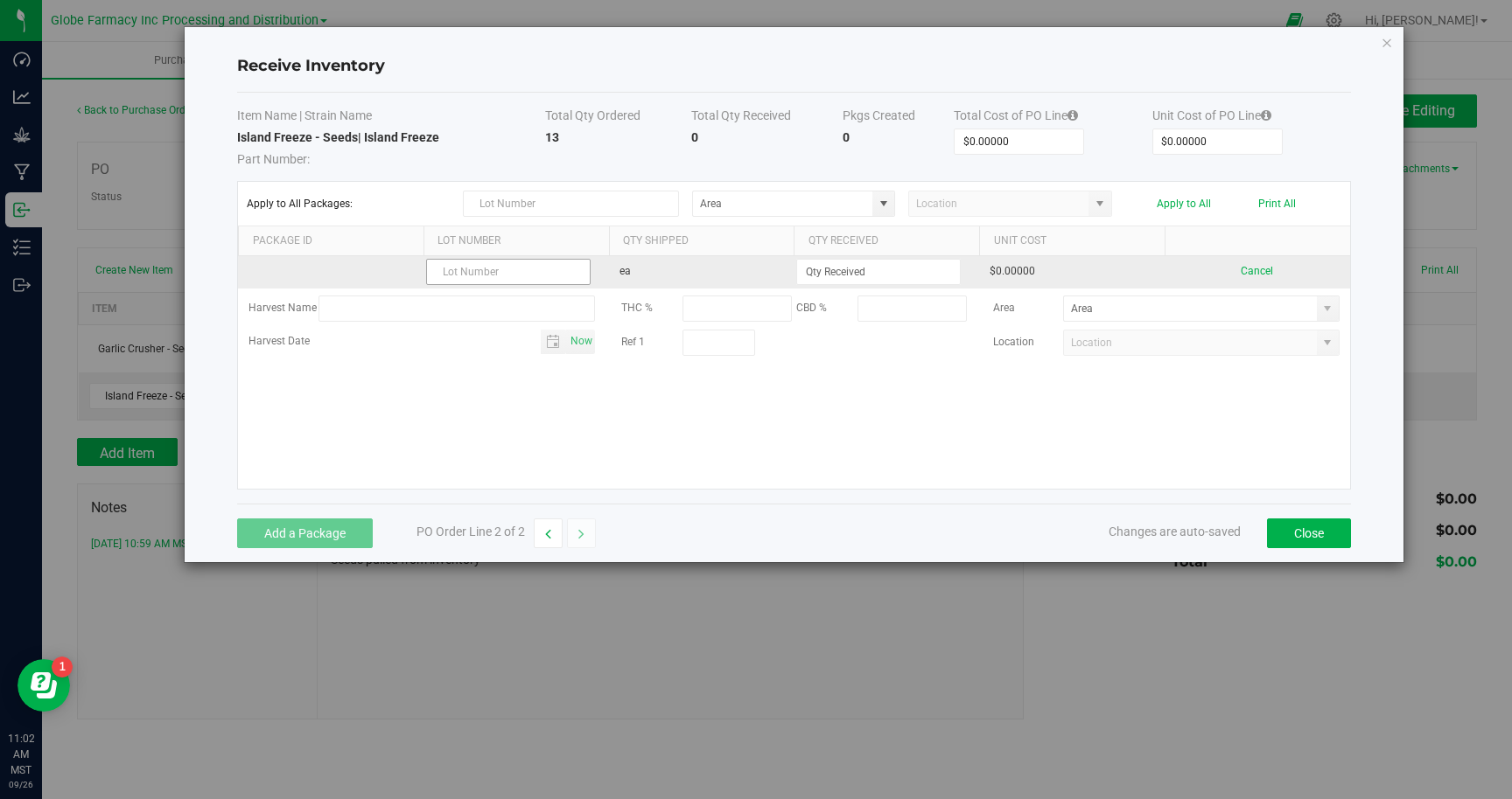
click at [469, 274] on input "text" at bounding box center [508, 272] width 165 height 27
type input "IF092625"
click at [840, 270] on input at bounding box center [877, 272] width 163 height 25
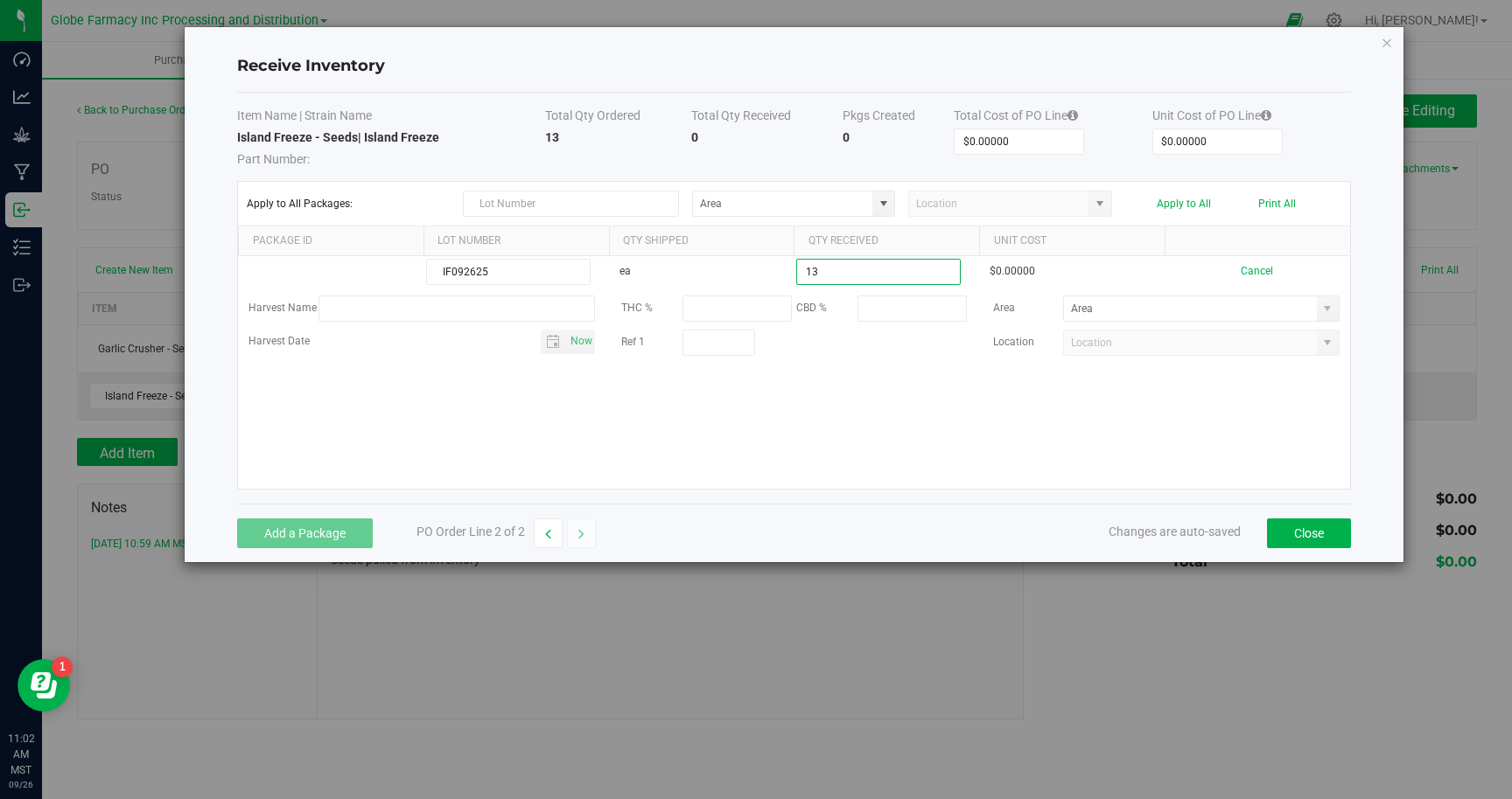
type input "13 ea"
click at [913, 412] on kendo-grid-list "IF092625 ea 13 ea $0.00000 Cancel Harvest Name THC % CBD % Area Harvest Date No…" at bounding box center [794, 372] width 1111 height 233
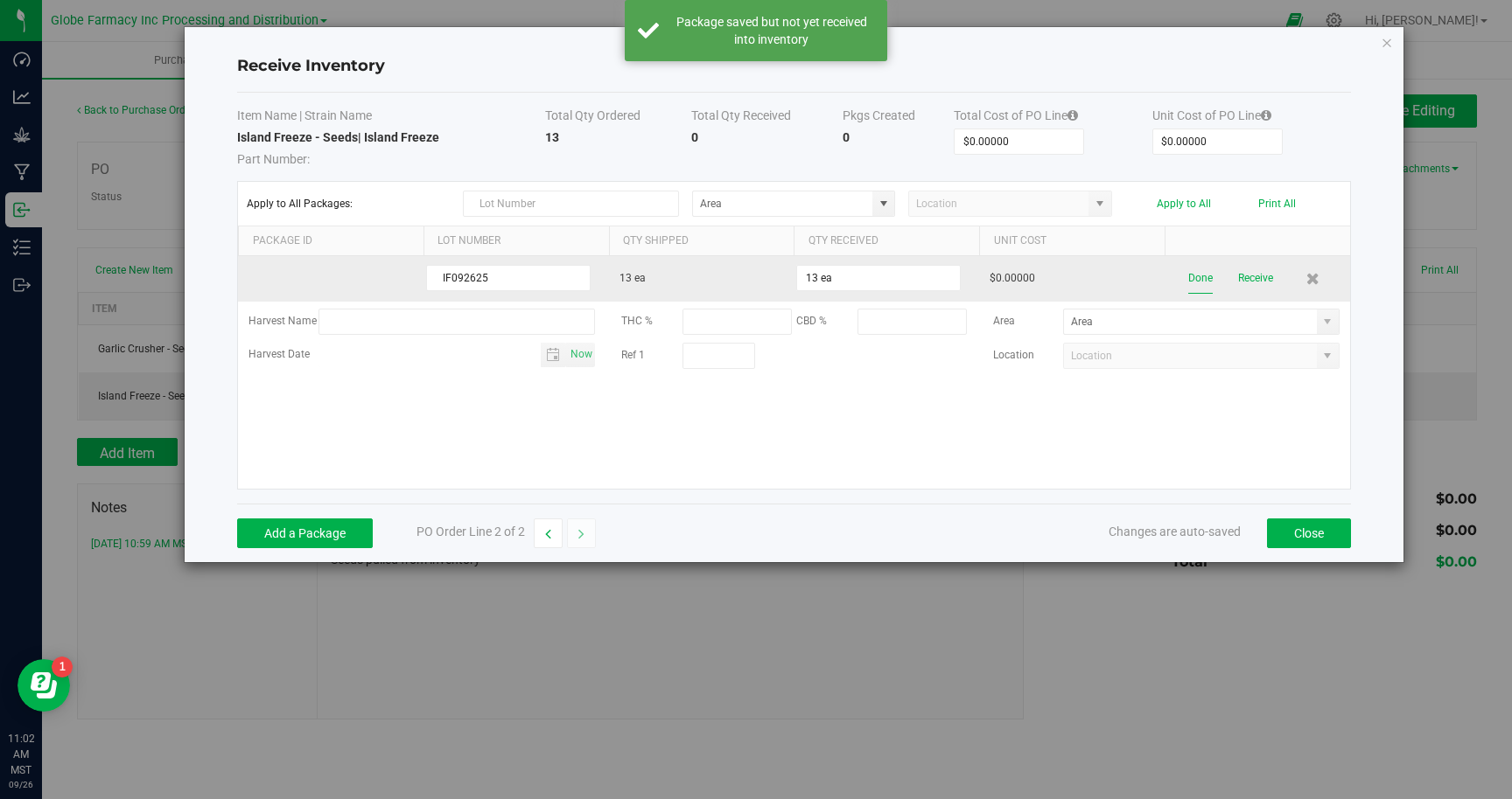
click at [1198, 281] on button "Done" at bounding box center [1200, 279] width 25 height 30
click at [1258, 281] on button "Receive" at bounding box center [1252, 279] width 35 height 30
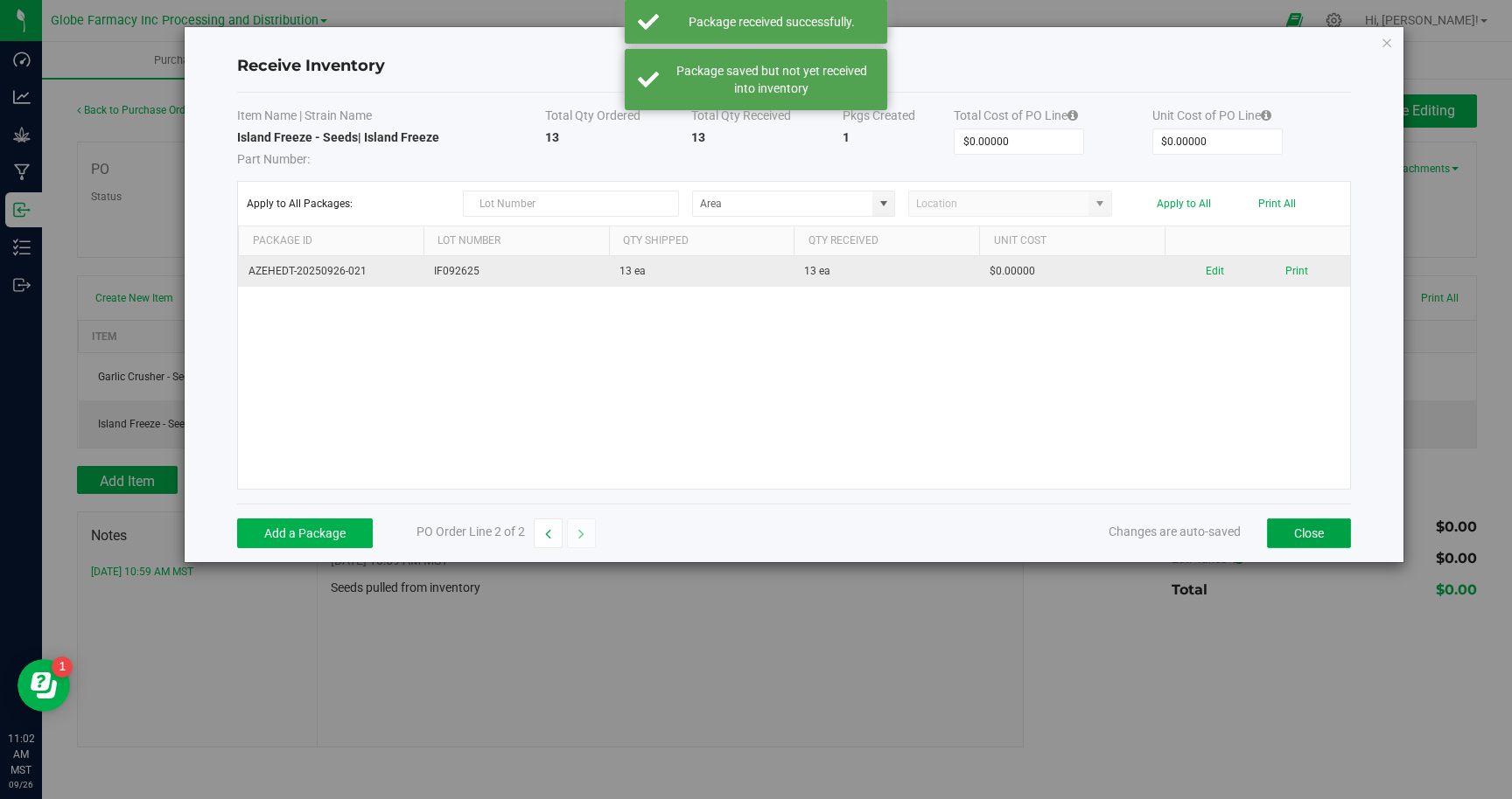
click at [1306, 533] on button "Close" at bounding box center [1308, 533] width 84 height 29
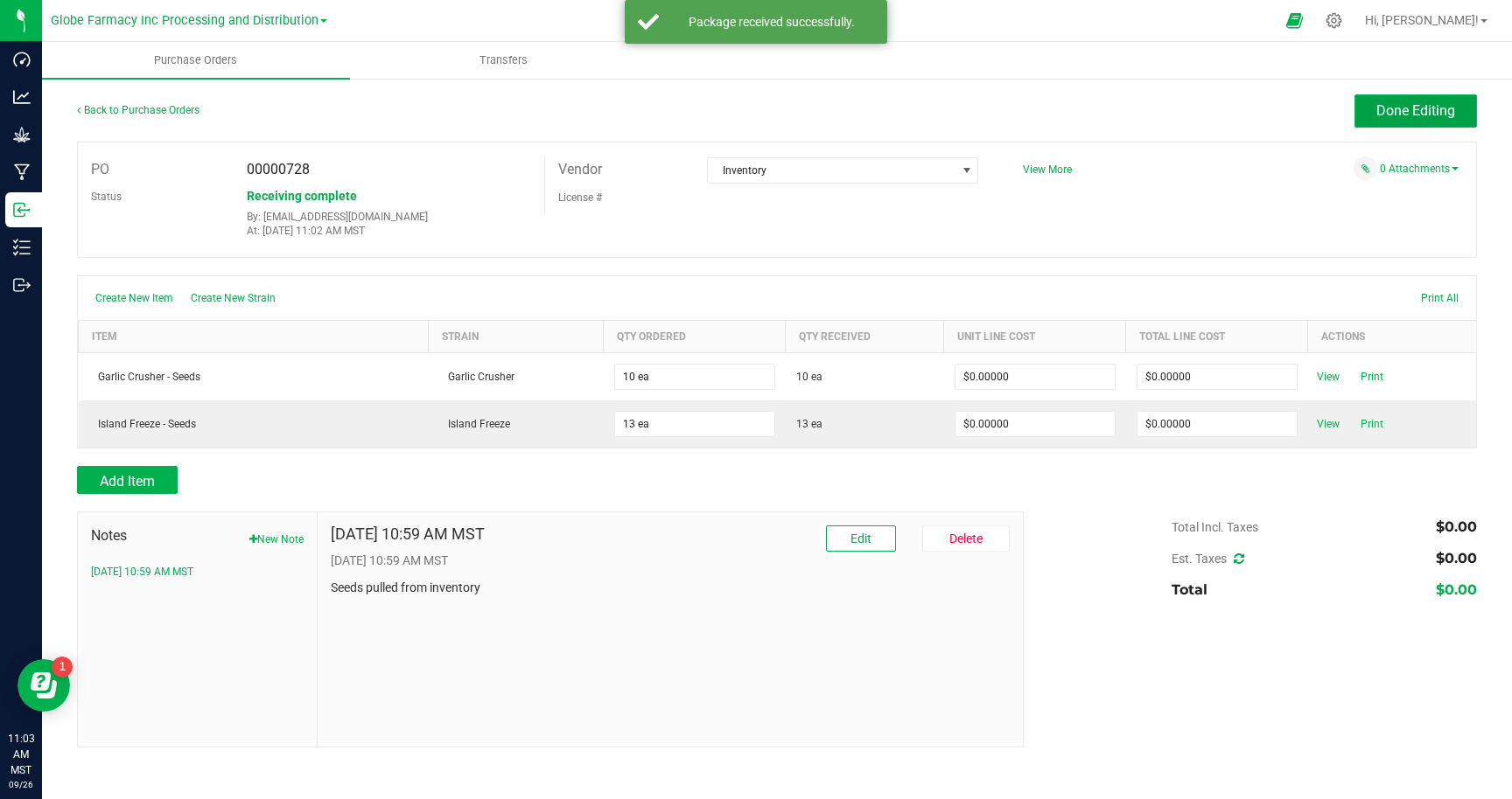
click at [1415, 114] on span "Done Editing" at bounding box center [1415, 110] width 79 height 16
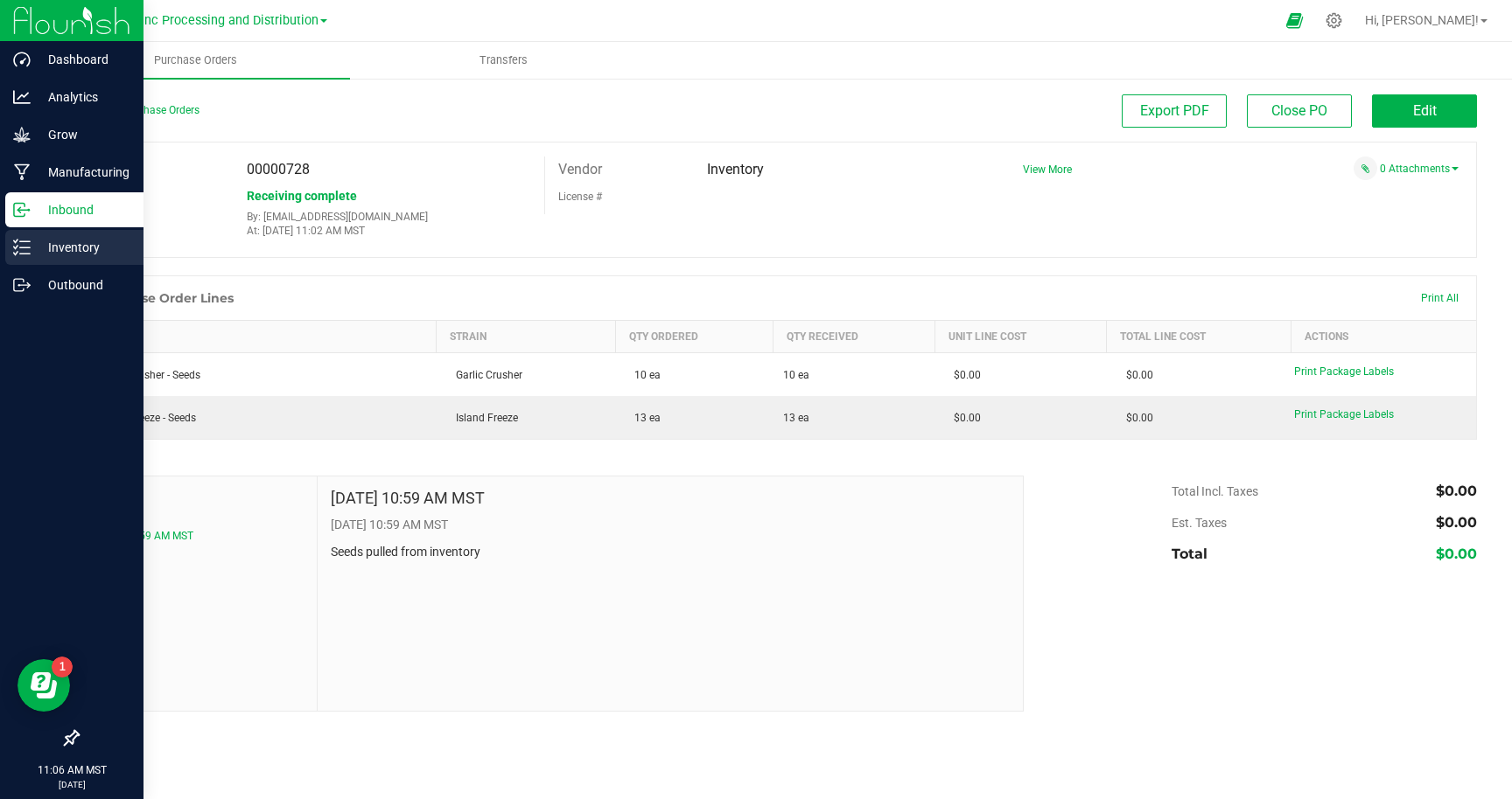
click at [61, 251] on p "Inventory" at bounding box center [83, 247] width 105 height 21
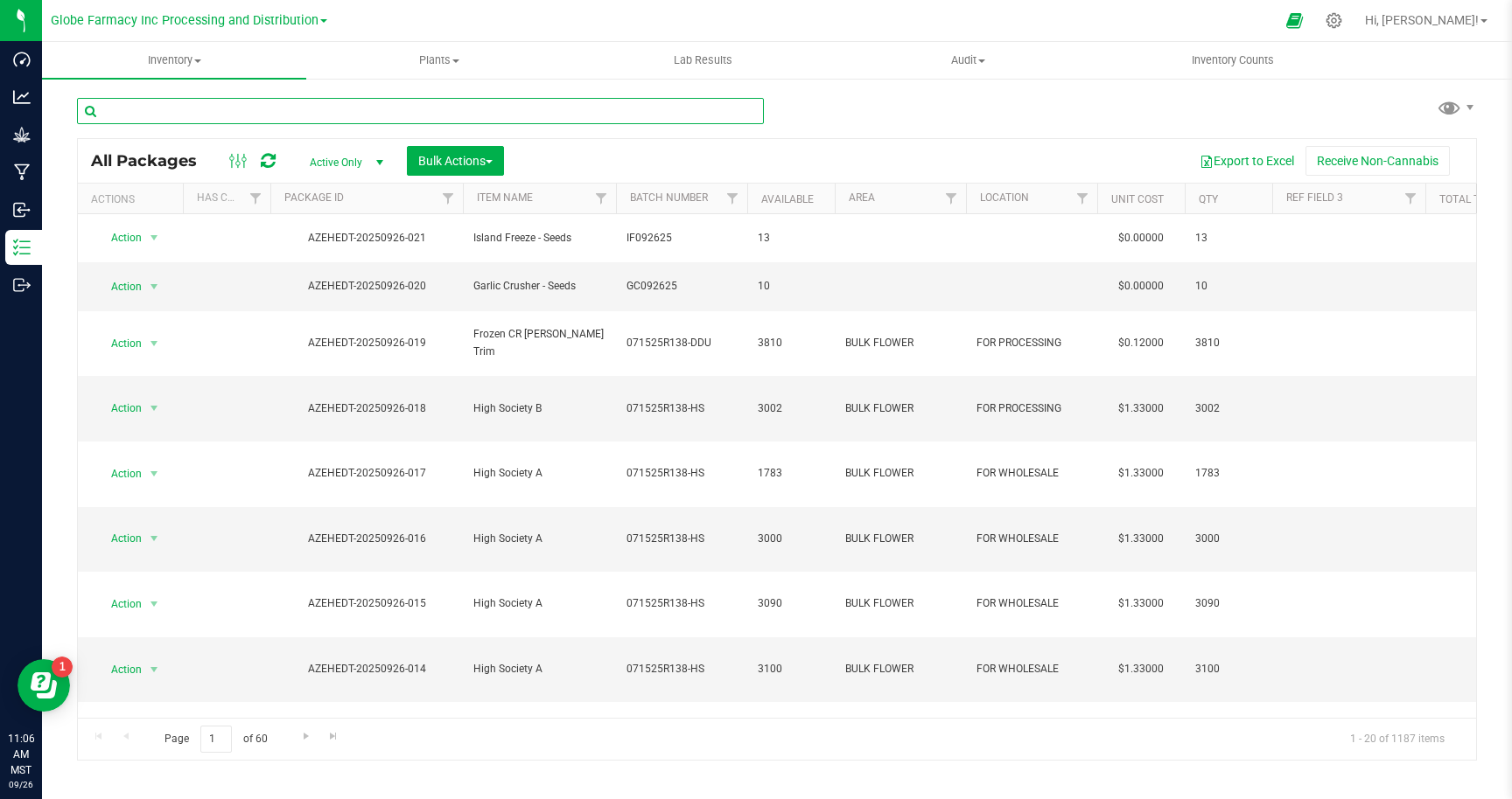
click at [569, 107] on input "text" at bounding box center [421, 111] width 687 height 27
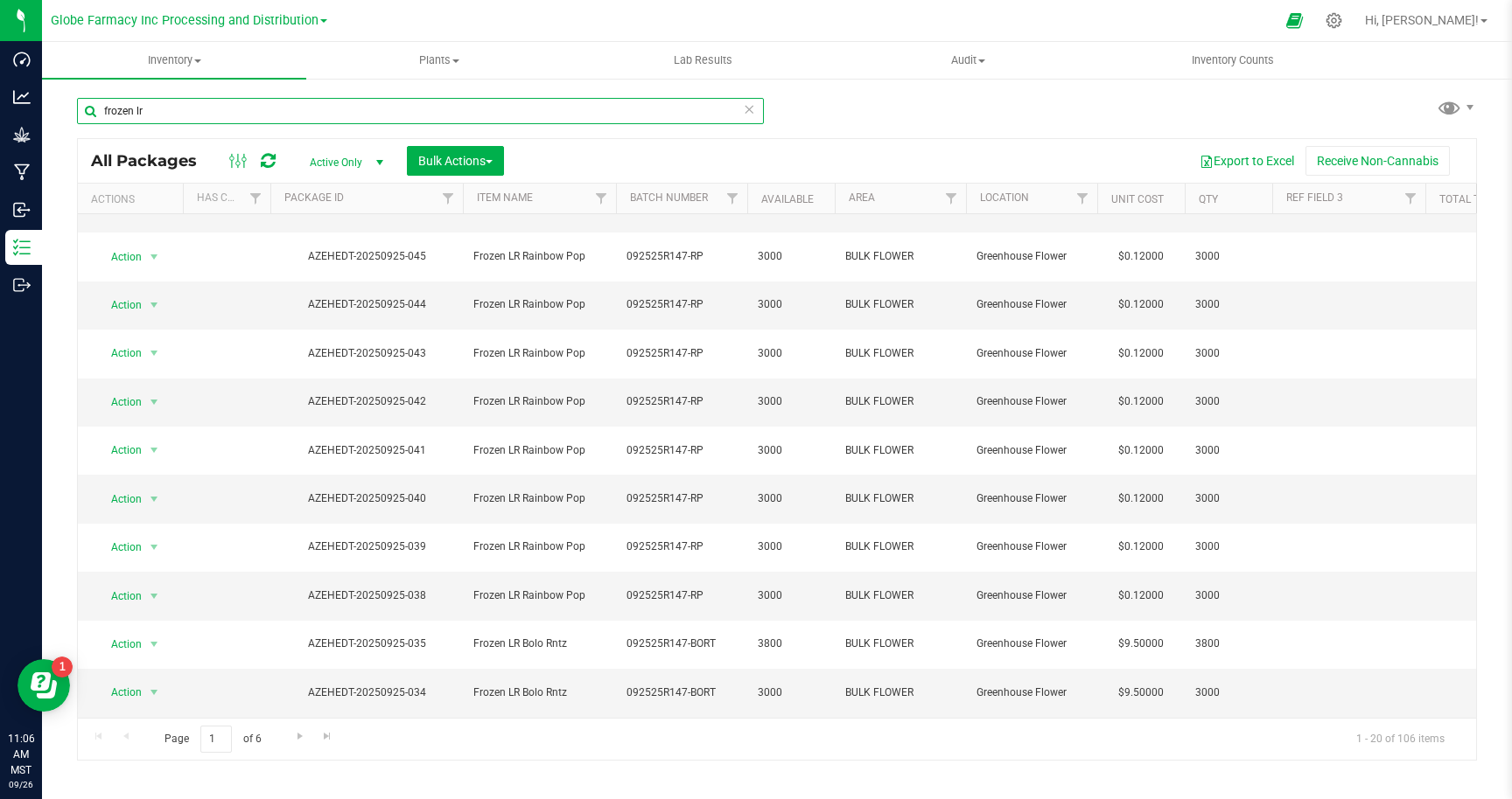
scroll to position [303, 0]
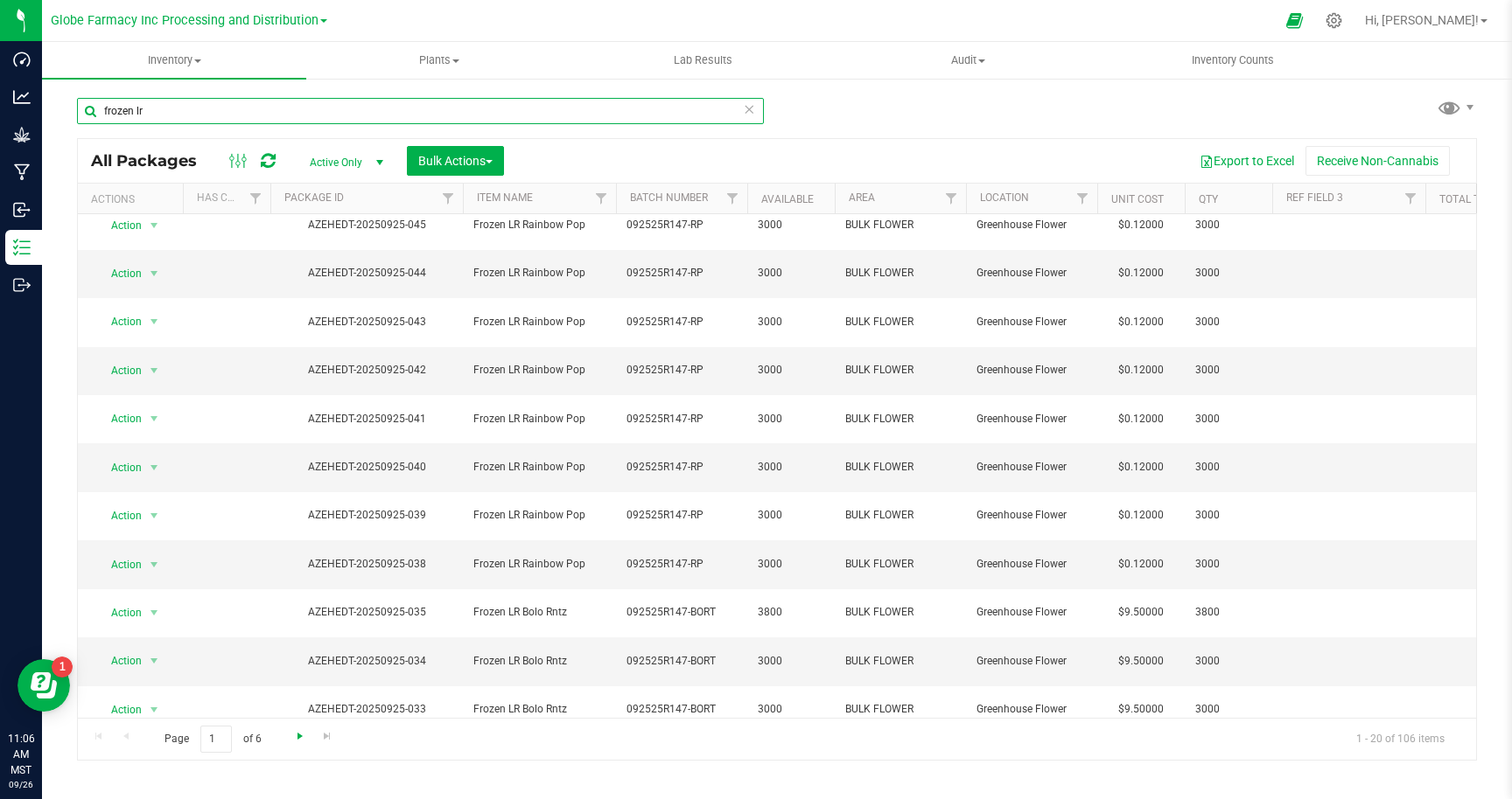
type input "frozen lr"
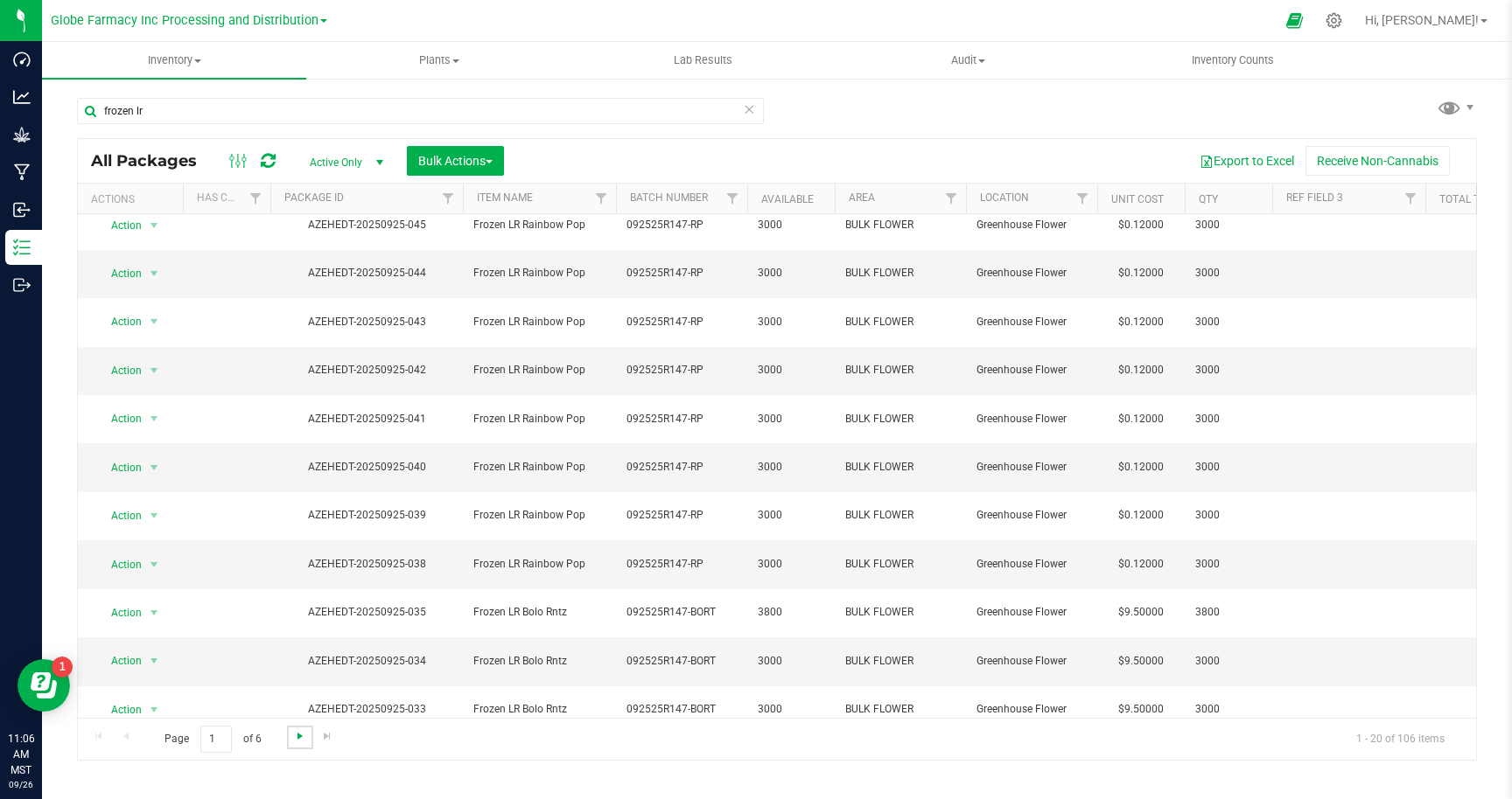
click at [293, 738] on span "Go to the next page" at bounding box center [300, 736] width 14 height 14
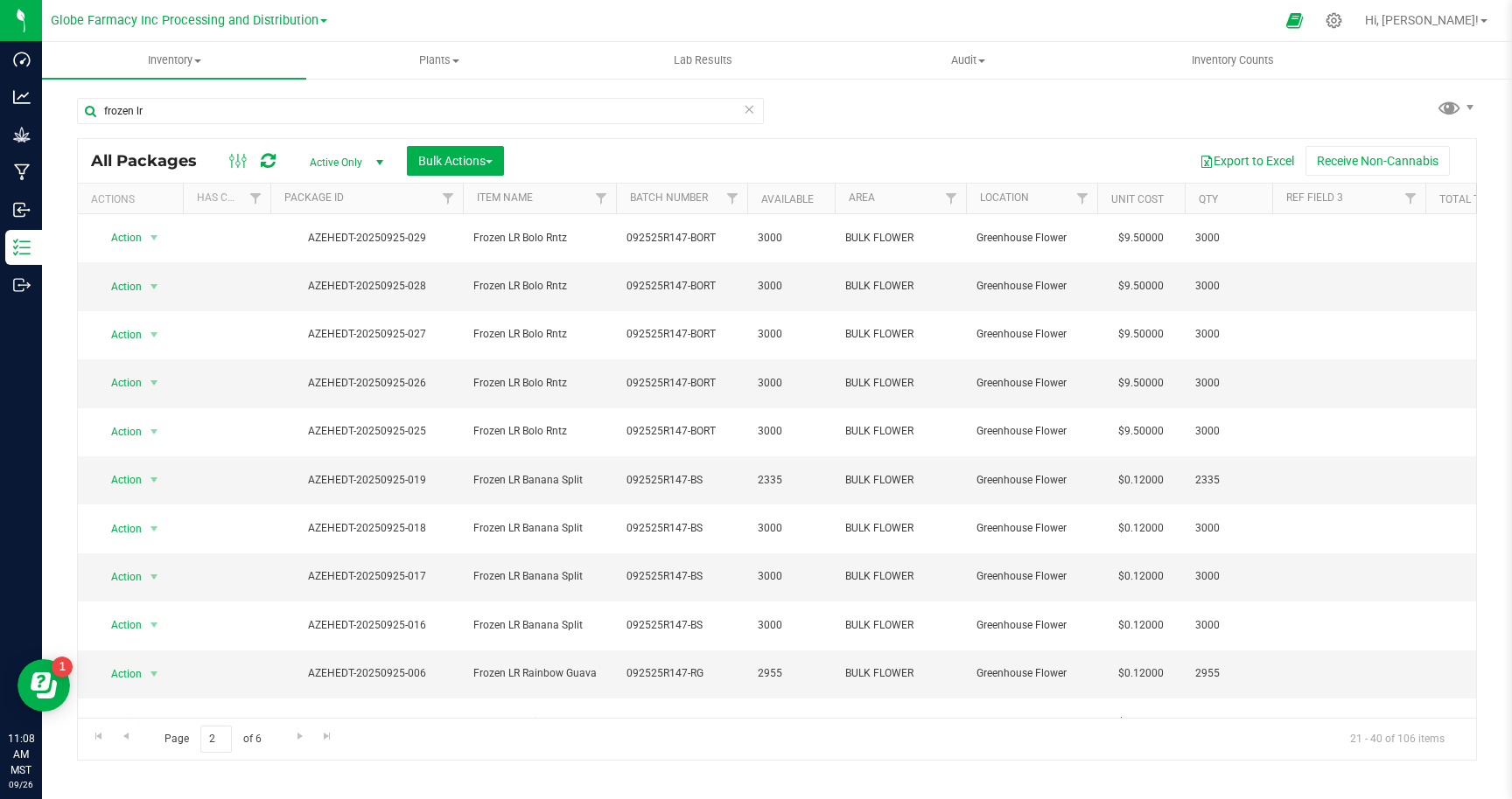
click at [782, 115] on div "frozen lr All Packages Active Only Active Only Lab Samples Locked All Bulk Acti…" at bounding box center [776, 420] width 1400 height 679
click at [744, 105] on icon at bounding box center [748, 108] width 12 height 21
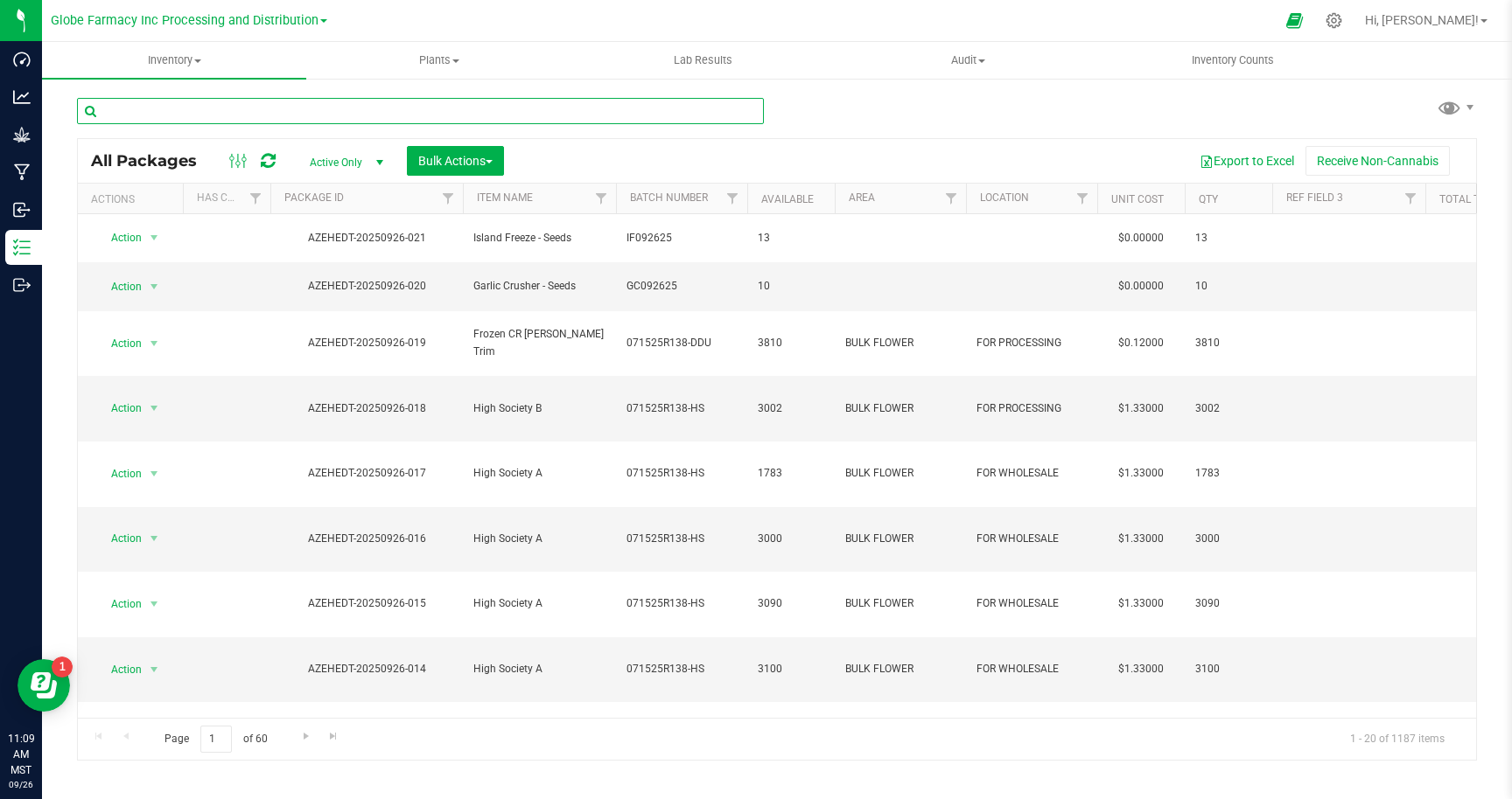
click at [161, 112] on input "text" at bounding box center [421, 111] width 687 height 27
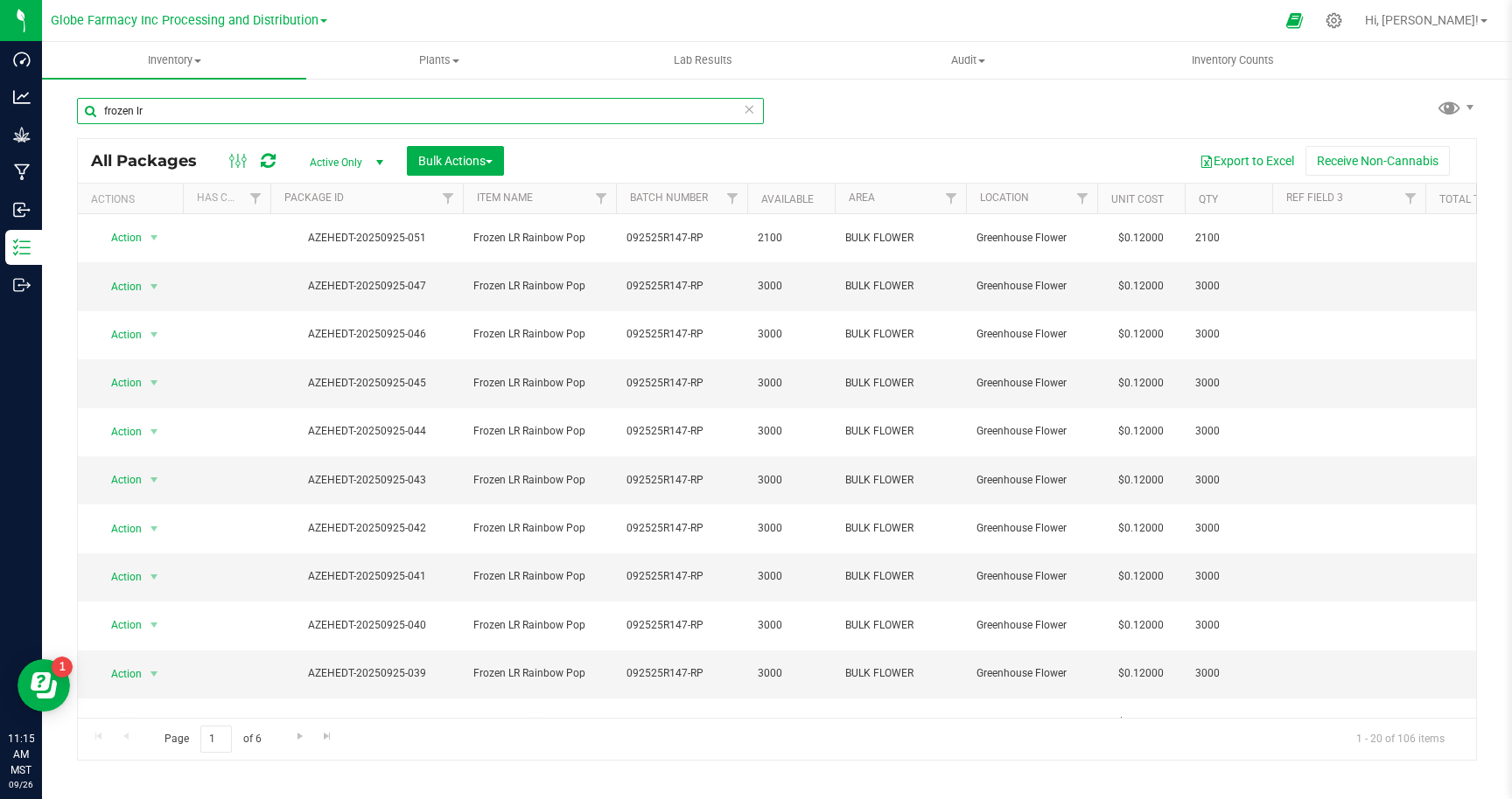
type input "frozen lr"
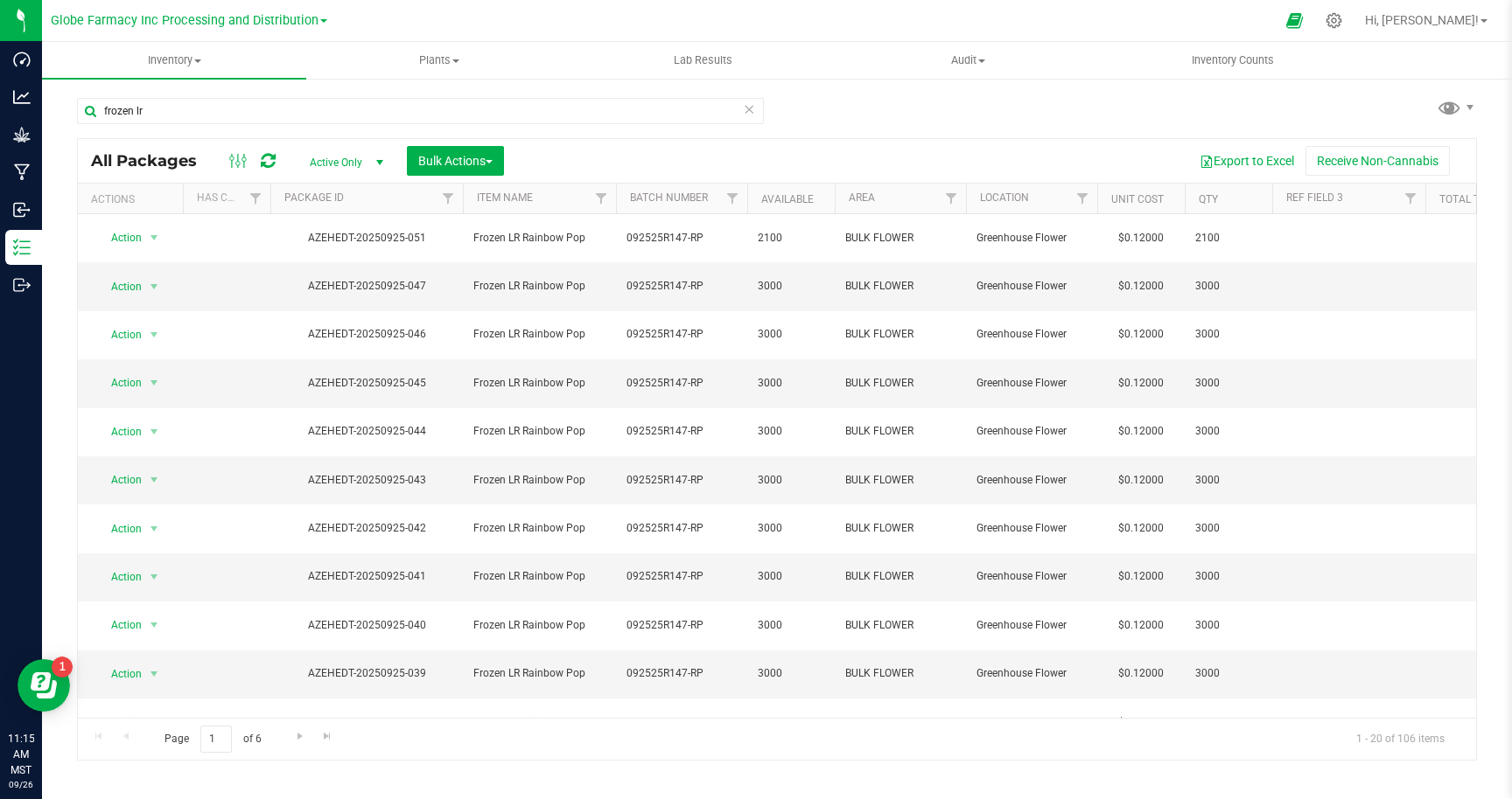
click at [791, 109] on div "frozen lr All Packages Active Only Active Only Lab Samples Locked All Bulk Acti…" at bounding box center [776, 420] width 1400 height 679
